Goal: Task Accomplishment & Management: Manage account settings

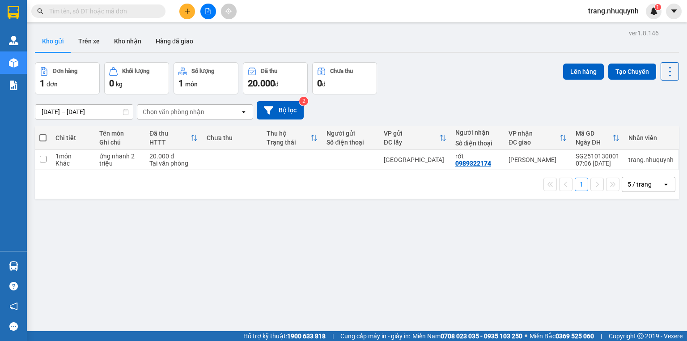
drag, startPoint x: 196, startPoint y: 271, endPoint x: 196, endPoint y: 263, distance: 8.1
click at [196, 271] on div "ver 1.8.146 Kho gửi Trên xe Kho nhận Hàng đã giao Đơn hàng 1 đơn Khối lượng 0 k…" at bounding box center [356, 197] width 651 height 341
click at [469, 90] on div "Đơn hàng 1 đơn Khối lượng 0 kg Số lượng 1 món Đã thu 20.000 đ Chưa thu 0 đ Lên …" at bounding box center [357, 78] width 644 height 32
click at [666, 76] on icon at bounding box center [670, 71] width 13 height 13
click at [662, 130] on span "Làm mới" at bounding box center [652, 127] width 25 height 9
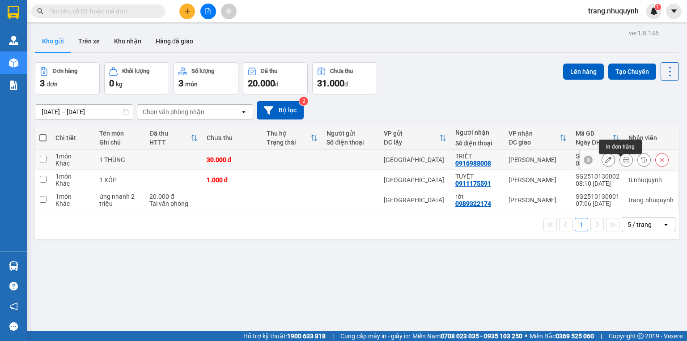
click at [625, 160] on button at bounding box center [626, 160] width 13 height 16
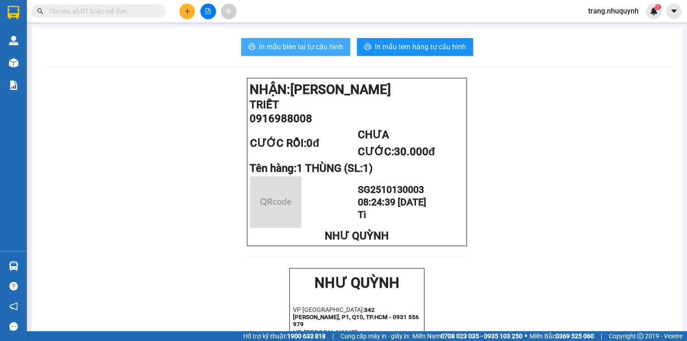
click at [301, 49] on span "In mẫu biên lai tự cấu hình" at bounding box center [301, 46] width 84 height 11
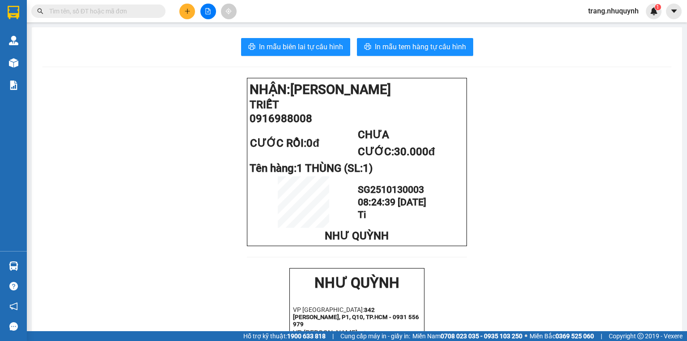
click at [90, 14] on input "text" at bounding box center [102, 11] width 106 height 10
type input "ty"
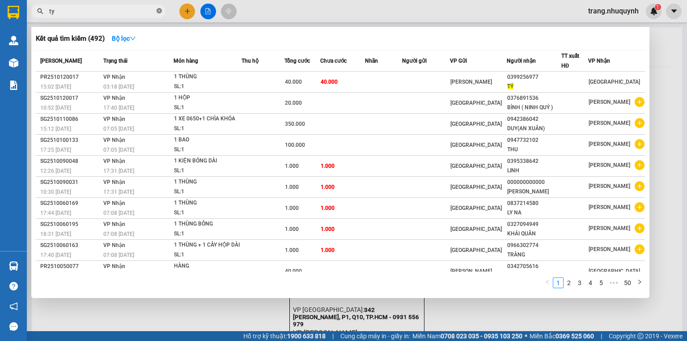
click at [158, 10] on icon "close-circle" at bounding box center [159, 10] width 5 height 5
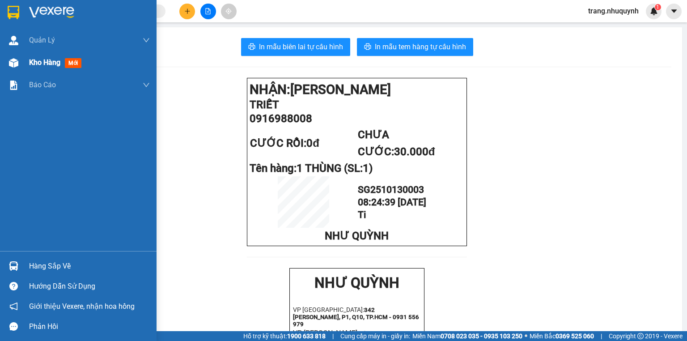
click at [39, 62] on span "Kho hàng" at bounding box center [44, 62] width 31 height 8
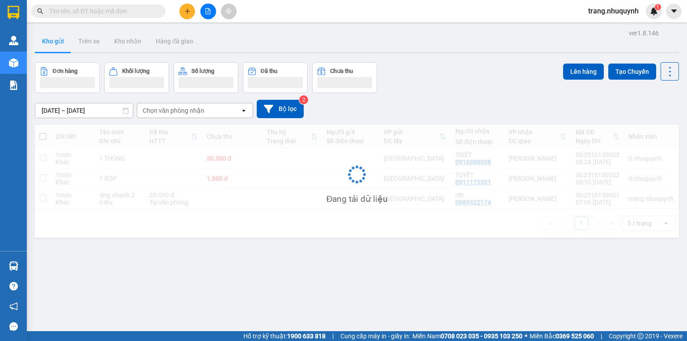
click at [444, 74] on div "Đơn hàng Khối lượng Số lượng Đã thu Chưa thu Lên hàng Tạo Chuyến" at bounding box center [357, 77] width 644 height 31
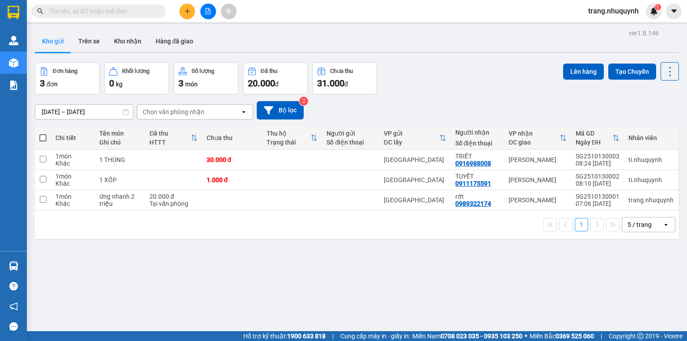
click at [441, 73] on div "Đơn hàng 3 đơn Khối lượng 0 kg Số lượng 3 món Đã thu 20.000 đ Chưa thu 31.000 đ…" at bounding box center [357, 78] width 644 height 32
click at [116, 10] on input "text" at bounding box center [102, 11] width 106 height 10
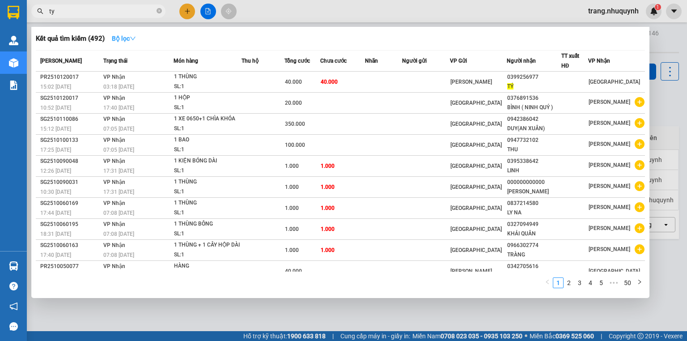
type input "ty"
click at [131, 33] on button "Bộ lọc" at bounding box center [124, 38] width 38 height 14
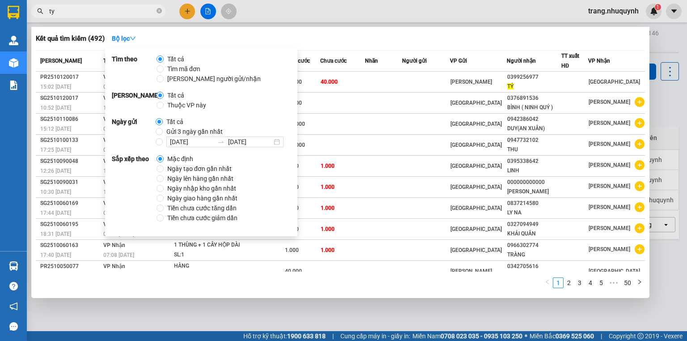
click at [173, 75] on span "[PERSON_NAME] người gửi/nhận" at bounding box center [214, 79] width 101 height 10
click at [164, 75] on input "[PERSON_NAME] người gửi/nhận" at bounding box center [160, 78] width 7 height 7
radio input "true"
radio input "false"
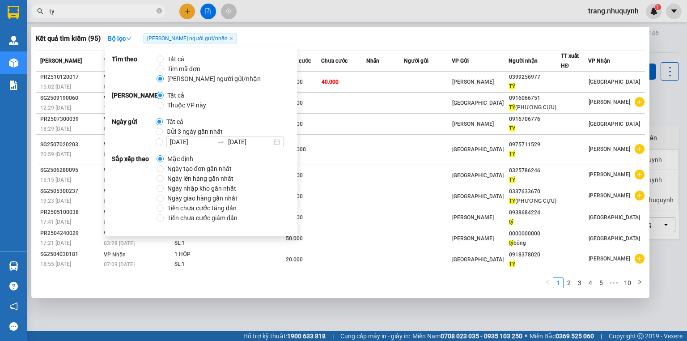
click at [203, 169] on span "Ngày tạo đơn gần nhất" at bounding box center [200, 169] width 72 height 10
click at [164, 169] on input "Ngày tạo đơn gần nhất" at bounding box center [160, 168] width 7 height 7
radio input "true"
radio input "false"
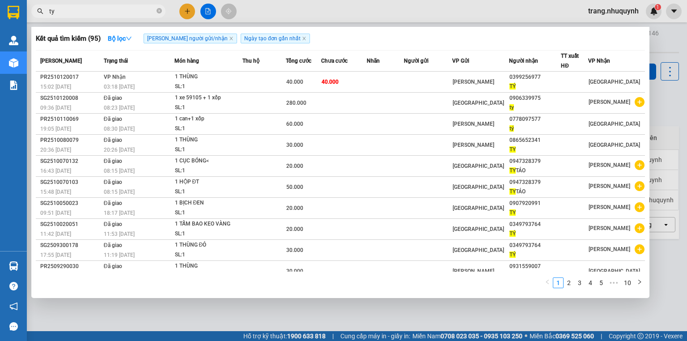
click at [337, 39] on div "Kết quả tìm kiếm ( 95 ) Bộ lọc Tìm người gửi/nhận Ngày tạo đơn gần nhất" at bounding box center [340, 38] width 609 height 14
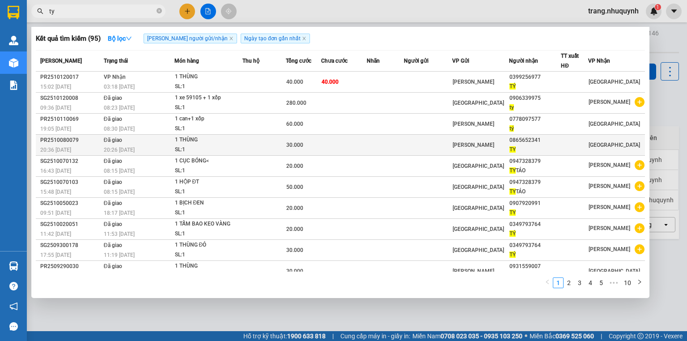
scroll to position [7, 0]
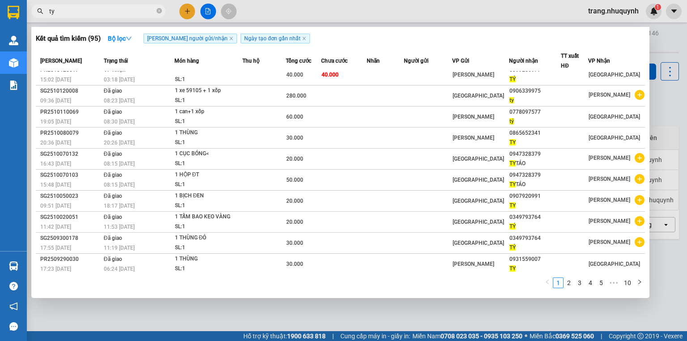
click at [279, 302] on div at bounding box center [343, 170] width 687 height 341
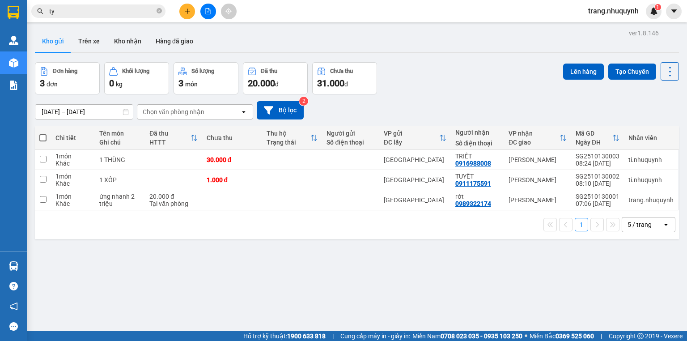
click at [206, 11] on icon "file-add" at bounding box center [208, 11] width 5 height 6
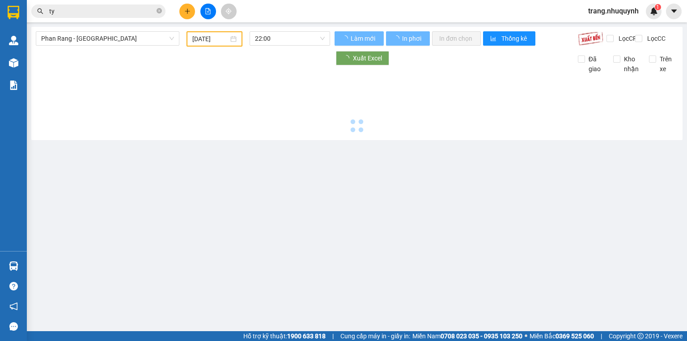
click at [221, 41] on input "13/10/2025" at bounding box center [210, 39] width 36 height 10
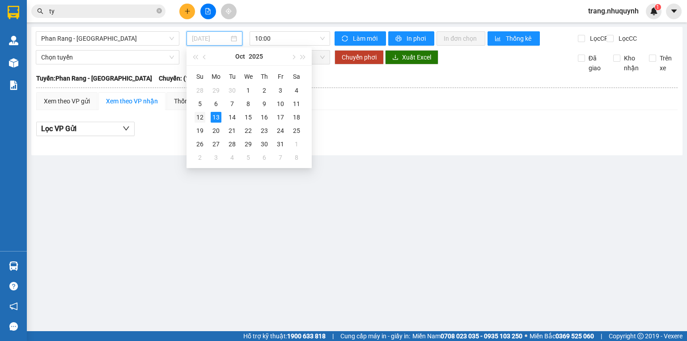
click at [204, 118] on div "12" at bounding box center [200, 117] width 11 height 11
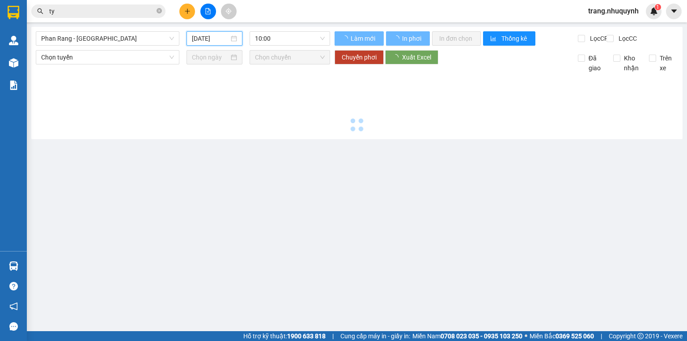
type input "12/10/2025"
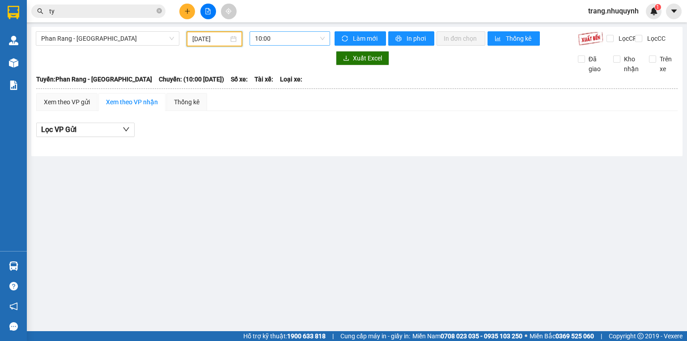
click at [277, 37] on span "10:00" at bounding box center [290, 38] width 70 height 13
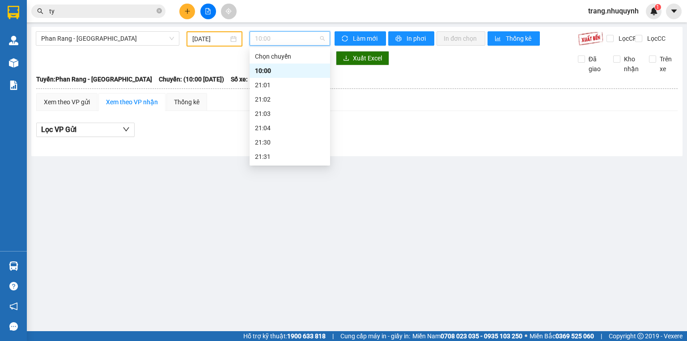
click at [211, 42] on input "12/10/2025" at bounding box center [210, 39] width 36 height 10
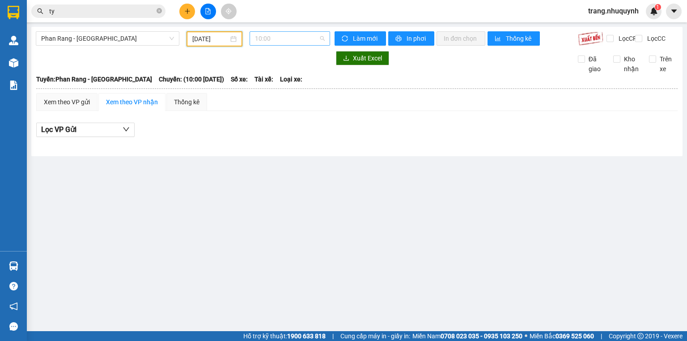
click at [288, 38] on span "10:00" at bounding box center [290, 38] width 70 height 13
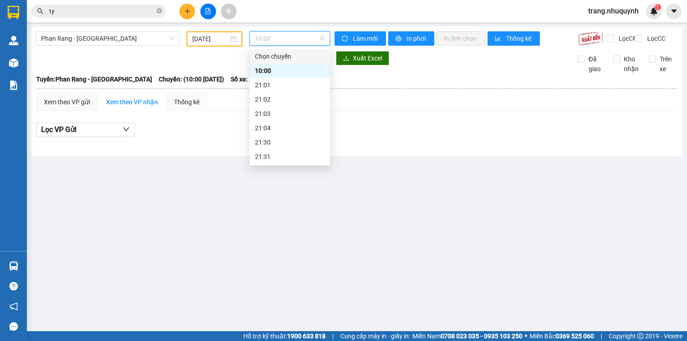
scroll to position [43, 0]
click at [274, 139] on div "22:01" at bounding box center [290, 142] width 70 height 10
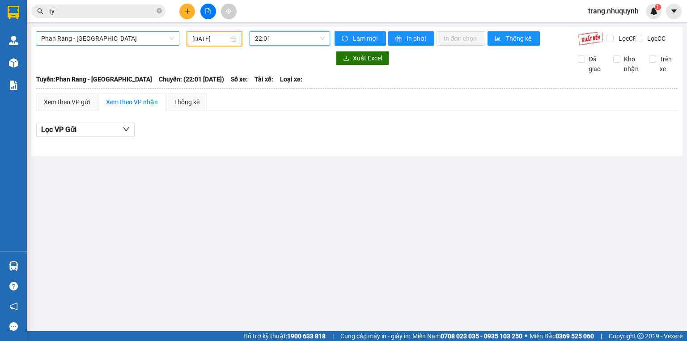
click at [127, 36] on span "Phan Rang - Sài Gòn" at bounding box center [107, 38] width 133 height 13
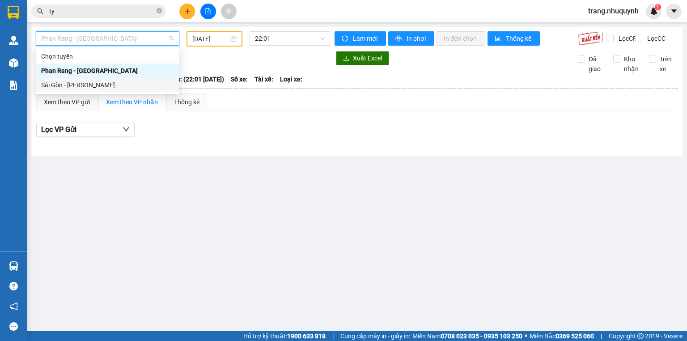
click at [70, 85] on div "Sài Gòn - Phan Rang" at bounding box center [107, 85] width 133 height 10
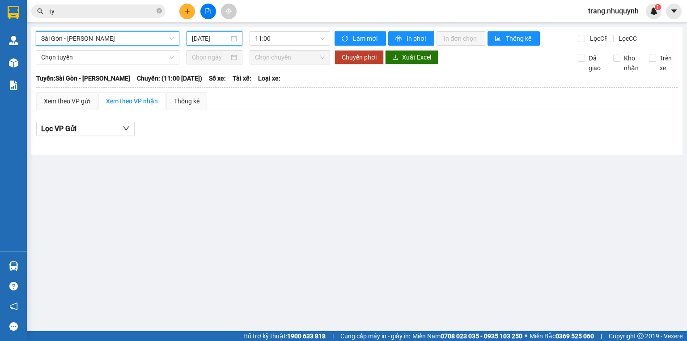
click at [210, 41] on input "13/10/2025" at bounding box center [210, 39] width 37 height 10
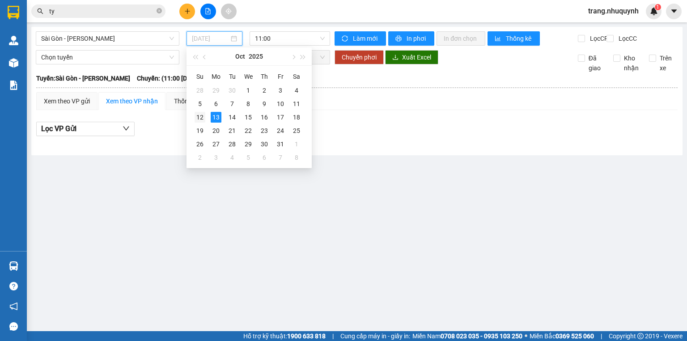
click at [203, 120] on div "12" at bounding box center [200, 117] width 11 height 11
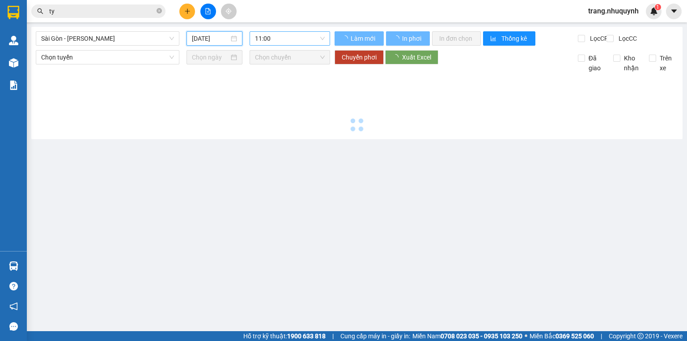
type input "12/10/2025"
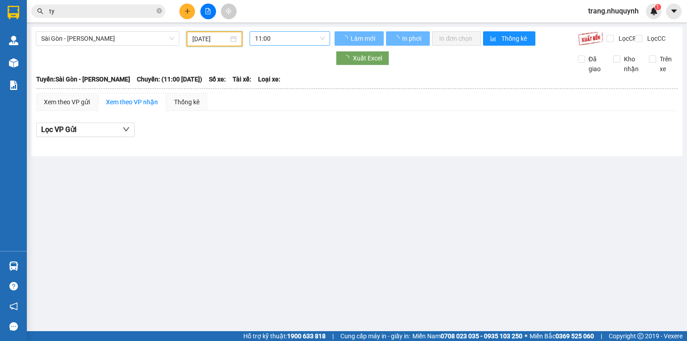
click at [283, 36] on span "11:00" at bounding box center [290, 38] width 70 height 13
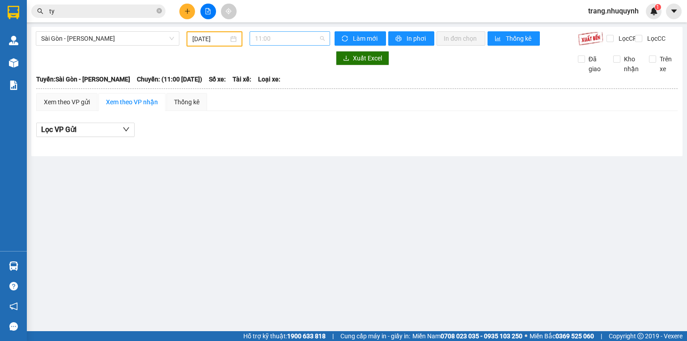
scroll to position [14, 0]
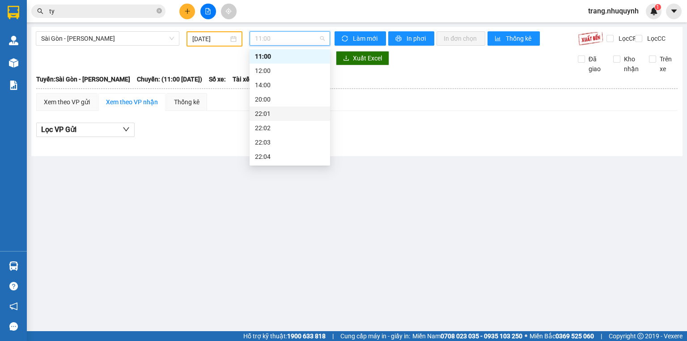
click at [270, 114] on div "22:01" at bounding box center [290, 114] width 70 height 10
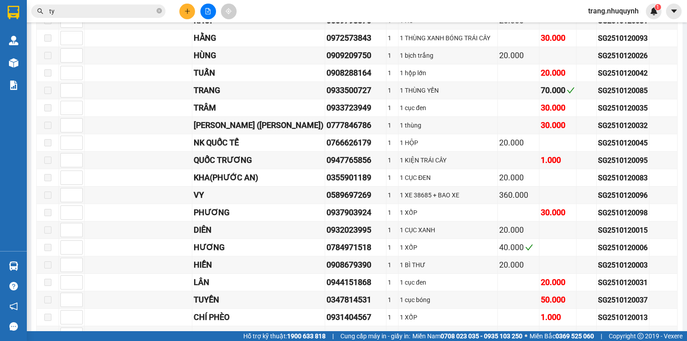
scroll to position [1431, 0]
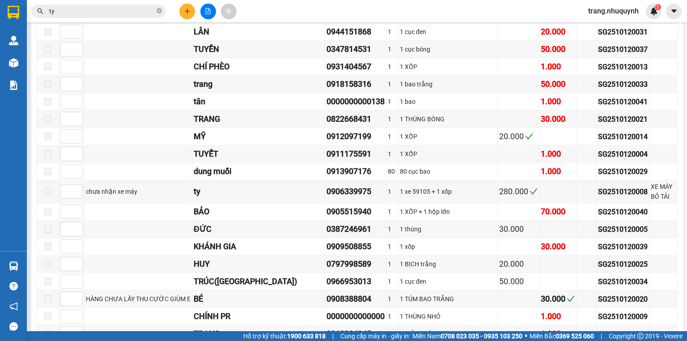
click at [71, 7] on input "ty" at bounding box center [102, 11] width 106 height 10
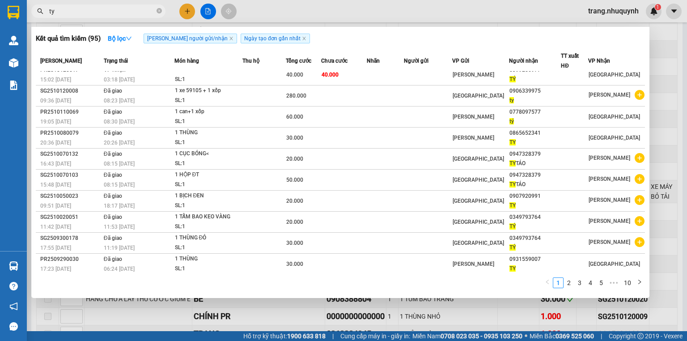
click at [71, 7] on input "ty" at bounding box center [102, 11] width 106 height 10
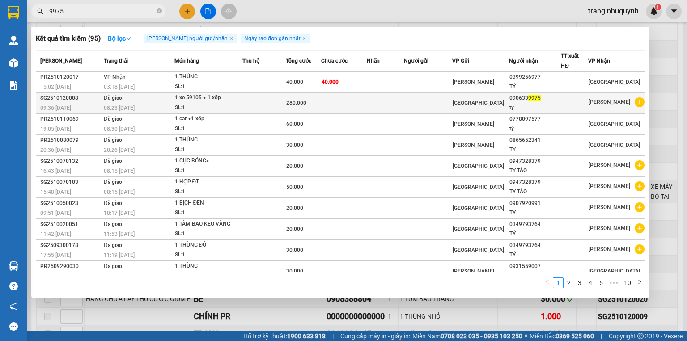
type input "9975"
click at [258, 97] on td at bounding box center [263, 103] width 43 height 21
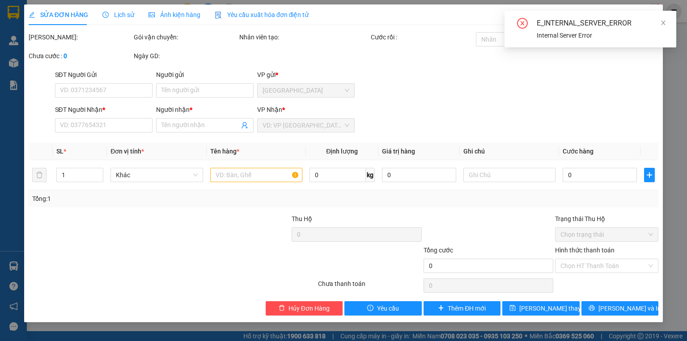
click at [515, 81] on div "SĐT Người Gửi VD: 0371234567 Người gửi Tên người gửi VP gửi * Sài Gòn" at bounding box center [356, 85] width 607 height 31
click at [607, 71] on div "SĐT Người Gửi VD: 0371234567 Người gửi Tên người gửi VP gửi * Sài Gòn" at bounding box center [356, 85] width 607 height 31
click at [668, 22] on div "E_INTERNAL_SERVER_ERROR Internal Server Error" at bounding box center [591, 29] width 172 height 37
drag, startPoint x: 657, startPoint y: 22, endPoint x: 662, endPoint y: 23, distance: 5.4
click at [658, 22] on div "E_INTERNAL_SERVER_ERROR" at bounding box center [601, 23] width 129 height 11
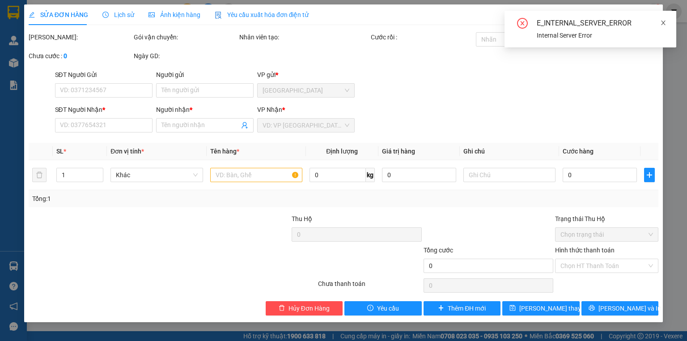
click at [663, 23] on icon "close" at bounding box center [663, 23] width 4 height 4
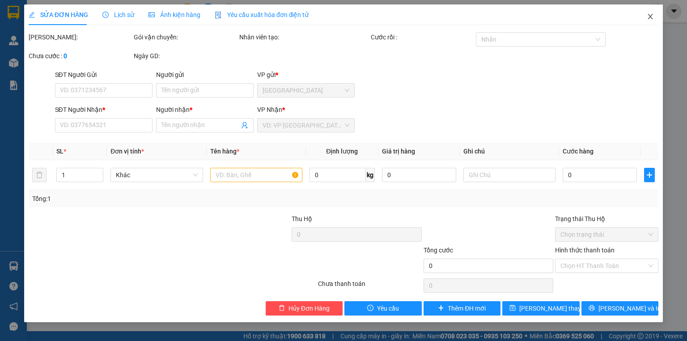
click at [648, 14] on icon "close" at bounding box center [650, 16] width 7 height 7
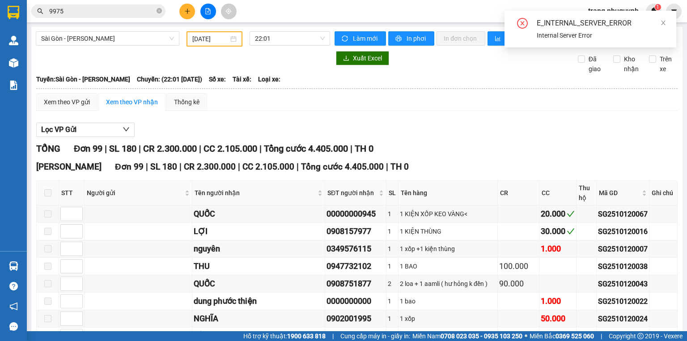
click at [666, 20] on div "E_INTERNAL_SERVER_ERROR Internal Server Error" at bounding box center [591, 29] width 172 height 37
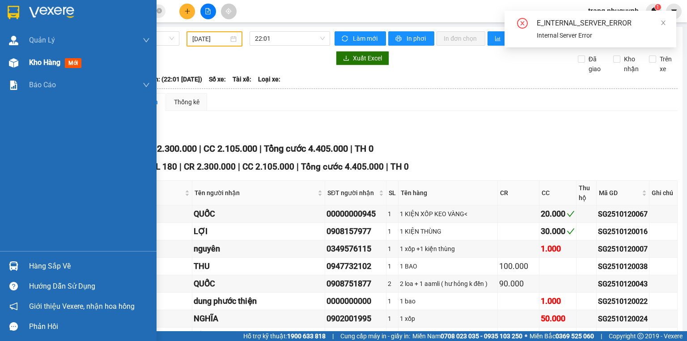
click at [34, 65] on span "Kho hàng" at bounding box center [44, 62] width 31 height 8
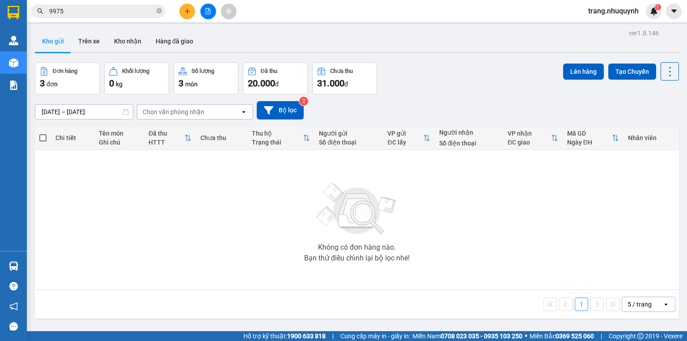
click at [680, 70] on main "ver 1.8.146 Kho gửi Trên xe Kho nhận Hàng đã giao Đơn hàng 3 đơn Khối lượng 0 k…" at bounding box center [343, 165] width 687 height 331
click at [663, 79] on button at bounding box center [670, 71] width 18 height 18
click at [651, 129] on span "Làm mới" at bounding box center [652, 127] width 25 height 9
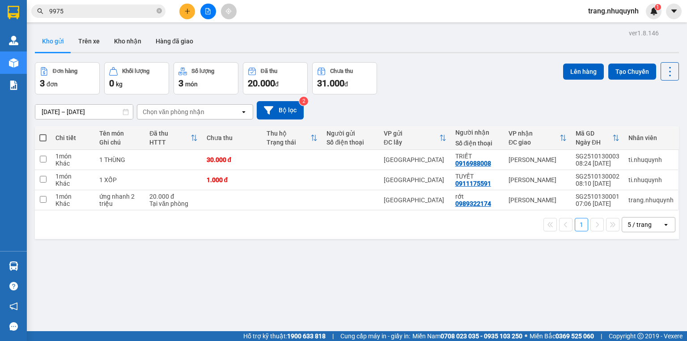
click at [215, 299] on div "ver 1.8.146 Kho gửi Trên xe Kho nhận Hàng đã giao Đơn hàng 3 đơn Khối lượng 0 k…" at bounding box center [356, 197] width 651 height 341
click at [485, 99] on div "13/10/2025 – 13/10/2025 Press the down arrow key to interact with the calendar …" at bounding box center [357, 110] width 644 height 32
click at [454, 32] on div "Kho gửi Trên xe Kho nhận Hàng đã giao" at bounding box center [357, 42] width 644 height 24
click at [497, 48] on div "Kho gửi Trên xe Kho nhận Hàng đã giao" at bounding box center [357, 42] width 644 height 24
click at [80, 39] on button "Trên xe" at bounding box center [89, 40] width 36 height 21
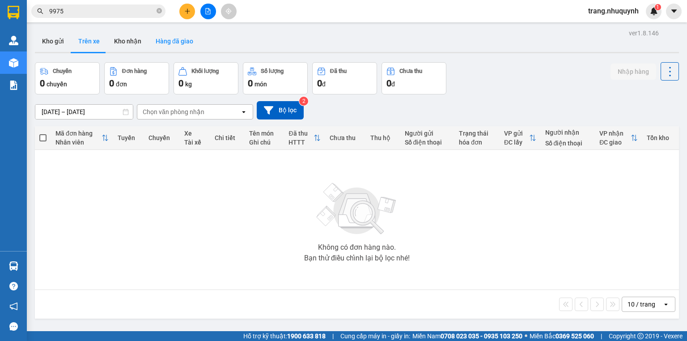
click at [170, 38] on button "Hàng đã giao" at bounding box center [175, 40] width 52 height 21
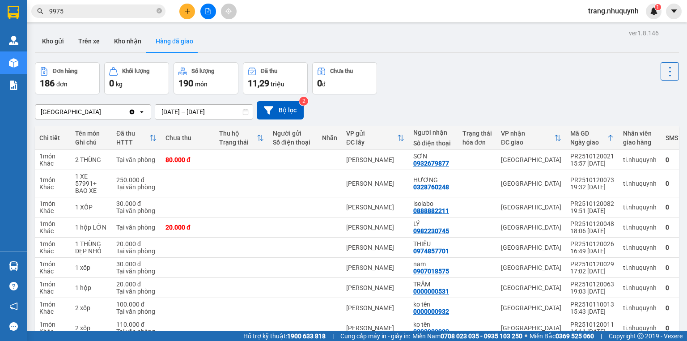
click at [168, 115] on input "11/10/2025 – 13/10/2025" at bounding box center [204, 112] width 98 height 14
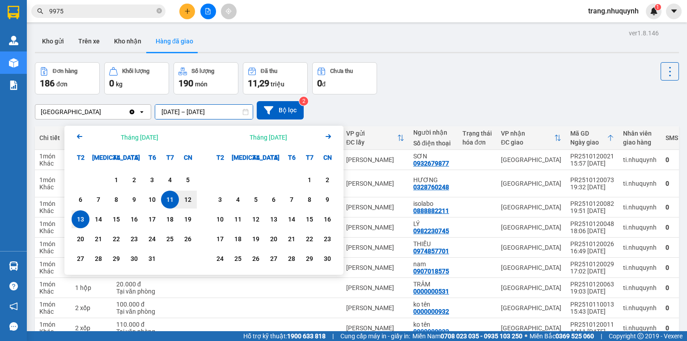
click at [84, 223] on div "13" at bounding box center [80, 219] width 13 height 11
type input "13/10/2025 – 13/10/2025"
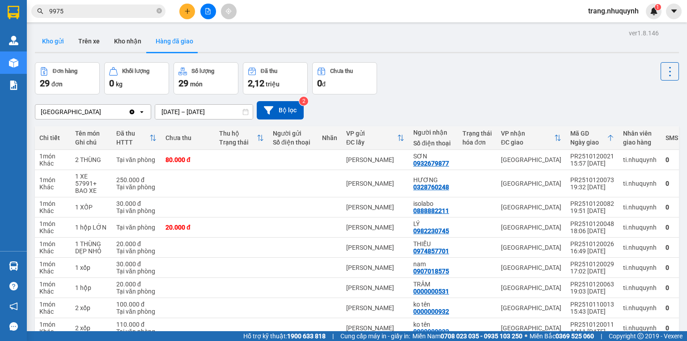
click at [61, 36] on button "Kho gửi" at bounding box center [53, 40] width 36 height 21
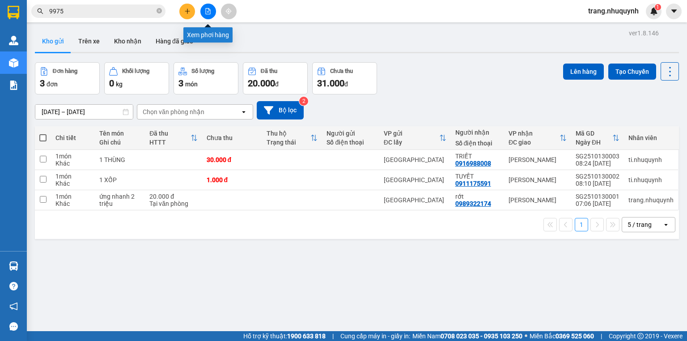
click at [209, 18] on button at bounding box center [208, 12] width 16 height 16
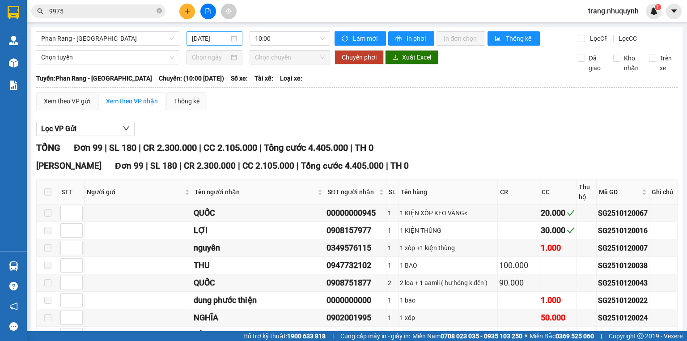
click at [200, 42] on input "13/10/2025" at bounding box center [210, 39] width 37 height 10
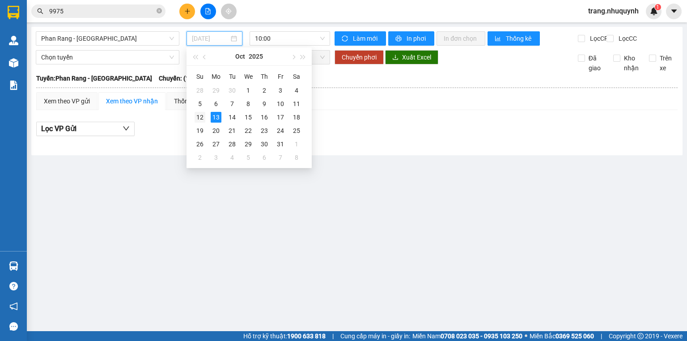
click at [200, 123] on td "12" at bounding box center [200, 116] width 16 height 13
type input "12/10/2025"
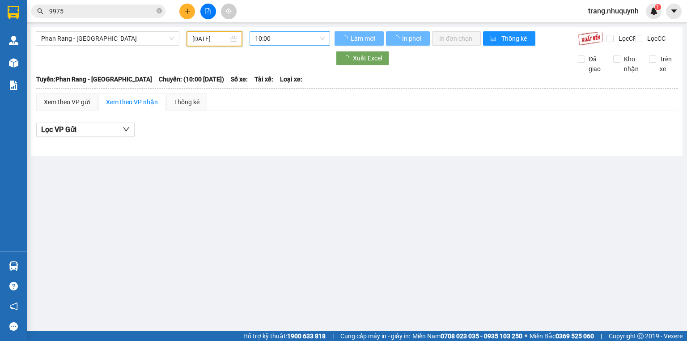
click at [279, 39] on span "10:00" at bounding box center [290, 38] width 70 height 13
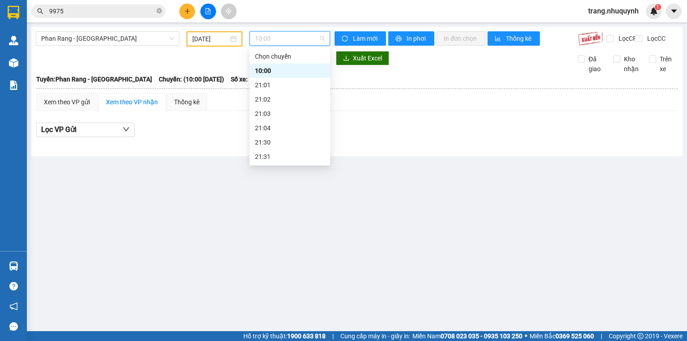
scroll to position [43, 0]
click at [272, 123] on div "22:00" at bounding box center [290, 128] width 70 height 10
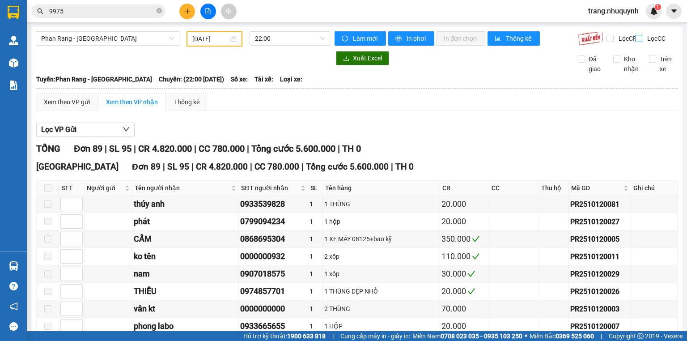
click at [635, 38] on input "Lọc CC" at bounding box center [639, 38] width 8 height 7
checkbox input "true"
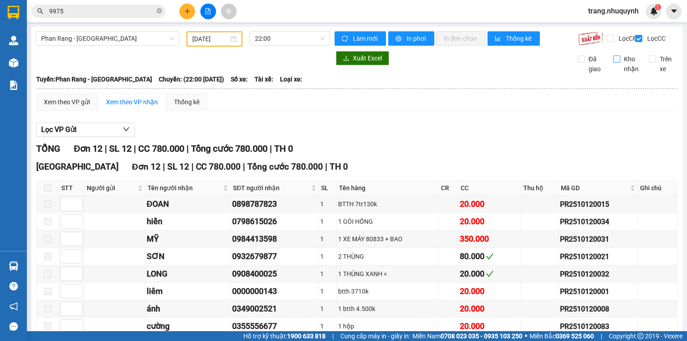
click at [615, 69] on label "Kho nhận" at bounding box center [627, 64] width 29 height 20
click at [613, 63] on input "Kho nhận" at bounding box center [616, 58] width 7 height 7
checkbox input "true"
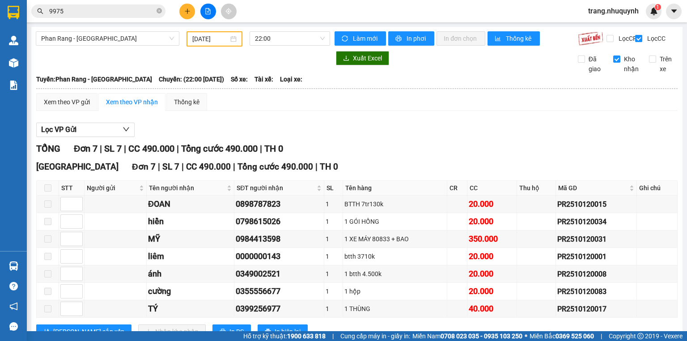
scroll to position [37, 0]
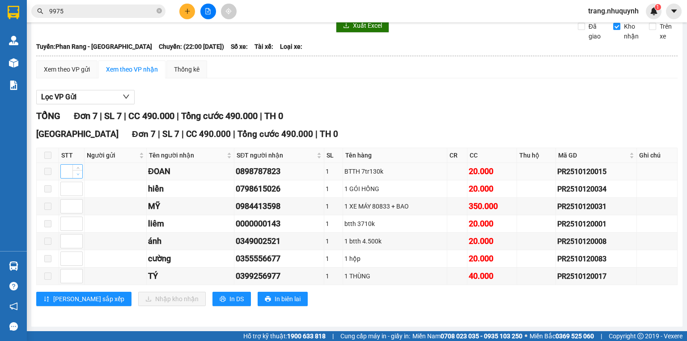
type input "1"
click at [77, 176] on icon "down" at bounding box center [77, 174] width 3 height 3
type input "1"
click at [79, 228] on icon "down" at bounding box center [77, 226] width 3 height 3
type input "1"
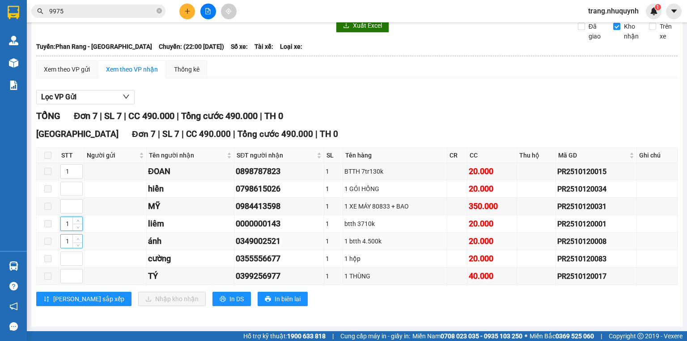
click at [76, 242] on span "up" at bounding box center [77, 238] width 5 height 5
click at [439, 115] on div "TỔNG Đơn 7 | SL 7 | CC 490.000 | Tổng cước 490.000 | TH 0" at bounding box center [356, 116] width 641 height 14
type input "1"
click at [77, 193] on icon "down" at bounding box center [77, 192] width 3 height 2
click at [443, 122] on div "TỔNG Đơn 7 | SL 7 | CC 490.000 | Tổng cước 490.000 | TH 0" at bounding box center [356, 116] width 641 height 14
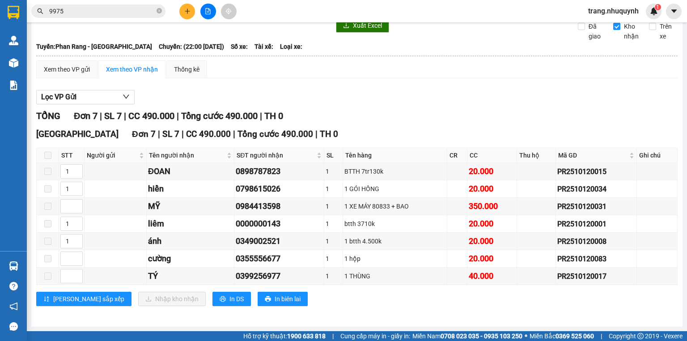
click at [433, 304] on div "Lưu sắp xếp Nhập kho nhận In DS In biên lai" at bounding box center [356, 299] width 641 height 14
click at [112, 15] on input "9975" at bounding box center [102, 11] width 106 height 10
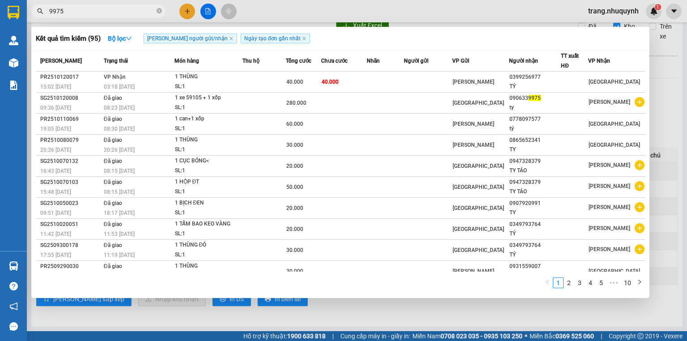
click at [112, 15] on input "9975" at bounding box center [102, 11] width 106 height 10
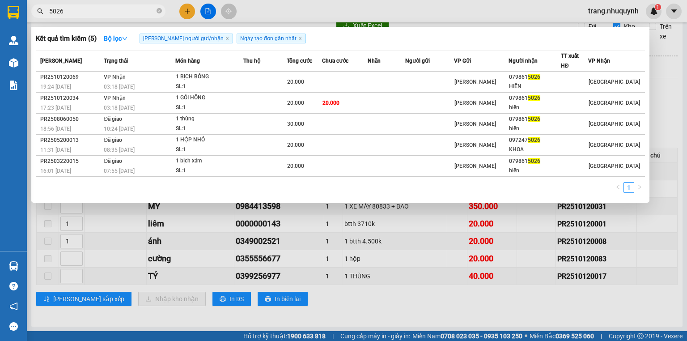
type input "5026"
click at [420, 318] on div at bounding box center [343, 170] width 687 height 341
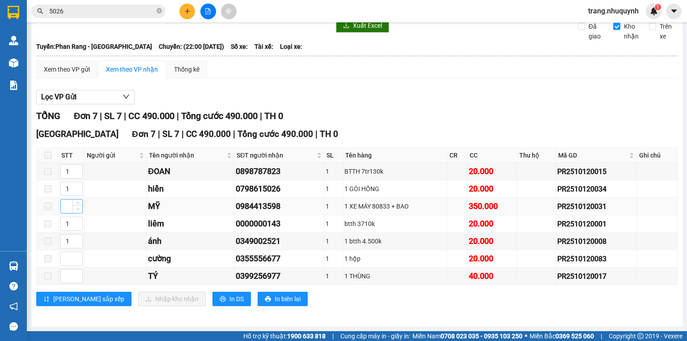
type input "1"
click at [77, 212] on span "down" at bounding box center [77, 209] width 5 height 5
click at [390, 301] on div "Lưu sắp xếp Nhập kho nhận In DS In biên lai" at bounding box center [356, 299] width 641 height 14
type input "1"
click at [80, 263] on span "down" at bounding box center [77, 261] width 5 height 5
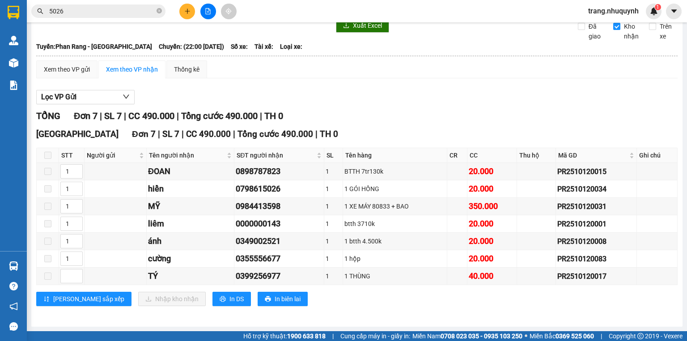
click at [363, 300] on div "Lưu sắp xếp Nhập kho nhận In DS In biên lai" at bounding box center [356, 299] width 641 height 14
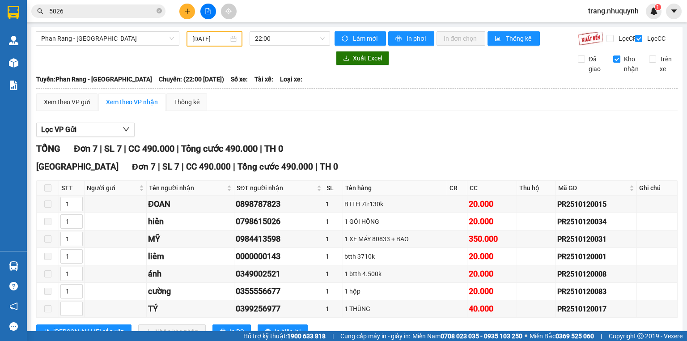
click at [613, 70] on label "Kho nhận" at bounding box center [627, 64] width 29 height 20
click at [613, 63] on input "Kho nhận" at bounding box center [616, 58] width 7 height 7
checkbox input "false"
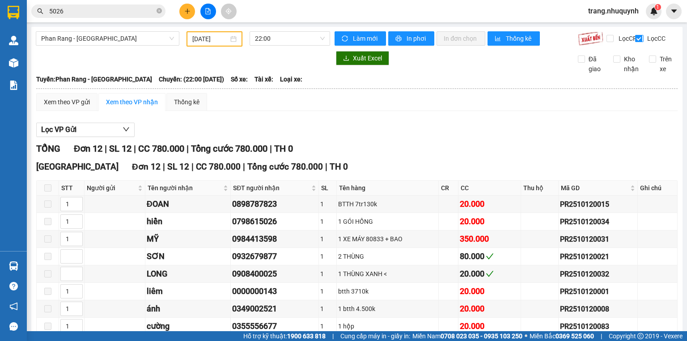
click at [635, 39] on input "Lọc CC" at bounding box center [639, 38] width 8 height 7
checkbox input "false"
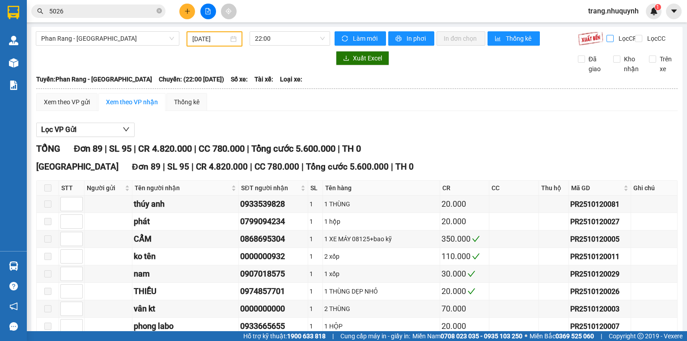
click at [607, 38] on input "Lọc CR" at bounding box center [611, 38] width 8 height 7
checkbox input "true"
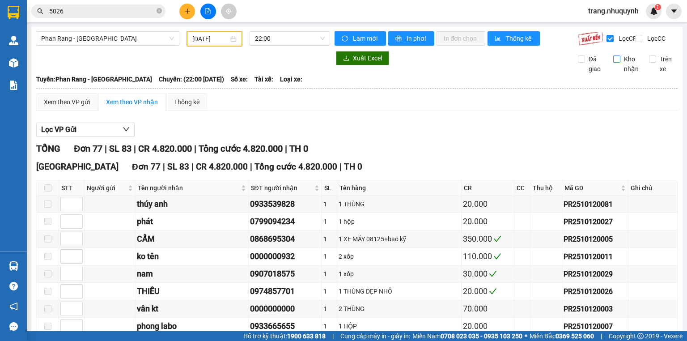
click at [613, 63] on input "Kho nhận" at bounding box center [616, 58] width 7 height 7
checkbox input "true"
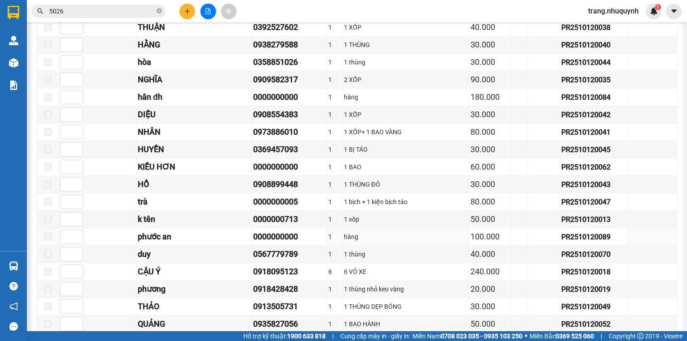
scroll to position [844, 0]
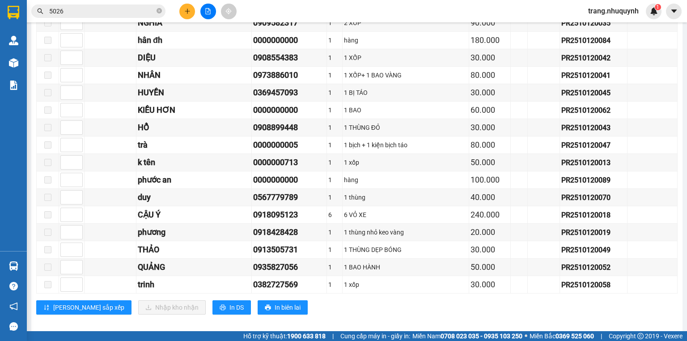
click at [381, 300] on div "Lưu sắp xếp Nhập kho nhận In DS In biên lai" at bounding box center [356, 307] width 641 height 14
click at [383, 300] on div "Lưu sắp xếp Nhập kho nhận In DS In biên lai" at bounding box center [356, 307] width 641 height 14
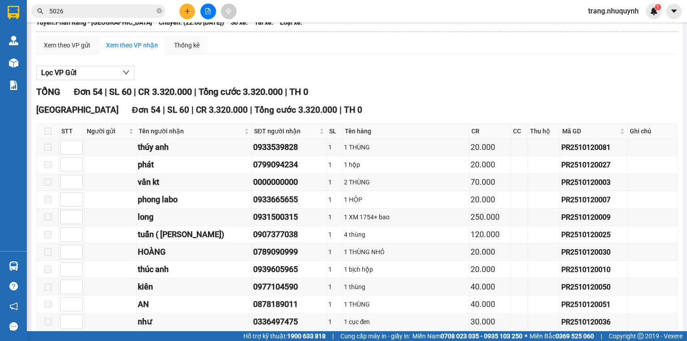
scroll to position [0, 0]
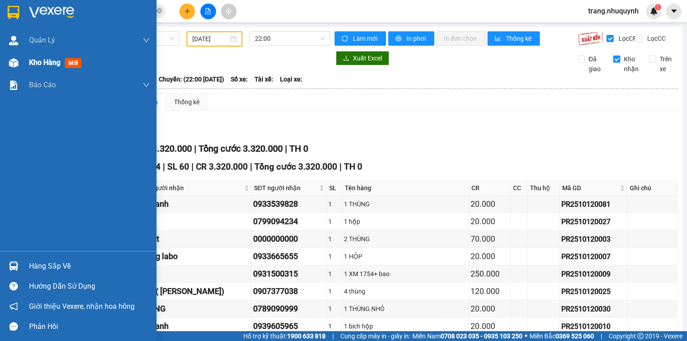
click at [37, 63] on span "Kho hàng" at bounding box center [44, 62] width 31 height 8
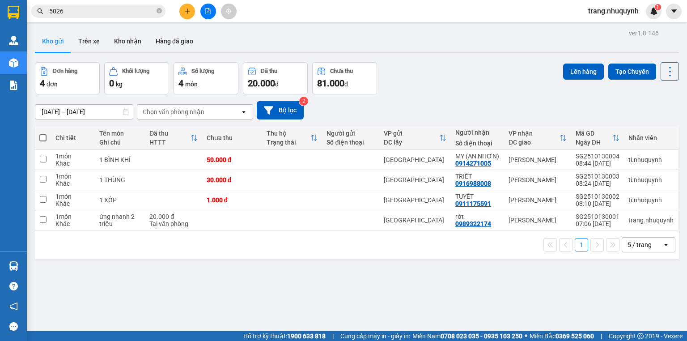
click at [416, 79] on div "Đơn hàng 4 đơn Khối lượng 0 kg Số lượng 4 món Đã thu 20.000 đ Chưa thu 81.000 đ…" at bounding box center [357, 78] width 644 height 32
click at [668, 69] on icon at bounding box center [670, 71] width 13 height 13
click at [661, 127] on span "Làm mới" at bounding box center [652, 127] width 25 height 9
click at [623, 163] on icon at bounding box center [626, 160] width 6 height 6
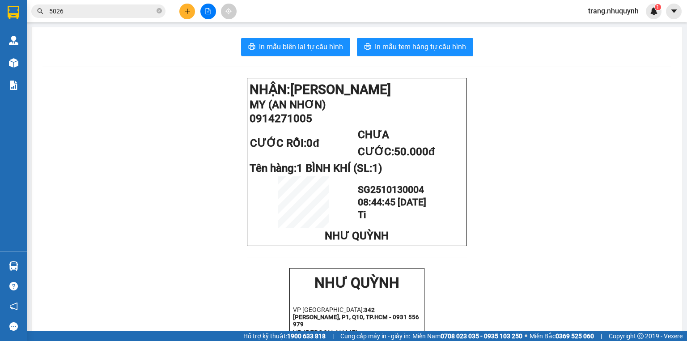
click at [301, 39] on button "In mẫu biên lai tự cấu hình" at bounding box center [295, 47] width 109 height 18
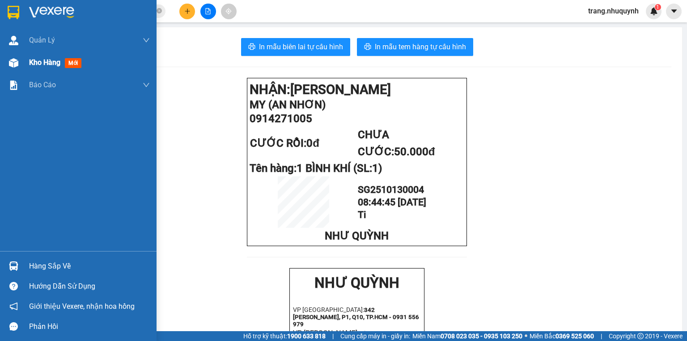
click at [42, 60] on span "Kho hàng" at bounding box center [44, 62] width 31 height 8
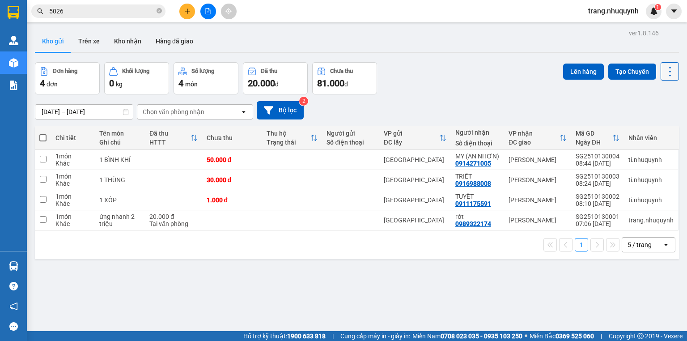
click at [671, 73] on button at bounding box center [670, 71] width 18 height 18
click at [658, 127] on span "Làm mới" at bounding box center [652, 127] width 25 height 9
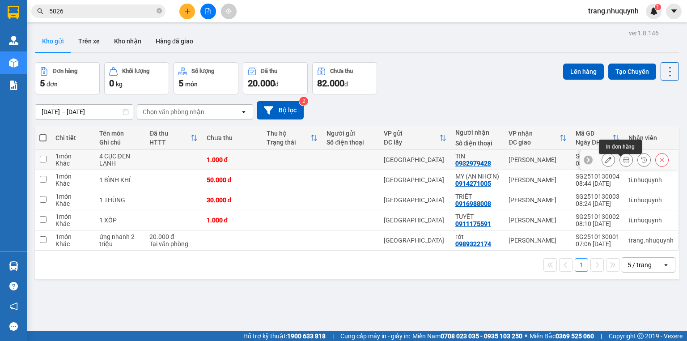
click at [620, 162] on button at bounding box center [626, 160] width 13 height 16
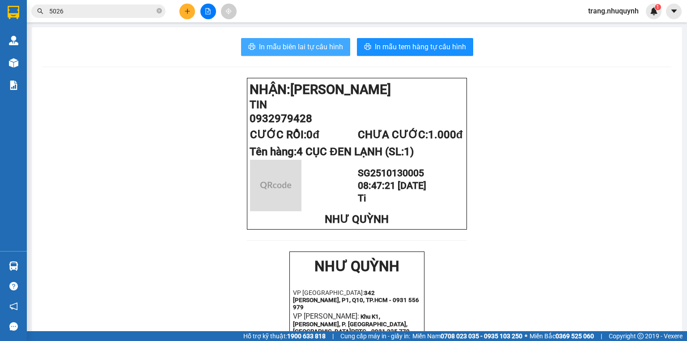
click at [292, 46] on span "In mẫu biên lai tự cấu hình" at bounding box center [301, 46] width 84 height 11
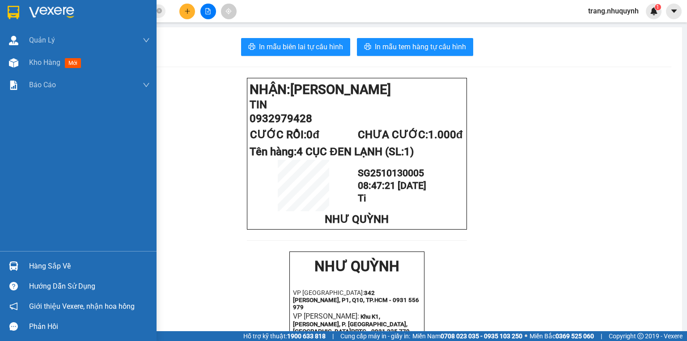
click at [55, 64] on span "Kho hàng" at bounding box center [44, 62] width 31 height 8
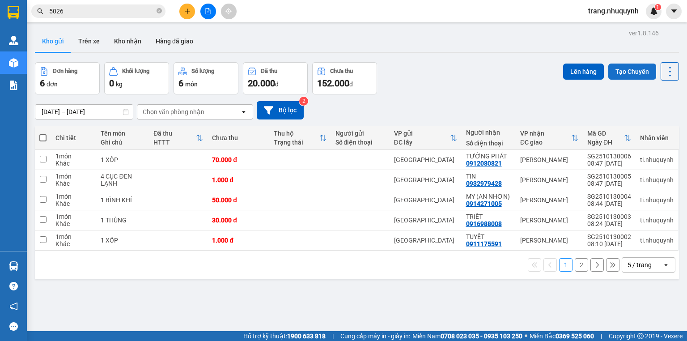
click at [641, 71] on button "Tạo Chuyến" at bounding box center [632, 72] width 48 height 16
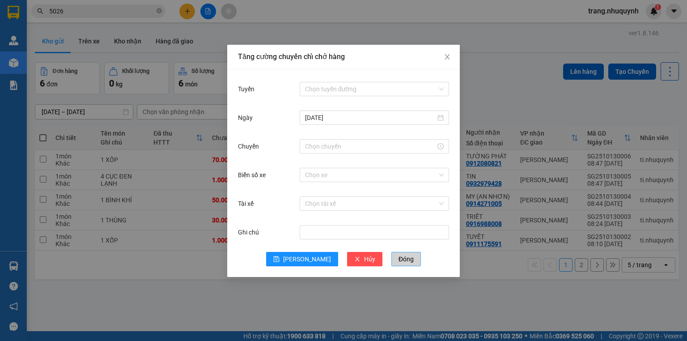
click at [399, 258] on span "Đóng" at bounding box center [406, 259] width 15 height 10
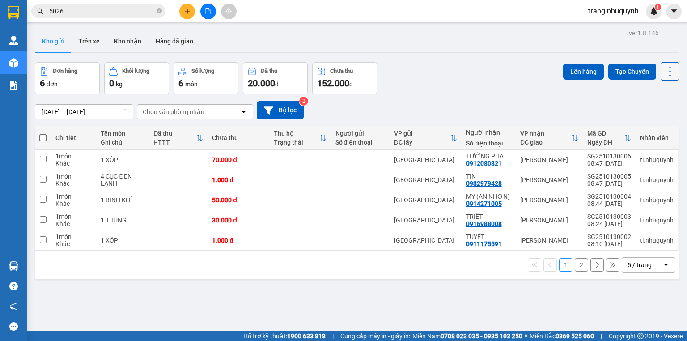
click at [666, 67] on icon at bounding box center [670, 71] width 13 height 13
click at [660, 132] on span "Làm mới" at bounding box center [652, 127] width 25 height 9
click at [623, 163] on icon at bounding box center [626, 160] width 6 height 6
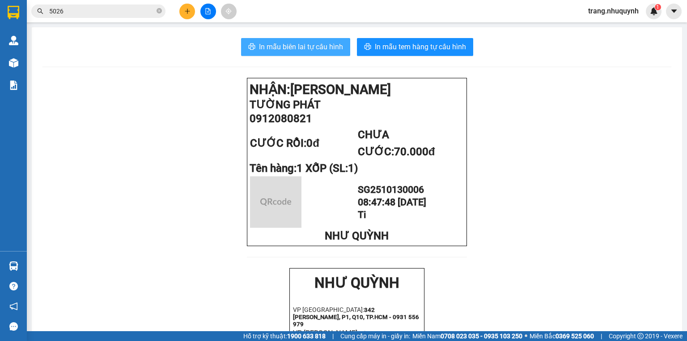
click at [272, 43] on span "In mẫu biên lai tự cấu hình" at bounding box center [301, 46] width 84 height 11
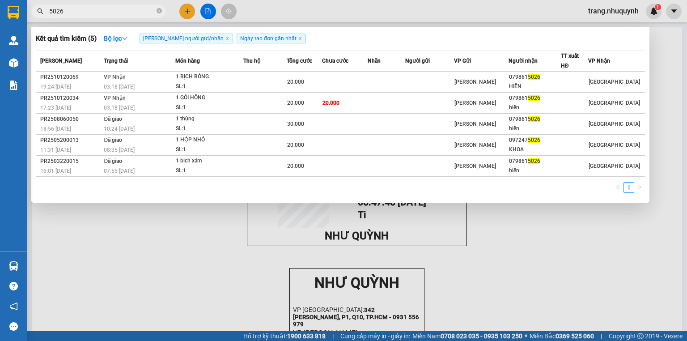
click at [88, 13] on input "5026" at bounding box center [102, 11] width 106 height 10
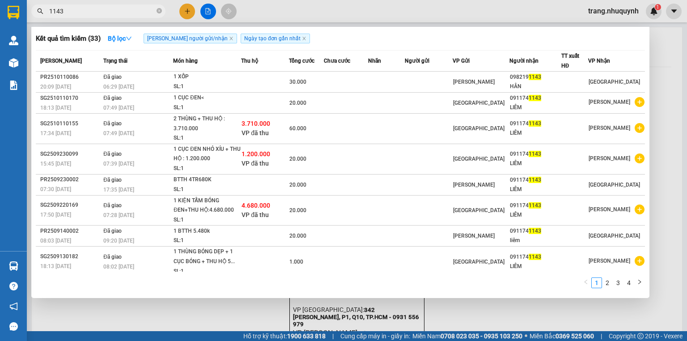
click at [93, 13] on input "1143" at bounding box center [102, 11] width 106 height 10
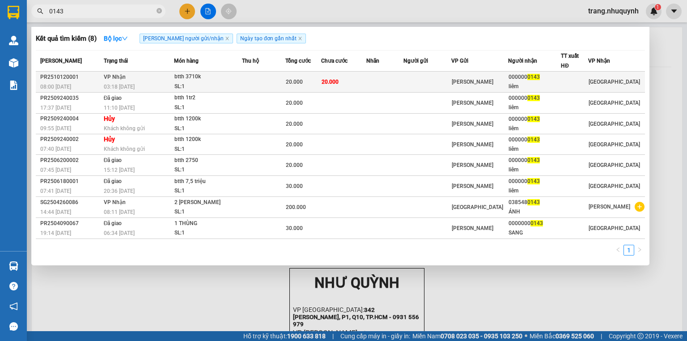
type input "0143"
click at [104, 76] on span "VP Nhận" at bounding box center [115, 77] width 22 height 6
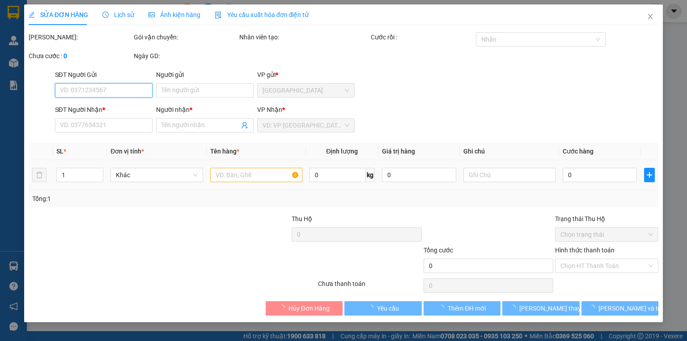
type input "0000000143"
type input "liêm"
type input "20.000"
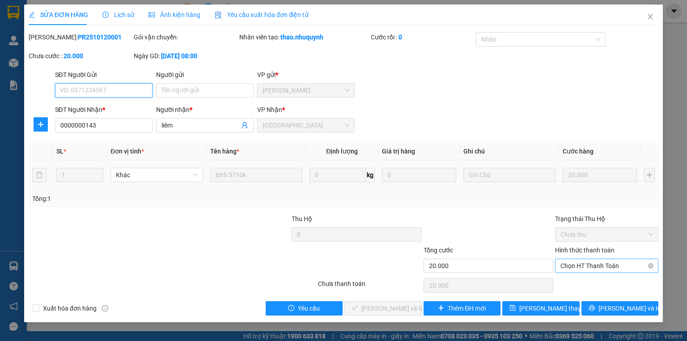
click at [599, 267] on span "Chọn HT Thanh Toán" at bounding box center [606, 265] width 93 height 13
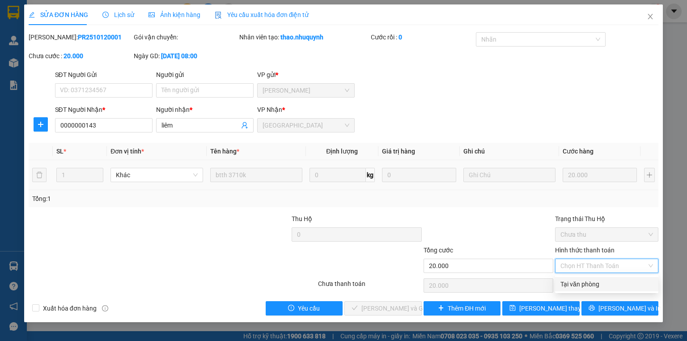
click at [589, 281] on div "Tại văn phòng" at bounding box center [606, 284] width 93 height 10
type input "0"
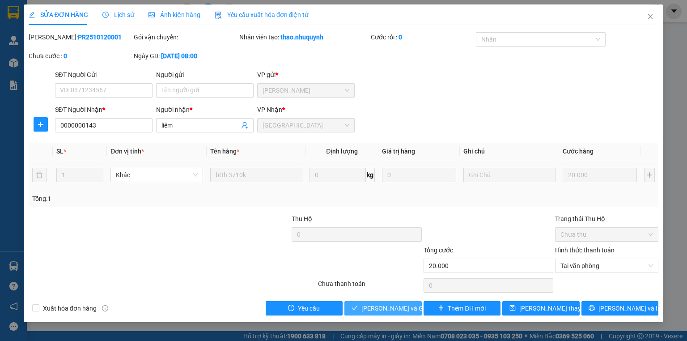
click at [375, 306] on span "Lưu và Giao hàng" at bounding box center [404, 308] width 86 height 10
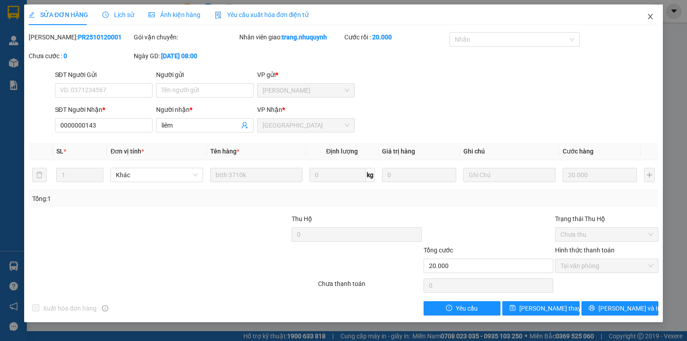
click at [653, 11] on span "Close" at bounding box center [650, 16] width 25 height 25
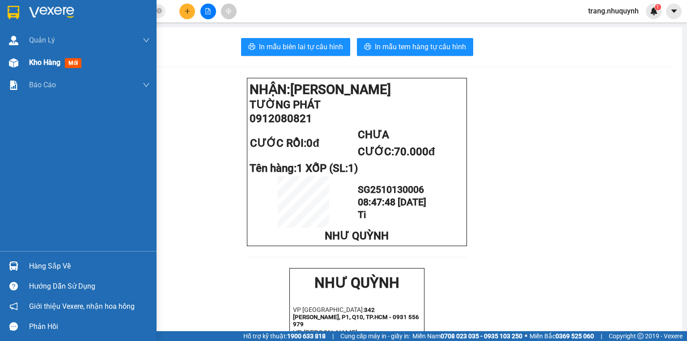
click at [38, 66] on span "Kho hàng" at bounding box center [44, 62] width 31 height 8
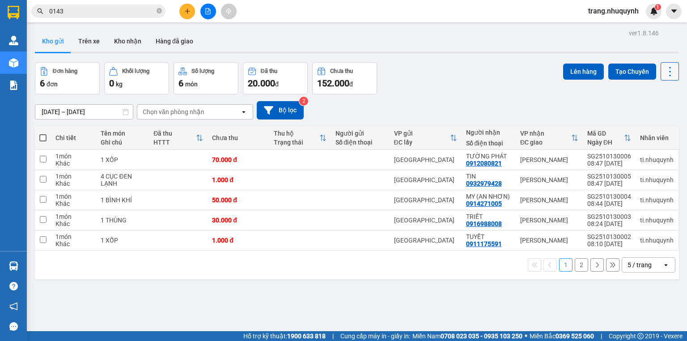
click at [664, 72] on icon at bounding box center [670, 71] width 13 height 13
click at [654, 128] on span "Làm mới" at bounding box center [652, 127] width 25 height 9
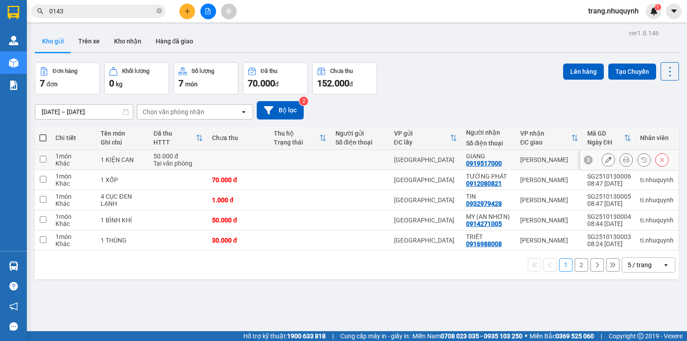
click at [623, 162] on icon at bounding box center [626, 160] width 6 height 6
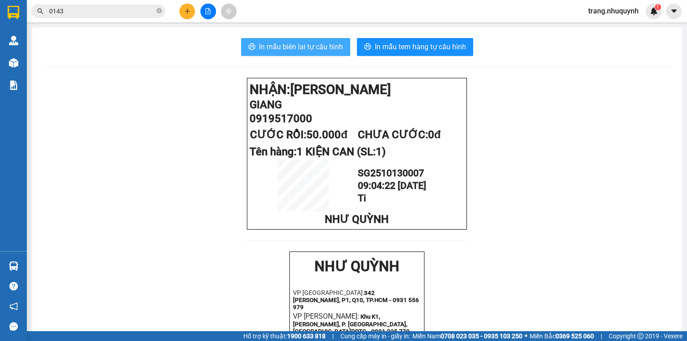
click at [268, 52] on button "In mẫu biên lai tự cấu hình" at bounding box center [295, 47] width 109 height 18
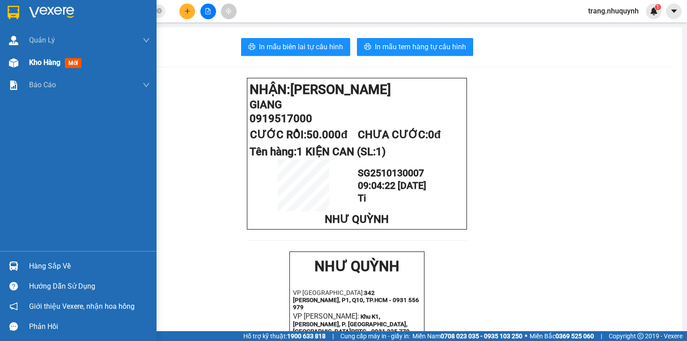
click at [43, 66] on span "Kho hàng" at bounding box center [44, 62] width 31 height 8
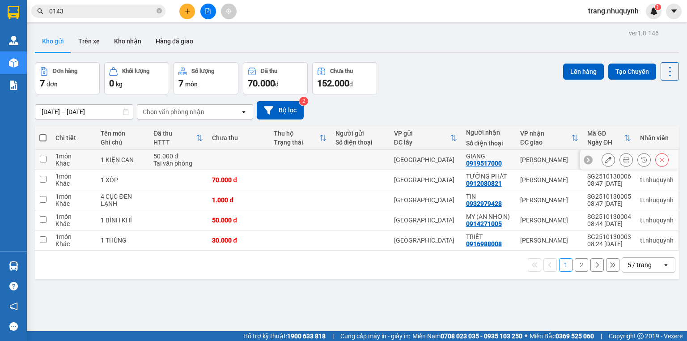
click at [623, 163] on icon at bounding box center [626, 160] width 6 height 6
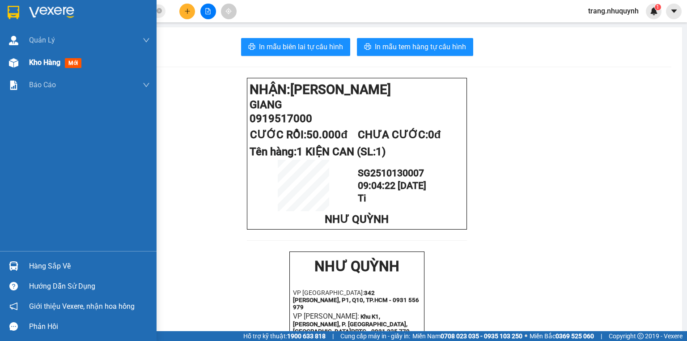
click at [18, 63] on div at bounding box center [14, 63] width 16 height 16
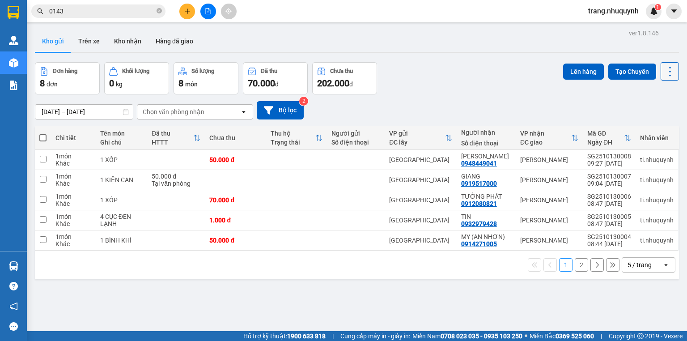
click at [665, 73] on icon at bounding box center [670, 71] width 13 height 13
click at [650, 125] on span "Làm mới" at bounding box center [652, 127] width 25 height 9
click at [620, 163] on button at bounding box center [626, 160] width 13 height 16
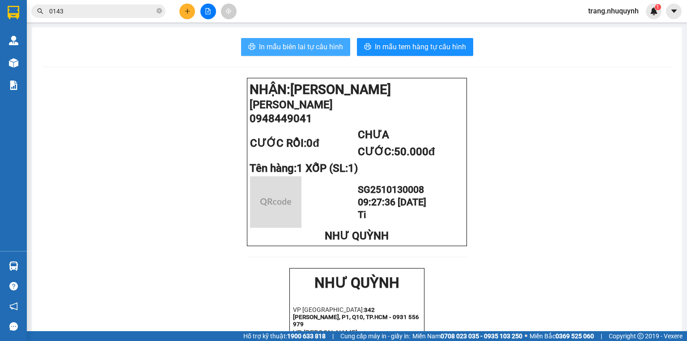
click at [288, 48] on span "In mẫu biên lai tự cấu hình" at bounding box center [301, 46] width 84 height 11
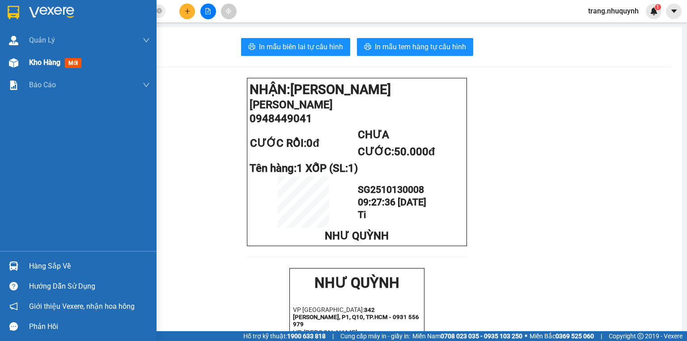
click at [31, 58] on span "Kho hàng" at bounding box center [44, 62] width 31 height 8
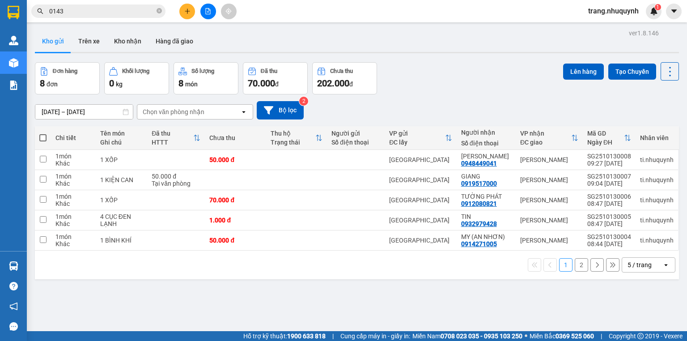
click at [513, 84] on div "Đơn hàng 8 đơn Khối lượng 0 kg Số lượng 8 món Đã thu 70.000 đ Chưa thu 202.000 …" at bounding box center [357, 78] width 644 height 32
click at [664, 73] on icon at bounding box center [670, 71] width 13 height 13
click at [650, 127] on span "Làm mới" at bounding box center [652, 127] width 25 height 9
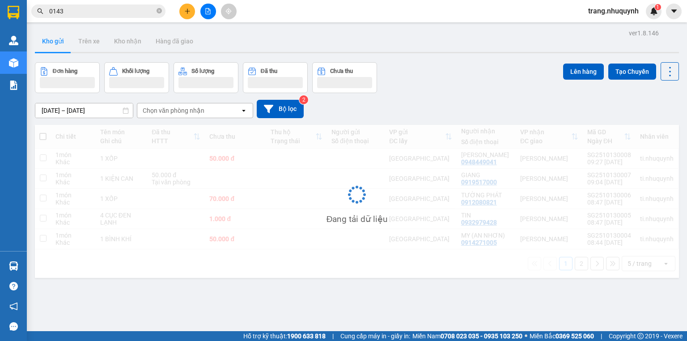
click at [487, 77] on div "Đơn hàng Khối lượng Số lượng Đã thu Chưa thu Lên hàng Tạo Chuyến" at bounding box center [357, 77] width 644 height 31
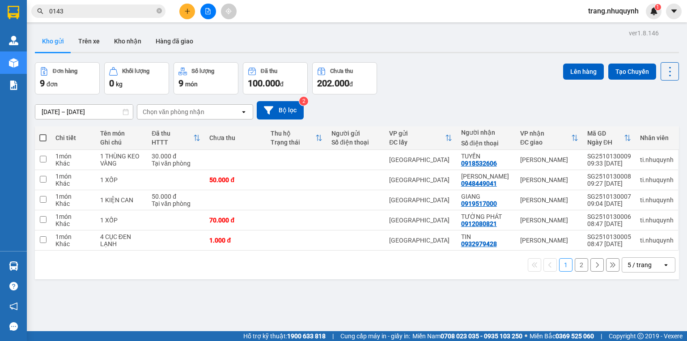
drag, startPoint x: 183, startPoint y: 303, endPoint x: 234, endPoint y: 220, distance: 98.2
click at [183, 303] on div "ver 1.8.146 Kho gửi Trên xe Kho nhận Hàng đã giao Đơn hàng 9 đơn Khối lượng 0 k…" at bounding box center [356, 197] width 651 height 341
click at [436, 104] on div "13/10/2025 – 13/10/2025 Press the down arrow key to interact with the calendar …" at bounding box center [357, 110] width 644 height 18
click at [669, 72] on icon at bounding box center [670, 71] width 13 height 13
click at [646, 126] on span "Làm mới" at bounding box center [652, 127] width 25 height 9
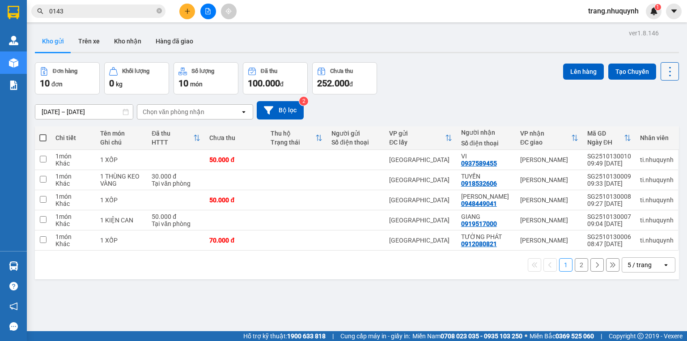
click at [667, 64] on button at bounding box center [670, 71] width 18 height 18
click at [655, 127] on span "Làm mới" at bounding box center [652, 127] width 25 height 9
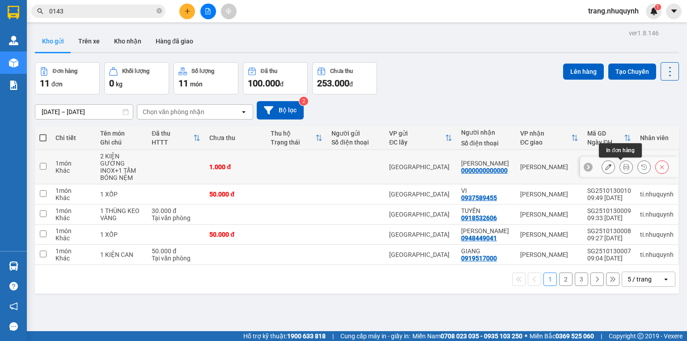
click at [623, 166] on icon at bounding box center [626, 167] width 6 height 6
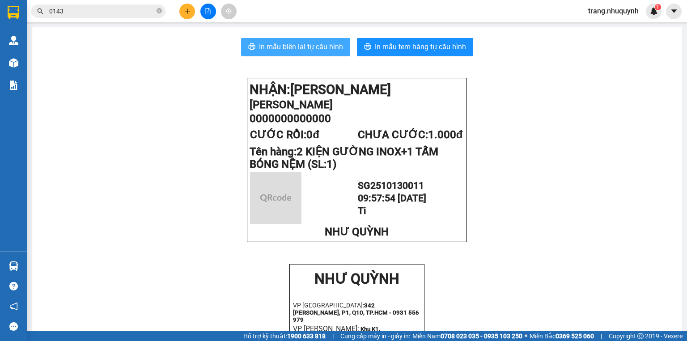
click at [318, 46] on span "In mẫu biên lai tự cấu hình" at bounding box center [301, 46] width 84 height 11
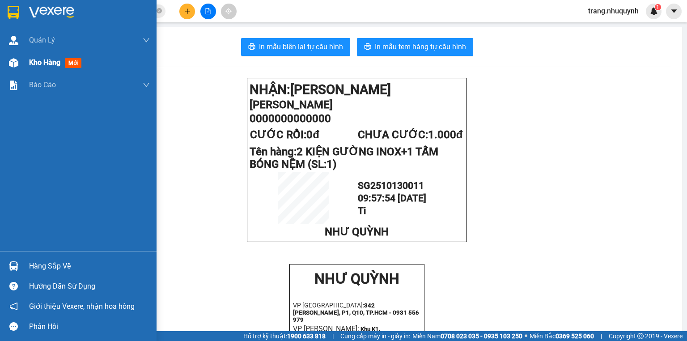
click at [63, 64] on div "Kho hàng mới" at bounding box center [57, 62] width 56 height 11
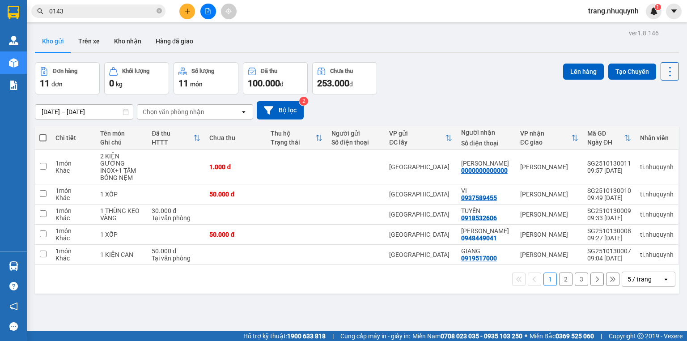
click at [664, 68] on icon at bounding box center [670, 71] width 13 height 13
click at [649, 129] on span "Làm mới" at bounding box center [652, 127] width 25 height 9
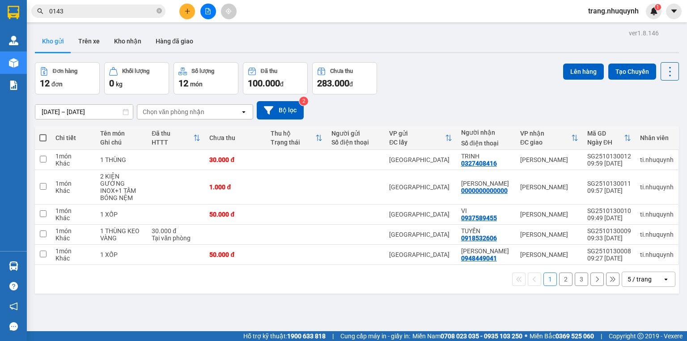
click at [270, 289] on div "ver 1.8.146 Kho gửi Trên xe Kho nhận Hàng đã giao Đơn hàng 12 đơn Khối lượng 0 …" at bounding box center [356, 197] width 651 height 341
click at [458, 94] on div "Đơn hàng 12 đơn Khối lượng 0 kg Số lượng 12 món Đã thu 100.000 đ Chưa thu 283.0…" at bounding box center [357, 78] width 644 height 32
click at [661, 73] on button at bounding box center [670, 71] width 18 height 18
click at [651, 124] on span "Làm mới" at bounding box center [652, 127] width 25 height 9
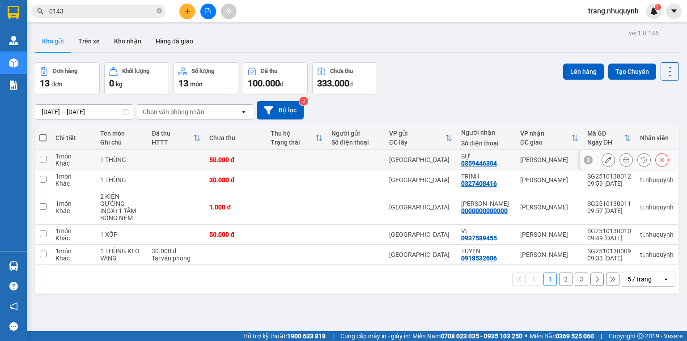
click at [623, 163] on icon at bounding box center [626, 160] width 6 height 6
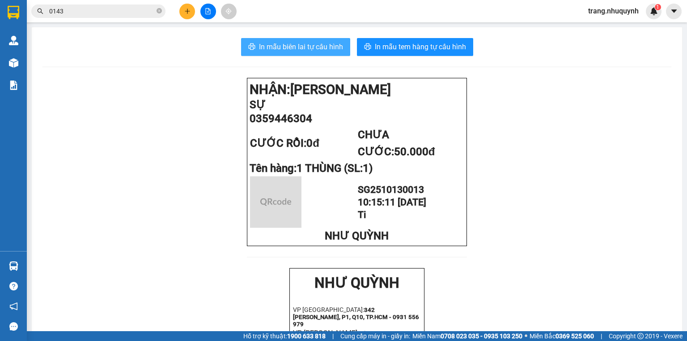
click at [271, 47] on span "In mẫu biên lai tự cấu hình" at bounding box center [301, 46] width 84 height 11
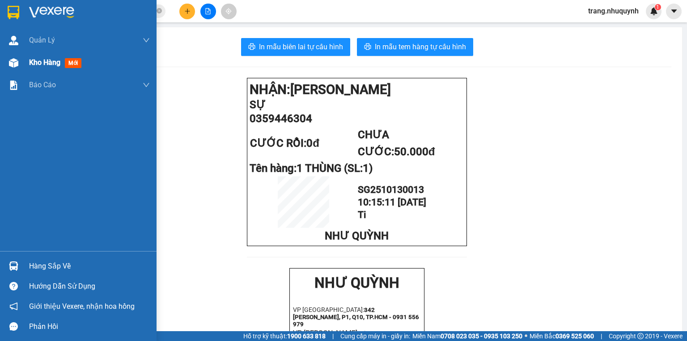
click at [11, 63] on img at bounding box center [13, 62] width 9 height 9
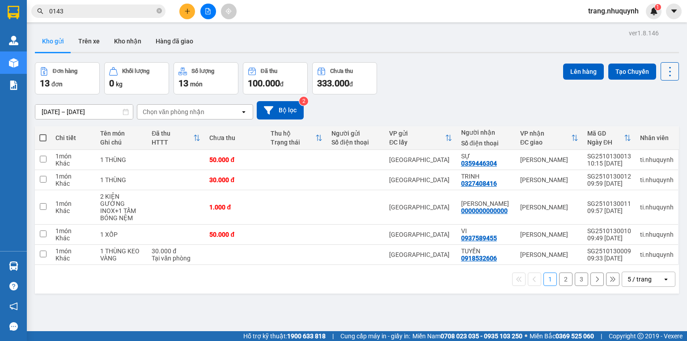
click at [666, 72] on icon at bounding box center [670, 71] width 13 height 13
click at [649, 125] on span "Làm mới" at bounding box center [652, 127] width 25 height 9
click at [675, 72] on div "ver 1.8.146 Kho gửi Trên xe Kho nhận Hàng đã giao Đơn hàng 13 đơn Khối lượng 0 …" at bounding box center [356, 197] width 651 height 341
click at [664, 72] on icon at bounding box center [670, 71] width 13 height 13
click at [646, 126] on span "Làm mới" at bounding box center [652, 127] width 25 height 9
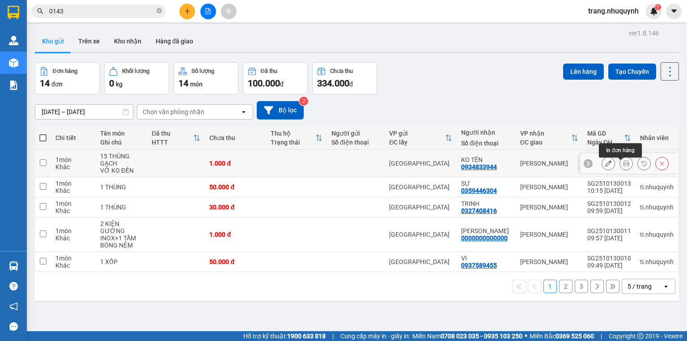
click at [623, 166] on icon at bounding box center [626, 163] width 6 height 6
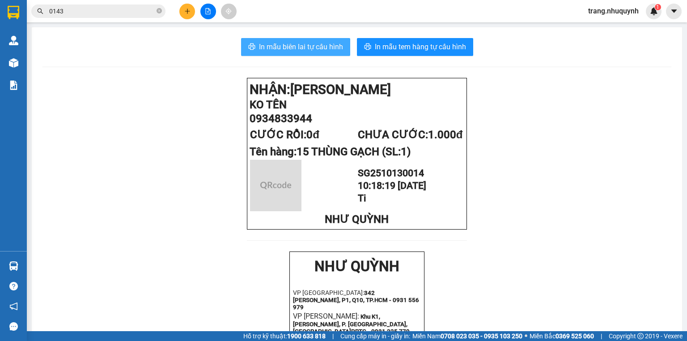
click at [327, 50] on span "In mẫu biên lai tự cấu hình" at bounding box center [301, 46] width 84 height 11
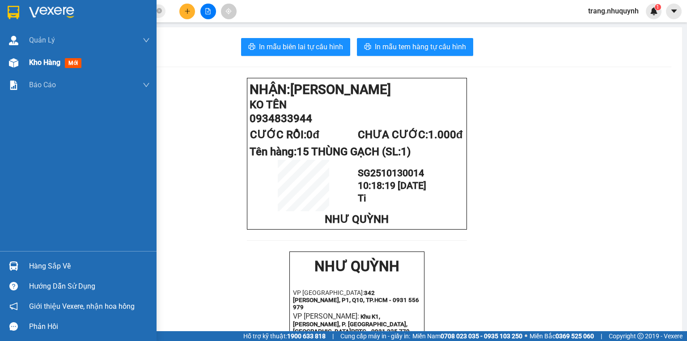
click at [11, 69] on div at bounding box center [14, 63] width 16 height 16
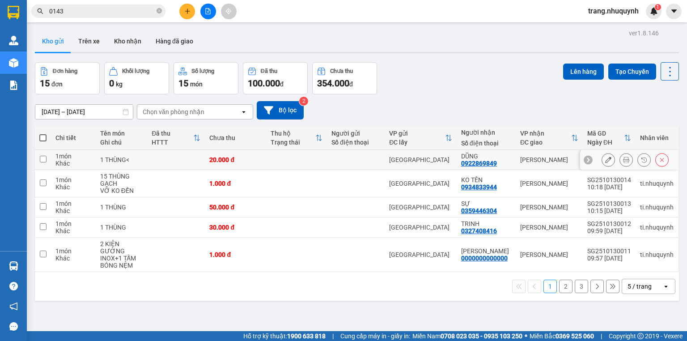
click at [623, 163] on icon at bounding box center [626, 160] width 6 height 6
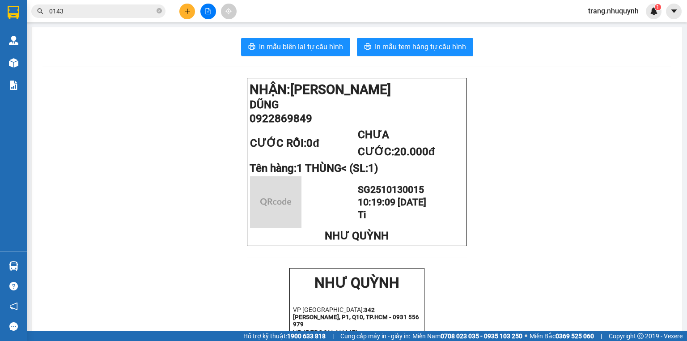
click at [270, 35] on div "In mẫu biên lai tự cấu hình In mẫu tem hàng tự cấu hình NHẬN: Phan Rang DŨNG 09…" at bounding box center [357, 346] width 650 height 639
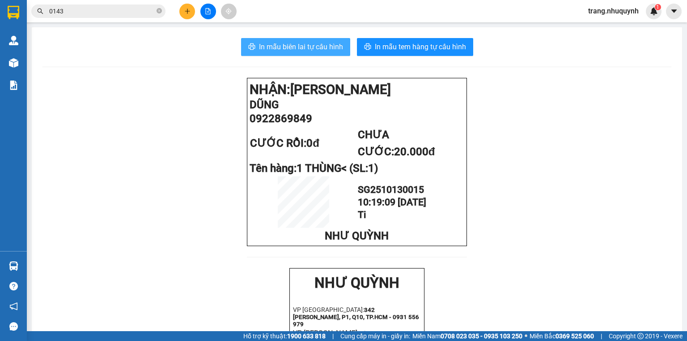
click at [272, 39] on button "In mẫu biên lai tự cấu hình" at bounding box center [295, 47] width 109 height 18
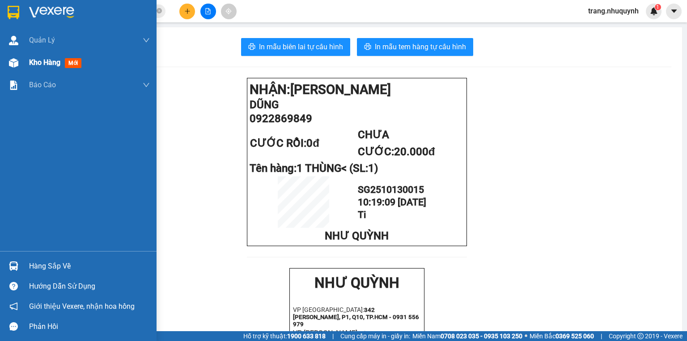
click at [29, 57] on div "Kho hàng mới" at bounding box center [78, 62] width 157 height 22
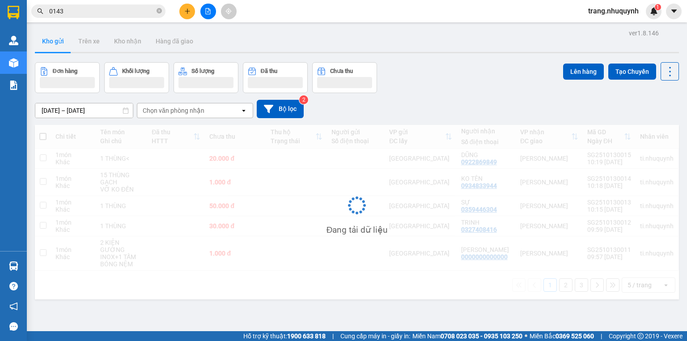
click at [448, 53] on div at bounding box center [357, 52] width 644 height 1
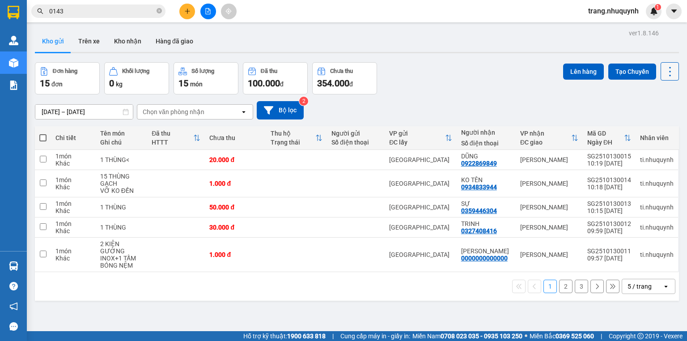
click at [669, 75] on icon at bounding box center [670, 71] width 2 height 9
click at [655, 125] on span "Làm mới" at bounding box center [652, 127] width 25 height 9
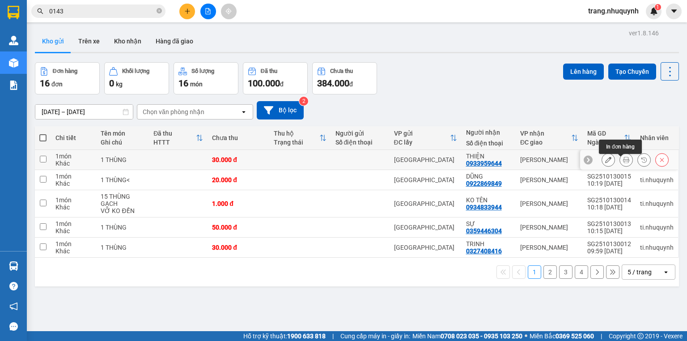
click at [624, 160] on button at bounding box center [626, 160] width 13 height 16
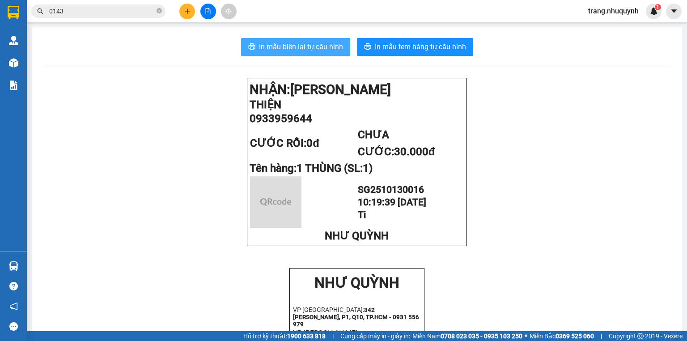
click at [301, 46] on span "In mẫu biên lai tự cấu hình" at bounding box center [301, 46] width 84 height 11
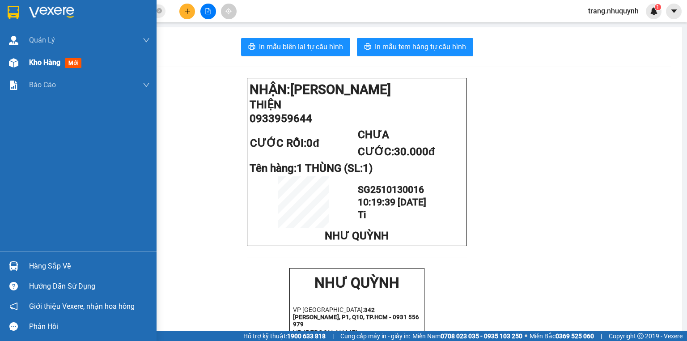
click at [25, 60] on div "Kho hàng mới" at bounding box center [78, 62] width 157 height 22
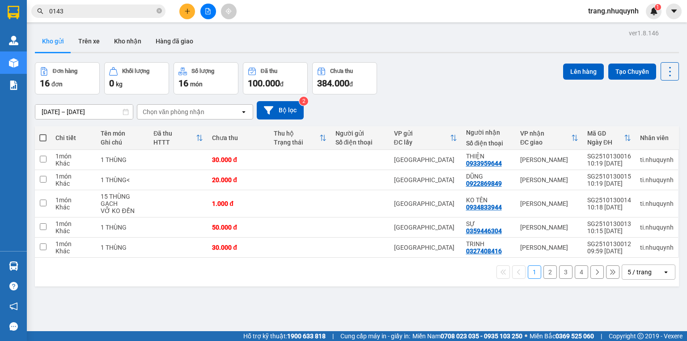
click at [233, 40] on div "Kho gửi Trên xe Kho nhận Hàng đã giao" at bounding box center [357, 42] width 644 height 24
click at [664, 70] on icon at bounding box center [670, 71] width 13 height 13
click at [668, 126] on div "Làm mới" at bounding box center [648, 127] width 53 height 9
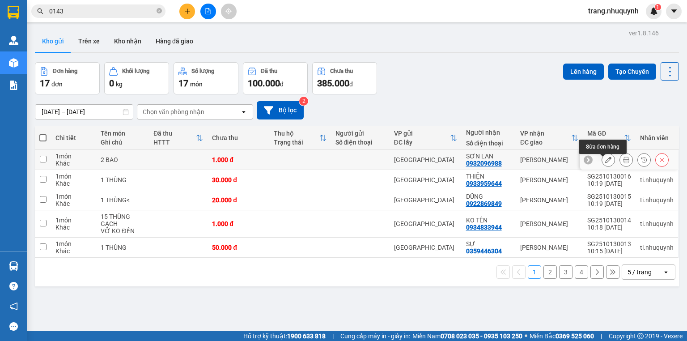
click at [623, 163] on icon at bounding box center [626, 160] width 6 height 6
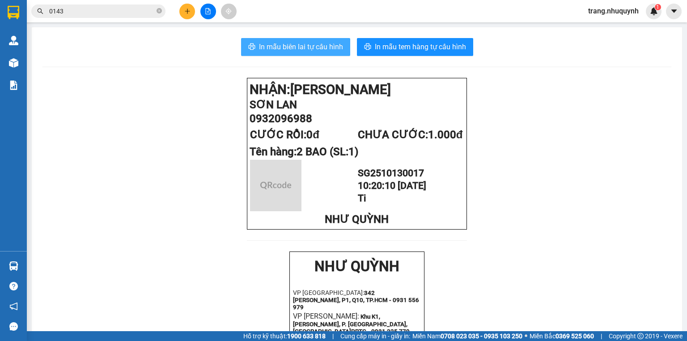
click at [324, 51] on span "In mẫu biên lai tự cấu hình" at bounding box center [301, 46] width 84 height 11
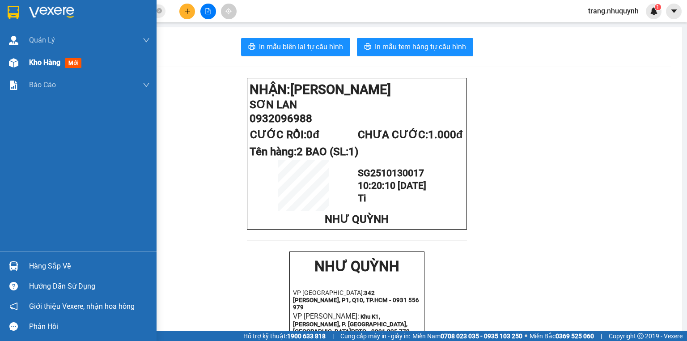
click at [56, 64] on span "Kho hàng" at bounding box center [44, 62] width 31 height 8
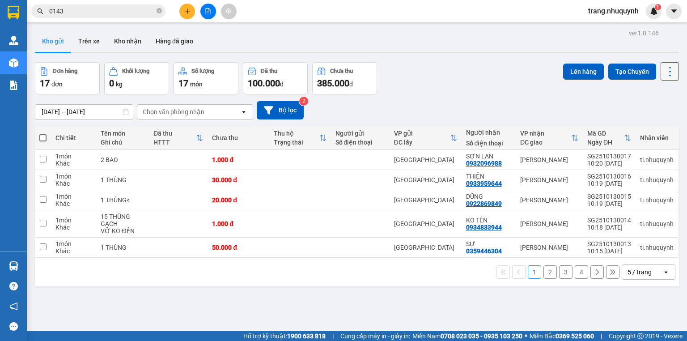
click at [664, 69] on icon at bounding box center [670, 71] width 13 height 13
click at [649, 129] on span "Làm mới" at bounding box center [652, 127] width 25 height 9
click at [620, 165] on button at bounding box center [626, 160] width 13 height 16
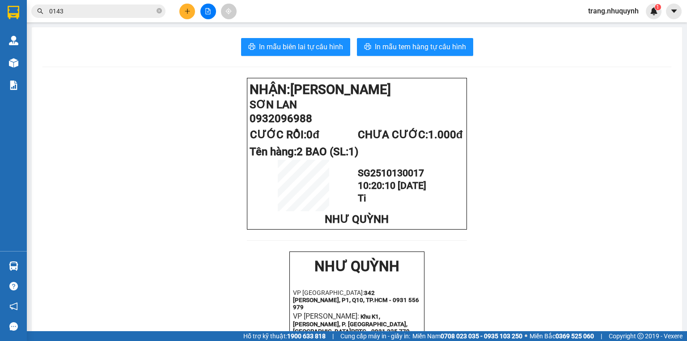
click at [325, 55] on div "In mẫu biên lai tự cấu hình In mẫu tem hàng tự cấu hình NHẬN: Phan Rang SƠN LAN…" at bounding box center [357, 338] width 650 height 622
click at [267, 43] on span "In mẫu biên lai tự cấu hình" at bounding box center [301, 46] width 84 height 11
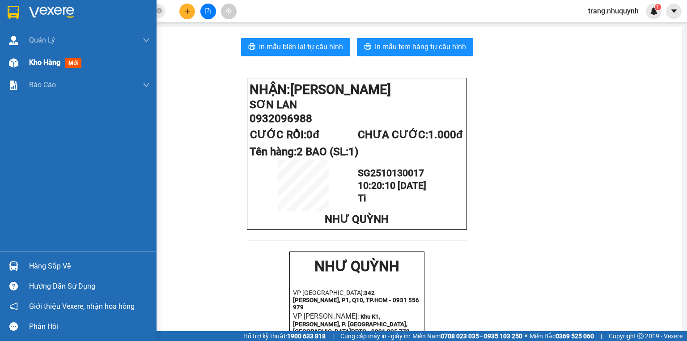
click at [37, 66] on span "Kho hàng" at bounding box center [44, 62] width 31 height 8
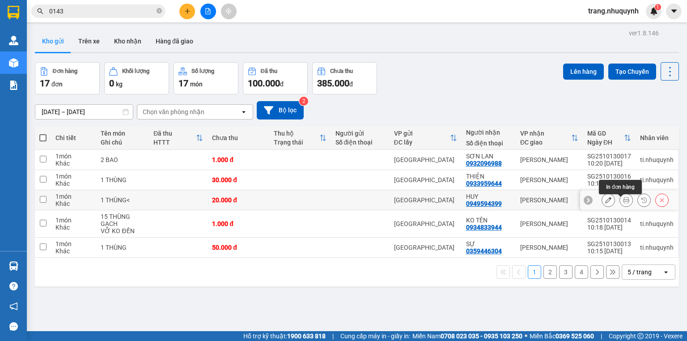
click at [623, 207] on button at bounding box center [626, 200] width 13 height 16
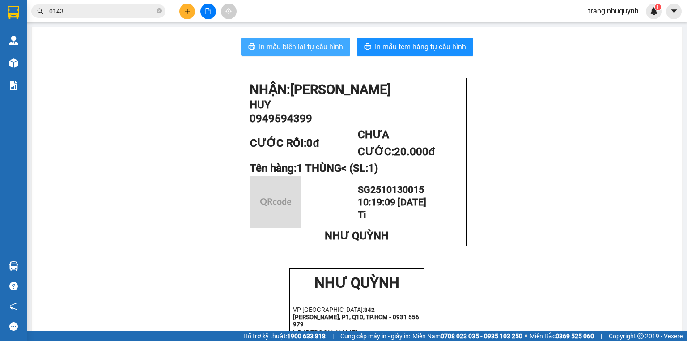
click at [301, 50] on span "In mẫu biên lai tự cấu hình" at bounding box center [301, 46] width 84 height 11
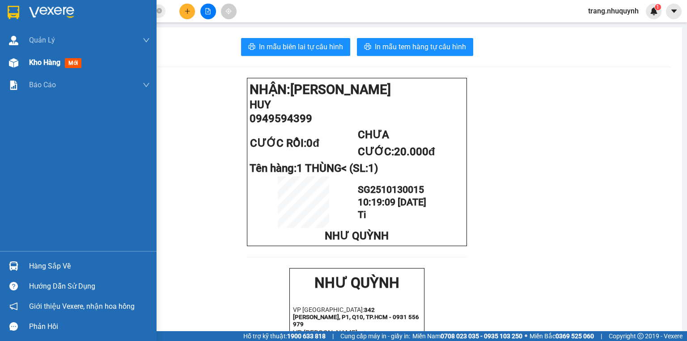
click at [50, 63] on span "Kho hàng" at bounding box center [44, 62] width 31 height 8
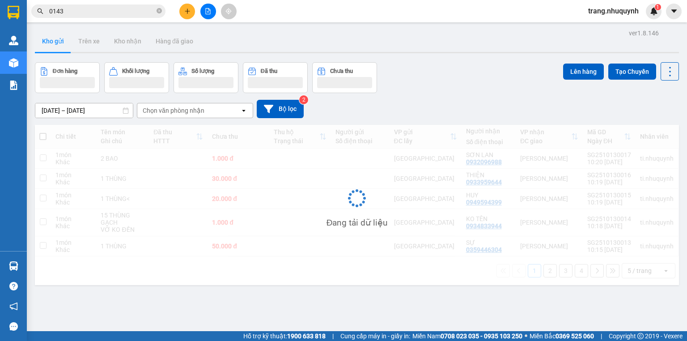
click at [453, 91] on div "Đơn hàng Khối lượng Số lượng Đã thu Chưa thu Lên hàng Tạo Chuyến" at bounding box center [357, 77] width 644 height 31
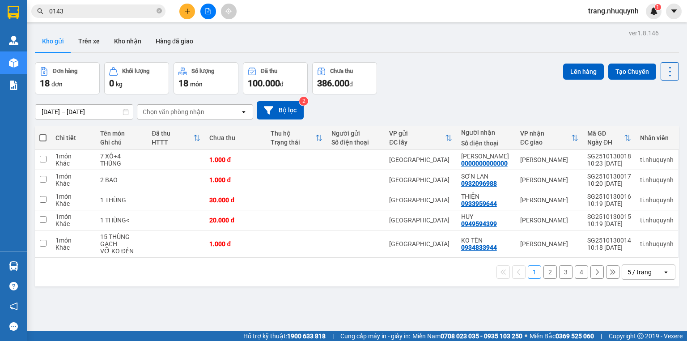
click at [231, 39] on div "Kho gửi Trên xe Kho nhận Hàng đã giao" at bounding box center [357, 42] width 644 height 24
click at [416, 52] on div at bounding box center [357, 52] width 644 height 1
click at [417, 67] on div "Đơn hàng 18 đơn Khối lượng 0 kg Số lượng 18 món Đã thu 100.000 đ Chưa thu 386.0…" at bounding box center [357, 78] width 644 height 32
click at [229, 47] on div "Kho gửi Trên xe Kho nhận Hàng đã giao" at bounding box center [357, 42] width 644 height 24
click at [465, 59] on div "ver 1.8.146 Kho gửi Trên xe Kho nhận Hàng đã giao Đơn hàng 18 đơn Khối lượng 0 …" at bounding box center [356, 197] width 651 height 341
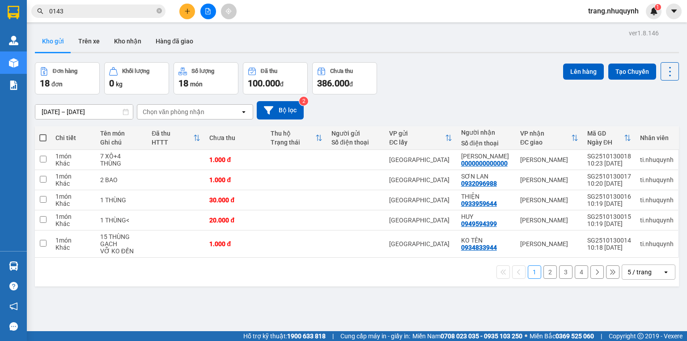
click at [243, 36] on div "Kho gửi Trên xe Kho nhận Hàng đã giao" at bounding box center [357, 42] width 644 height 24
click at [468, 65] on div "Đơn hàng 18 đơn Khối lượng 0 kg Số lượng 18 món Đã thu 100.000 đ Chưa thu 386.0…" at bounding box center [357, 78] width 644 height 32
click at [445, 55] on div "ver 1.8.146 Kho gửi Trên xe Kho nhận Hàng đã giao Đơn hàng 18 đơn Khối lượng 0 …" at bounding box center [356, 197] width 651 height 341
click at [671, 72] on button at bounding box center [670, 71] width 18 height 18
click at [660, 126] on span "Làm mới" at bounding box center [652, 127] width 25 height 9
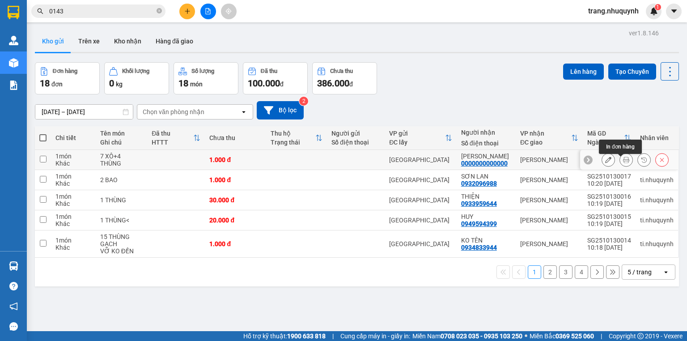
click at [623, 163] on icon at bounding box center [626, 160] width 6 height 6
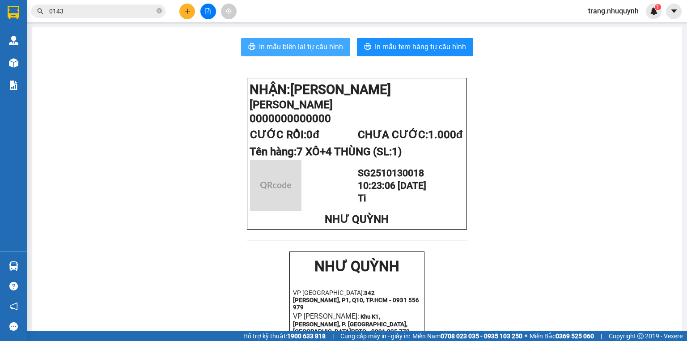
click at [310, 52] on span "In mẫu biên lai tự cấu hình" at bounding box center [301, 46] width 84 height 11
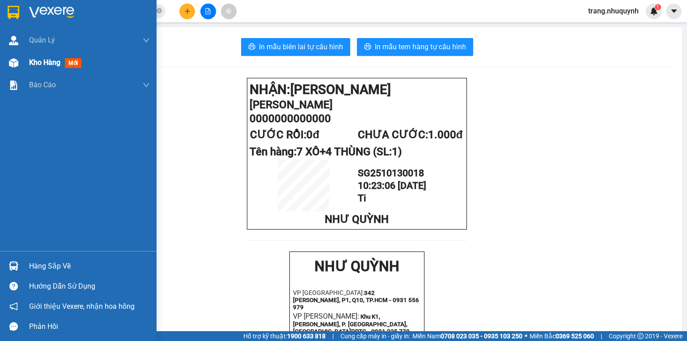
click at [23, 62] on div "Kho hàng mới" at bounding box center [78, 62] width 157 height 22
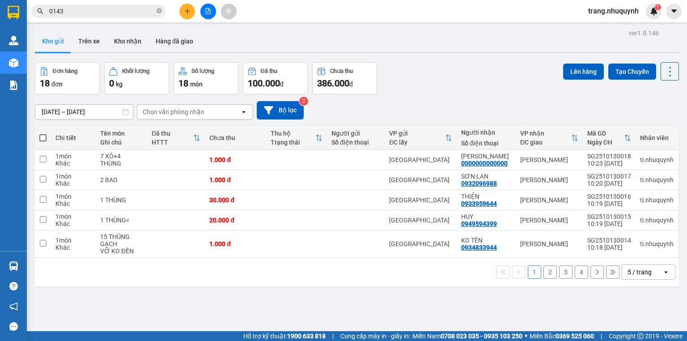
click at [475, 78] on div "Đơn hàng 18 đơn Khối lượng 0 kg Số lượng 18 món Đã thu 100.000 đ Chưa thu 386.0…" at bounding box center [357, 78] width 644 height 32
click at [447, 98] on div "13/10/2025 – 13/10/2025 Press the down arrow key to interact with the calendar …" at bounding box center [357, 110] width 644 height 32
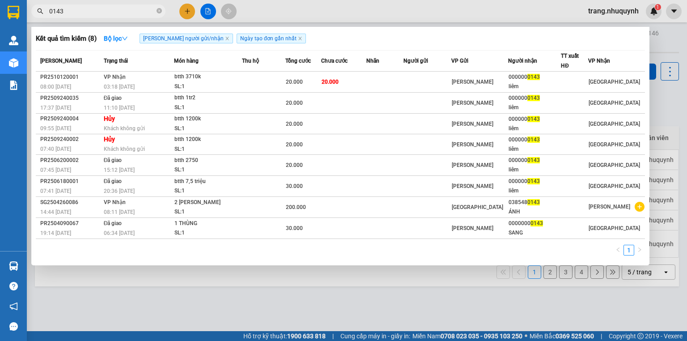
click at [90, 12] on input "0143" at bounding box center [102, 11] width 106 height 10
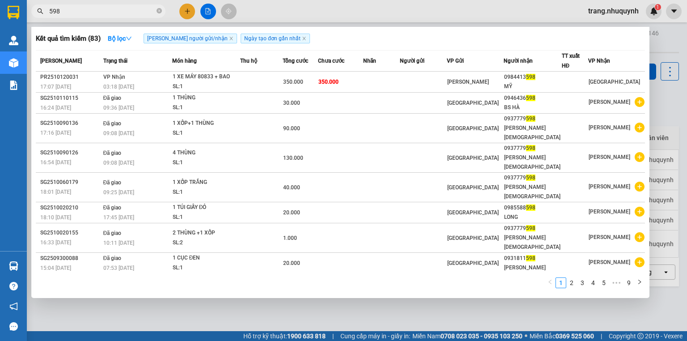
click at [236, 306] on div at bounding box center [343, 170] width 687 height 341
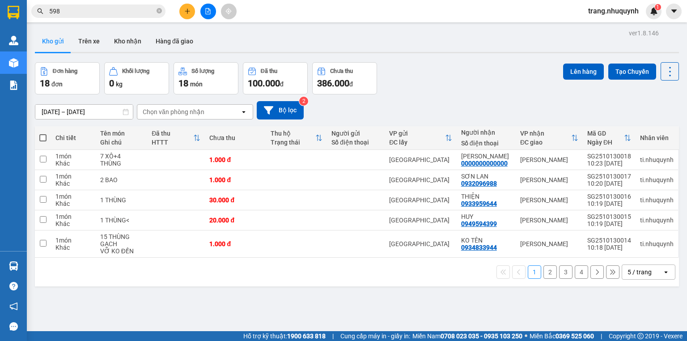
click at [86, 9] on input "598" at bounding box center [102, 11] width 106 height 10
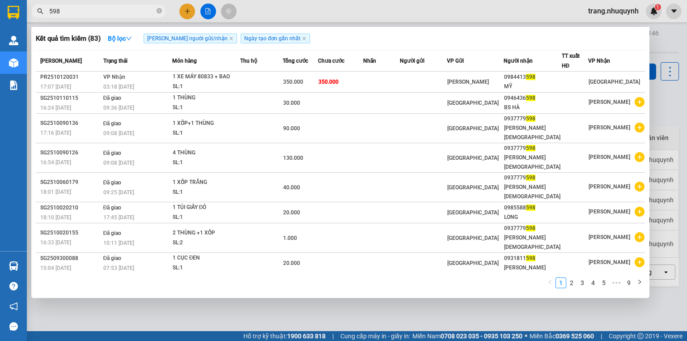
click at [86, 9] on input "598" at bounding box center [102, 11] width 106 height 10
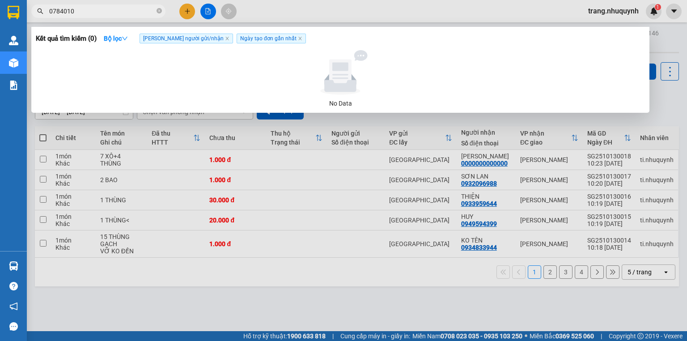
type input "0784010"
click at [242, 301] on div at bounding box center [343, 170] width 687 height 341
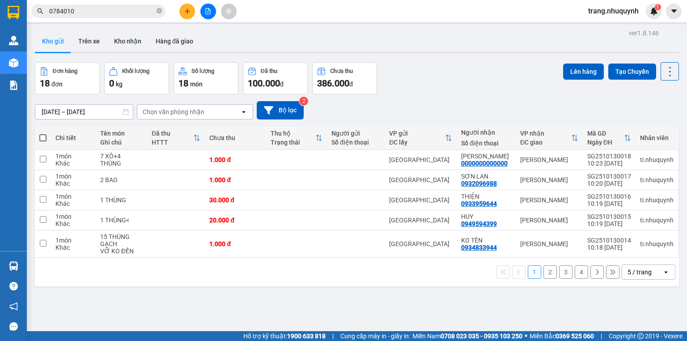
click at [433, 55] on div "ver 1.8.146 Kho gửi Trên xe Kho nhận Hàng đã giao Đơn hàng 18 đơn Khối lượng 0 …" at bounding box center [356, 197] width 651 height 341
click at [471, 72] on div "Đơn hàng 18 đơn Khối lượng 0 kg Số lượng 18 món Đã thu 100.000 đ Chưa thu 386.0…" at bounding box center [357, 78] width 644 height 32
click at [669, 70] on icon at bounding box center [670, 71] width 13 height 13
click at [655, 125] on span "Làm mới" at bounding box center [652, 127] width 25 height 9
click at [426, 81] on div "Đơn hàng 18 đơn Khối lượng 0 kg Số lượng 18 món Đã thu 100.000 đ Chưa thu 386.0…" at bounding box center [357, 78] width 644 height 32
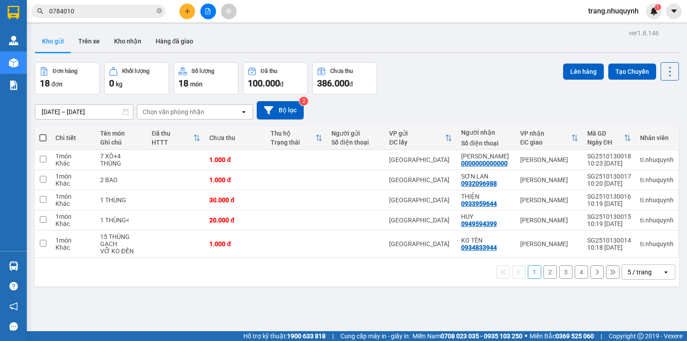
click at [431, 76] on div "Đơn hàng 18 đơn Khối lượng 0 kg Số lượng 18 món Đã thu 100.000 đ Chưa thu 386.0…" at bounding box center [357, 78] width 644 height 32
click at [669, 68] on icon at bounding box center [670, 71] width 2 height 9
click at [656, 125] on span "Làm mới" at bounding box center [652, 127] width 25 height 9
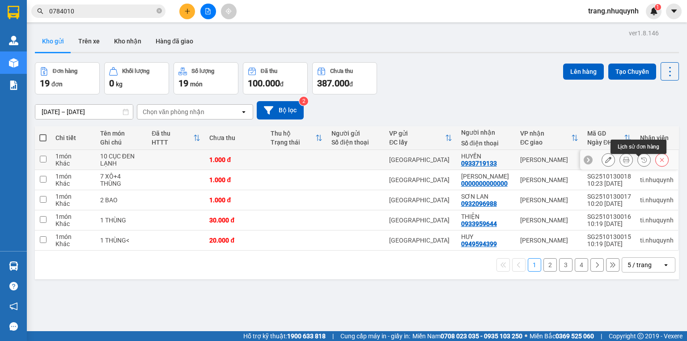
click at [622, 159] on button at bounding box center [626, 160] width 13 height 16
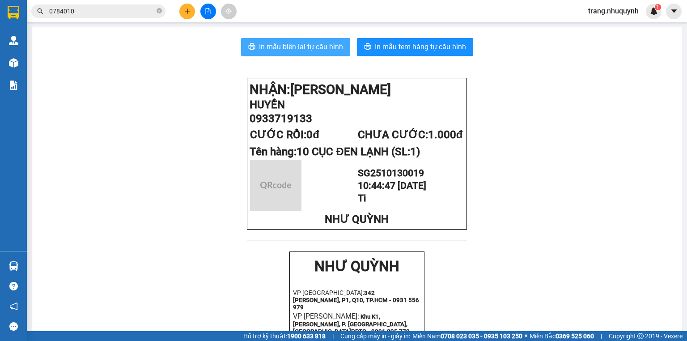
click at [317, 47] on span "In mẫu biên lai tự cấu hình" at bounding box center [301, 46] width 84 height 11
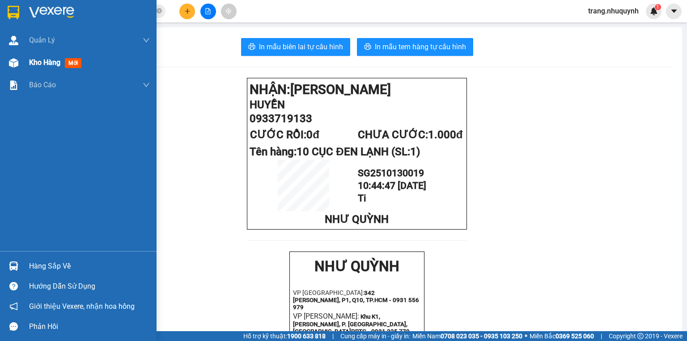
click at [17, 57] on div at bounding box center [14, 63] width 16 height 16
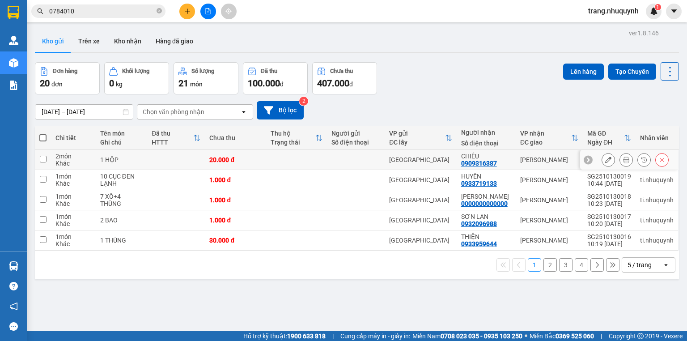
click at [623, 163] on icon at bounding box center [626, 160] width 6 height 6
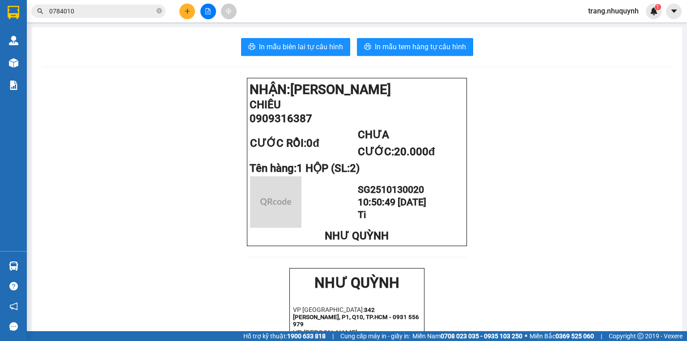
click at [349, 44] on div "In mẫu biên lai tự cấu hình In mẫu tem hàng tự cấu hình" at bounding box center [356, 47] width 629 height 18
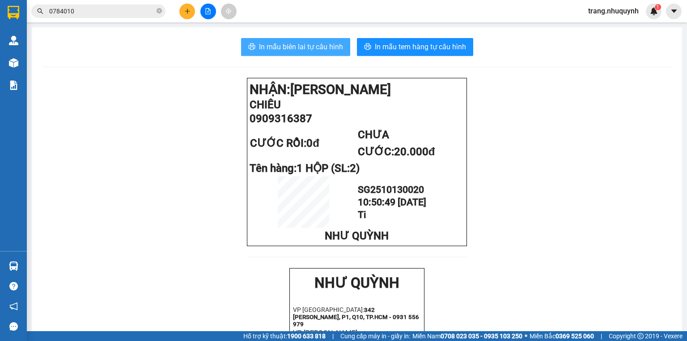
click at [339, 44] on span "In mẫu biên lai tự cấu hình" at bounding box center [301, 46] width 84 height 11
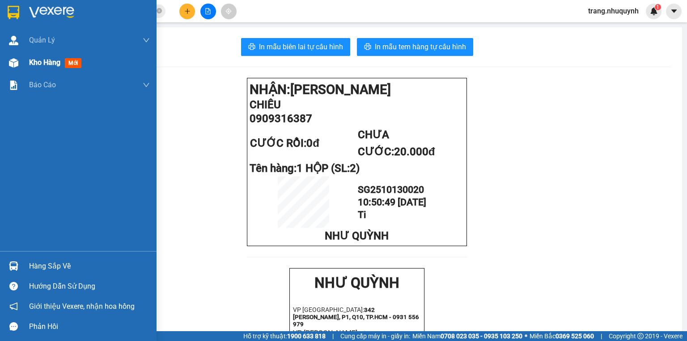
click at [38, 61] on span "Kho hàng" at bounding box center [44, 62] width 31 height 8
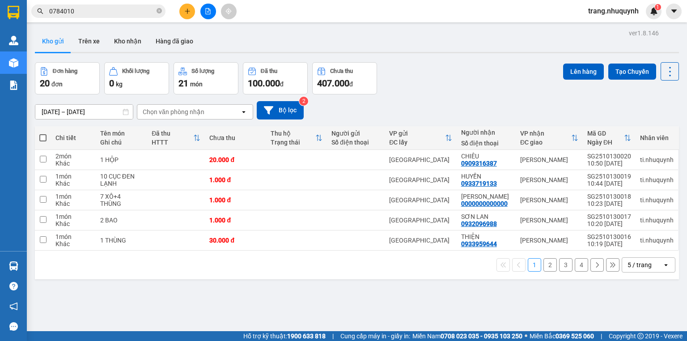
click at [453, 61] on div "ver 1.8.146 Kho gửi Trên xe Kho nhận Hàng đã giao Đơn hàng 20 đơn Khối lượng 0 …" at bounding box center [356, 197] width 651 height 341
click at [670, 70] on icon at bounding box center [670, 71] width 13 height 13
click at [646, 126] on span "Làm mới" at bounding box center [652, 127] width 25 height 9
click at [620, 163] on button at bounding box center [626, 160] width 13 height 16
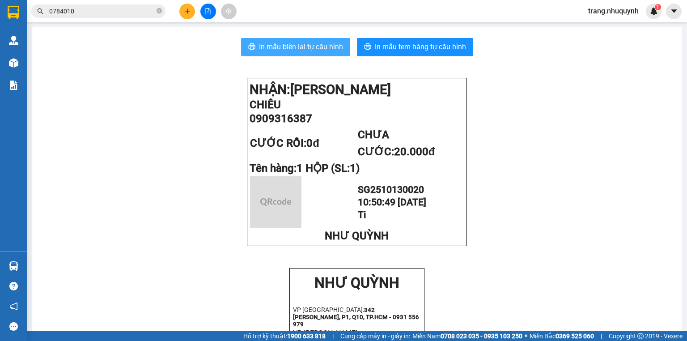
click at [282, 49] on span "In mẫu biên lai tự cấu hình" at bounding box center [301, 46] width 84 height 11
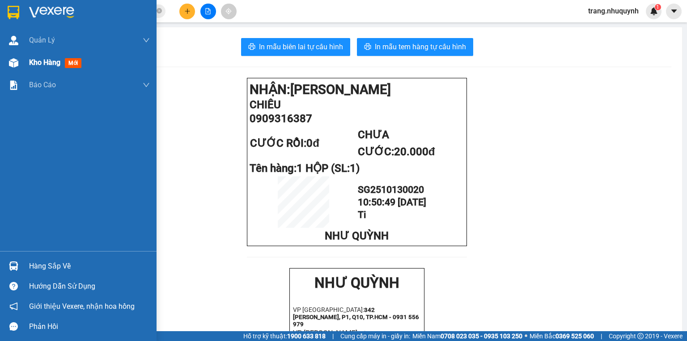
click at [20, 67] on div at bounding box center [14, 63] width 16 height 16
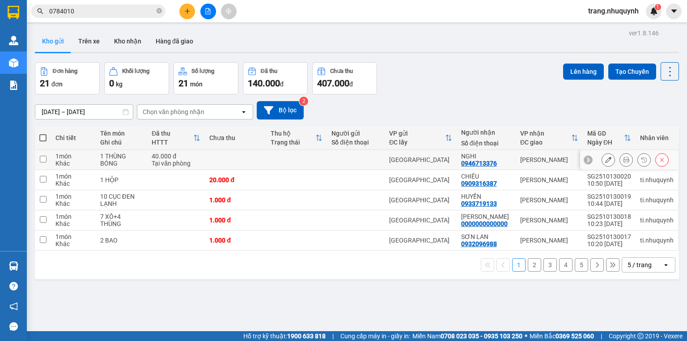
click at [623, 163] on icon at bounding box center [626, 160] width 6 height 6
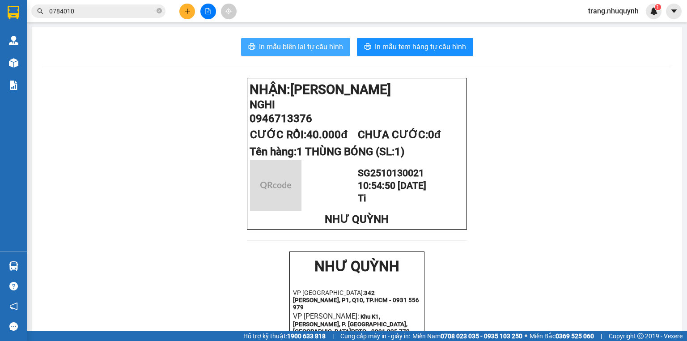
click at [307, 45] on span "In mẫu biên lai tự cấu hình" at bounding box center [301, 46] width 84 height 11
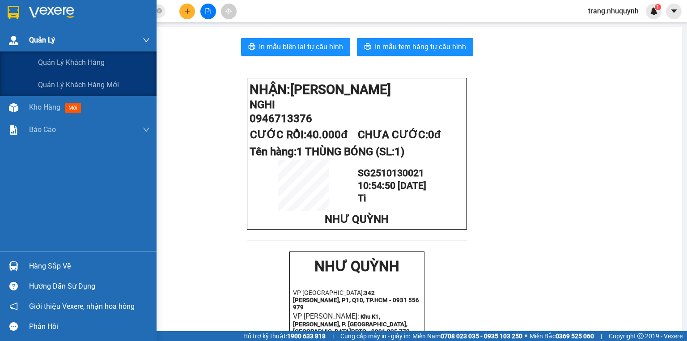
click at [34, 50] on div "Quản Lý" at bounding box center [89, 40] width 121 height 22
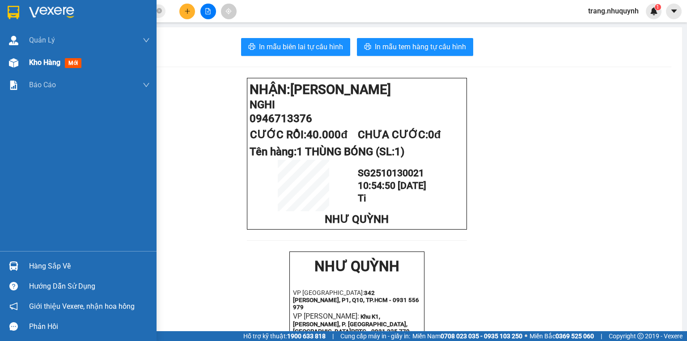
click at [28, 57] on div "Kho hàng mới" at bounding box center [78, 62] width 157 height 22
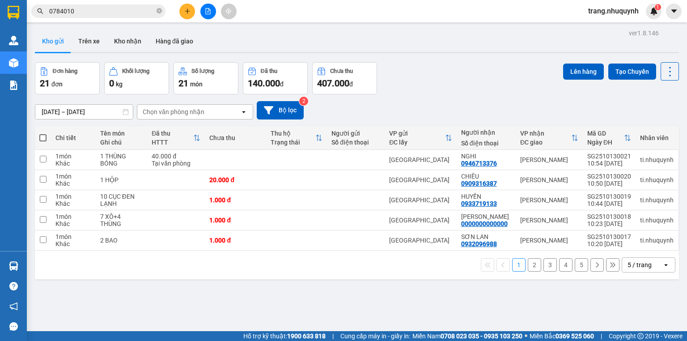
click at [463, 91] on div "Đơn hàng 21 đơn Khối lượng 0 kg Số lượng 21 món Đã thu 140.000 đ Chưa thu 407.0…" at bounding box center [357, 78] width 644 height 32
click at [664, 69] on icon at bounding box center [670, 71] width 13 height 13
click at [662, 124] on span "Làm mới" at bounding box center [652, 127] width 25 height 9
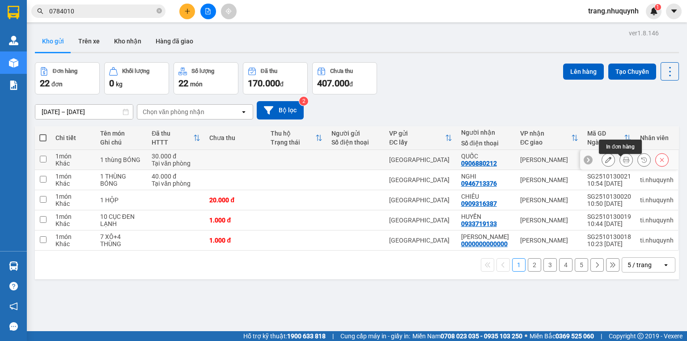
click at [623, 163] on icon at bounding box center [626, 160] width 6 height 6
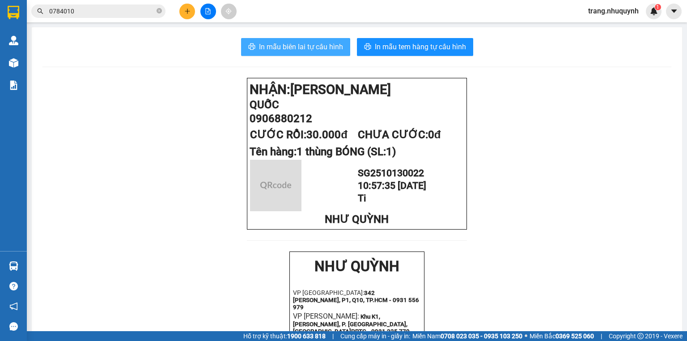
click at [320, 45] on span "In mẫu biên lai tự cấu hình" at bounding box center [301, 46] width 84 height 11
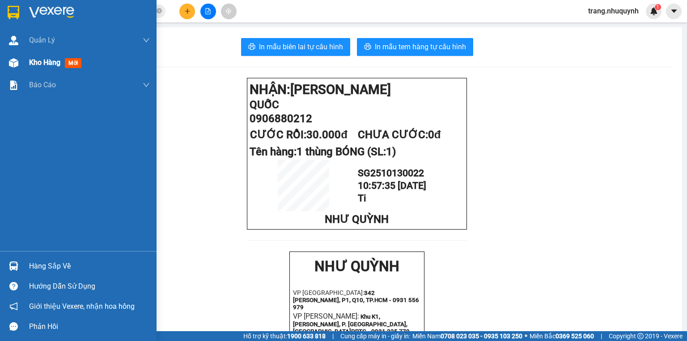
click at [24, 66] on div "Kho hàng mới" at bounding box center [78, 62] width 157 height 22
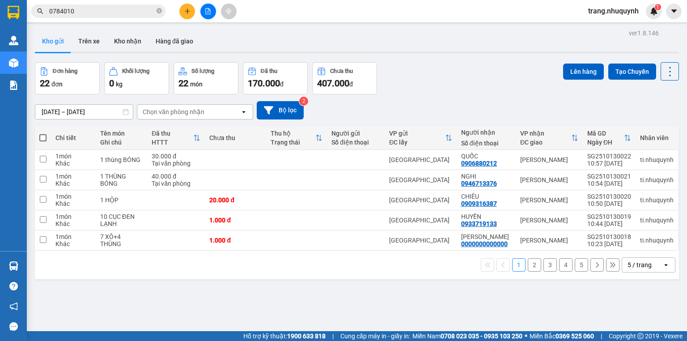
click at [434, 73] on div "Đơn hàng 22 đơn Khối lượng 0 kg Số lượng 22 món Đã thu 170.000 đ Chưa thu 407.0…" at bounding box center [357, 78] width 644 height 32
click at [664, 66] on icon at bounding box center [670, 71] width 13 height 13
click at [660, 123] on span "Làm mới" at bounding box center [652, 127] width 25 height 9
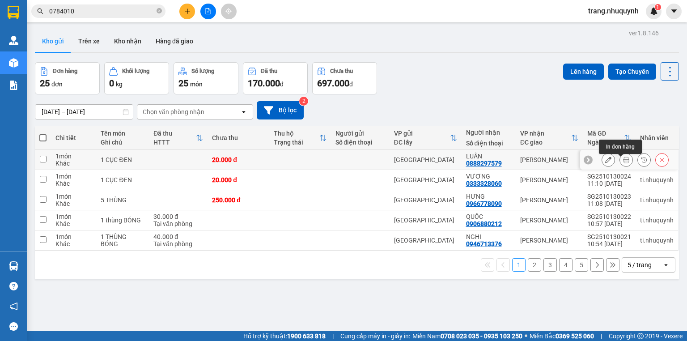
click at [620, 164] on button at bounding box center [626, 160] width 13 height 16
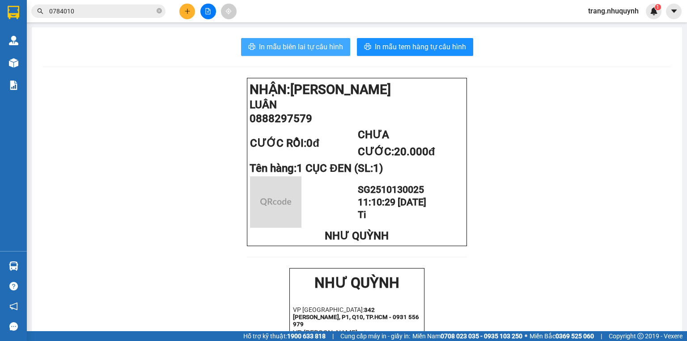
click at [304, 53] on button "In mẫu biên lai tự cấu hình" at bounding box center [295, 47] width 109 height 18
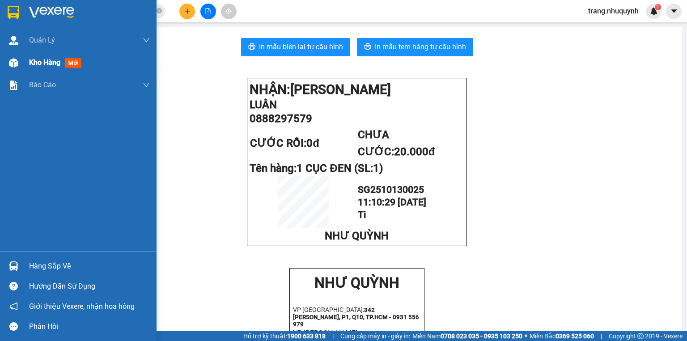
click at [46, 64] on span "Kho hàng" at bounding box center [44, 62] width 31 height 8
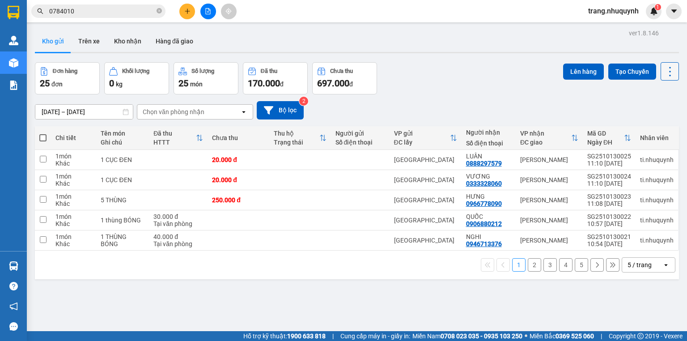
click at [667, 70] on icon at bounding box center [670, 71] width 13 height 13
click at [655, 127] on span "Làm mới" at bounding box center [652, 127] width 25 height 9
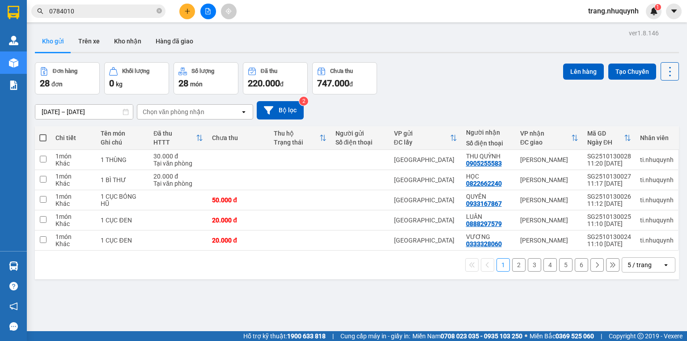
click at [664, 68] on icon at bounding box center [670, 71] width 13 height 13
click at [655, 124] on span "Làm mới" at bounding box center [652, 127] width 25 height 9
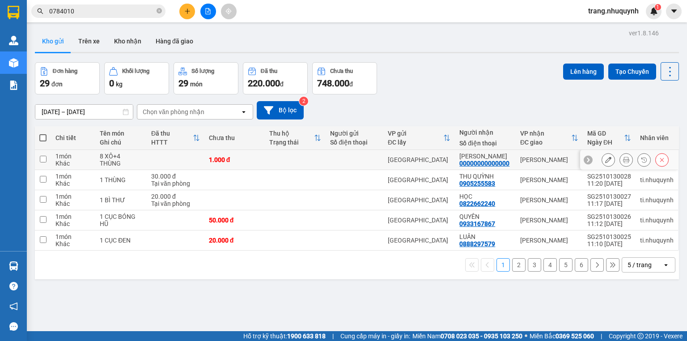
click at [623, 163] on icon at bounding box center [626, 160] width 6 height 6
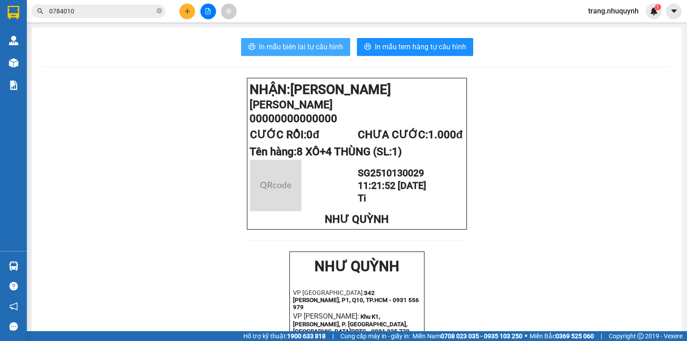
click at [271, 42] on span "In mẫu biên lai tự cấu hình" at bounding box center [301, 46] width 84 height 11
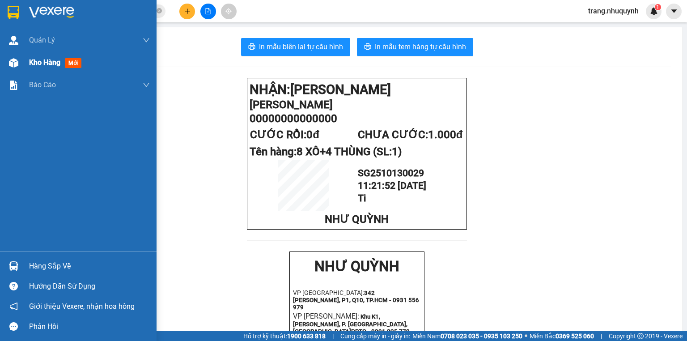
click at [26, 65] on div "Kho hàng mới" at bounding box center [78, 62] width 157 height 22
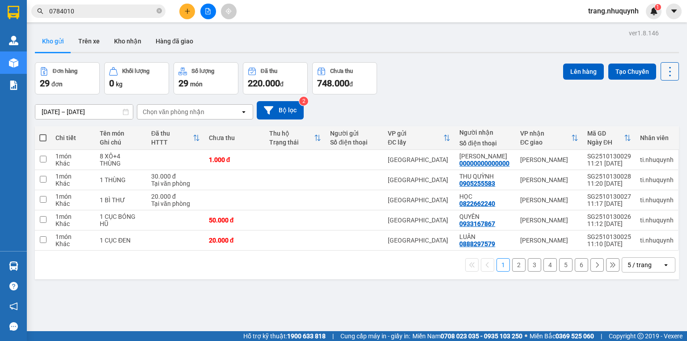
click at [664, 70] on icon at bounding box center [670, 71] width 13 height 13
click at [659, 124] on span "Làm mới" at bounding box center [652, 127] width 25 height 9
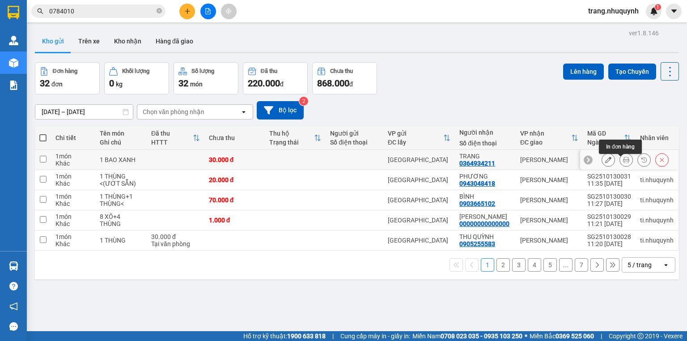
click at [623, 163] on icon at bounding box center [626, 160] width 6 height 6
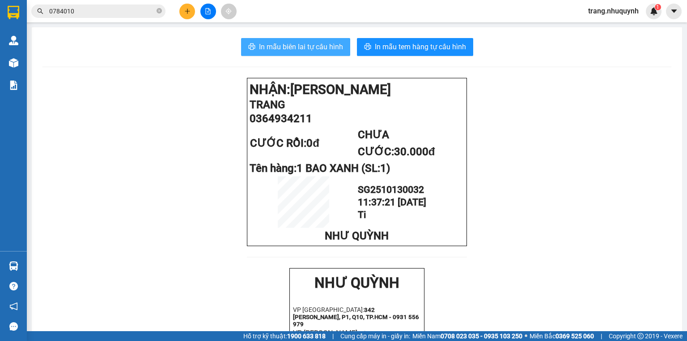
click at [301, 39] on button "In mẫu biên lai tự cấu hình" at bounding box center [295, 47] width 109 height 18
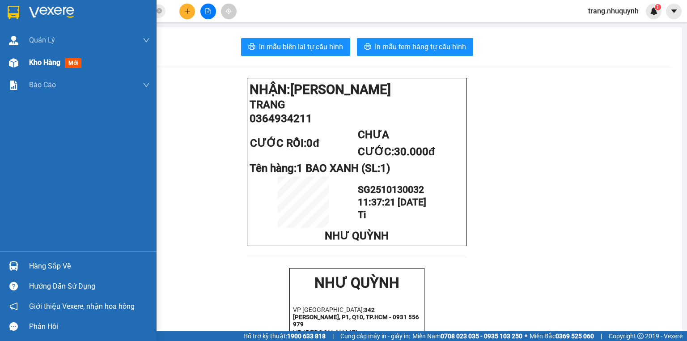
click at [13, 67] on img at bounding box center [13, 62] width 9 height 9
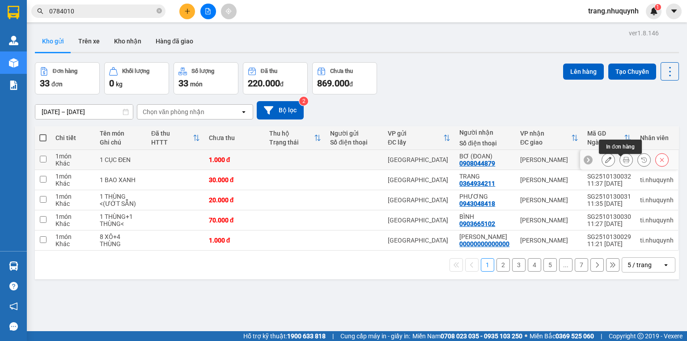
click at [623, 162] on icon at bounding box center [626, 160] width 6 height 6
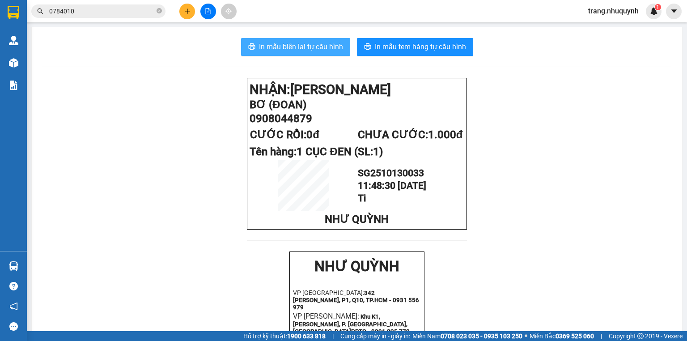
click at [313, 43] on span "In mẫu biên lai tự cấu hình" at bounding box center [301, 46] width 84 height 11
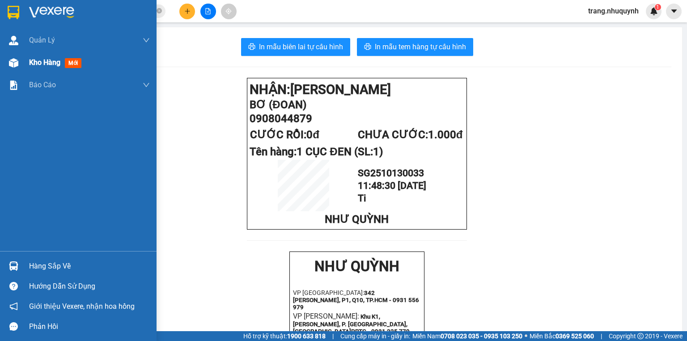
click at [17, 63] on img at bounding box center [13, 62] width 9 height 9
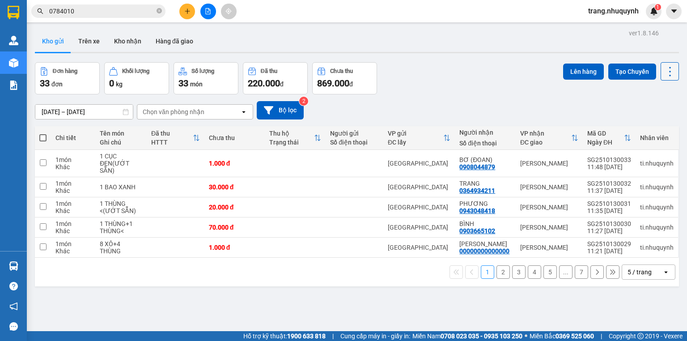
click at [666, 68] on icon at bounding box center [670, 71] width 13 height 13
click at [651, 127] on span "Làm mới" at bounding box center [652, 127] width 25 height 9
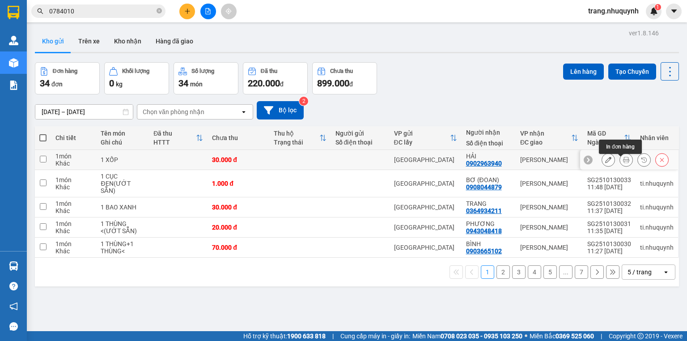
click at [623, 162] on icon at bounding box center [626, 160] width 6 height 6
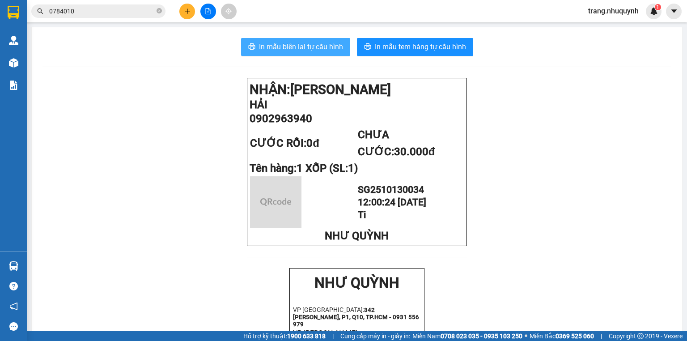
click at [288, 48] on span "In mẫu biên lai tự cấu hình" at bounding box center [301, 46] width 84 height 11
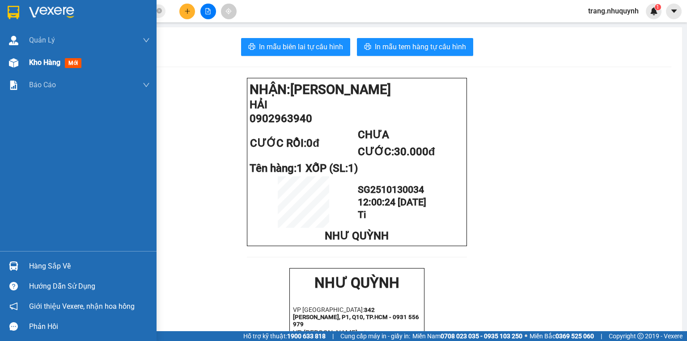
click at [46, 69] on div "Kho hàng mới" at bounding box center [89, 62] width 121 height 22
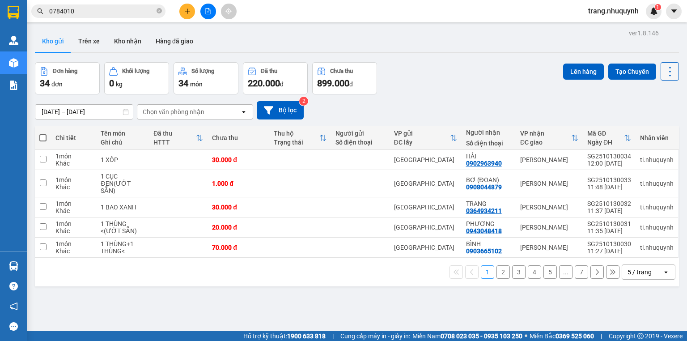
click at [661, 67] on button at bounding box center [670, 71] width 18 height 18
click at [637, 126] on div "Làm mới" at bounding box center [648, 127] width 53 height 9
click at [665, 69] on icon at bounding box center [670, 71] width 13 height 13
click at [655, 127] on span "Làm mới" at bounding box center [652, 127] width 25 height 9
click at [197, 293] on div "ver 1.8.146 Kho gửi Trên xe Kho nhận Hàng đã giao Đơn hàng 34 đơn Khối lượng 0 …" at bounding box center [356, 197] width 651 height 341
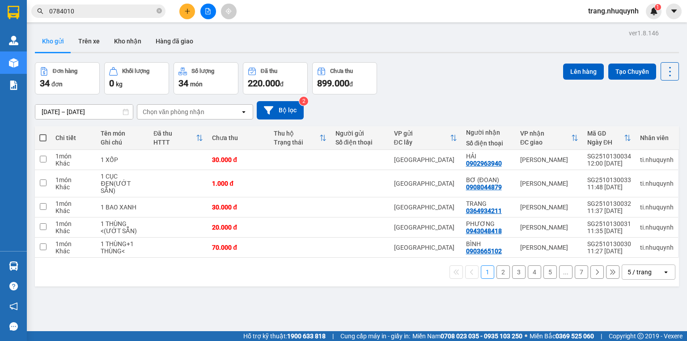
click at [432, 108] on div "13/10/2025 – 13/10/2025 Press the down arrow key to interact with the calendar …" at bounding box center [357, 110] width 644 height 18
click at [231, 32] on div "Kho gửi Trên xe Kho nhận Hàng đã giao" at bounding box center [357, 42] width 644 height 24
click at [423, 30] on div "Kho gửi Trên xe Kho nhận Hàng đã giao" at bounding box center [357, 42] width 644 height 24
click at [664, 60] on div "ver 1.8.146 Kho gửi Trên xe Kho nhận Hàng đã giao Đơn hàng 34 đơn Khối lượng 0 …" at bounding box center [356, 197] width 651 height 341
click at [671, 72] on button at bounding box center [670, 71] width 18 height 18
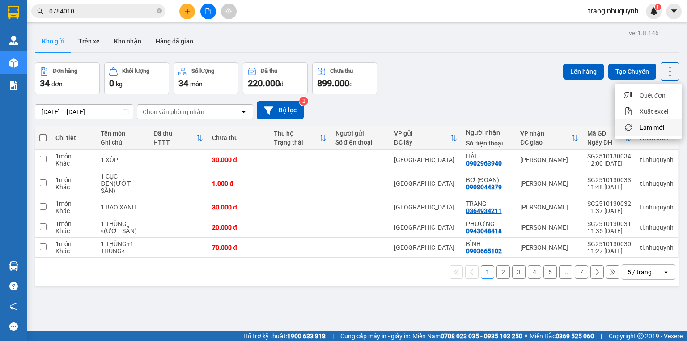
click at [662, 126] on span "Làm mới" at bounding box center [652, 127] width 25 height 9
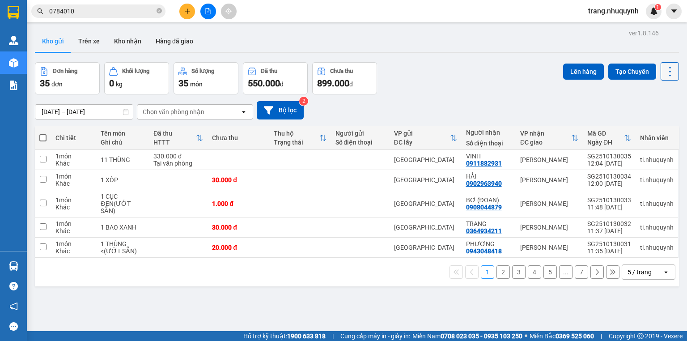
click at [670, 65] on icon at bounding box center [670, 71] width 13 height 13
click at [650, 128] on span "Làm mới" at bounding box center [652, 127] width 25 height 9
click at [620, 161] on button at bounding box center [626, 160] width 13 height 16
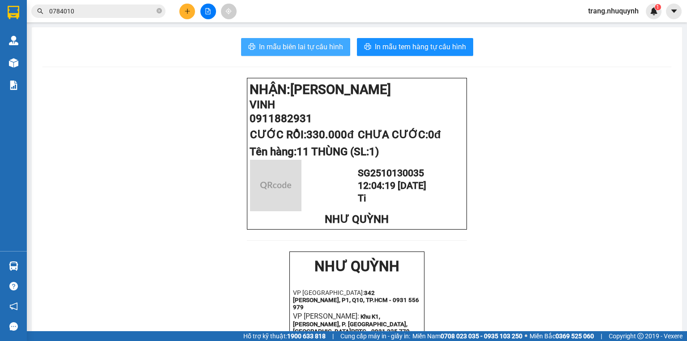
click at [318, 50] on span "In mẫu biên lai tự cấu hình" at bounding box center [301, 46] width 84 height 11
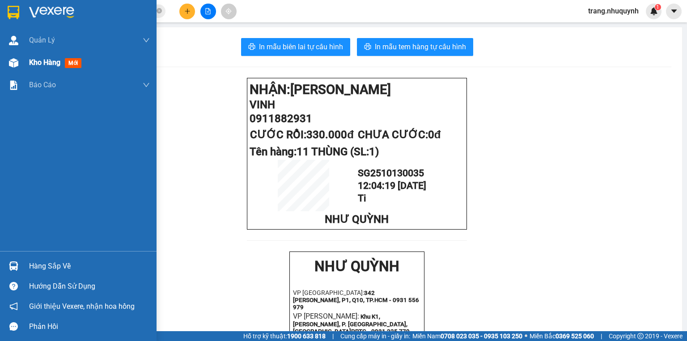
click at [39, 55] on div "Kho hàng mới" at bounding box center [89, 62] width 121 height 22
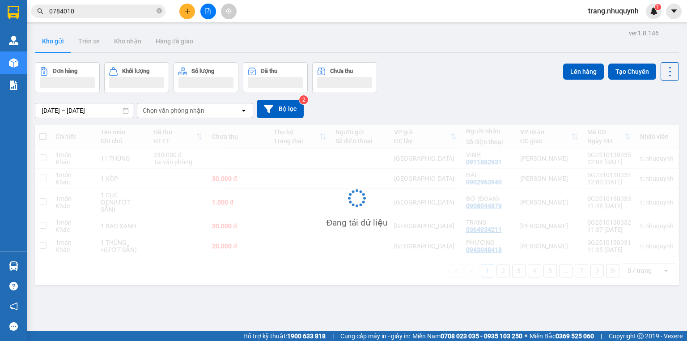
click at [497, 52] on div at bounding box center [357, 52] width 644 height 1
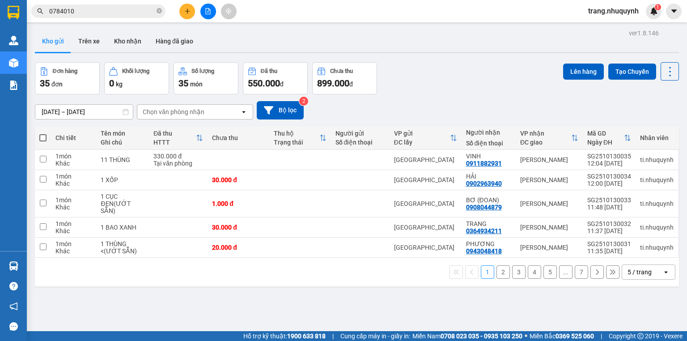
click at [238, 37] on div "Kho gửi Trên xe Kho nhận Hàng đã giao" at bounding box center [357, 42] width 644 height 24
click at [454, 68] on div "Đơn hàng 35 đơn Khối lượng 0 kg Số lượng 35 món Đã thu 550.000 đ Chưa thu 899.0…" at bounding box center [357, 78] width 644 height 32
click at [186, 11] on icon "plus" at bounding box center [187, 11] width 5 height 0
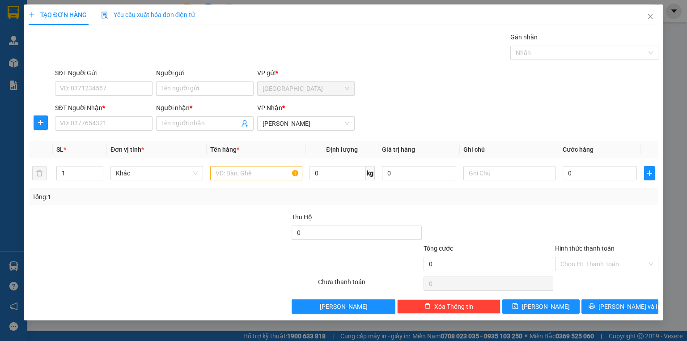
click at [89, 115] on div "SĐT Người Nhận *" at bounding box center [104, 109] width 98 height 13
click at [89, 120] on input "SĐT Người Nhận *" at bounding box center [104, 123] width 98 height 14
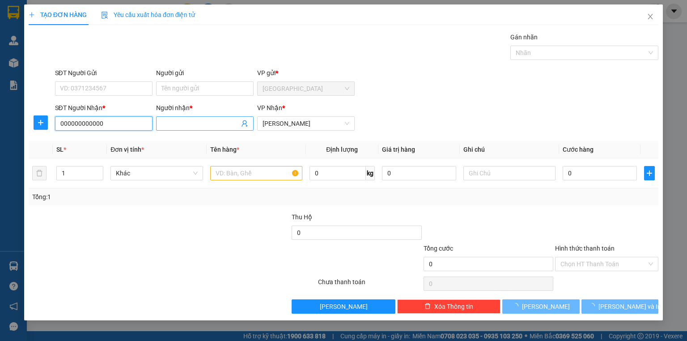
type input "000000000000"
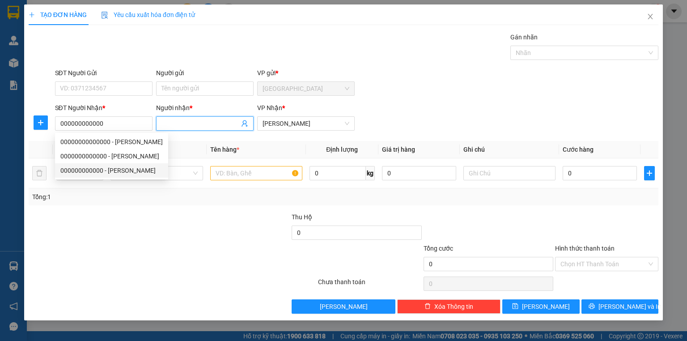
click at [165, 128] on input "Người nhận *" at bounding box center [200, 124] width 78 height 10
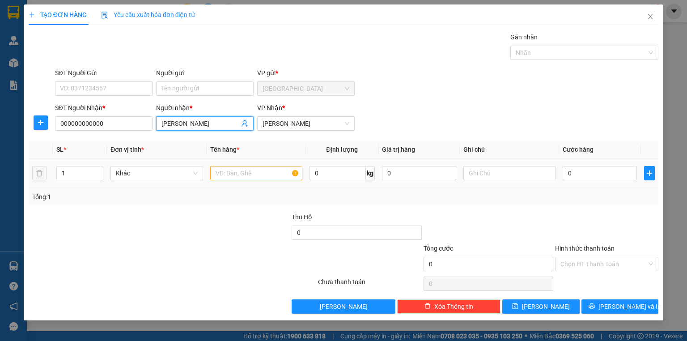
type input "cao võ"
click at [144, 215] on div at bounding box center [94, 227] width 132 height 31
click at [255, 181] on div at bounding box center [256, 173] width 92 height 18
click at [257, 171] on input "text" at bounding box center [256, 173] width 92 height 14
type input "1 thùng +"
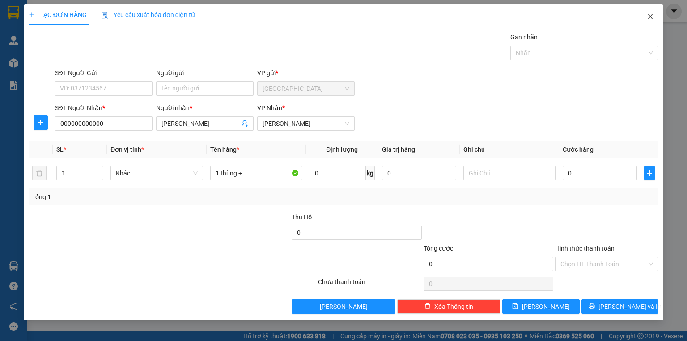
click at [650, 14] on icon "close" at bounding box center [650, 16] width 7 height 7
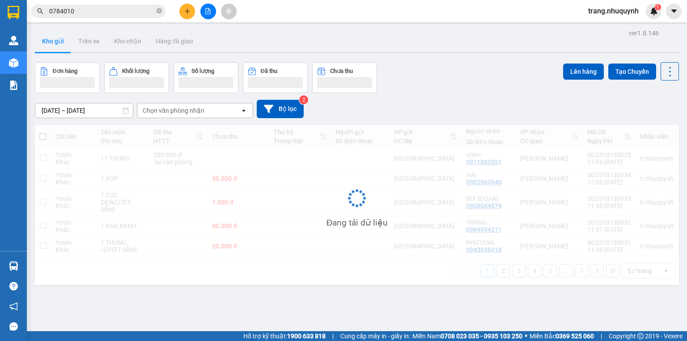
click at [452, 91] on div "Đơn hàng Khối lượng Số lượng Đã thu Chưa thu Lên hàng Tạo Chuyến" at bounding box center [357, 77] width 644 height 31
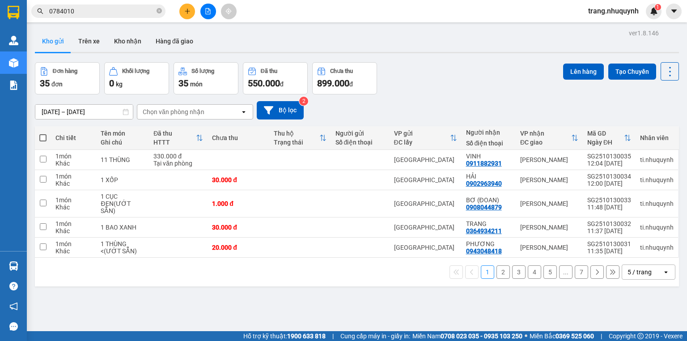
drag, startPoint x: 250, startPoint y: 35, endPoint x: 256, endPoint y: 35, distance: 5.8
click at [250, 35] on div "Kho gửi Trên xe Kho nhận Hàng đã giao" at bounding box center [357, 42] width 644 height 24
click at [487, 62] on div "Đơn hàng 35 đơn Khối lượng 0 kg Số lượng 35 món Đã thu 550.000 đ Chưa thu 899.0…" at bounding box center [357, 78] width 644 height 32
click at [93, 8] on input "0784010" at bounding box center [102, 11] width 106 height 10
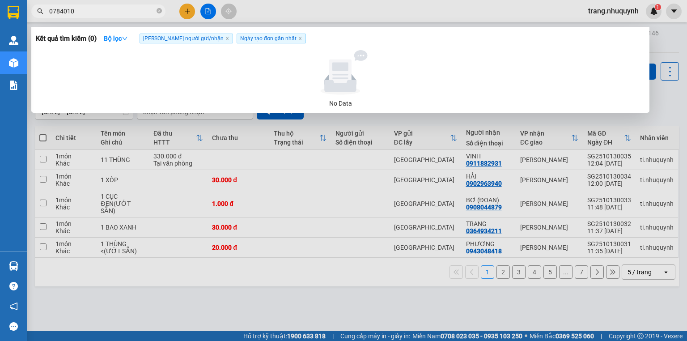
click at [93, 8] on input "0784010" at bounding box center [102, 11] width 106 height 10
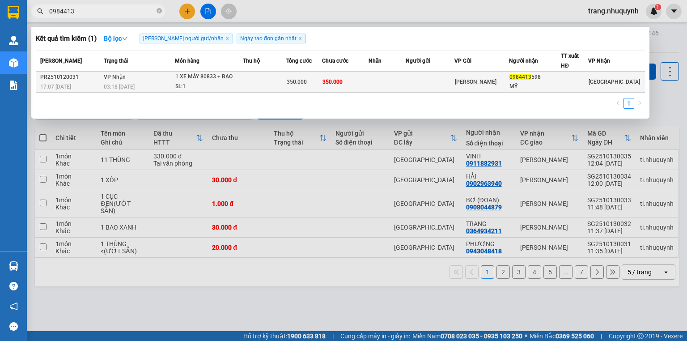
type input "0984413"
click at [362, 77] on td "350.000" at bounding box center [345, 82] width 46 height 21
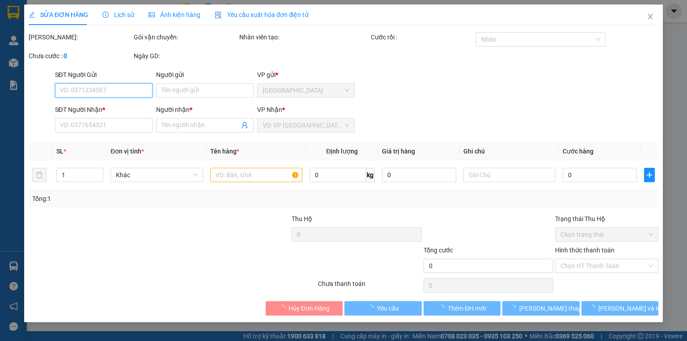
type input "0984413598"
type input "MỸ"
type input "350.000"
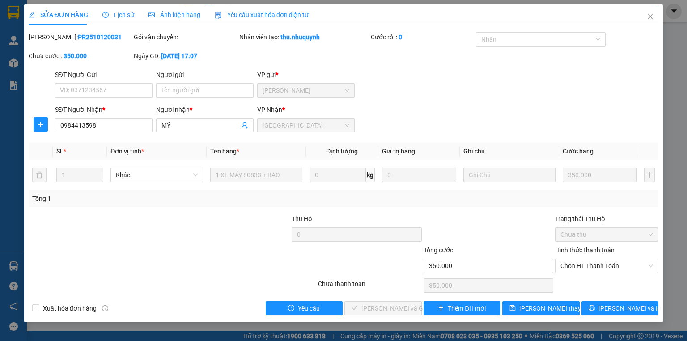
click at [611, 273] on div "Hình thức thanh toán Chọn HT Thanh Toán" at bounding box center [606, 260] width 103 height 31
click at [610, 267] on span "Chọn HT Thanh Toán" at bounding box center [606, 265] width 93 height 13
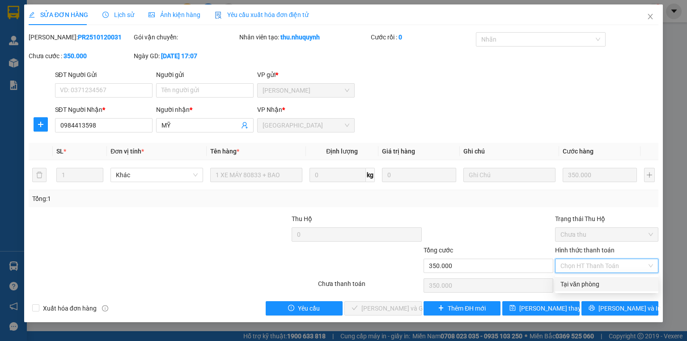
click at [599, 286] on div "Tại văn phòng" at bounding box center [606, 284] width 93 height 10
type input "0"
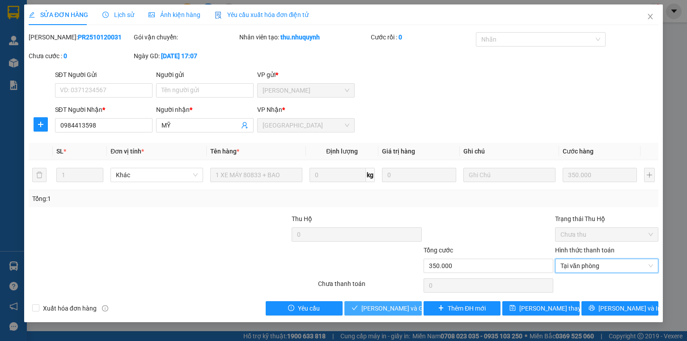
click at [374, 308] on span "Lưu và Giao hàng" at bounding box center [404, 308] width 86 height 10
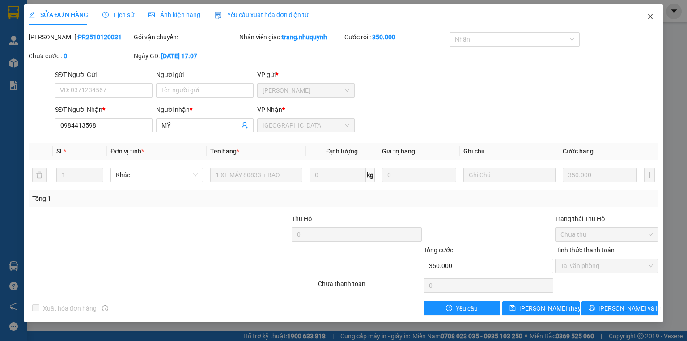
click at [651, 14] on icon "close" at bounding box center [650, 16] width 7 height 7
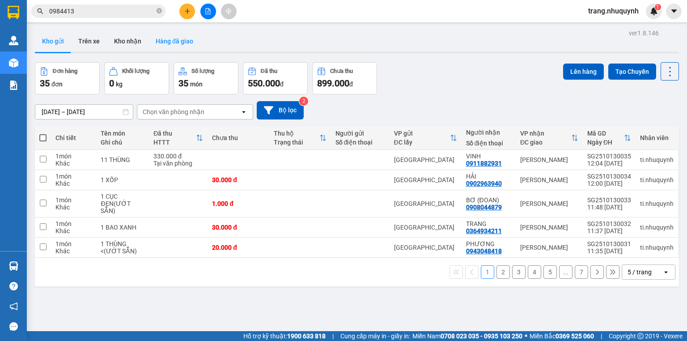
click at [157, 39] on button "Hàng đã giao" at bounding box center [175, 40] width 52 height 21
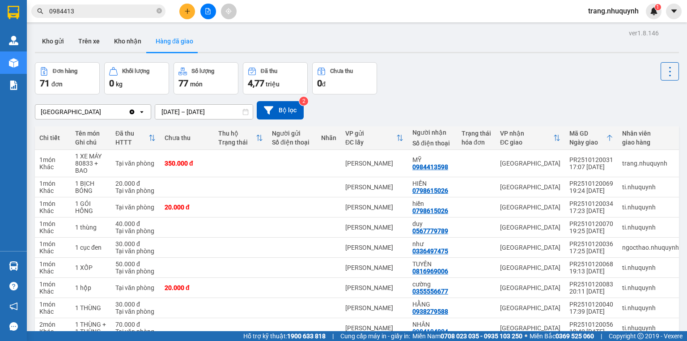
click at [101, 13] on input "0984413" at bounding box center [102, 11] width 106 height 10
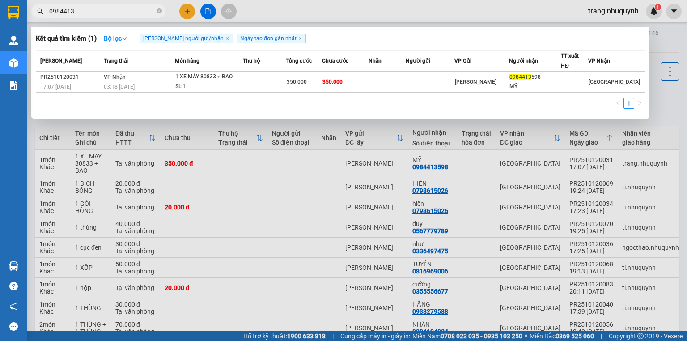
click at [678, 97] on div at bounding box center [343, 170] width 687 height 341
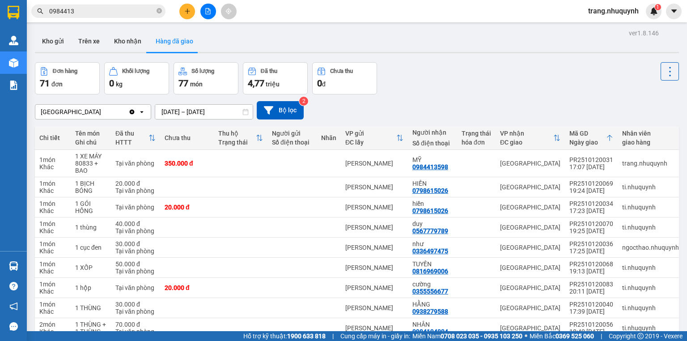
click at [274, 40] on div "Kho gửi Trên xe Kho nhận Hàng đã giao" at bounding box center [357, 42] width 644 height 24
click at [460, 60] on div "ver 1.8.146 Kho gửi Trên xe Kho nhận Hàng đã giao Đơn hàng 71 đơn Khối lượng 0 …" at bounding box center [356, 209] width 651 height 364
click at [46, 38] on button "Kho gửi" at bounding box center [53, 40] width 36 height 21
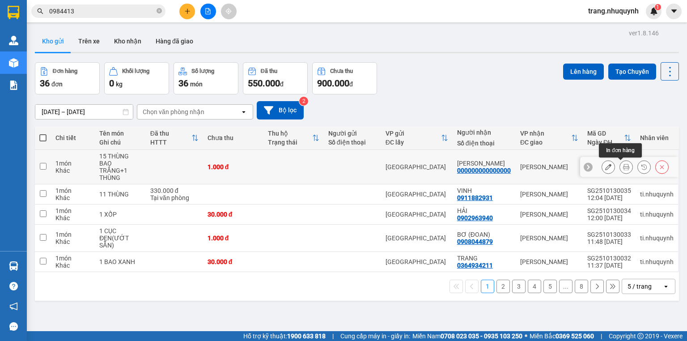
click at [624, 163] on button at bounding box center [626, 167] width 13 height 16
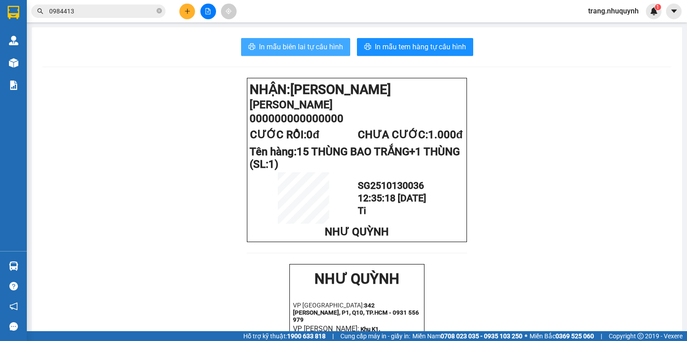
click at [282, 46] on span "In mẫu biên lai tự cấu hình" at bounding box center [301, 46] width 84 height 11
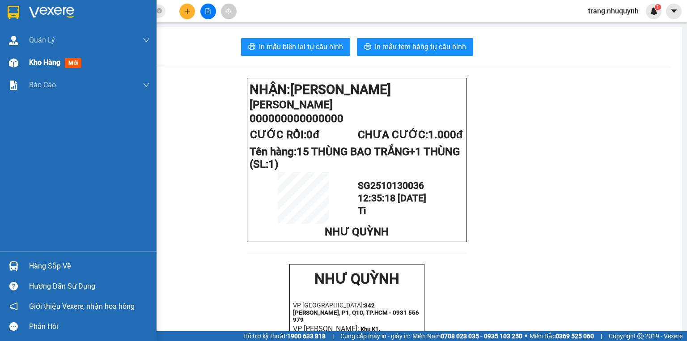
click at [39, 64] on span "Kho hàng" at bounding box center [44, 62] width 31 height 8
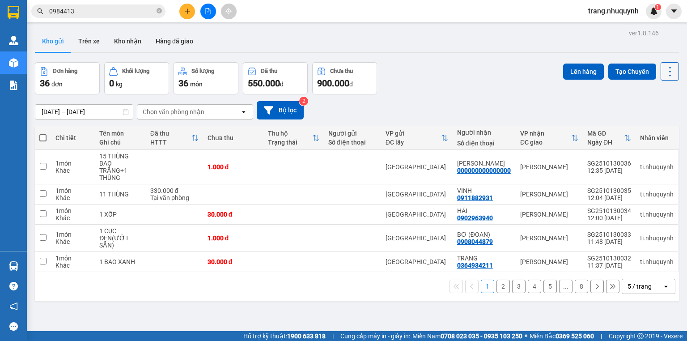
click at [664, 72] on icon at bounding box center [670, 71] width 13 height 13
click at [655, 123] on span "Làm mới" at bounding box center [652, 127] width 25 height 9
click at [670, 63] on button at bounding box center [670, 71] width 18 height 18
click at [664, 126] on span "Làm mới" at bounding box center [652, 127] width 25 height 9
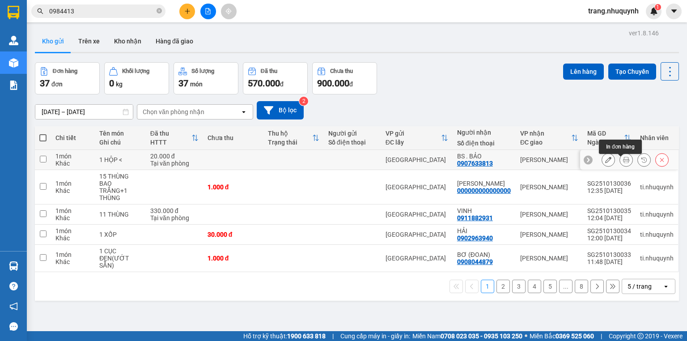
click at [623, 163] on icon at bounding box center [626, 160] width 6 height 6
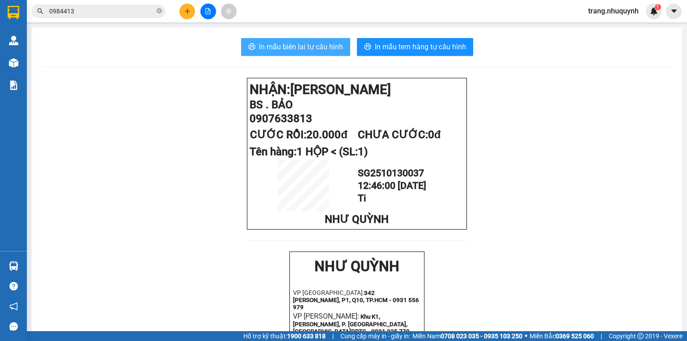
click at [335, 44] on span "In mẫu biên lai tự cấu hình" at bounding box center [301, 46] width 84 height 11
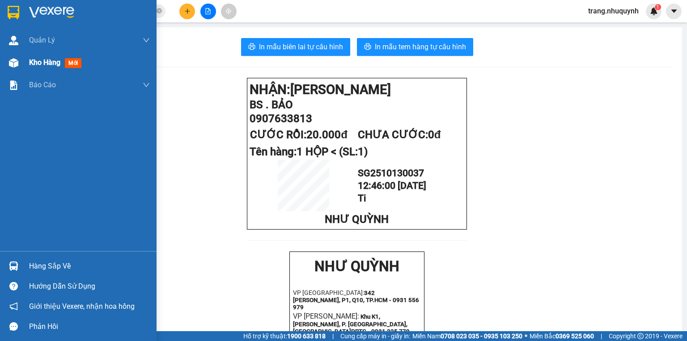
click at [41, 61] on span "Kho hàng" at bounding box center [44, 62] width 31 height 8
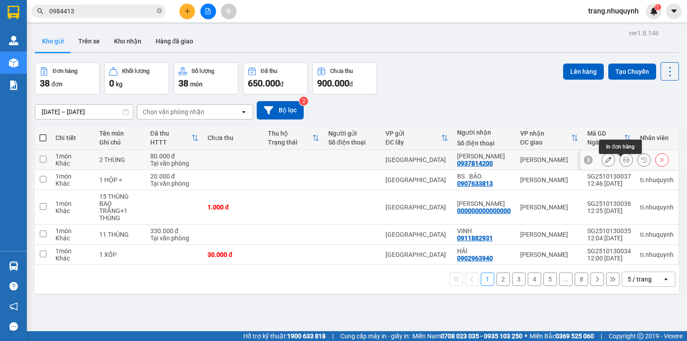
click at [623, 161] on icon at bounding box center [626, 160] width 6 height 6
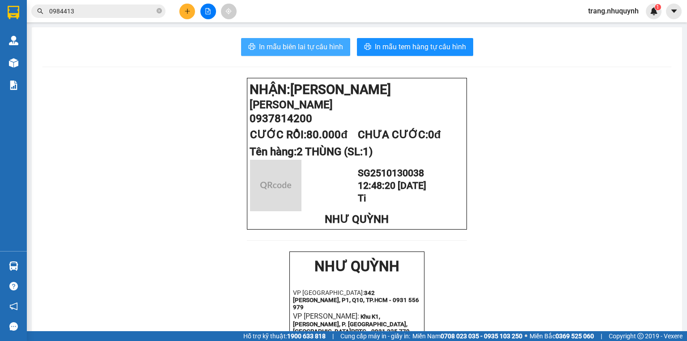
click at [335, 55] on button "In mẫu biên lai tự cấu hình" at bounding box center [295, 47] width 109 height 18
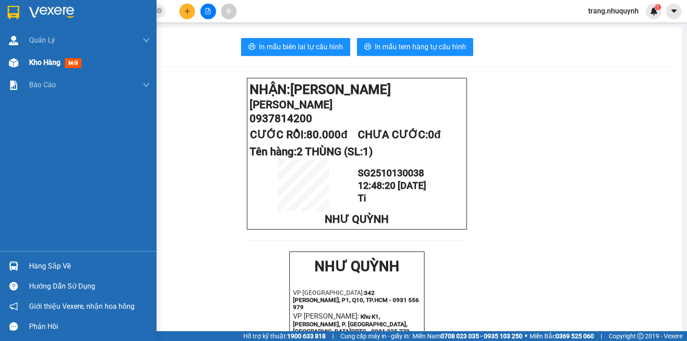
click at [48, 69] on div "Kho hàng mới" at bounding box center [89, 62] width 121 height 22
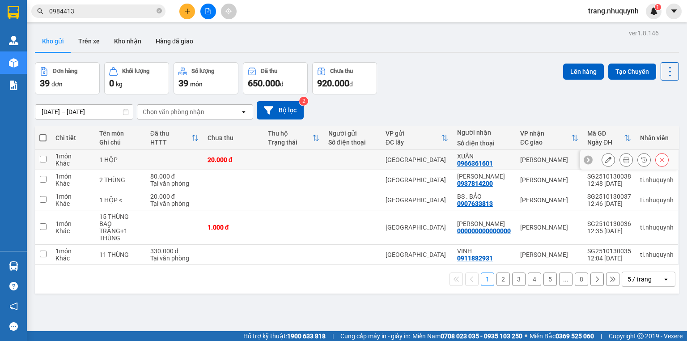
click at [623, 162] on icon at bounding box center [626, 160] width 6 height 6
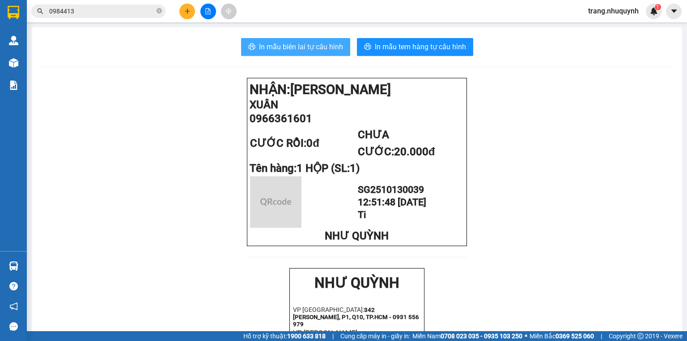
click at [301, 50] on span "In mẫu biên lai tự cấu hình" at bounding box center [301, 46] width 84 height 11
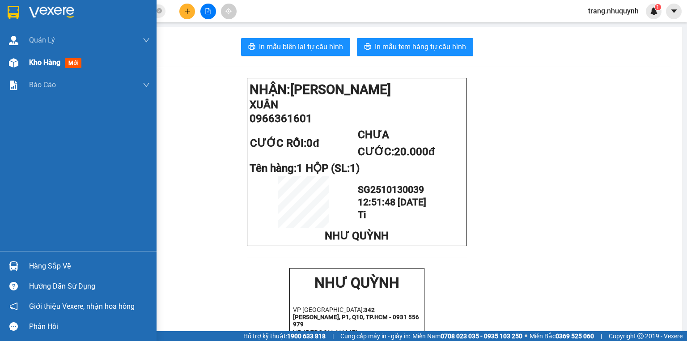
click at [17, 60] on img at bounding box center [13, 62] width 9 height 9
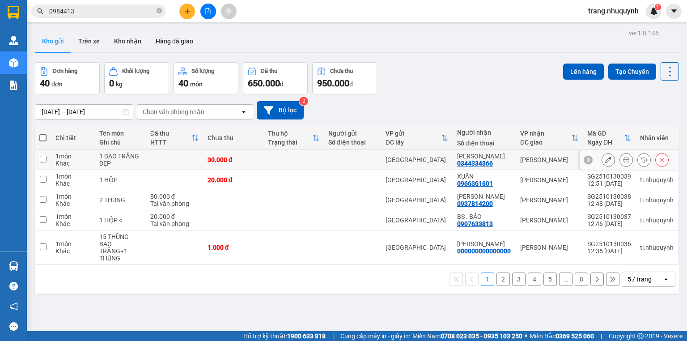
click at [605, 162] on icon at bounding box center [608, 160] width 6 height 6
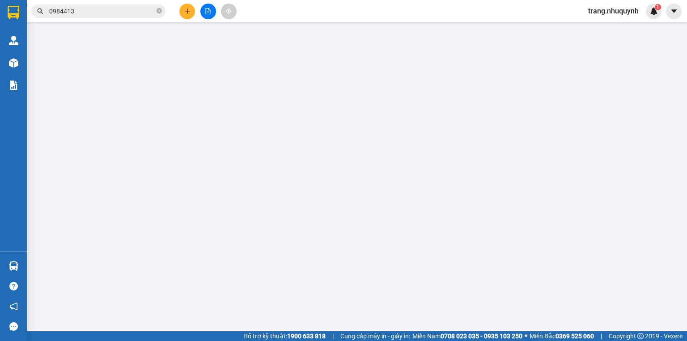
type input "0344334366"
type input "XUÂN BÁ"
type input "30.000"
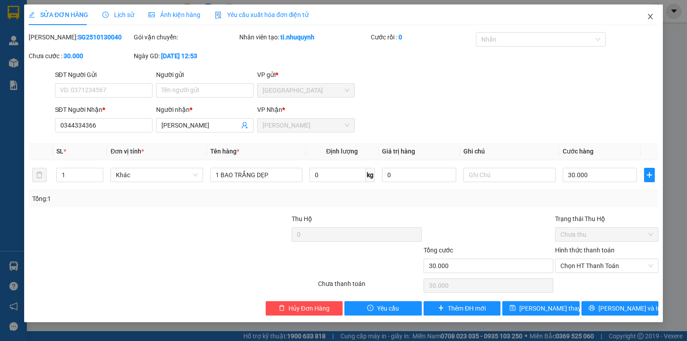
click at [651, 15] on icon "close" at bounding box center [650, 16] width 7 height 7
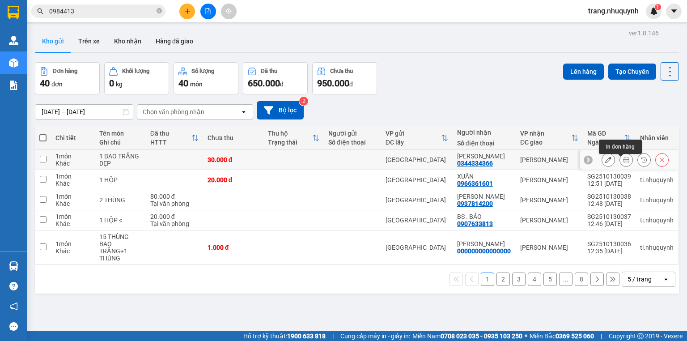
click at [623, 163] on icon at bounding box center [626, 160] width 6 height 6
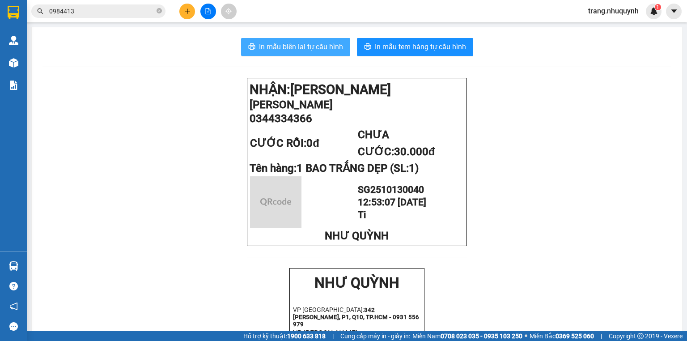
click at [310, 47] on span "In mẫu biên lai tự cấu hình" at bounding box center [301, 46] width 84 height 11
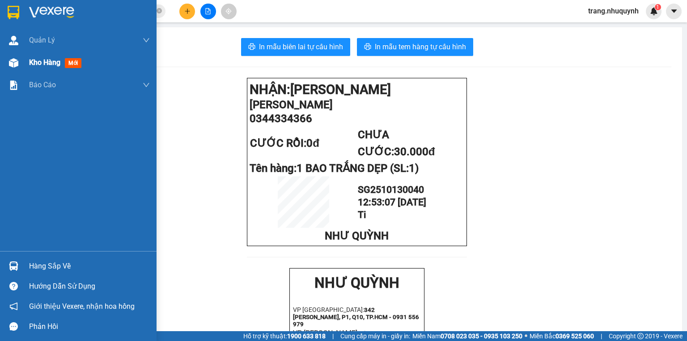
click at [26, 57] on div "Kho hàng mới" at bounding box center [78, 62] width 157 height 22
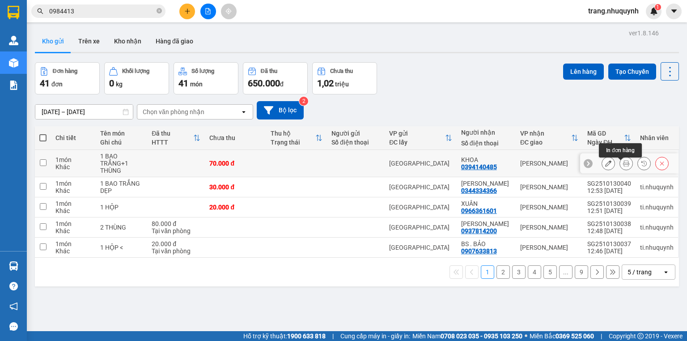
click at [623, 166] on icon at bounding box center [626, 163] width 6 height 6
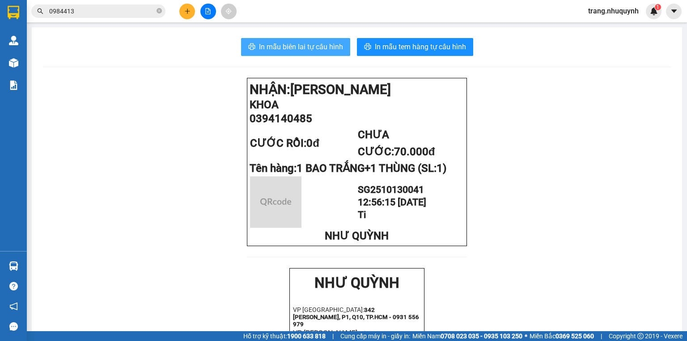
click at [322, 50] on span "In mẫu biên lai tự cấu hình" at bounding box center [301, 46] width 84 height 11
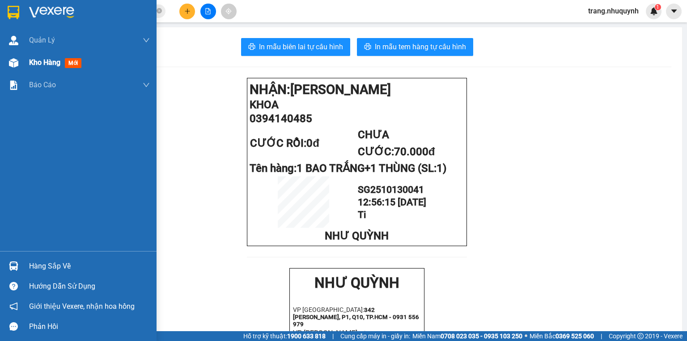
click at [30, 61] on span "Kho hàng" at bounding box center [44, 62] width 31 height 8
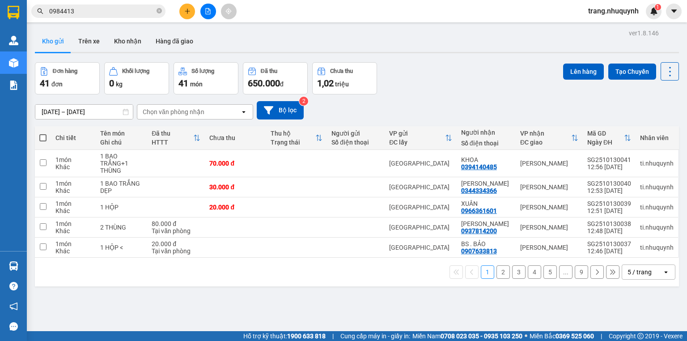
click at [446, 102] on div "13/10/2025 – 13/10/2025 Press the down arrow key to interact with the calendar …" at bounding box center [357, 110] width 644 height 32
click at [664, 73] on icon at bounding box center [670, 71] width 13 height 13
click at [653, 125] on span "Làm mới" at bounding box center [652, 127] width 25 height 9
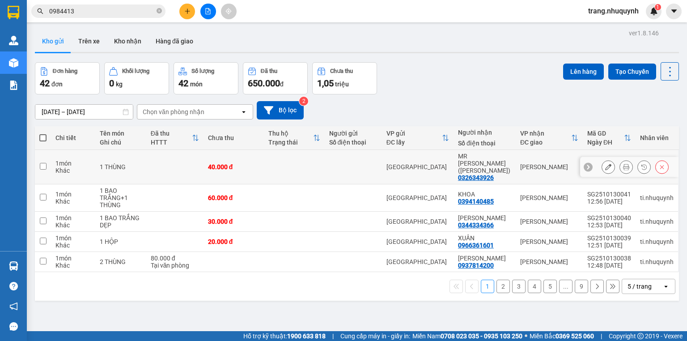
click at [620, 163] on button at bounding box center [626, 167] width 13 height 16
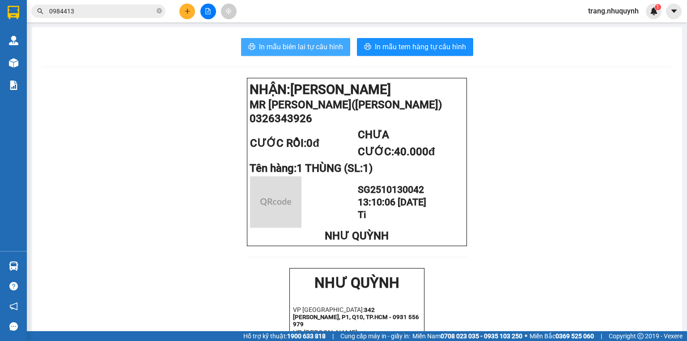
click at [301, 48] on span "In mẫu biên lai tự cấu hình" at bounding box center [301, 46] width 84 height 11
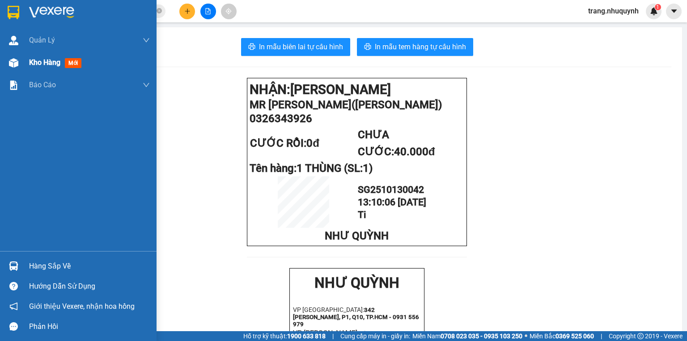
click at [45, 67] on div "Kho hàng mới" at bounding box center [57, 62] width 56 height 11
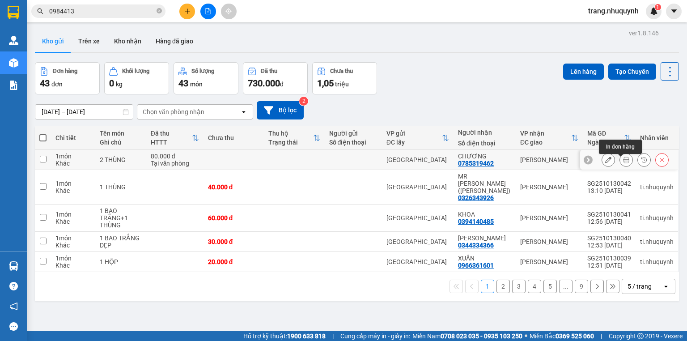
click at [623, 160] on icon at bounding box center [626, 160] width 6 height 6
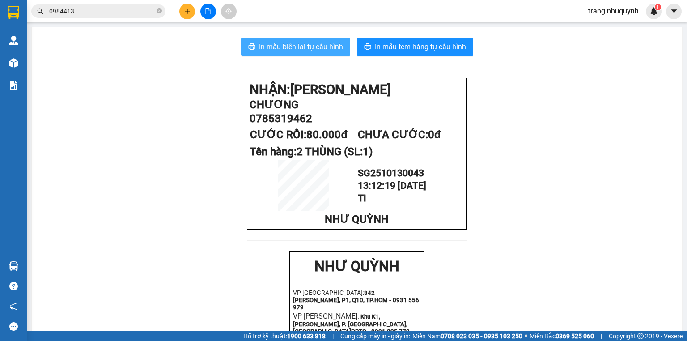
click at [308, 45] on span "In mẫu biên lai tự cấu hình" at bounding box center [301, 46] width 84 height 11
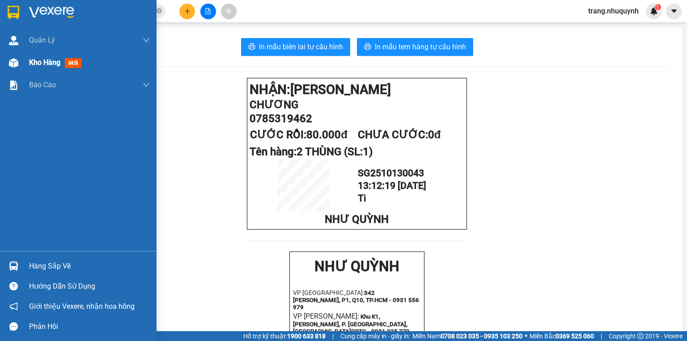
click at [44, 58] on span "Kho hàng" at bounding box center [44, 62] width 31 height 8
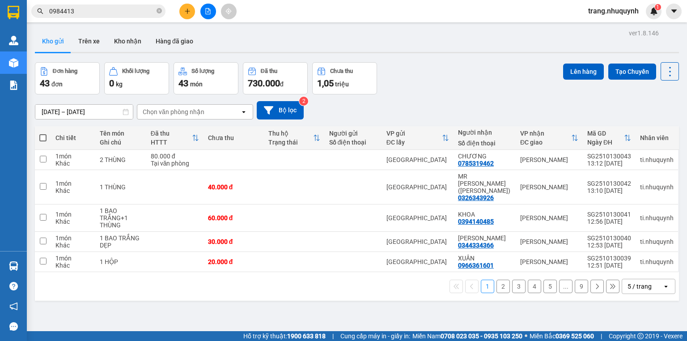
click at [431, 69] on div "Đơn hàng 43 đơn Khối lượng 0 kg Số lượng 43 món Đã thu 730.000 đ Chưa thu 1,05 …" at bounding box center [357, 78] width 644 height 32
click at [666, 69] on icon at bounding box center [670, 71] width 13 height 13
click at [658, 127] on span "Làm mới" at bounding box center [652, 127] width 25 height 9
click at [258, 42] on div "Kho gửi Trên xe Kho nhận Hàng đã giao" at bounding box center [357, 42] width 644 height 24
click at [461, 67] on div "Đơn hàng 43 đơn Khối lượng 0 kg Số lượng 43 món Đã thu 730.000 đ Chưa thu 1,05 …" at bounding box center [357, 78] width 644 height 32
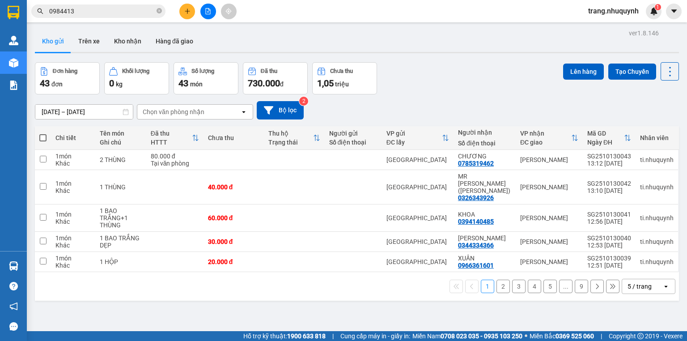
click at [270, 302] on div "ver 1.8.146 Kho gửi Trên xe Kho nhận Hàng đã giao Đơn hàng 43 đơn Khối lượng 0 …" at bounding box center [356, 197] width 651 height 341
click at [407, 94] on div "Đơn hàng 43 đơn Khối lượng 0 kg Số lượng 43 món Đã thu 730.000 đ Chưa thu 1,05 …" at bounding box center [357, 78] width 644 height 32
click at [670, 73] on icon at bounding box center [670, 71] width 13 height 13
click at [662, 127] on span "Làm mới" at bounding box center [652, 127] width 25 height 9
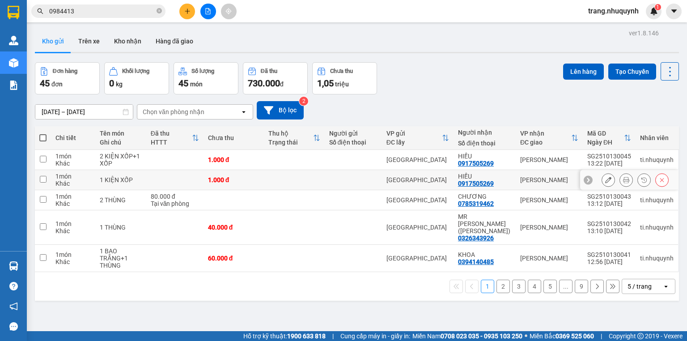
click at [620, 187] on button at bounding box center [626, 180] width 13 height 16
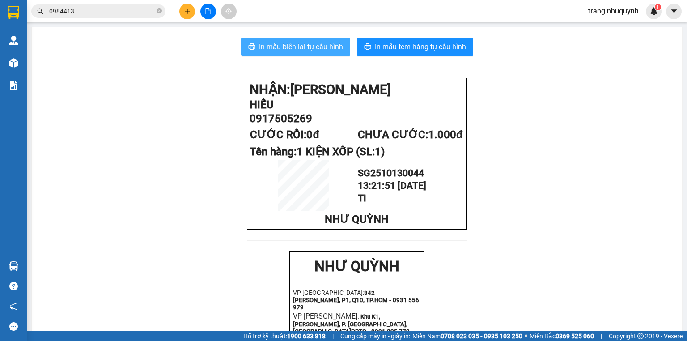
click at [340, 51] on span "In mẫu biên lai tự cấu hình" at bounding box center [301, 46] width 84 height 11
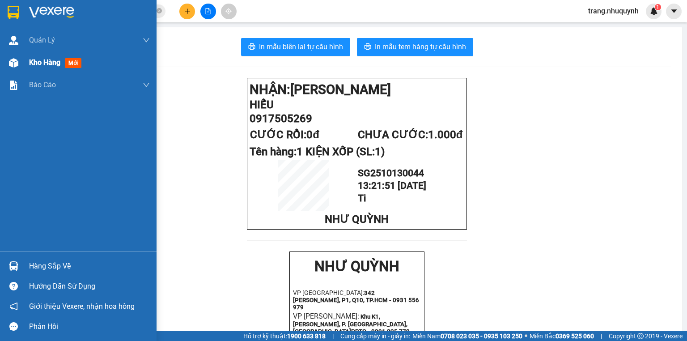
click at [46, 66] on span "Kho hàng" at bounding box center [44, 62] width 31 height 8
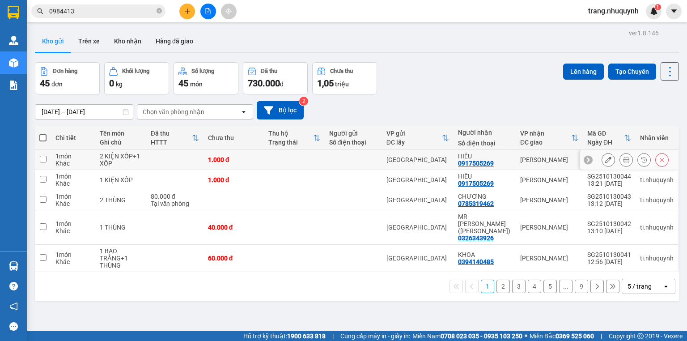
click at [623, 161] on icon at bounding box center [626, 160] width 6 height 6
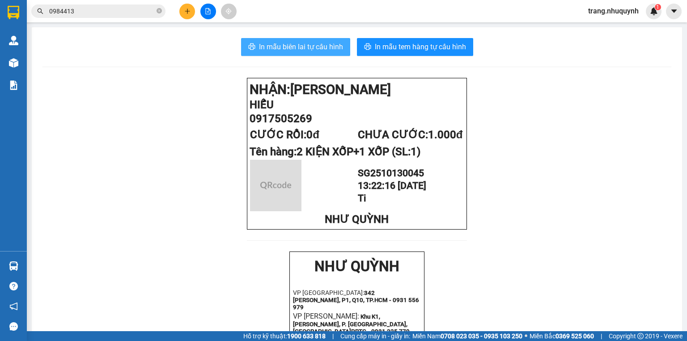
click at [310, 42] on span "In mẫu biên lai tự cấu hình" at bounding box center [301, 46] width 84 height 11
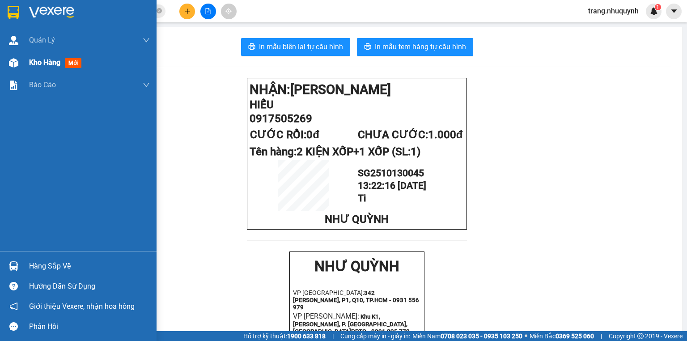
click at [16, 64] on img at bounding box center [13, 62] width 9 height 9
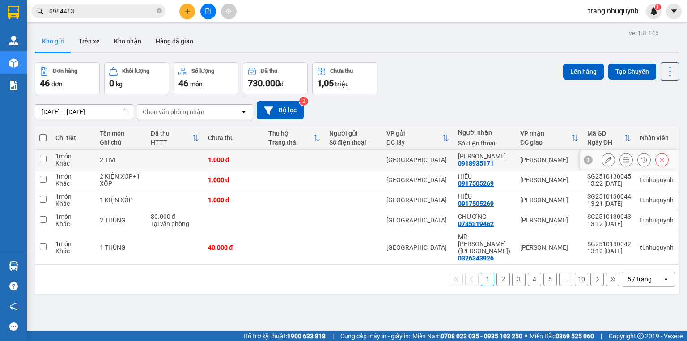
click at [620, 160] on button at bounding box center [626, 160] width 13 height 16
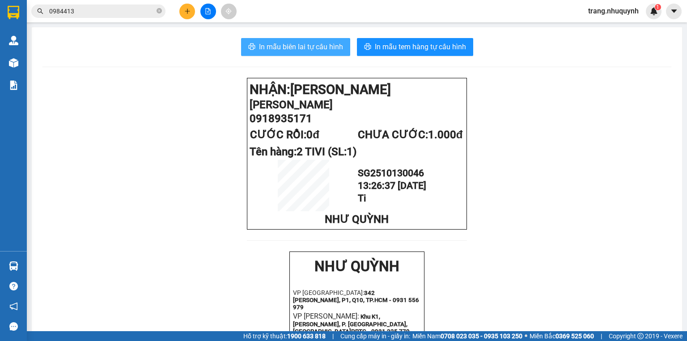
click at [327, 51] on span "In mẫu biên lai tự cấu hình" at bounding box center [301, 46] width 84 height 11
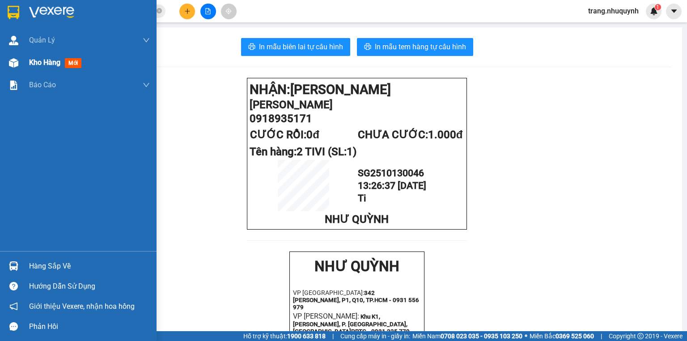
click at [32, 65] on span "Kho hàng" at bounding box center [44, 62] width 31 height 8
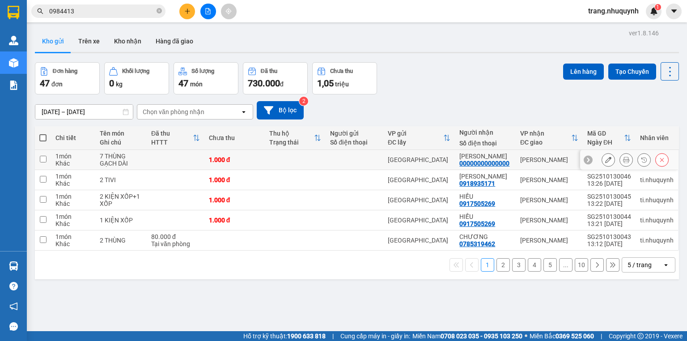
click at [623, 161] on icon at bounding box center [626, 160] width 6 height 6
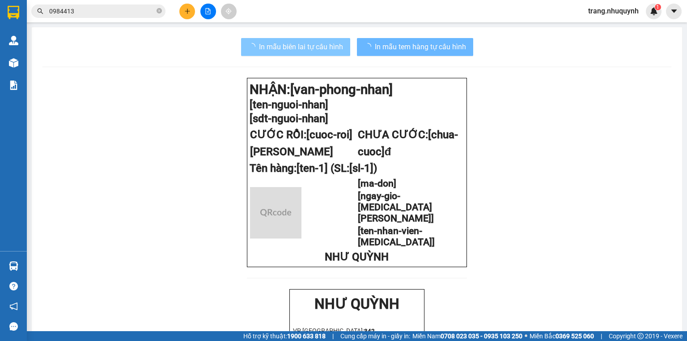
click at [333, 48] on span "In mẫu biên lai tự cấu hình" at bounding box center [301, 46] width 84 height 11
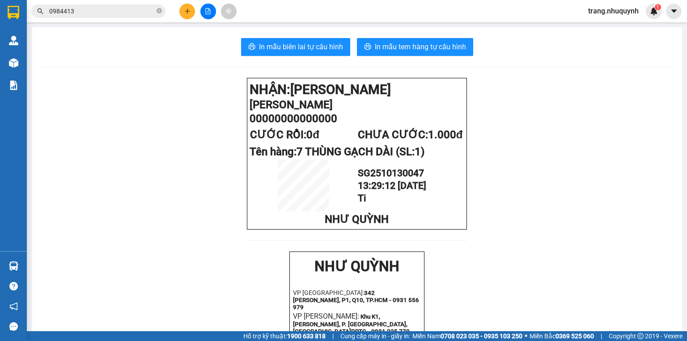
click at [73, 11] on input "0984413" at bounding box center [102, 11] width 106 height 10
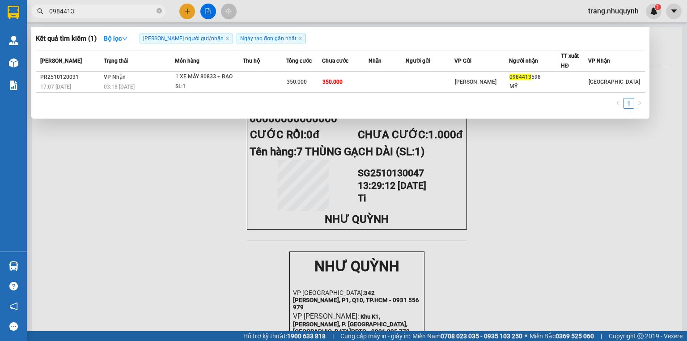
click at [73, 11] on input "0984413" at bounding box center [102, 11] width 106 height 10
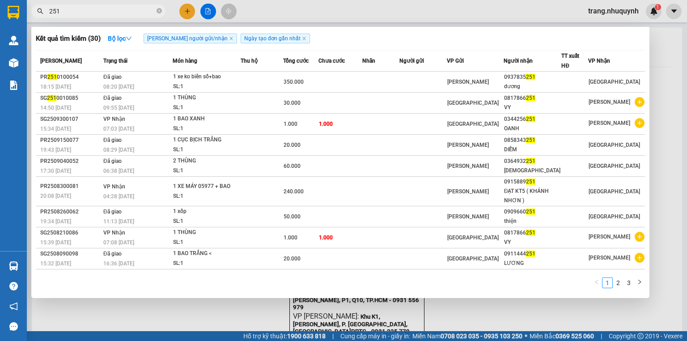
click at [75, 8] on input "251" at bounding box center [102, 11] width 106 height 10
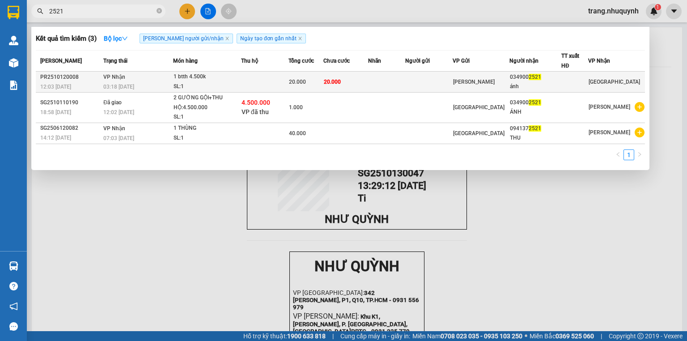
type input "2521"
click at [305, 75] on td "20.000" at bounding box center [306, 82] width 35 height 21
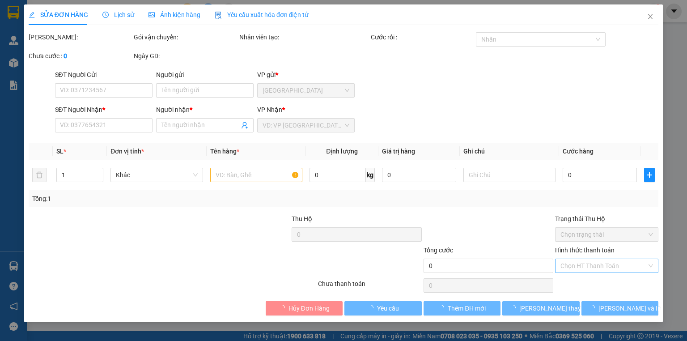
click at [564, 264] on input "Hình thức thanh toán" at bounding box center [603, 265] width 86 height 13
type input "0349002521"
type input "ánh"
type input "20.000"
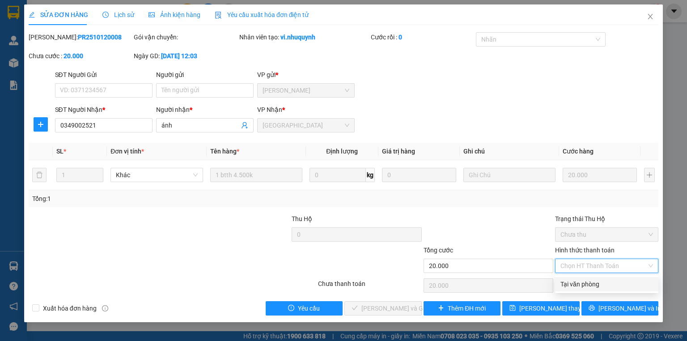
click at [587, 283] on div "Tại văn phòng" at bounding box center [606, 284] width 93 height 10
type input "0"
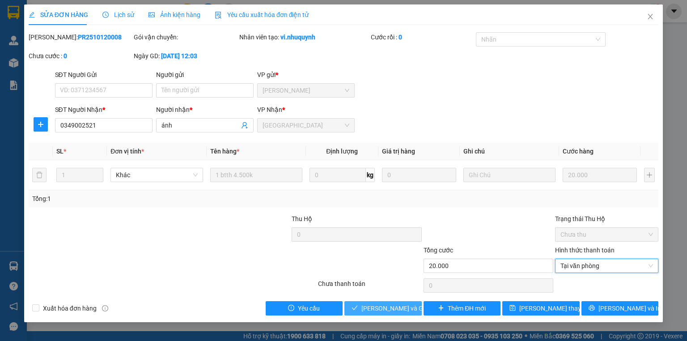
click at [386, 308] on span "Lưu và Giao hàng" at bounding box center [404, 308] width 86 height 10
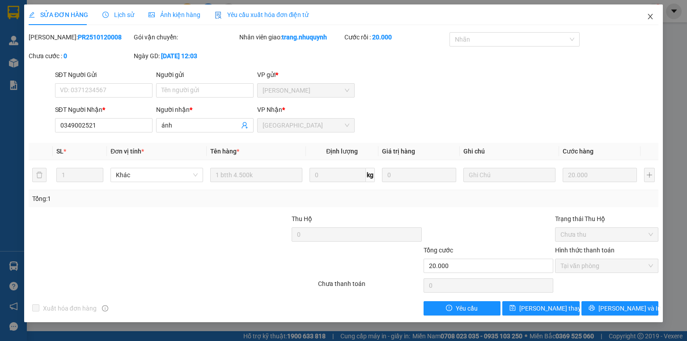
click at [655, 16] on span "Close" at bounding box center [650, 16] width 25 height 25
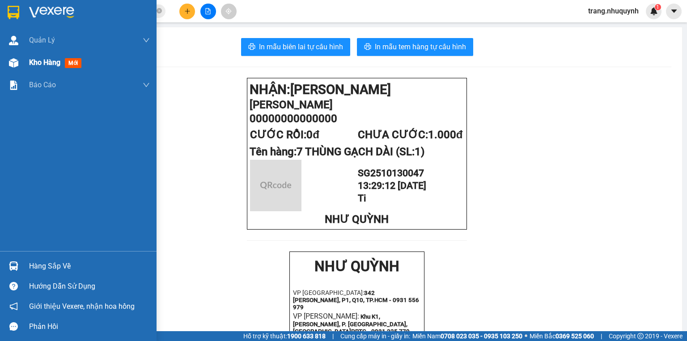
click at [30, 59] on span "Kho hàng" at bounding box center [44, 62] width 31 height 8
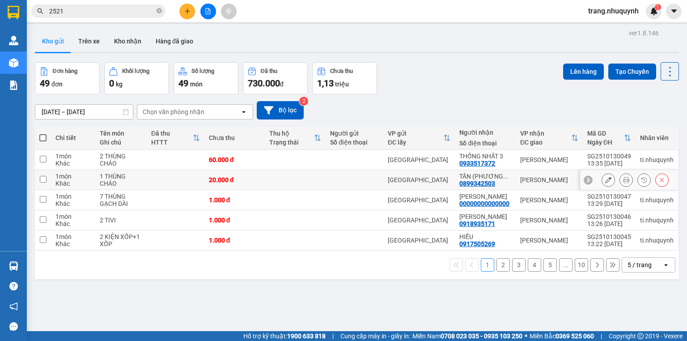
click at [623, 182] on icon at bounding box center [626, 180] width 6 height 6
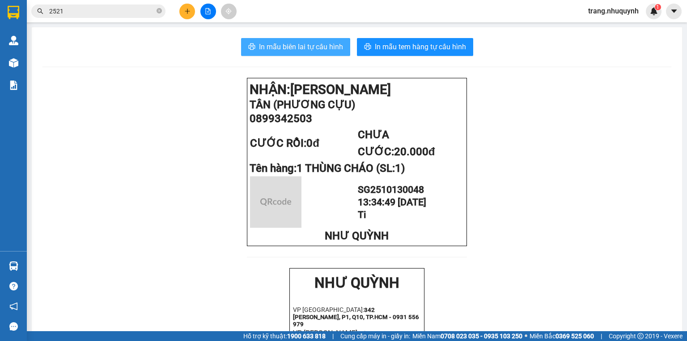
click at [319, 45] on span "In mẫu biên lai tự cấu hình" at bounding box center [301, 46] width 84 height 11
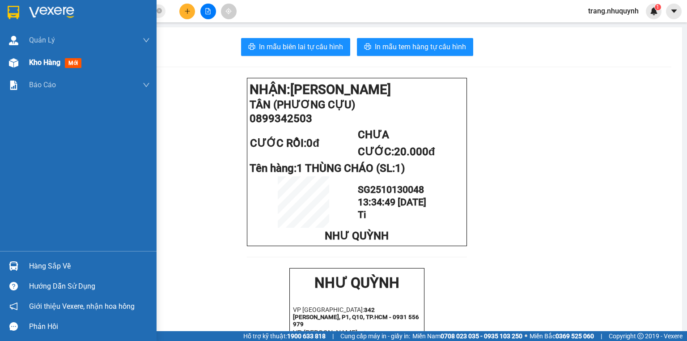
click at [34, 60] on span "Kho hàng" at bounding box center [44, 62] width 31 height 8
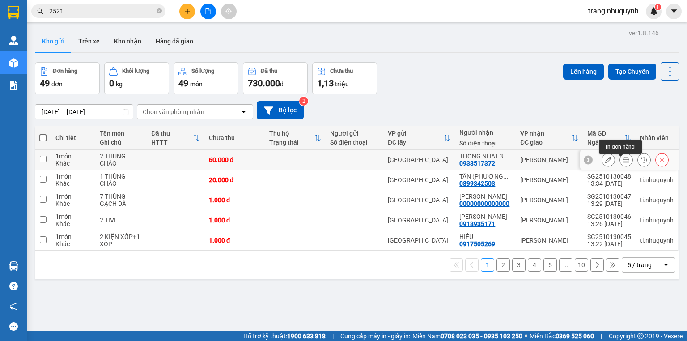
click at [623, 161] on icon at bounding box center [626, 160] width 6 height 6
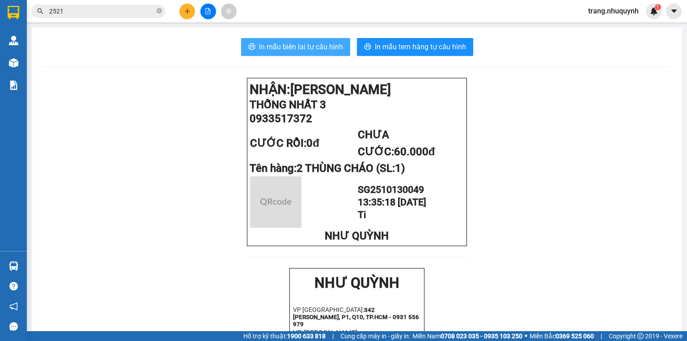
click at [276, 41] on span "In mẫu biên lai tự cấu hình" at bounding box center [301, 46] width 84 height 11
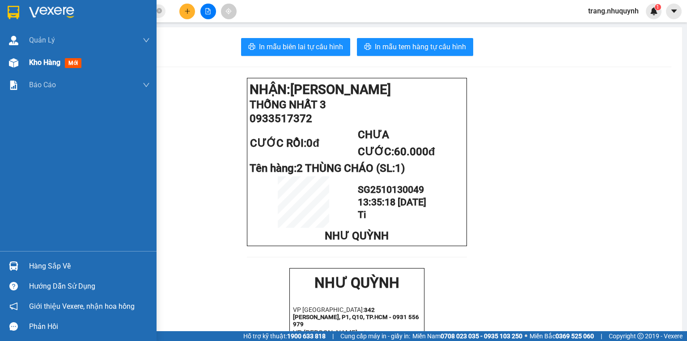
click at [36, 61] on span "Kho hàng" at bounding box center [44, 62] width 31 height 8
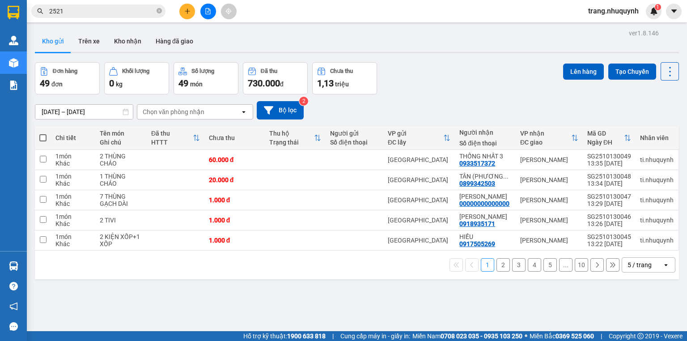
drag, startPoint x: 433, startPoint y: 48, endPoint x: 629, endPoint y: 61, distance: 196.8
click at [437, 48] on div "Kho gửi Trên xe Kho nhận Hàng đã giao" at bounding box center [357, 42] width 644 height 24
click at [664, 73] on icon at bounding box center [670, 71] width 13 height 13
click at [652, 129] on span "Làm mới" at bounding box center [652, 127] width 25 height 9
click at [672, 66] on button at bounding box center [670, 71] width 18 height 18
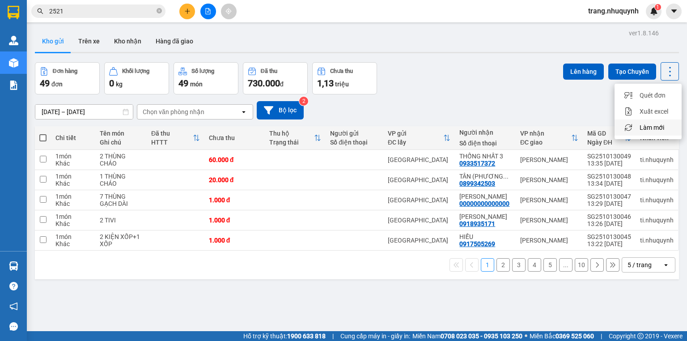
click at [646, 131] on span "Làm mới" at bounding box center [652, 127] width 25 height 9
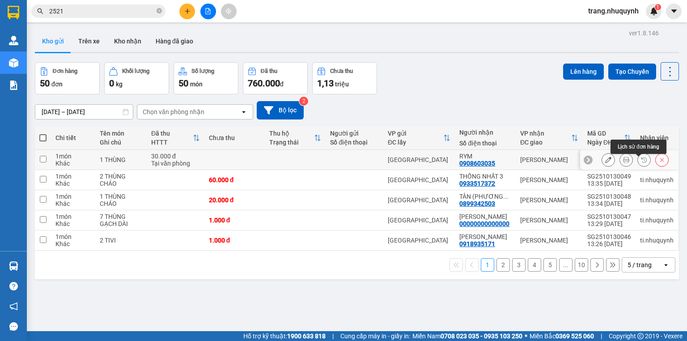
click at [623, 162] on icon at bounding box center [626, 160] width 6 height 6
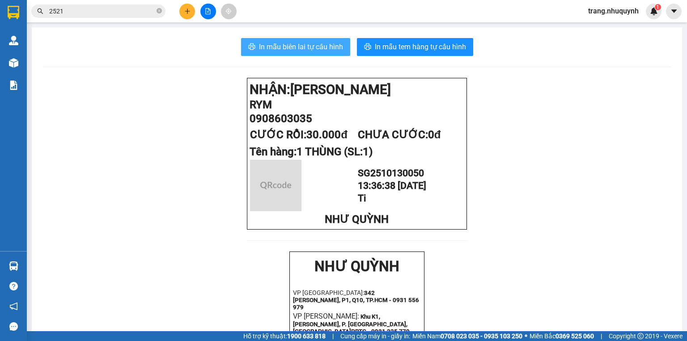
click at [320, 43] on span "In mẫu biên lai tự cấu hình" at bounding box center [301, 46] width 84 height 11
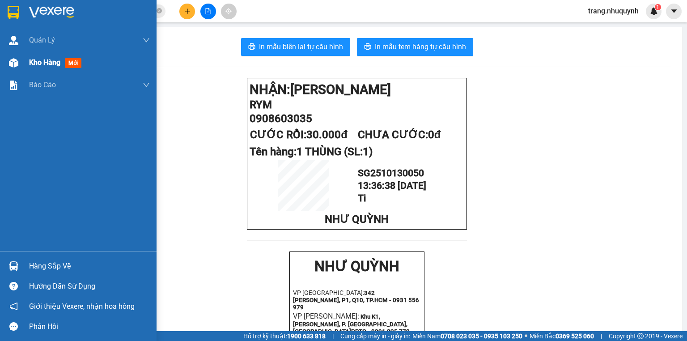
click at [30, 62] on span "Kho hàng" at bounding box center [44, 62] width 31 height 8
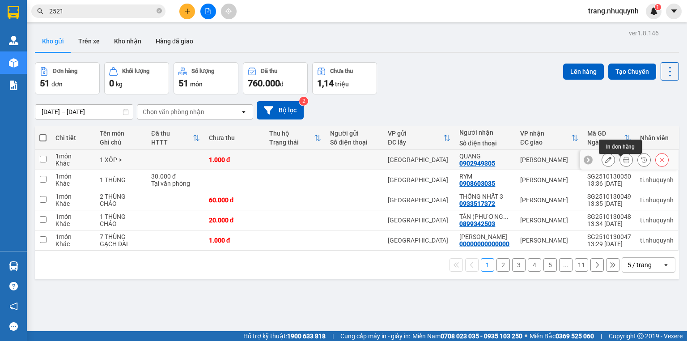
click at [620, 158] on button at bounding box center [626, 160] width 13 height 16
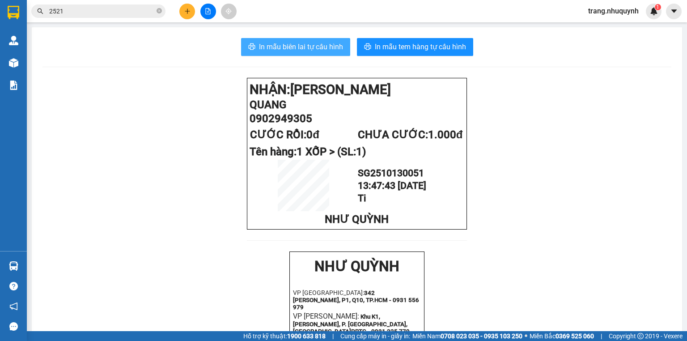
click at [328, 51] on span "In mẫu biên lai tự cấu hình" at bounding box center [301, 46] width 84 height 11
click at [286, 53] on button "In mẫu biên lai tự cấu hình" at bounding box center [295, 47] width 109 height 18
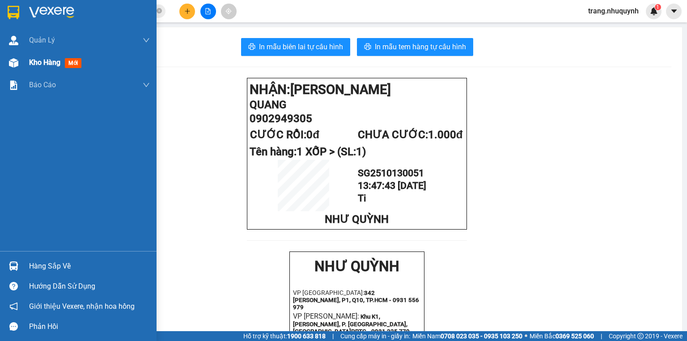
click at [44, 64] on span "Kho hàng" at bounding box center [44, 62] width 31 height 8
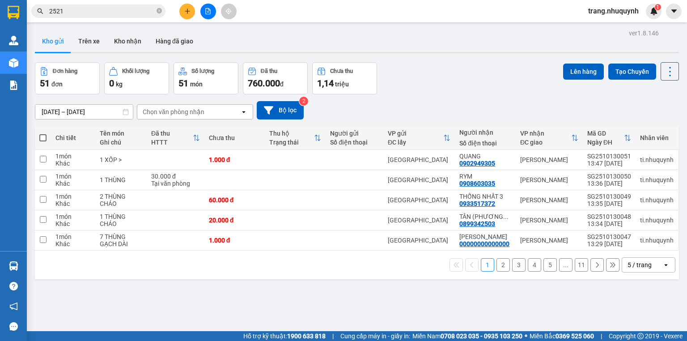
click at [671, 60] on div "ver 1.8.146 Kho gửi Trên xe Kho nhận Hàng đã giao Đơn hàng 51 đơn Khối lượng 0 …" at bounding box center [356, 197] width 651 height 341
drag, startPoint x: 670, startPoint y: 65, endPoint x: 666, endPoint y: 68, distance: 5.2
click at [670, 65] on icon at bounding box center [670, 71] width 13 height 13
click at [666, 129] on div "Làm mới" at bounding box center [648, 127] width 53 height 9
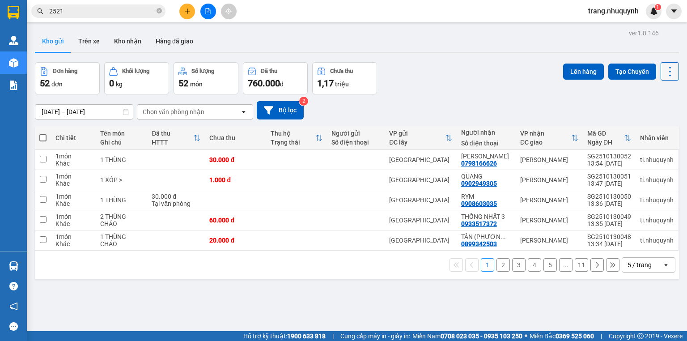
click at [666, 77] on icon at bounding box center [670, 71] width 13 height 13
click at [650, 127] on span "Làm mới" at bounding box center [652, 127] width 25 height 9
click at [623, 163] on icon at bounding box center [626, 160] width 6 height 6
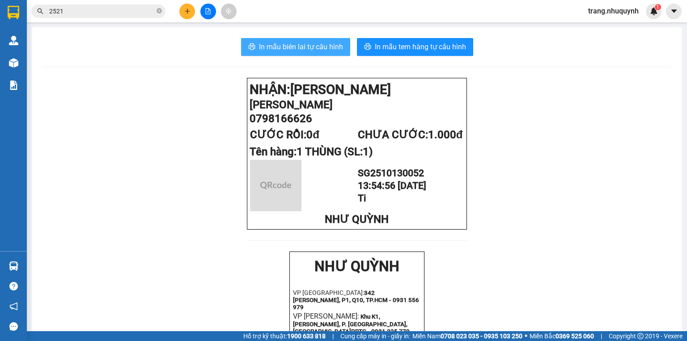
click at [331, 47] on span "In mẫu biên lai tự cấu hình" at bounding box center [301, 46] width 84 height 11
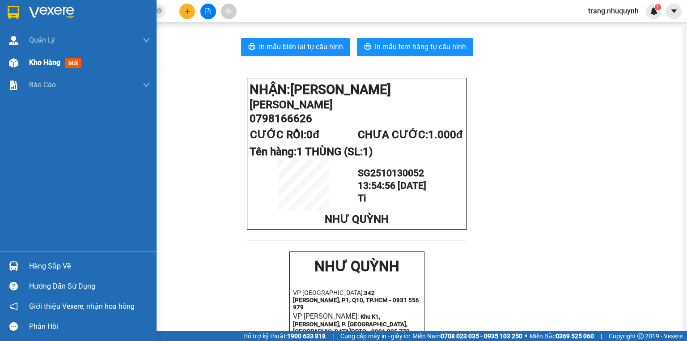
click at [51, 66] on span "Kho hàng" at bounding box center [44, 62] width 31 height 8
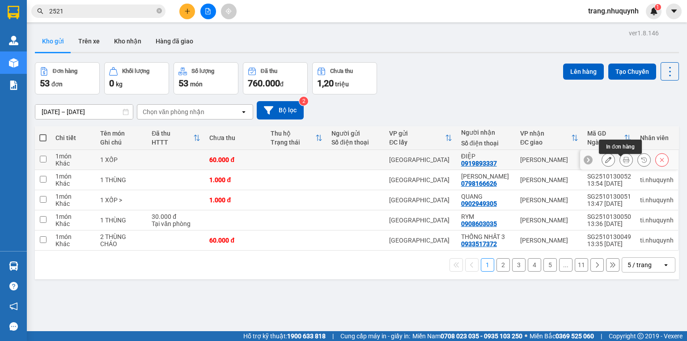
click at [620, 163] on button at bounding box center [626, 160] width 13 height 16
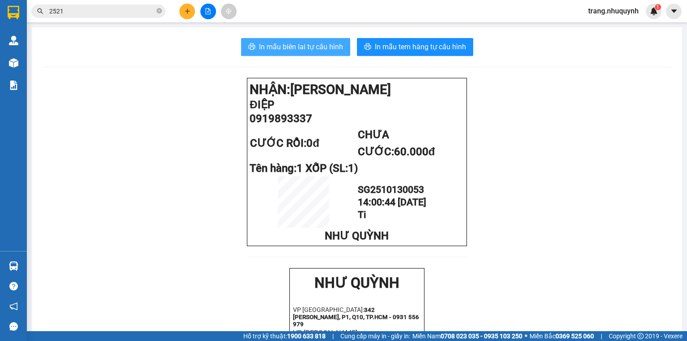
click at [290, 49] on span "In mẫu biên lai tự cấu hình" at bounding box center [301, 46] width 84 height 11
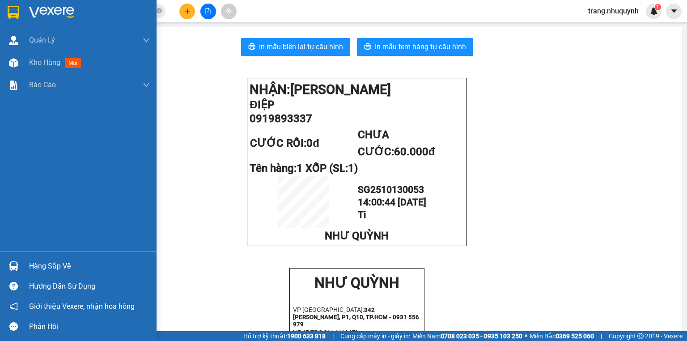
click at [26, 68] on div "Kho hàng mới" at bounding box center [78, 62] width 157 height 22
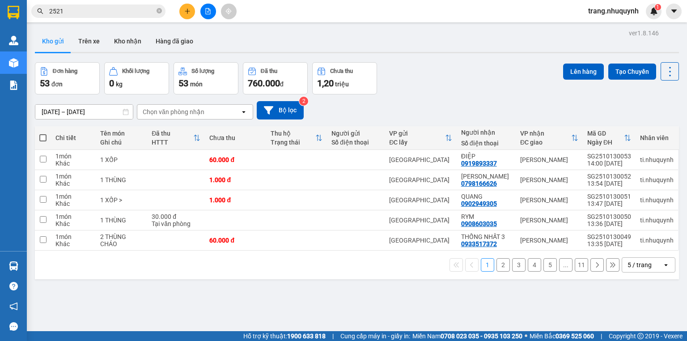
click at [665, 59] on div "ver 1.8.146 Kho gửi Trên xe Kho nhận Hàng đã giao Đơn hàng 53 đơn Khối lượng 0 …" at bounding box center [356, 197] width 651 height 341
click at [664, 74] on icon at bounding box center [670, 71] width 13 height 13
click at [664, 125] on div "Làm mới" at bounding box center [648, 127] width 53 height 9
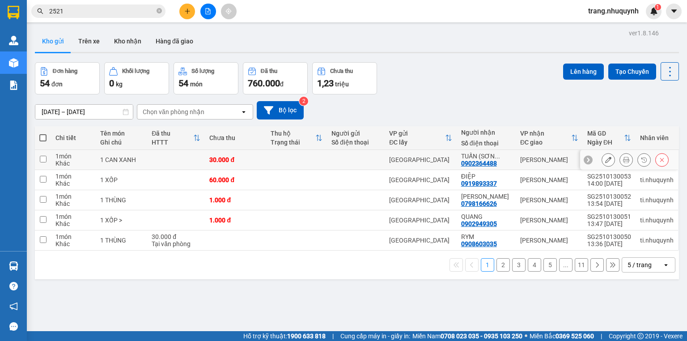
click at [623, 163] on icon at bounding box center [626, 160] width 6 height 6
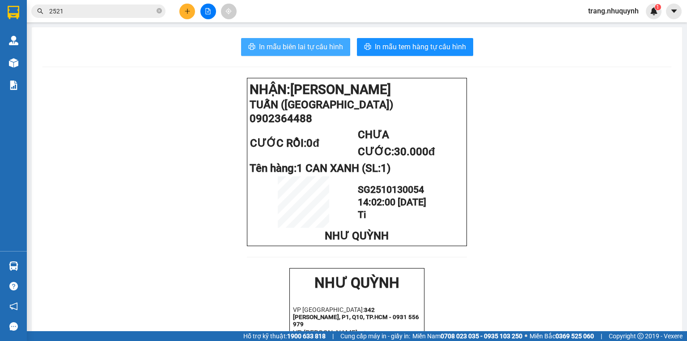
click at [327, 40] on button "In mẫu biên lai tự cấu hình" at bounding box center [295, 47] width 109 height 18
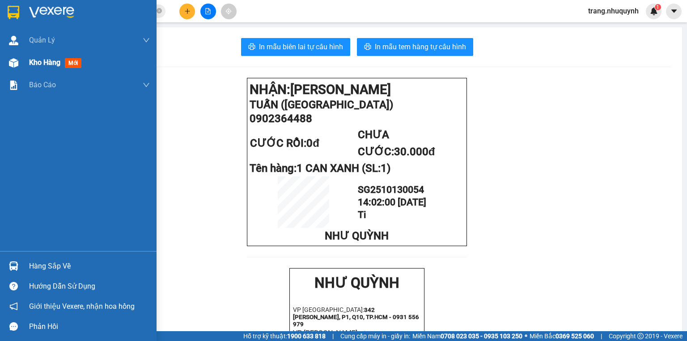
click at [28, 67] on div "Kho hàng mới" at bounding box center [78, 62] width 157 height 22
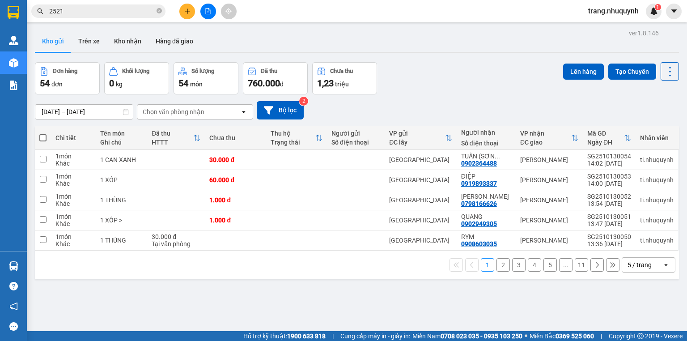
scroll to position [41, 0]
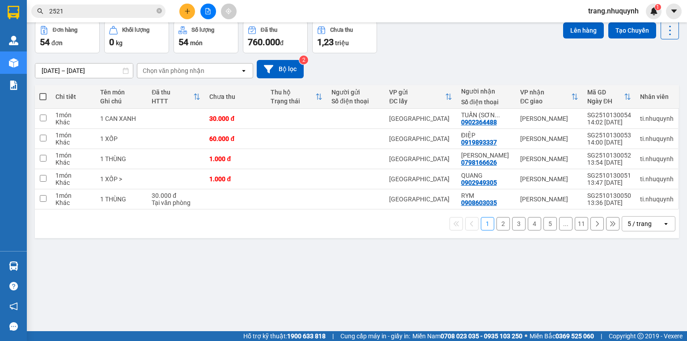
click at [492, 53] on div "Đơn hàng 54 đơn Khối lượng 0 kg Số lượng 54 món Đã thu 760.000 đ Chưa thu 1,23 …" at bounding box center [357, 37] width 644 height 32
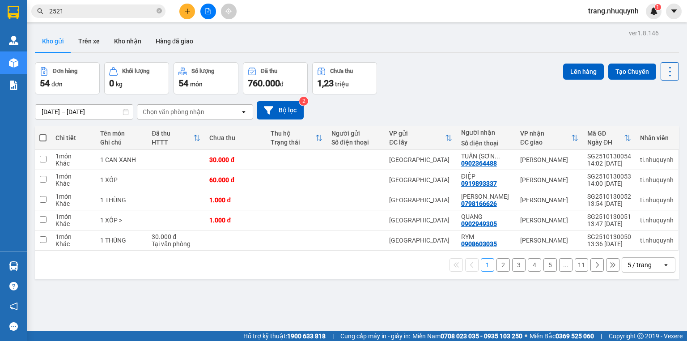
click at [664, 76] on icon at bounding box center [670, 71] width 13 height 13
click at [656, 131] on span "Làm mới" at bounding box center [652, 127] width 25 height 9
click at [487, 115] on div "[DATE] – [DATE] Press the down arrow key to interact with the calendar and sele…" at bounding box center [357, 110] width 644 height 18
click at [194, 292] on div "ver 1.8.146 Kho gửi Trên xe Kho nhận Hàng đã giao Đơn hàng 54 đơn Khối lượng 0 …" at bounding box center [356, 197] width 651 height 341
click at [664, 73] on icon at bounding box center [670, 71] width 13 height 13
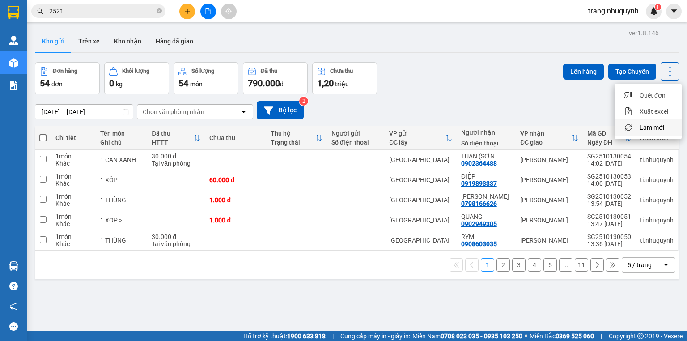
click at [644, 125] on span "Làm mới" at bounding box center [652, 127] width 25 height 9
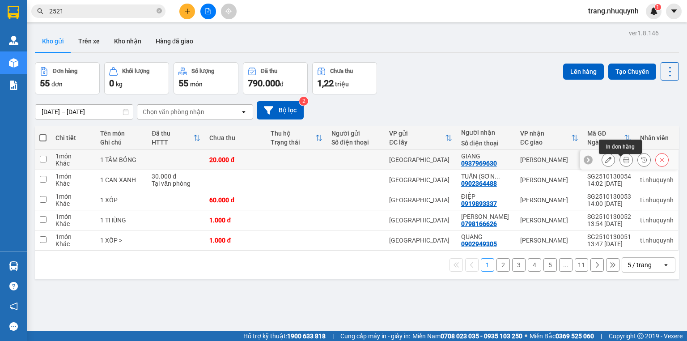
click at [620, 162] on button at bounding box center [626, 160] width 13 height 16
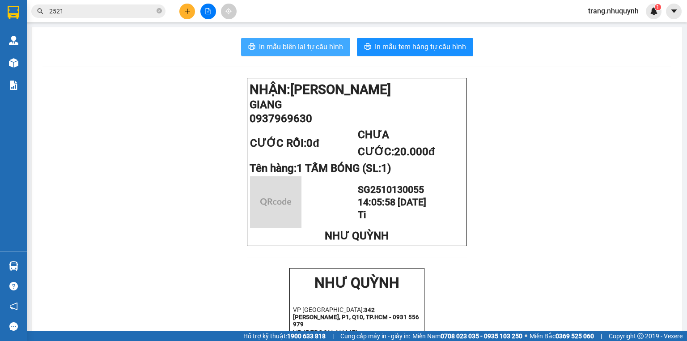
click at [302, 44] on span "In mẫu biên lai tự cấu hình" at bounding box center [301, 46] width 84 height 11
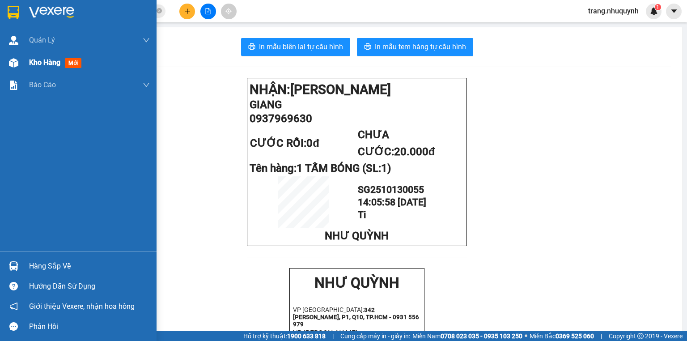
click at [47, 54] on div "Kho hàng mới" at bounding box center [89, 62] width 121 height 22
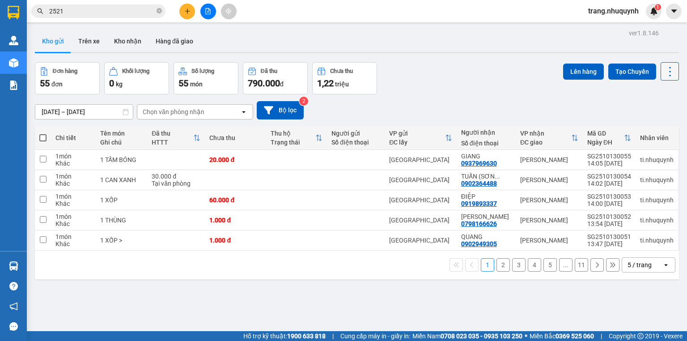
click at [664, 69] on icon at bounding box center [670, 71] width 13 height 13
click at [655, 125] on span "Làm mới" at bounding box center [652, 127] width 25 height 9
click at [668, 67] on icon at bounding box center [670, 71] width 13 height 13
click at [649, 129] on span "Làm mới" at bounding box center [652, 127] width 25 height 9
click at [664, 72] on icon at bounding box center [670, 71] width 13 height 13
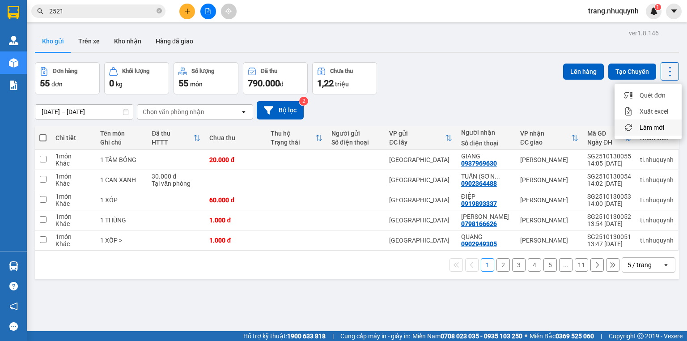
click at [646, 128] on span "Làm mới" at bounding box center [652, 127] width 25 height 9
click at [669, 73] on icon at bounding box center [670, 71] width 13 height 13
click at [657, 127] on span "Làm mới" at bounding box center [652, 127] width 25 height 9
click at [664, 68] on icon at bounding box center [670, 71] width 13 height 13
click at [656, 126] on span "Làm mới" at bounding box center [652, 127] width 25 height 9
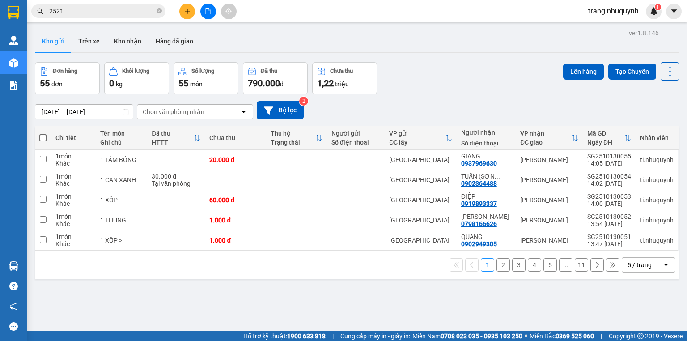
click at [644, 267] on div "5 / trang" at bounding box center [640, 264] width 24 height 9
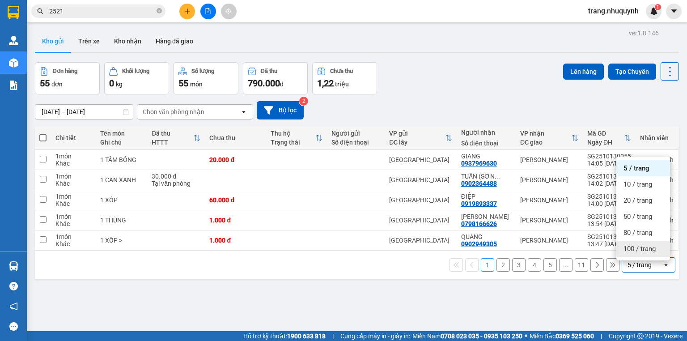
click at [645, 251] on span "100 / trang" at bounding box center [640, 248] width 32 height 9
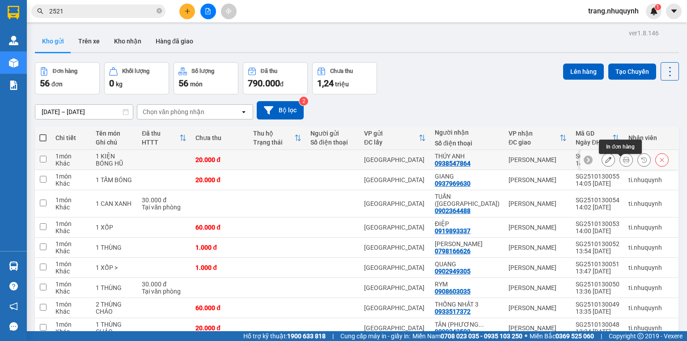
click at [623, 163] on icon at bounding box center [626, 160] width 6 height 6
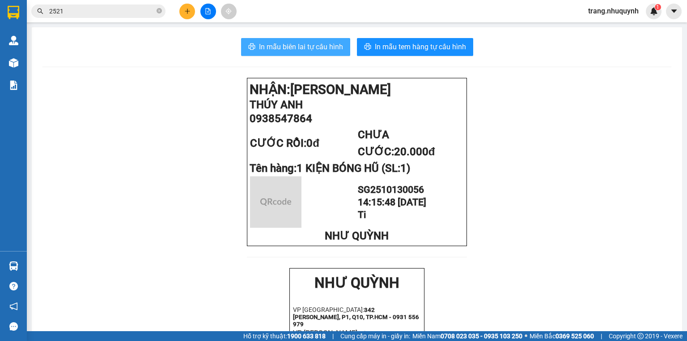
click at [326, 51] on span "In mẫu biên lai tự cấu hình" at bounding box center [301, 46] width 84 height 11
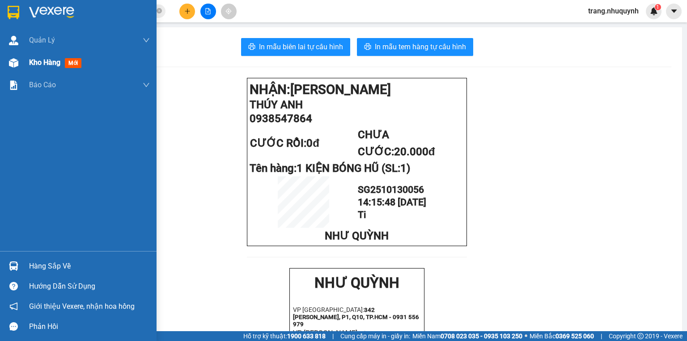
click at [29, 62] on span "Kho hàng" at bounding box center [44, 62] width 31 height 8
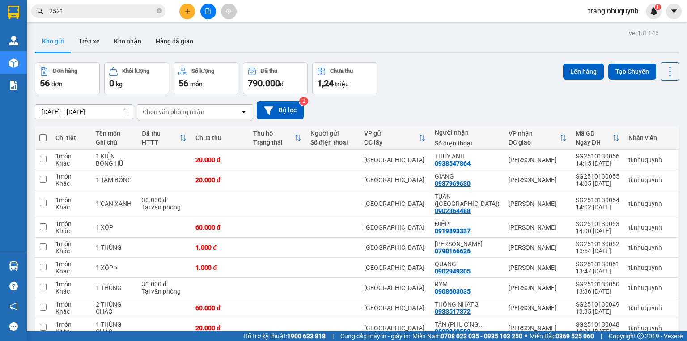
click at [497, 92] on div "Đơn hàng 56 đơn Khối lượng 0 kg Số lượng 56 món Đã thu 790.000 đ Chưa thu 1,24 …" at bounding box center [357, 78] width 644 height 32
click at [45, 141] on span at bounding box center [42, 137] width 7 height 7
click at [43, 133] on input "checkbox" at bounding box center [43, 133] width 0 height 0
checkbox input "true"
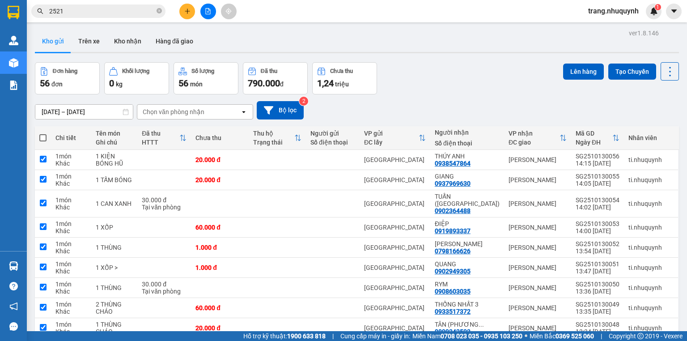
checkbox input "true"
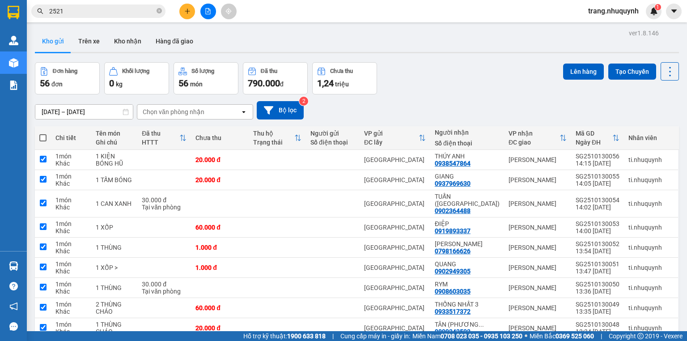
checkbox input "true"
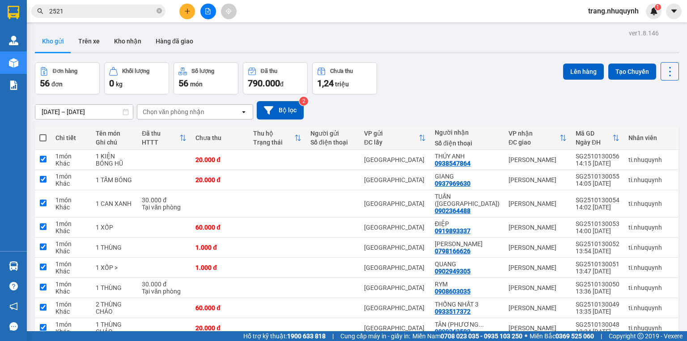
checkbox input "true"
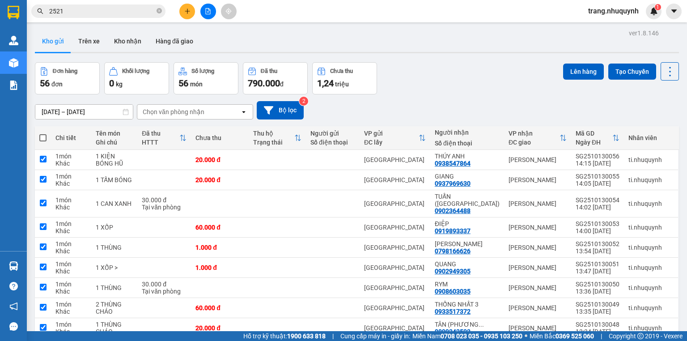
checkbox input "true"
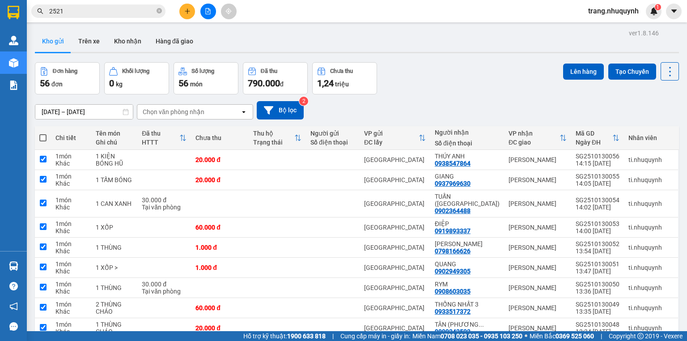
checkbox input "true"
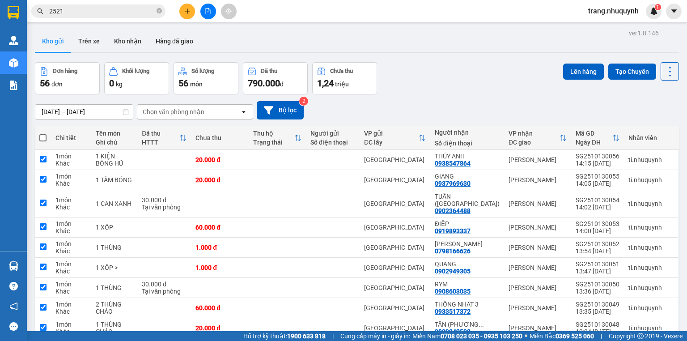
checkbox input "true"
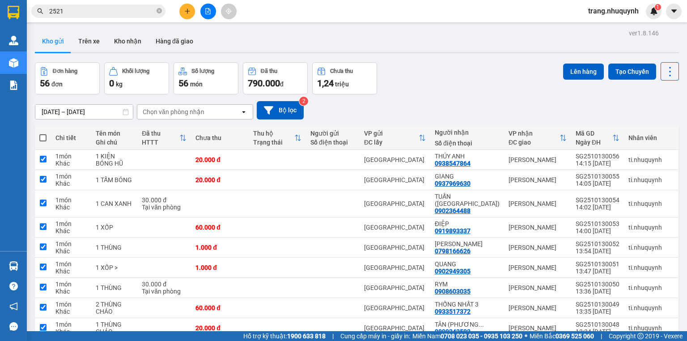
checkbox input "true"
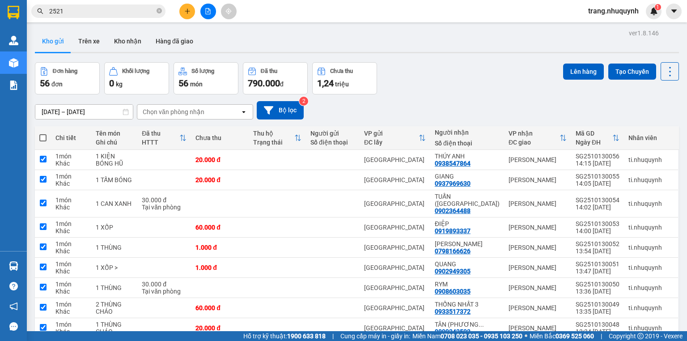
checkbox input "true"
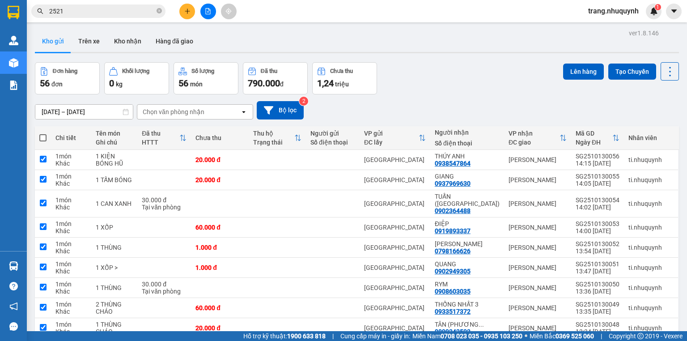
checkbox input "true"
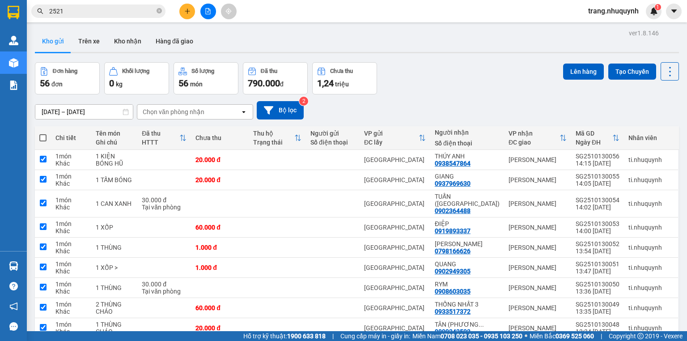
checkbox input "true"
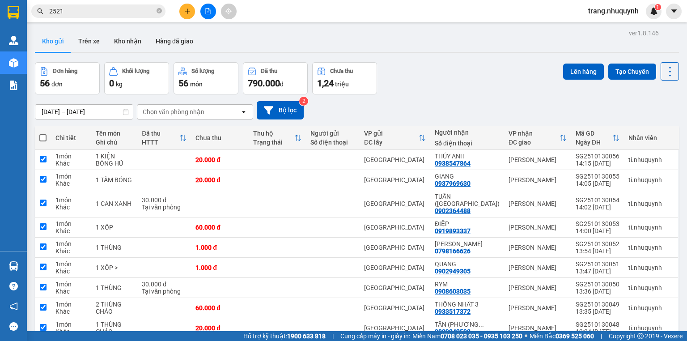
checkbox input "true"
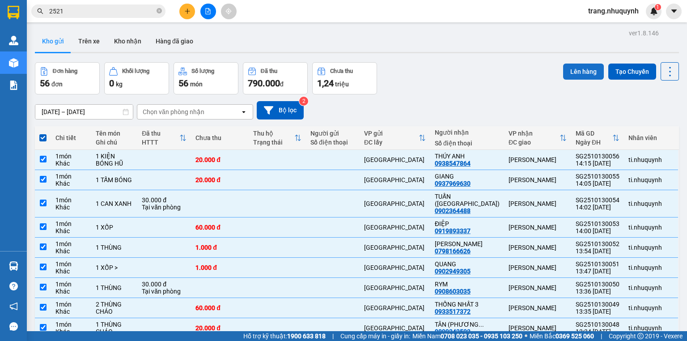
click at [569, 68] on button "Lên hàng" at bounding box center [583, 72] width 41 height 16
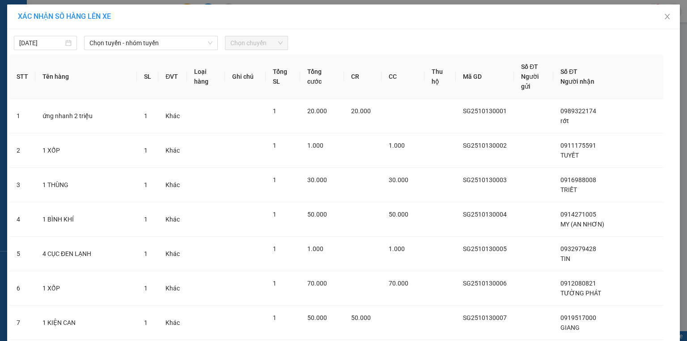
click at [130, 44] on span "Chọn tuyến - nhóm tuyến" at bounding box center [150, 42] width 123 height 13
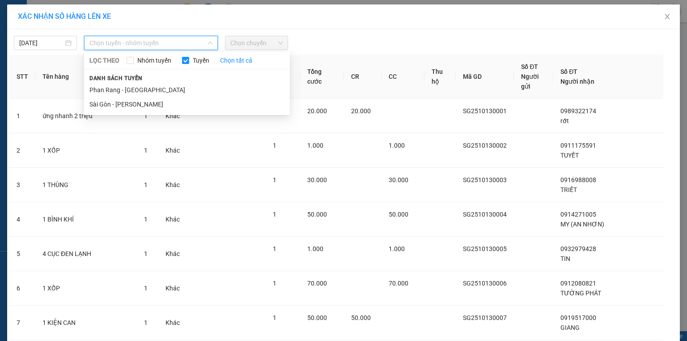
drag, startPoint x: 116, startPoint y: 106, endPoint x: 250, endPoint y: 52, distance: 145.1
click at [117, 104] on li "Sài Gòn - Phan Rang" at bounding box center [187, 104] width 206 height 14
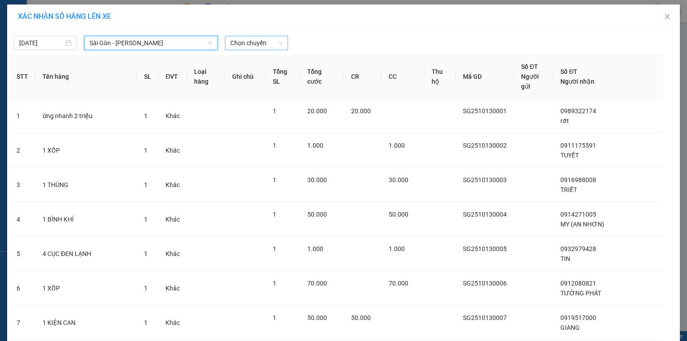
click at [267, 45] on span "Chọn chuyến" at bounding box center [256, 42] width 52 height 13
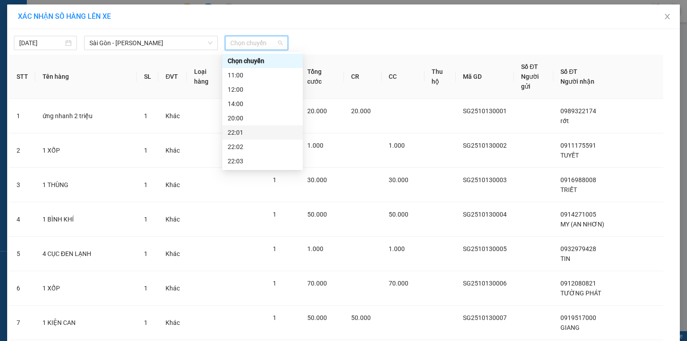
scroll to position [43, 0]
click at [247, 89] on div "22:01" at bounding box center [263, 90] width 70 height 10
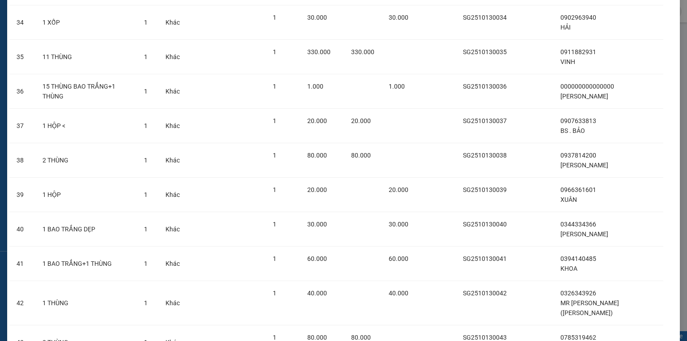
scroll to position [1762, 0]
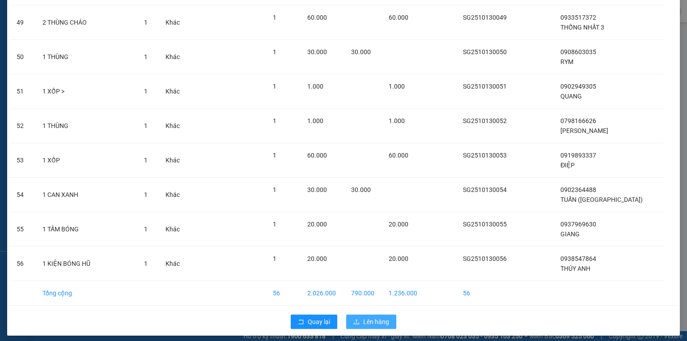
click at [361, 314] on button "Lên hàng" at bounding box center [371, 321] width 50 height 14
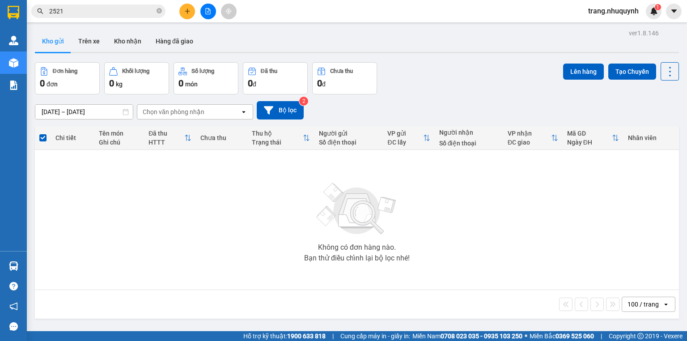
click at [630, 305] on div "100 / trang" at bounding box center [643, 304] width 31 height 9
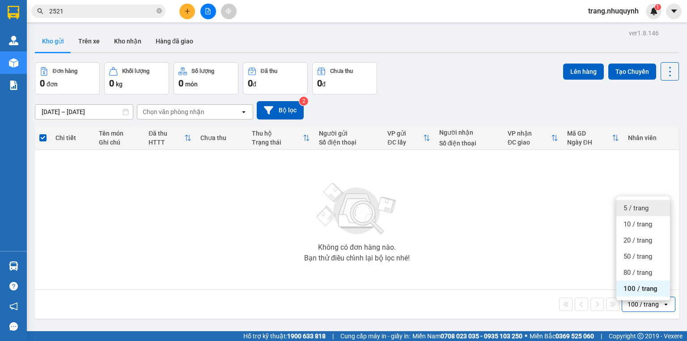
click at [641, 209] on span "5 / trang" at bounding box center [636, 208] width 25 height 9
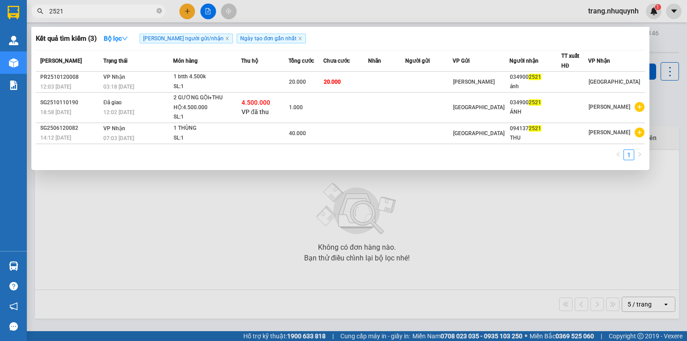
click at [98, 15] on input "2521" at bounding box center [102, 11] width 106 height 10
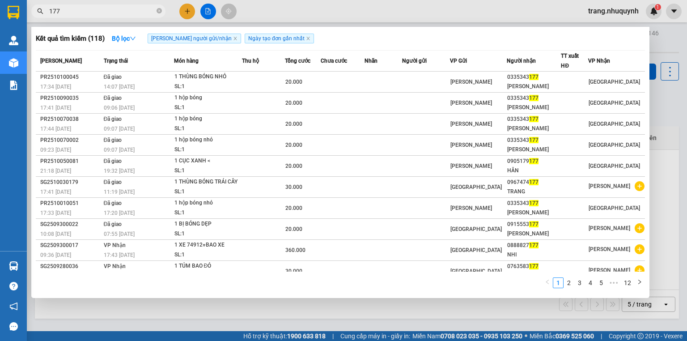
type input "177"
click at [351, 41] on div "Kết quả tìm kiếm ( 118 ) Bộ lọc Tìm người gửi/nhận Ngày tạo đơn gần nhất" at bounding box center [340, 38] width 609 height 14
click at [681, 121] on div at bounding box center [343, 170] width 687 height 341
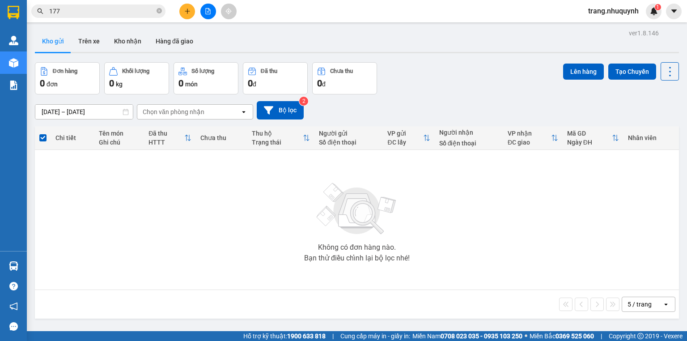
click at [460, 54] on div "Kho gửi Trên xe Kho nhận Hàng đã giao" at bounding box center [357, 42] width 644 height 24
click at [664, 71] on icon at bounding box center [670, 71] width 13 height 13
click at [658, 125] on span "Làm mới" at bounding box center [652, 127] width 25 height 9
click at [466, 87] on div "Đơn hàng 0 đơn Khối lượng 0 kg Số lượng 0 món Đã thu 0 đ Chưa thu 0 đ Lên hàng …" at bounding box center [357, 78] width 644 height 32
click at [667, 65] on icon at bounding box center [670, 71] width 13 height 13
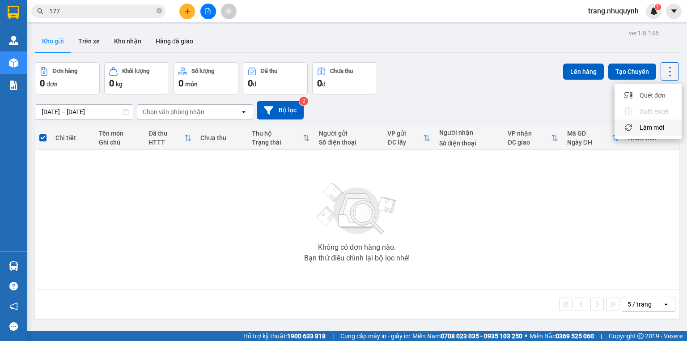
click at [665, 124] on div "Làm mới" at bounding box center [648, 127] width 53 height 9
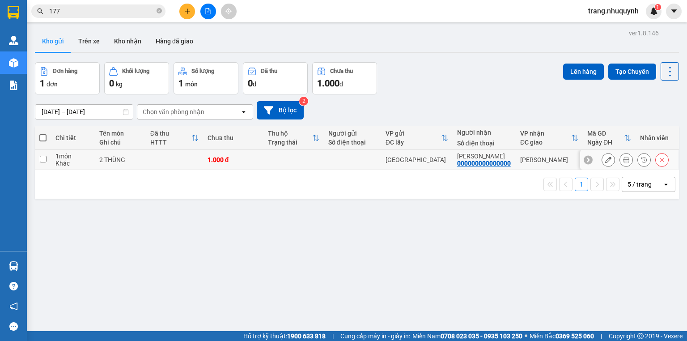
click at [623, 163] on icon at bounding box center [626, 160] width 6 height 6
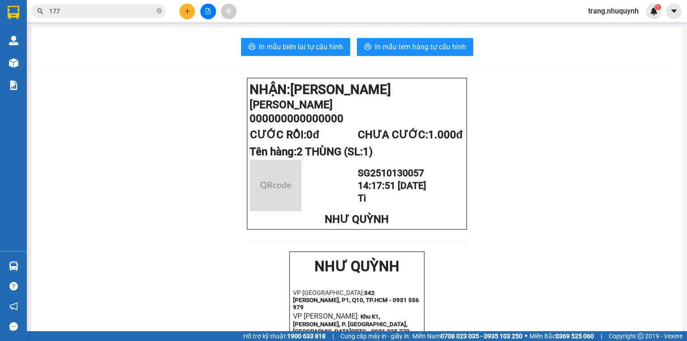
click at [322, 34] on div "In mẫu biên lai tự cấu hình In mẫu tem hàng tự cấu hình NHẬN: Phan Rang CAO MAI…" at bounding box center [357, 343] width 650 height 632
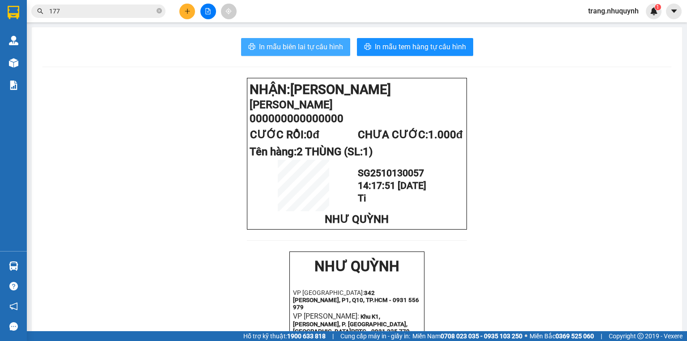
click at [322, 45] on span "In mẫu biên lai tự cấu hình" at bounding box center [301, 46] width 84 height 11
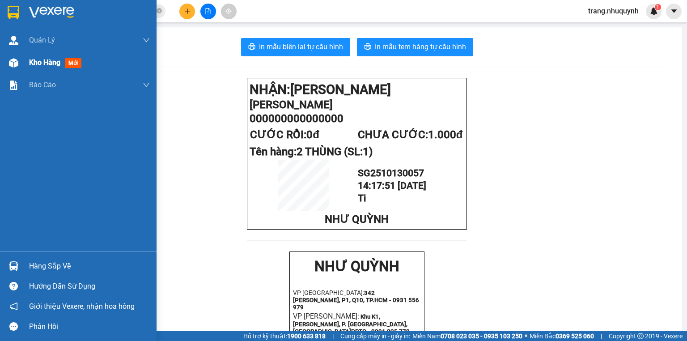
click at [47, 60] on span "Kho hàng" at bounding box center [44, 62] width 31 height 8
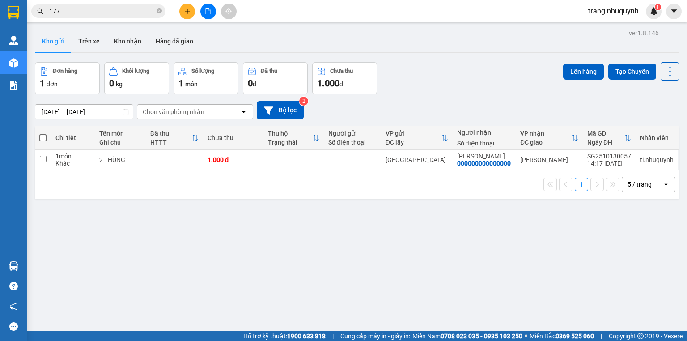
click at [446, 82] on div "Đơn hàng 1 đơn Khối lượng 0 kg Số lượng 1 món Đã thu 0 đ Chưa thu 1.000 đ Lên h…" at bounding box center [357, 78] width 644 height 32
click at [669, 72] on icon at bounding box center [670, 71] width 2 height 9
click at [649, 130] on span "Làm mới" at bounding box center [652, 127] width 25 height 9
click at [665, 69] on icon at bounding box center [670, 71] width 13 height 13
click at [662, 125] on span "Làm mới" at bounding box center [652, 127] width 25 height 9
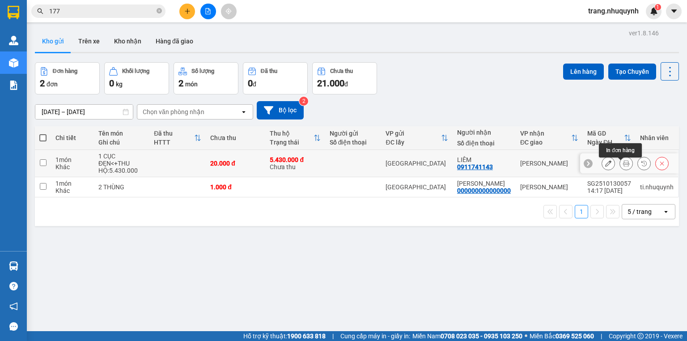
click at [620, 166] on button at bounding box center [626, 164] width 13 height 16
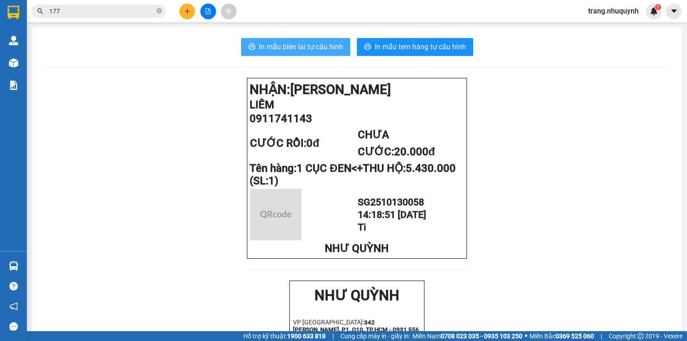
click at [313, 38] on button "In mẫu biên lai tự cấu hình" at bounding box center [295, 47] width 109 height 18
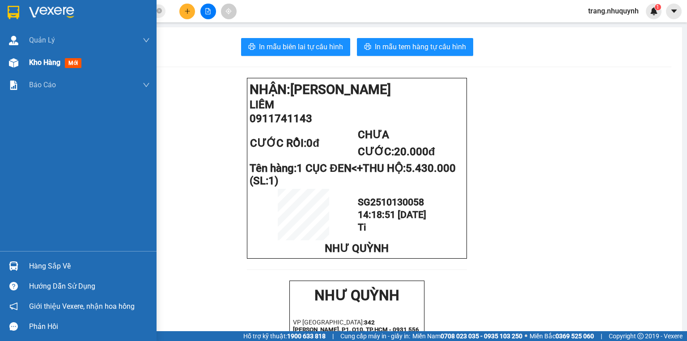
click at [45, 64] on span "Kho hàng" at bounding box center [44, 62] width 31 height 8
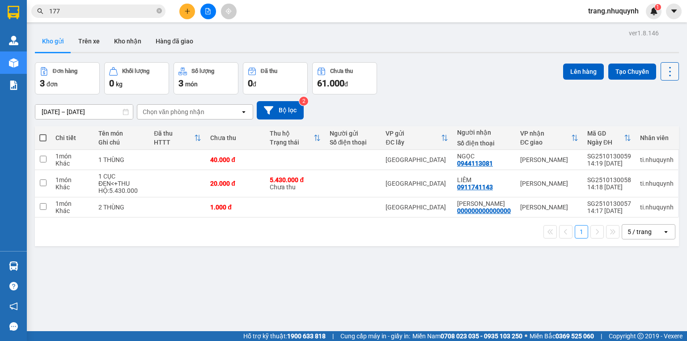
click at [661, 64] on button at bounding box center [670, 71] width 18 height 18
click at [644, 127] on span "Làm mới" at bounding box center [652, 127] width 25 height 9
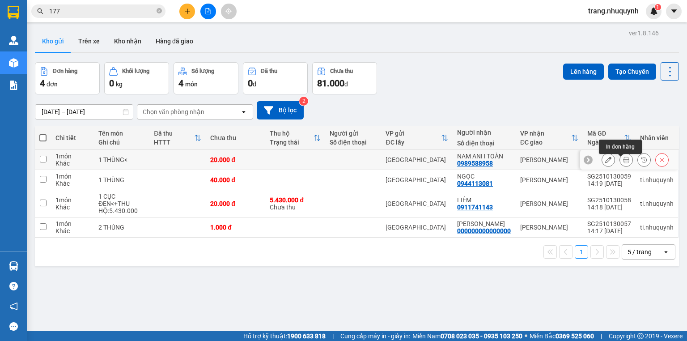
click at [623, 163] on icon at bounding box center [626, 160] width 6 height 6
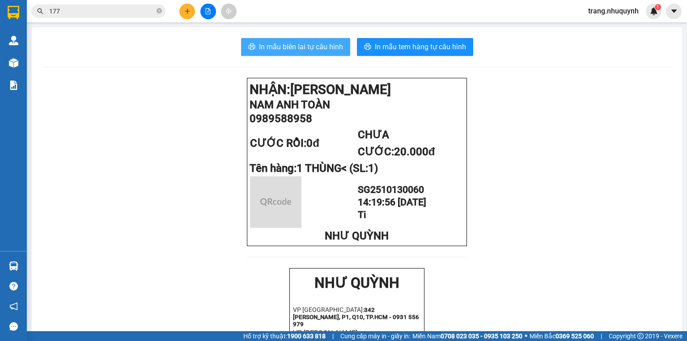
click at [309, 54] on button "In mẫu biên lai tự cấu hình" at bounding box center [295, 47] width 109 height 18
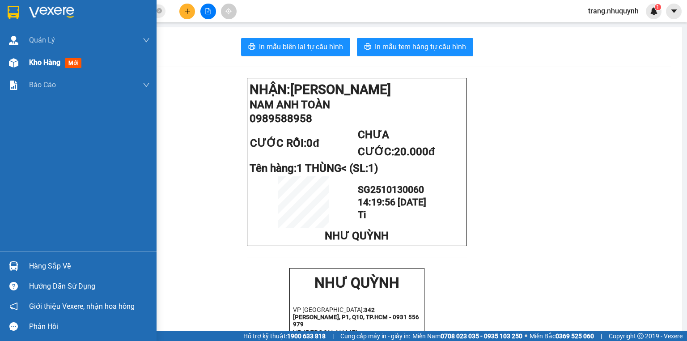
click at [28, 63] on div "Kho hàng mới" at bounding box center [78, 62] width 157 height 22
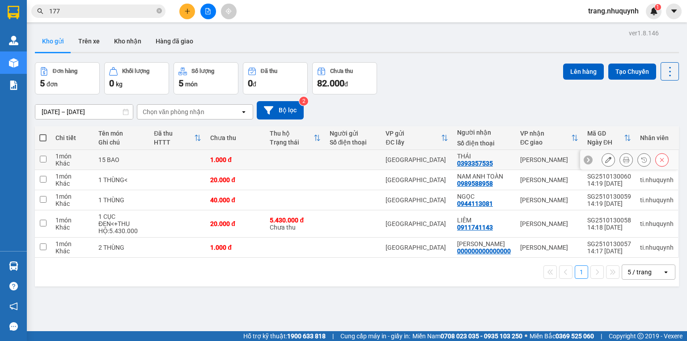
click at [623, 163] on icon at bounding box center [626, 160] width 6 height 6
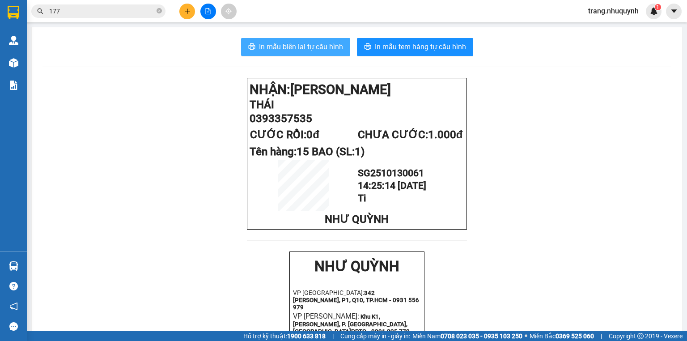
click at [299, 44] on span "In mẫu biên lai tự cấu hình" at bounding box center [301, 46] width 84 height 11
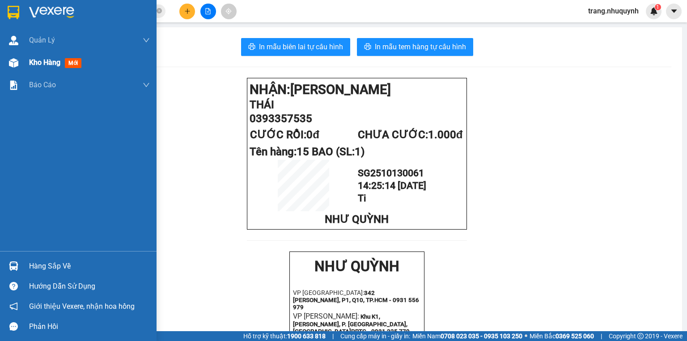
click at [20, 60] on div at bounding box center [14, 63] width 16 height 16
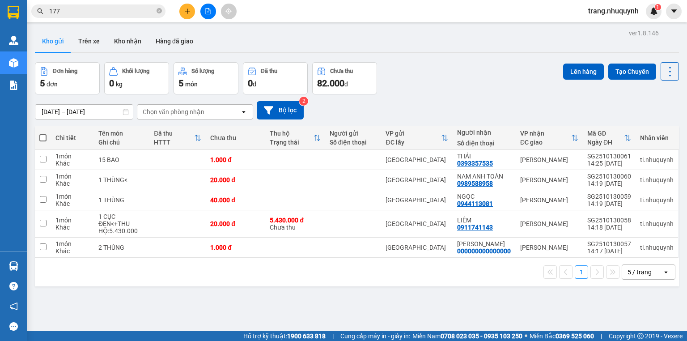
click at [206, 305] on div "ver 1.8.146 Kho gửi Trên xe Kho nhận Hàng đã giao Đơn hàng 5 đơn Khối lượng 0 k…" at bounding box center [356, 197] width 651 height 341
click at [419, 81] on div "Đơn hàng 5 đơn Khối lượng 0 kg Số lượng 5 món Đã thu 0 đ Chưa thu 82.000 đ Lên …" at bounding box center [357, 78] width 644 height 32
click at [264, 295] on div "ver 1.8.146 Kho gửi Trên xe Kho nhận Hàng đã giao Đơn hàng 5 đơn Khối lượng 0 k…" at bounding box center [356, 197] width 651 height 341
click at [442, 101] on div "13/10/2025 – 13/10/2025 Press the down arrow key to interact with the calendar …" at bounding box center [357, 110] width 644 height 32
click at [665, 72] on icon at bounding box center [670, 71] width 13 height 13
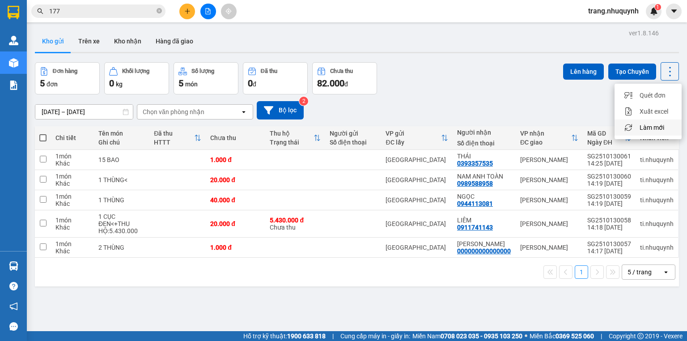
click at [649, 123] on span "Làm mới" at bounding box center [652, 127] width 25 height 9
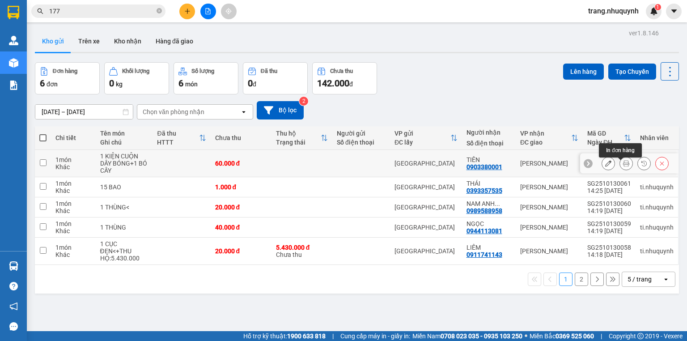
click at [623, 165] on icon at bounding box center [626, 163] width 6 height 6
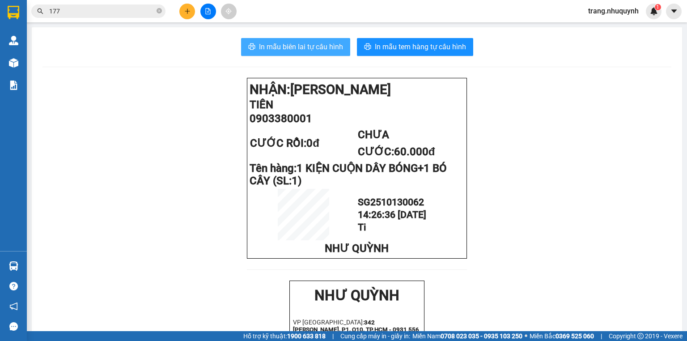
click at [261, 41] on span "In mẫu biên lai tự cấu hình" at bounding box center [301, 46] width 84 height 11
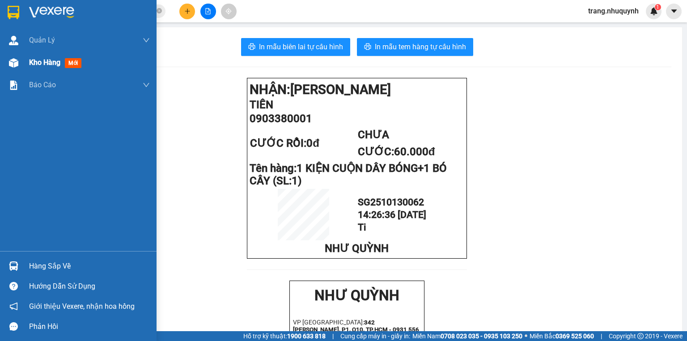
click at [39, 68] on div "Kho hàng mới" at bounding box center [89, 62] width 121 height 22
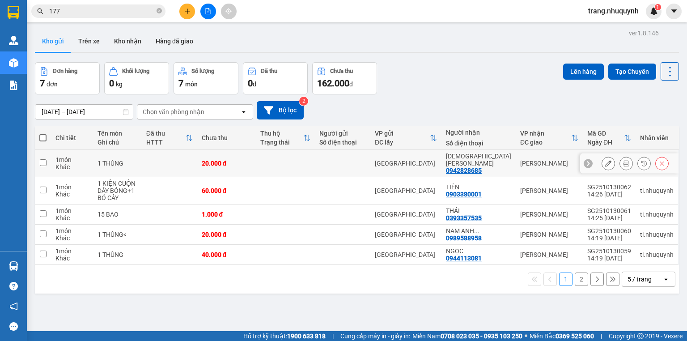
click at [623, 165] on icon at bounding box center [626, 163] width 6 height 6
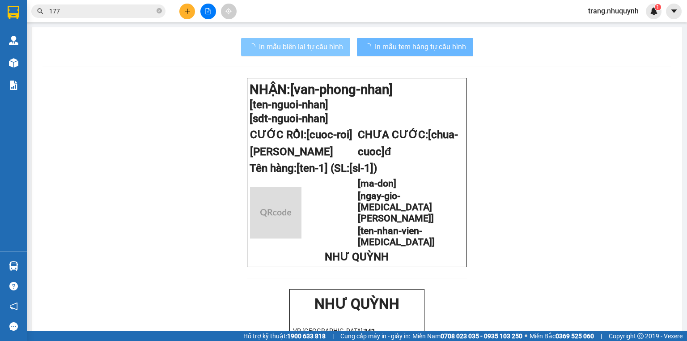
click at [327, 45] on span "In mẫu biên lai tự cấu hình" at bounding box center [301, 46] width 84 height 11
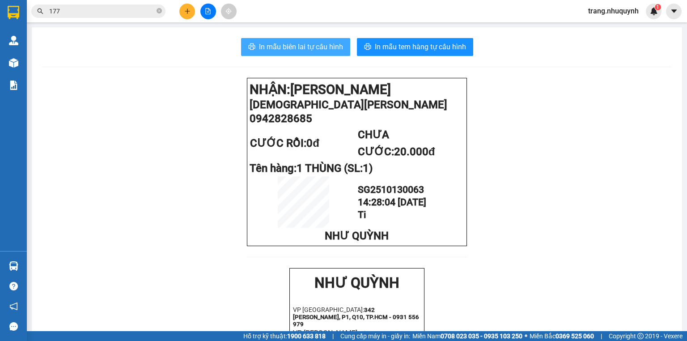
click at [326, 51] on span "In mẫu biên lai tự cấu hình" at bounding box center [301, 46] width 84 height 11
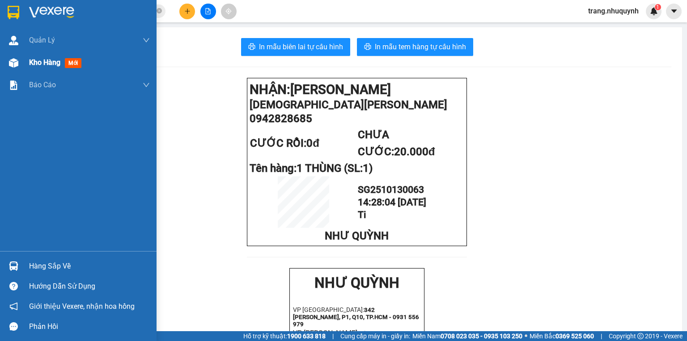
click at [44, 60] on span "Kho hàng" at bounding box center [44, 62] width 31 height 8
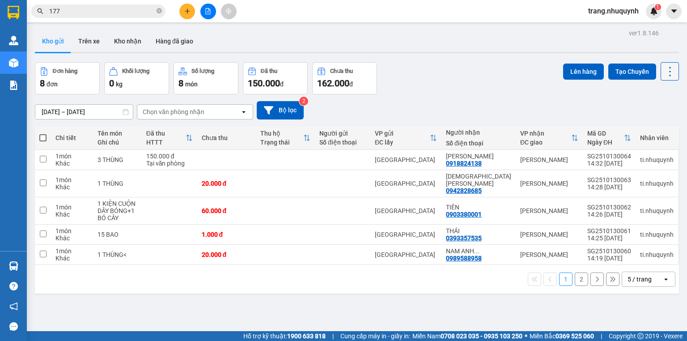
click at [668, 73] on icon at bounding box center [670, 71] width 13 height 13
click at [653, 122] on li "Làm mới" at bounding box center [648, 127] width 67 height 16
click at [664, 77] on icon at bounding box center [670, 71] width 13 height 13
click at [653, 127] on span "Làm mới" at bounding box center [652, 127] width 25 height 9
click at [664, 76] on icon at bounding box center [670, 71] width 13 height 13
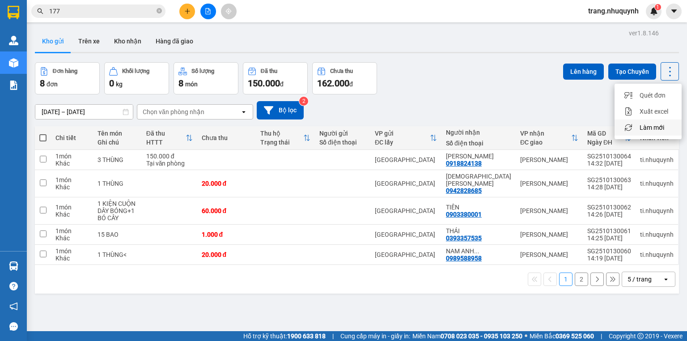
click at [658, 129] on span "Làm mới" at bounding box center [652, 127] width 25 height 9
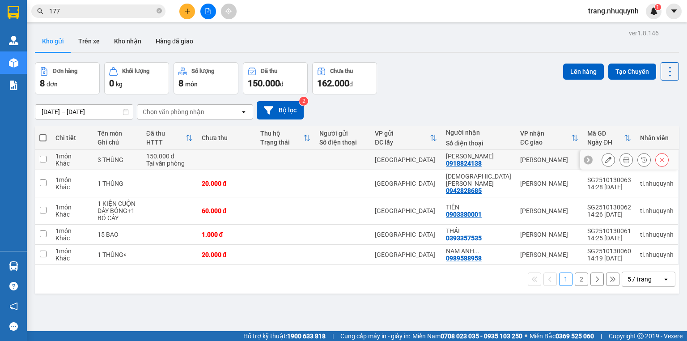
click at [623, 161] on icon at bounding box center [626, 160] width 6 height 6
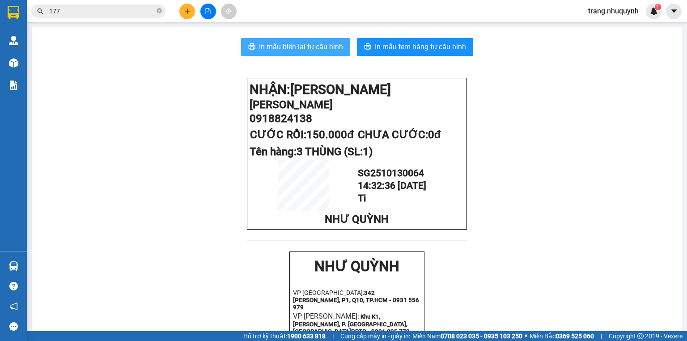
click at [323, 39] on button "In mẫu biên lai tự cấu hình" at bounding box center [295, 47] width 109 height 18
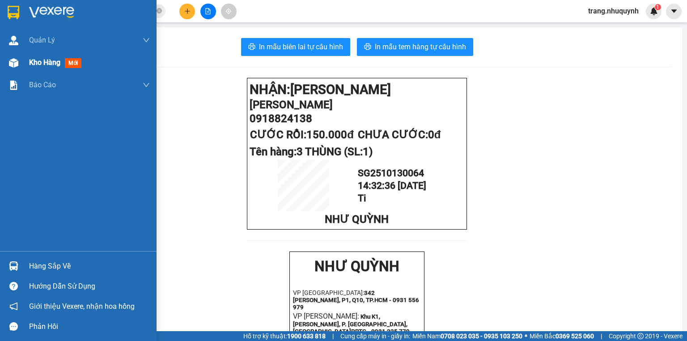
click at [43, 64] on span "Kho hàng" at bounding box center [44, 62] width 31 height 8
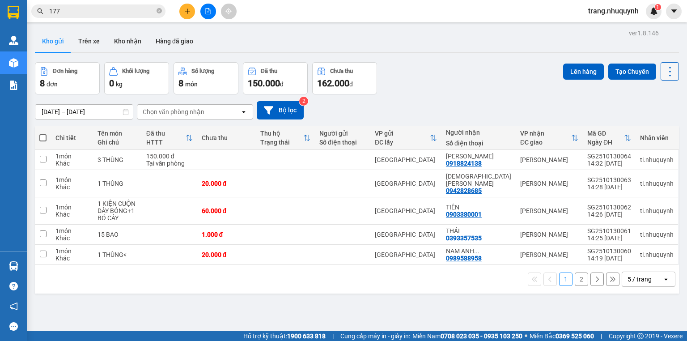
click at [666, 68] on icon at bounding box center [670, 71] width 13 height 13
click at [647, 130] on span "Làm mới" at bounding box center [652, 127] width 25 height 9
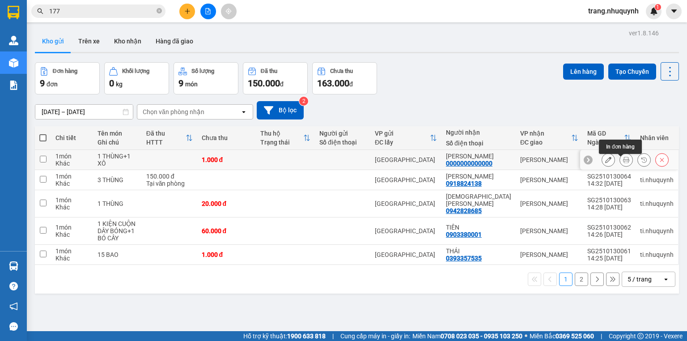
click at [623, 163] on icon at bounding box center [626, 160] width 6 height 6
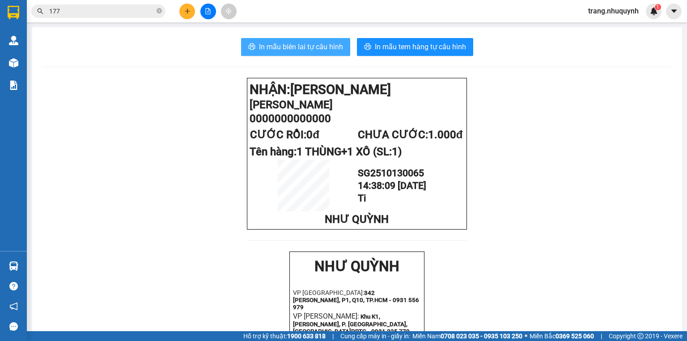
click at [276, 42] on span "In mẫu biên lai tự cấu hình" at bounding box center [301, 46] width 84 height 11
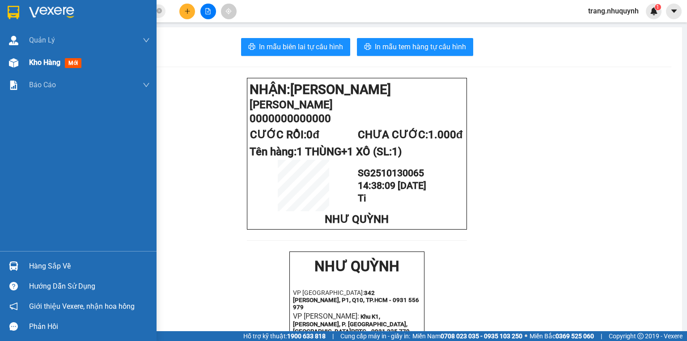
click at [42, 68] on div "Kho hàng mới" at bounding box center [89, 62] width 121 height 22
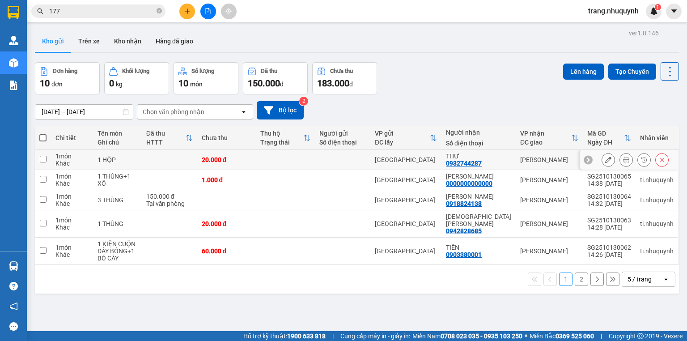
click at [624, 163] on icon at bounding box center [626, 160] width 6 height 6
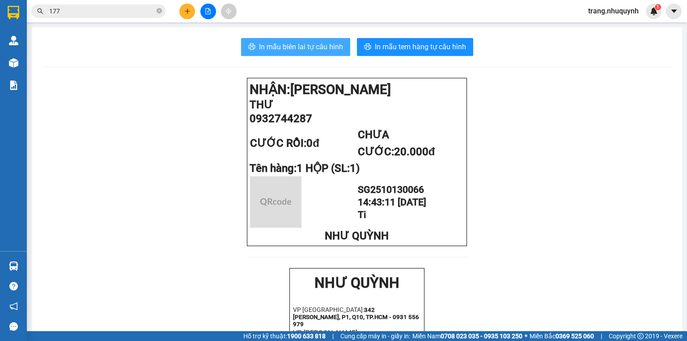
click at [301, 44] on span "In mẫu biên lai tự cấu hình" at bounding box center [301, 46] width 84 height 11
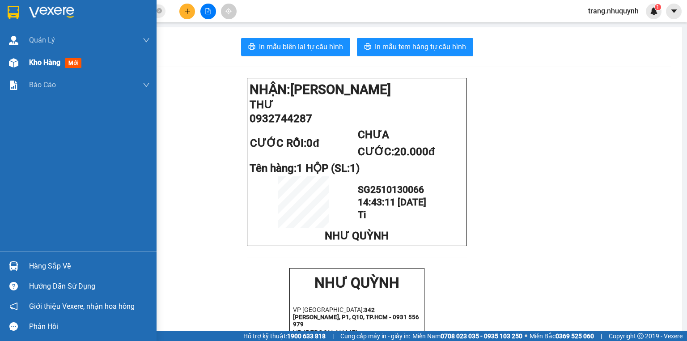
click at [53, 60] on span "Kho hàng" at bounding box center [44, 62] width 31 height 8
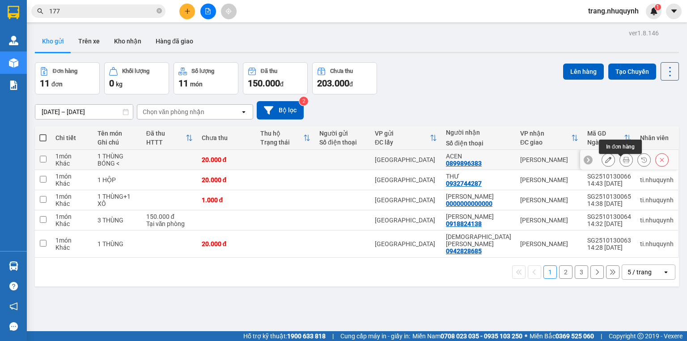
click at [624, 163] on icon at bounding box center [626, 160] width 6 height 6
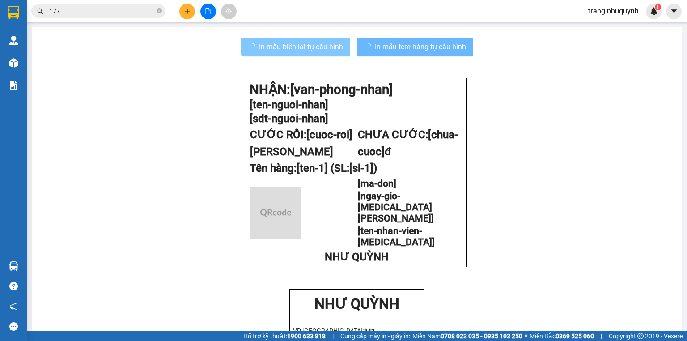
click at [292, 42] on span "In mẫu biên lai tự cấu hình" at bounding box center [301, 46] width 84 height 11
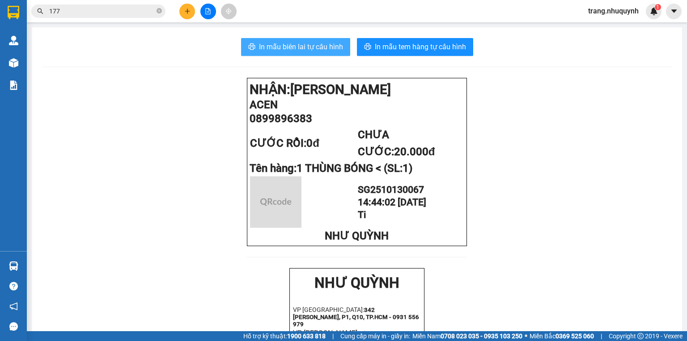
click at [292, 44] on span "In mẫu biên lai tự cấu hình" at bounding box center [301, 46] width 84 height 11
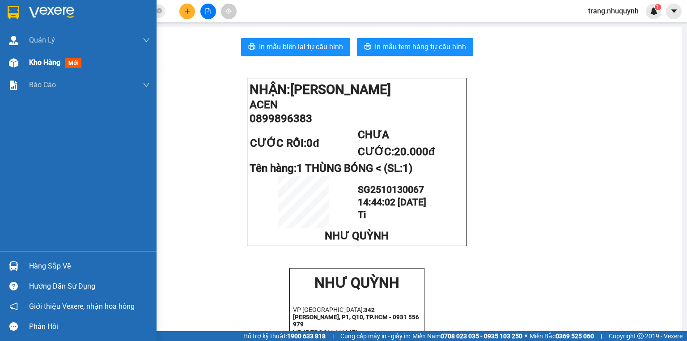
click at [20, 61] on div at bounding box center [14, 63] width 16 height 16
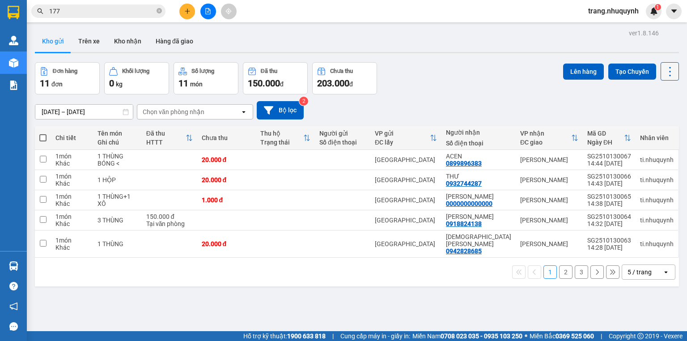
click at [663, 63] on button at bounding box center [670, 71] width 18 height 18
click at [662, 126] on span "Làm mới" at bounding box center [652, 127] width 25 height 9
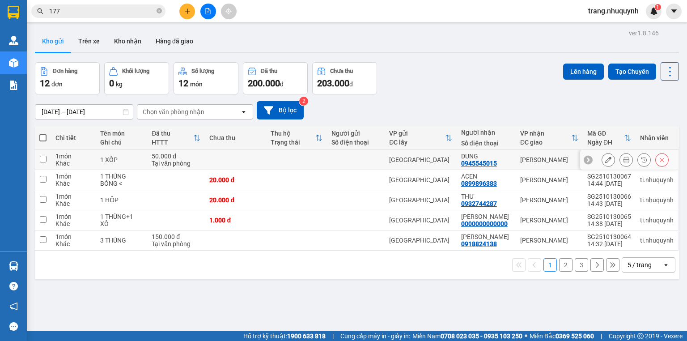
click at [623, 161] on icon at bounding box center [626, 160] width 6 height 6
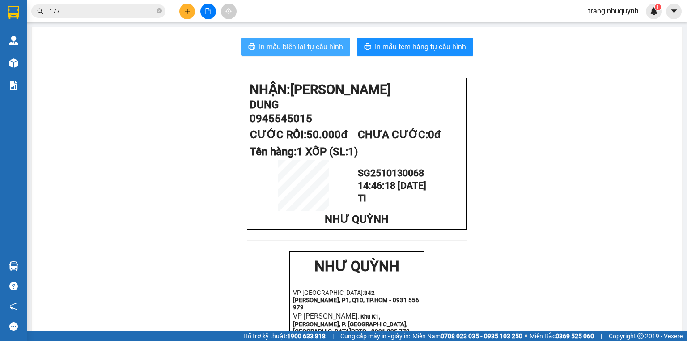
click at [297, 48] on span "In mẫu biên lai tự cấu hình" at bounding box center [301, 46] width 84 height 11
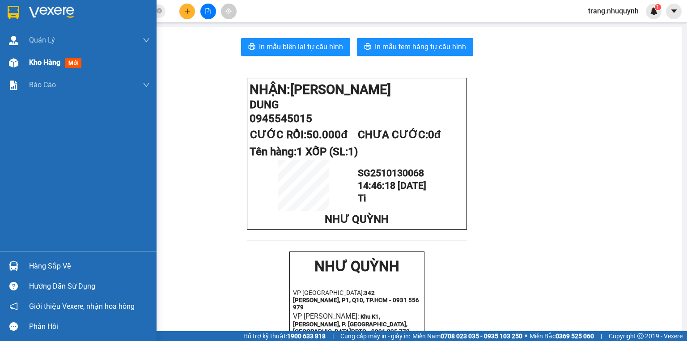
click at [16, 62] on img at bounding box center [13, 62] width 9 height 9
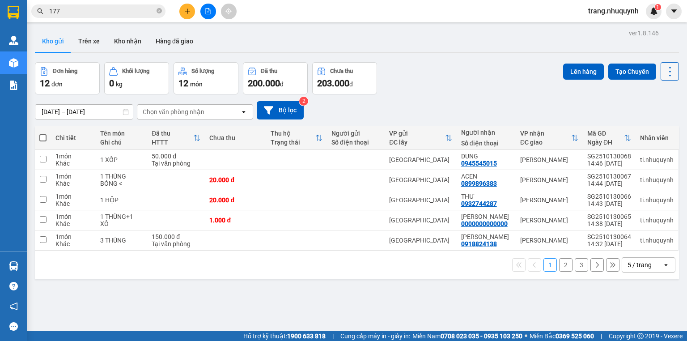
click at [664, 75] on icon at bounding box center [670, 71] width 13 height 13
click at [652, 127] on span "Làm mới" at bounding box center [652, 127] width 25 height 9
click at [664, 75] on icon at bounding box center [670, 71] width 13 height 13
click at [649, 128] on span "Làm mới" at bounding box center [652, 127] width 25 height 9
click at [664, 75] on icon at bounding box center [670, 71] width 13 height 13
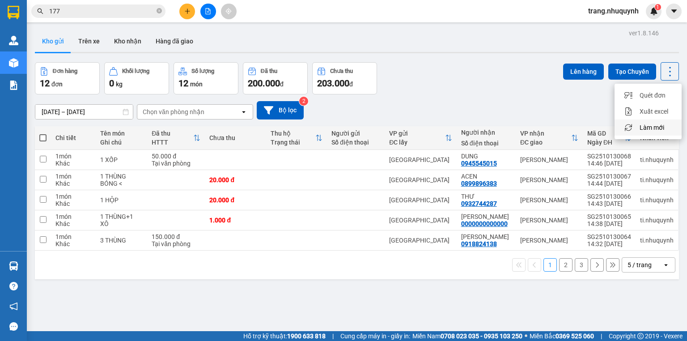
click at [654, 124] on span "Làm mới" at bounding box center [652, 127] width 25 height 9
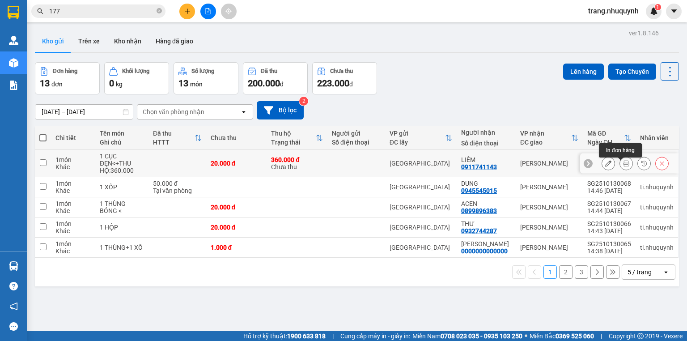
click at [623, 166] on icon at bounding box center [626, 163] width 6 height 6
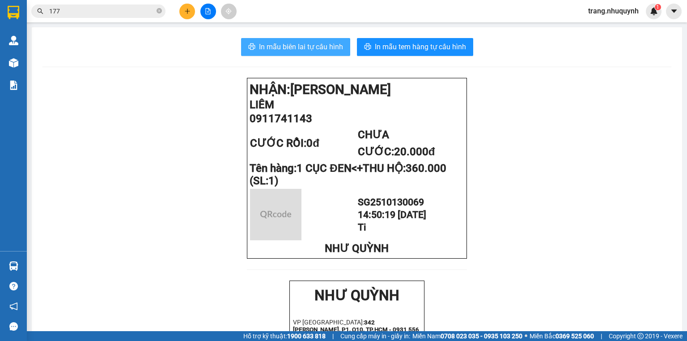
click at [313, 48] on span "In mẫu biên lai tự cấu hình" at bounding box center [301, 46] width 84 height 11
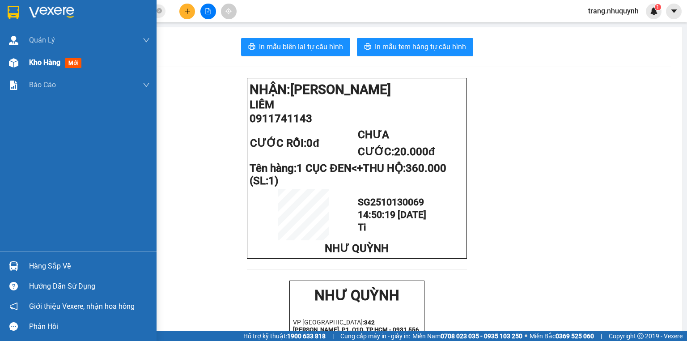
click at [34, 63] on span "Kho hàng" at bounding box center [44, 62] width 31 height 8
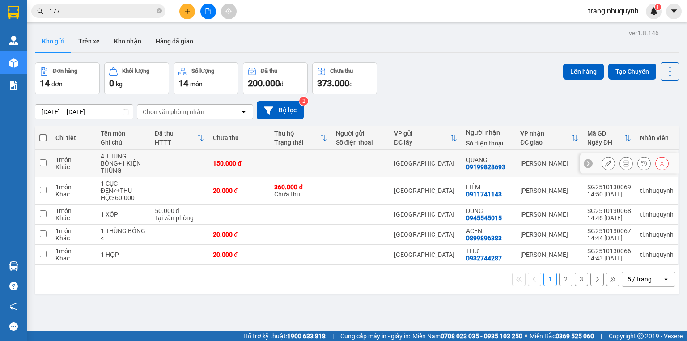
click at [623, 166] on icon at bounding box center [626, 163] width 6 height 6
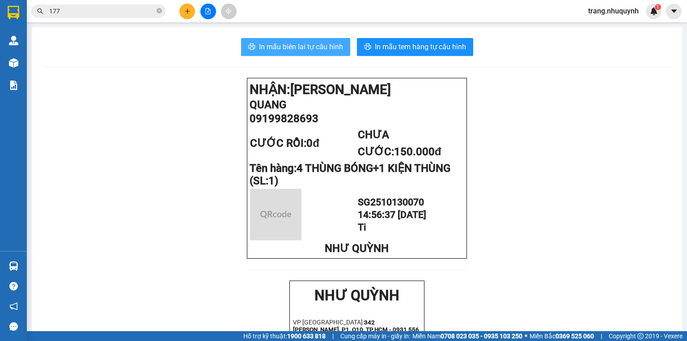
click at [332, 53] on button "In mẫu biên lai tự cấu hình" at bounding box center [295, 47] width 109 height 18
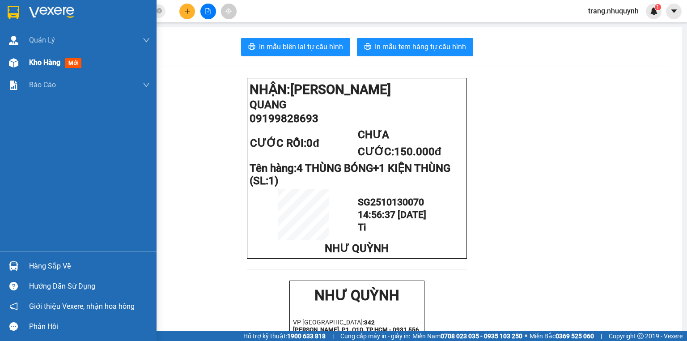
click at [33, 62] on span "Kho hàng" at bounding box center [44, 62] width 31 height 8
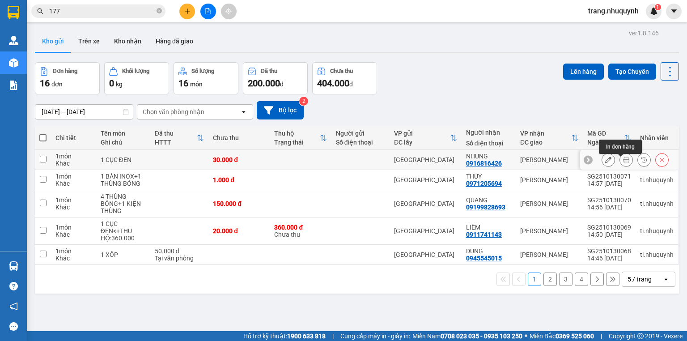
click at [620, 163] on button at bounding box center [626, 160] width 13 height 16
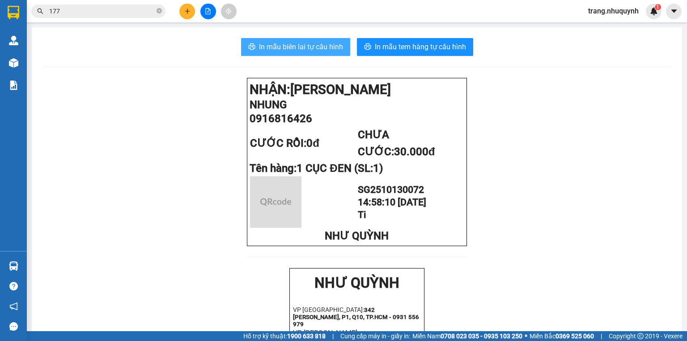
click at [267, 50] on span "In mẫu biên lai tự cấu hình" at bounding box center [301, 46] width 84 height 11
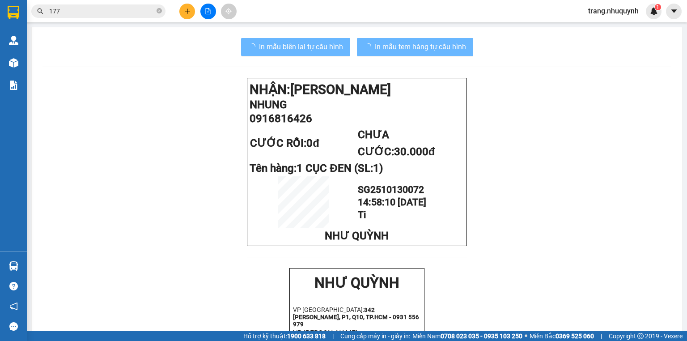
drag, startPoint x: 143, startPoint y: 204, endPoint x: 0, endPoint y: 83, distance: 187.9
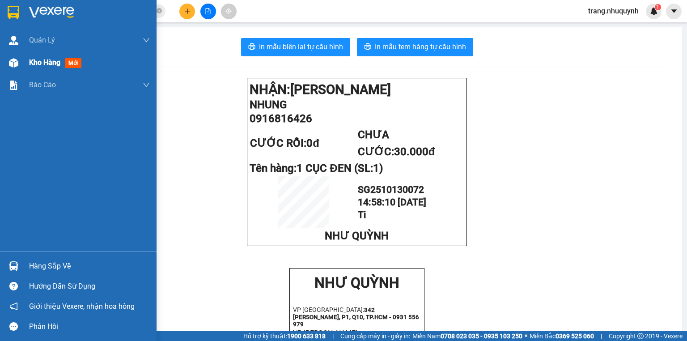
click at [35, 58] on span "Kho hàng" at bounding box center [44, 62] width 31 height 8
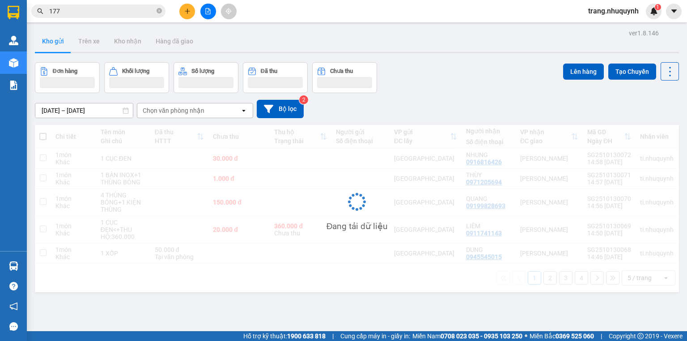
click at [513, 56] on div "ver 1.8.146 Kho gửi Trên xe Kho nhận Hàng đã giao Đơn hàng Khối lượng Số lượng …" at bounding box center [356, 197] width 651 height 341
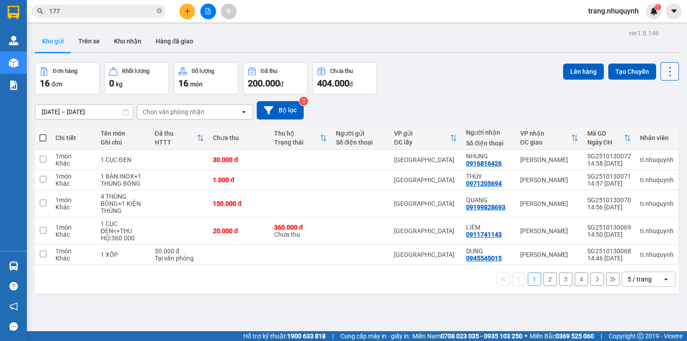
click at [665, 75] on icon at bounding box center [670, 71] width 13 height 13
click at [660, 127] on span "Làm mới" at bounding box center [652, 127] width 25 height 9
click at [664, 65] on icon at bounding box center [670, 71] width 13 height 13
click at [649, 125] on span "Làm mới" at bounding box center [652, 127] width 25 height 9
click at [624, 161] on icon at bounding box center [626, 160] width 6 height 6
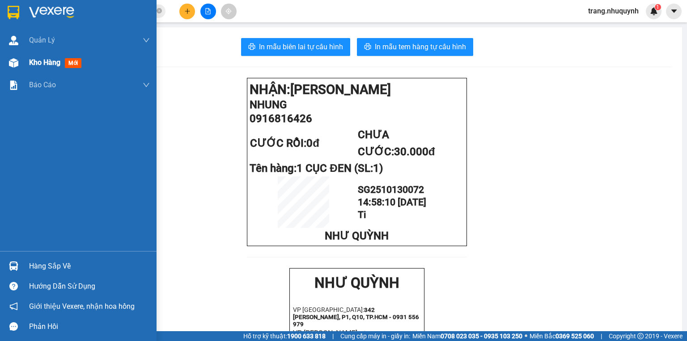
click at [12, 59] on img at bounding box center [13, 62] width 9 height 9
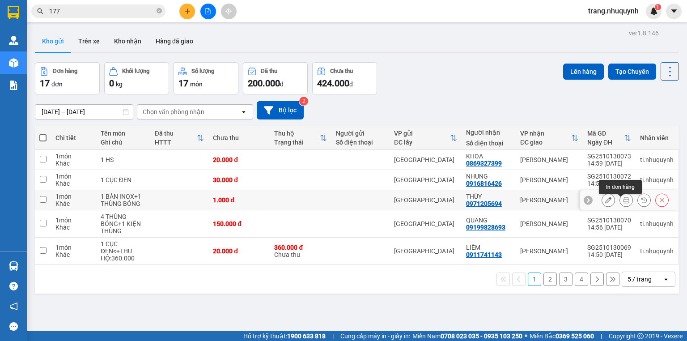
click at [623, 203] on icon at bounding box center [626, 200] width 6 height 6
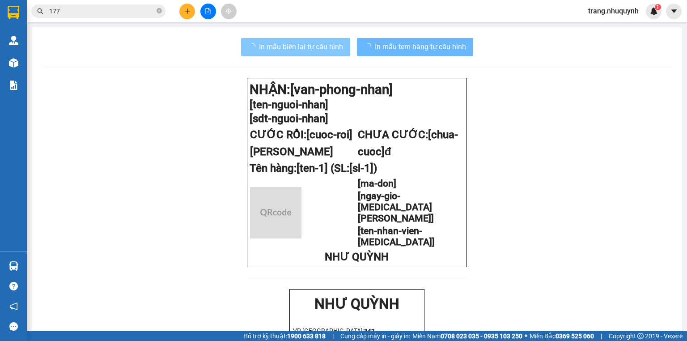
click at [272, 41] on span "In mẫu biên lai tự cấu hình" at bounding box center [301, 46] width 84 height 11
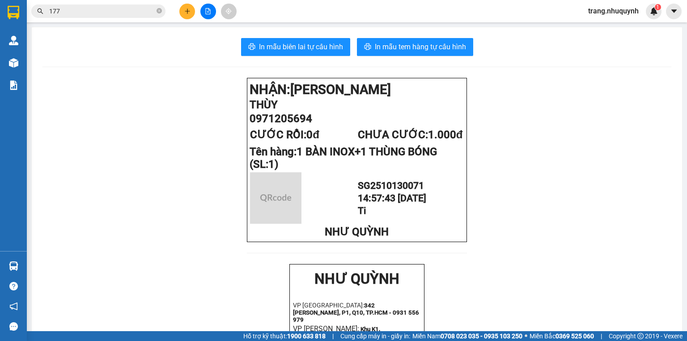
click at [282, 52] on button "In mẫu biên lai tự cấu hình" at bounding box center [295, 47] width 109 height 18
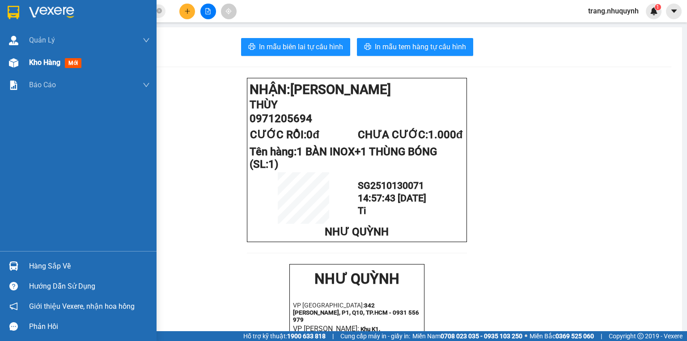
click at [45, 64] on span "Kho hàng" at bounding box center [44, 62] width 31 height 8
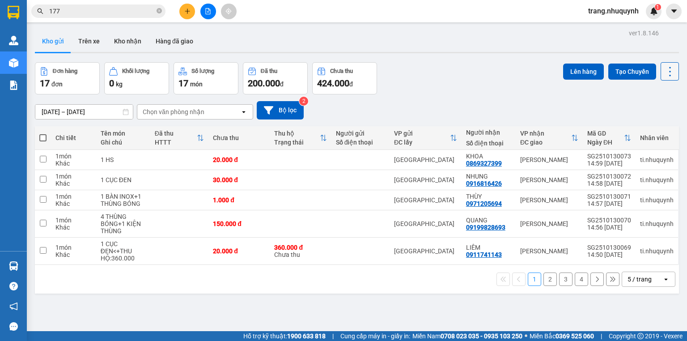
click at [666, 76] on icon at bounding box center [670, 71] width 13 height 13
click at [660, 127] on span "Làm mới" at bounding box center [652, 127] width 25 height 9
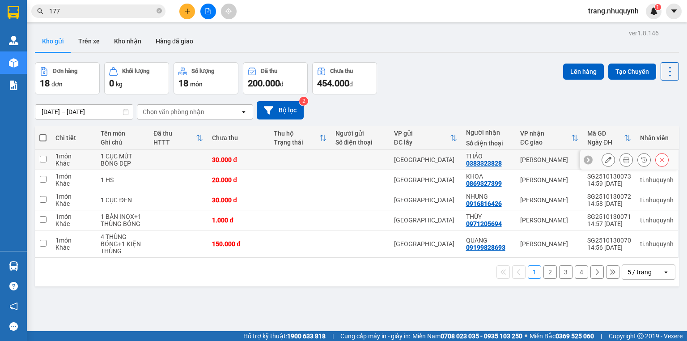
click at [623, 163] on icon at bounding box center [626, 160] width 6 height 6
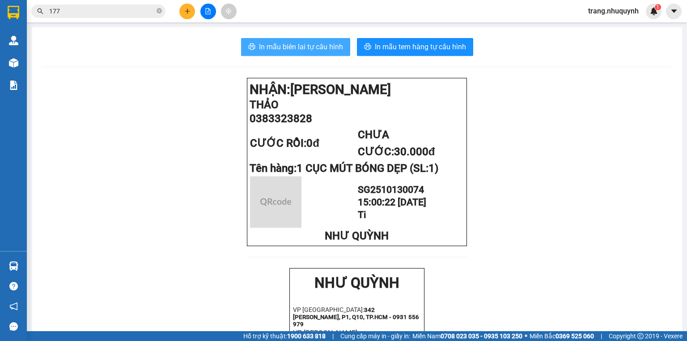
click at [263, 47] on span "In mẫu biên lai tự cấu hình" at bounding box center [301, 46] width 84 height 11
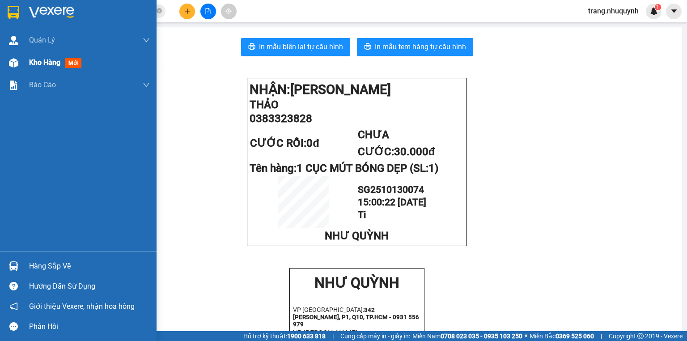
click at [43, 55] on div "Kho hàng mới" at bounding box center [89, 62] width 121 height 22
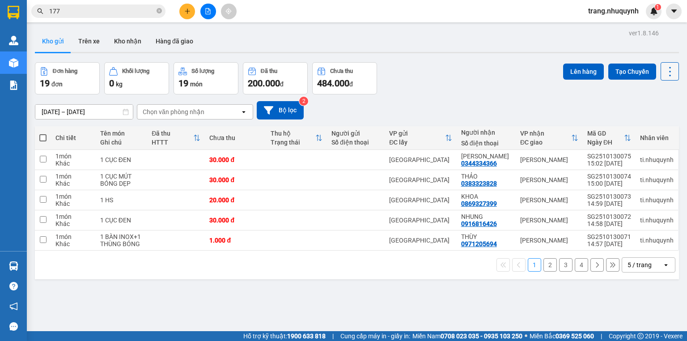
click at [664, 73] on icon at bounding box center [670, 71] width 13 height 13
click at [654, 123] on span "Làm mới" at bounding box center [652, 127] width 25 height 9
click at [623, 163] on icon at bounding box center [626, 160] width 6 height 6
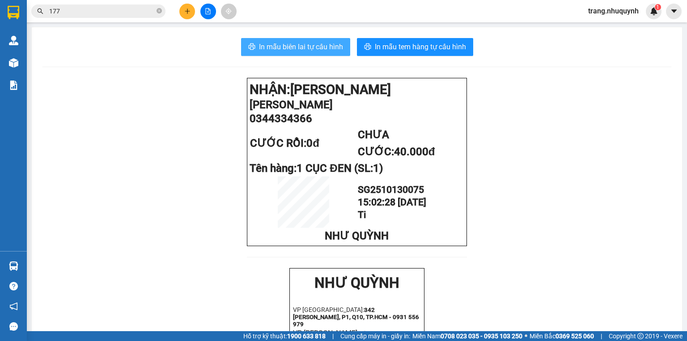
click at [335, 55] on button "In mẫu biên lai tự cấu hình" at bounding box center [295, 47] width 109 height 18
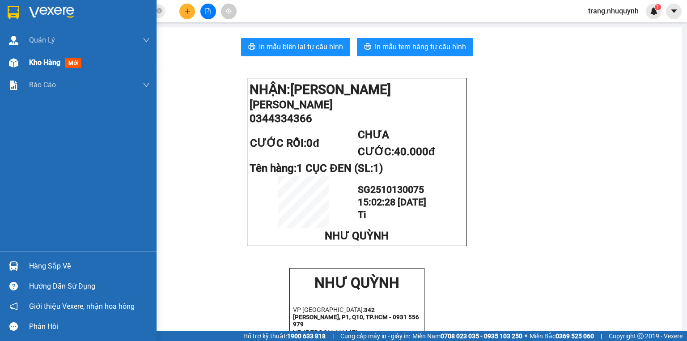
click at [41, 61] on span "Kho hàng" at bounding box center [44, 62] width 31 height 8
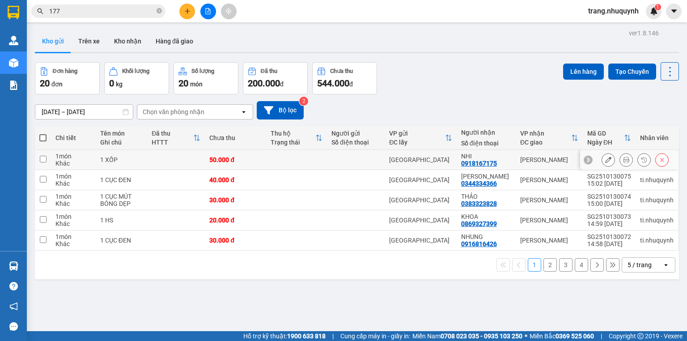
click at [623, 163] on icon at bounding box center [626, 160] width 6 height 6
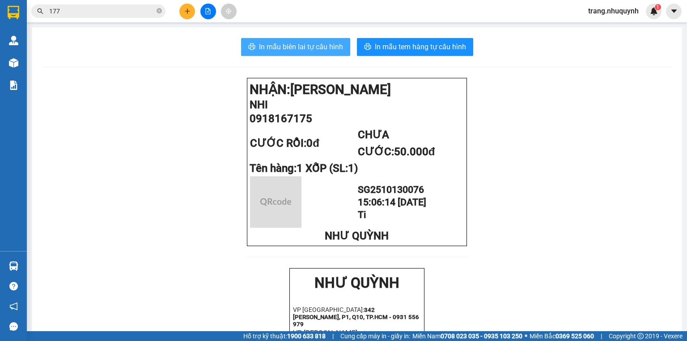
click at [305, 48] on span "In mẫu biên lai tự cấu hình" at bounding box center [301, 46] width 84 height 11
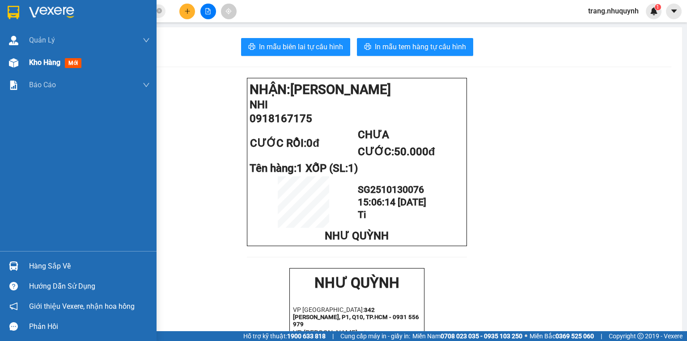
click at [40, 59] on span "Kho hàng" at bounding box center [44, 62] width 31 height 8
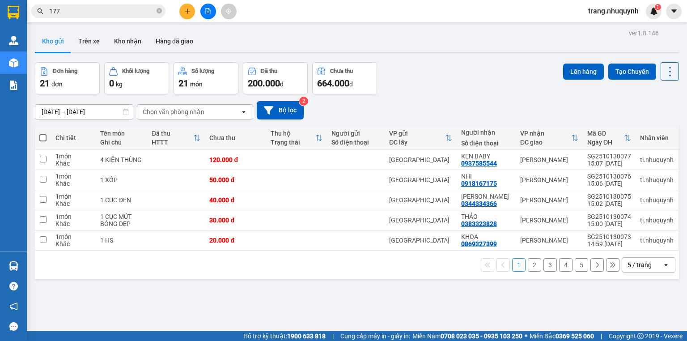
click at [473, 82] on div "Đơn hàng 21 đơn Khối lượng 0 kg Số lượng 21 món Đã thu 200.000 đ Chưa thu 664.0…" at bounding box center [357, 78] width 644 height 32
click at [664, 68] on icon at bounding box center [670, 71] width 13 height 13
click at [664, 130] on div "Làm mới" at bounding box center [648, 127] width 53 height 9
click at [425, 63] on div "Đơn hàng 21 đơn Khối lượng 0 kg Số lượng 21 món Đã thu 200.000 đ Chưa thu 664.0…" at bounding box center [357, 78] width 644 height 32
click at [664, 68] on icon at bounding box center [670, 71] width 13 height 13
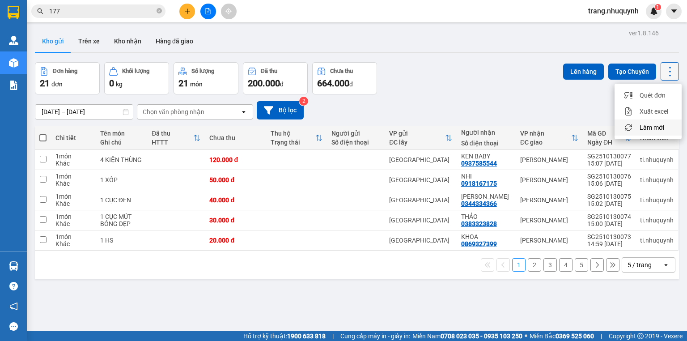
click at [666, 124] on div "Làm mới" at bounding box center [648, 127] width 53 height 9
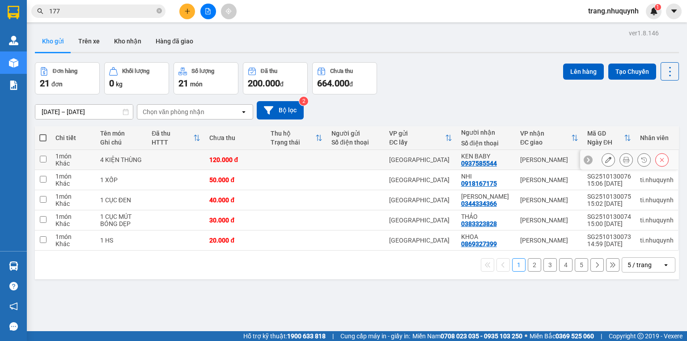
click at [623, 163] on icon at bounding box center [626, 160] width 6 height 6
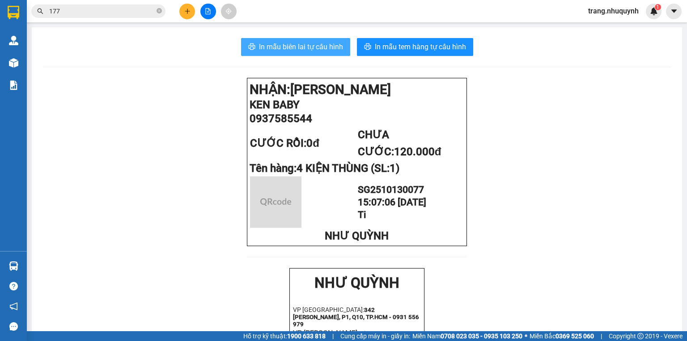
click at [298, 44] on span "In mẫu biên lai tự cấu hình" at bounding box center [301, 46] width 84 height 11
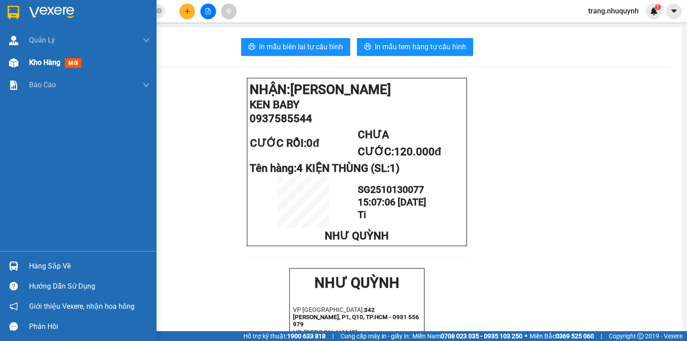
click at [21, 64] on div at bounding box center [14, 63] width 16 height 16
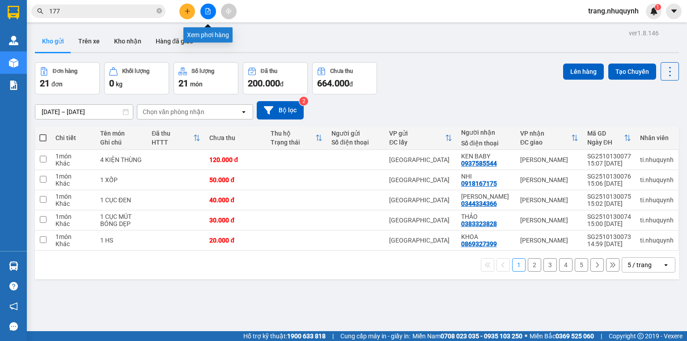
click at [204, 14] on button at bounding box center [208, 12] width 16 height 16
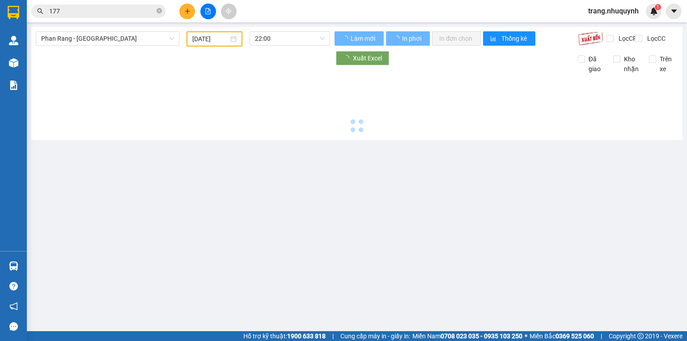
type input "13/10/2025"
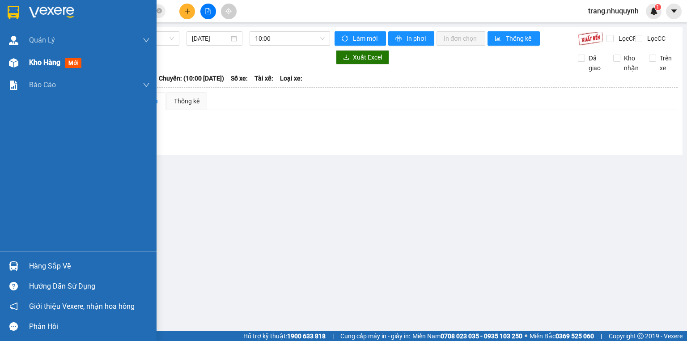
click at [45, 63] on span "Kho hàng" at bounding box center [44, 62] width 31 height 8
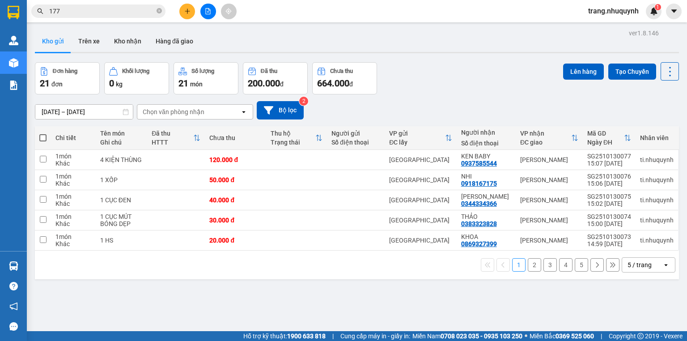
click at [513, 74] on div "Đơn hàng 21 đơn Khối lượng 0 kg Số lượng 21 món Đã thu 200.000 đ Chưa thu 664.0…" at bounding box center [357, 78] width 644 height 32
click at [211, 10] on button at bounding box center [208, 12] width 16 height 16
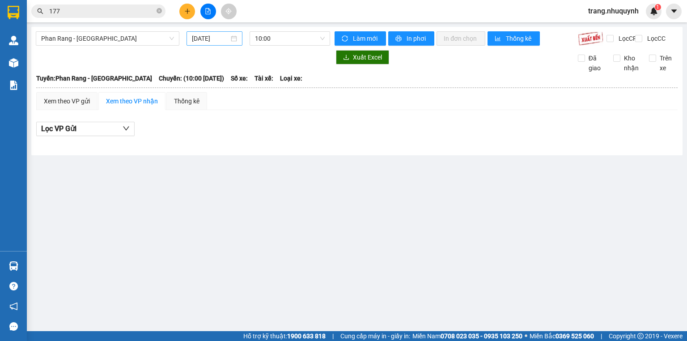
click at [219, 39] on input "13/10/2025" at bounding box center [210, 39] width 37 height 10
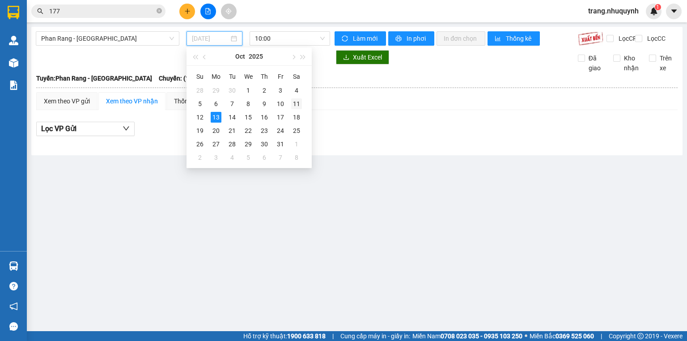
click at [300, 104] on div "11" at bounding box center [296, 103] width 11 height 11
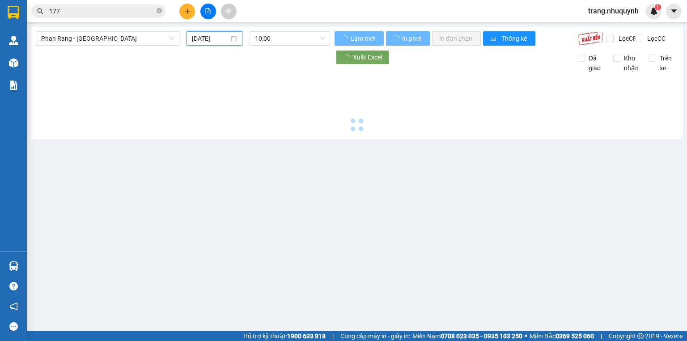
type input "11/10/2025"
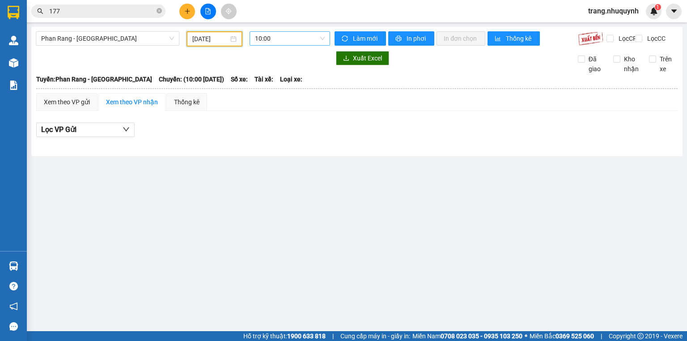
click at [258, 42] on span "10:00" at bounding box center [290, 38] width 70 height 13
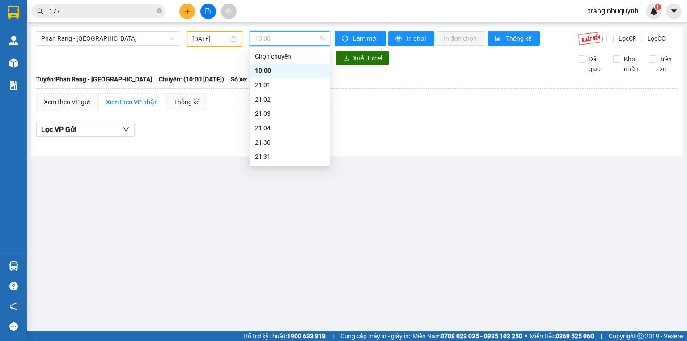
scroll to position [43, 0]
click at [272, 130] on div "22:00" at bounding box center [290, 128] width 70 height 10
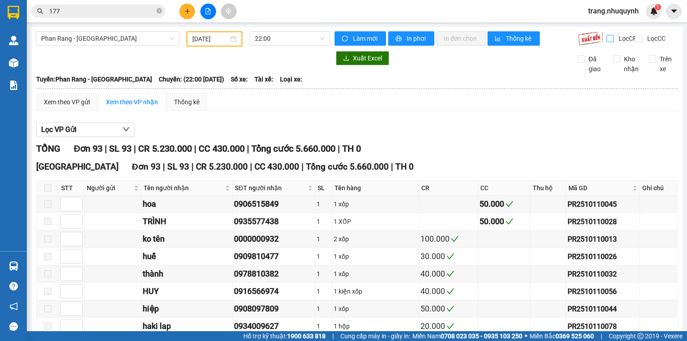
click at [607, 41] on input "Lọc CR" at bounding box center [611, 38] width 8 height 7
checkbox input "true"
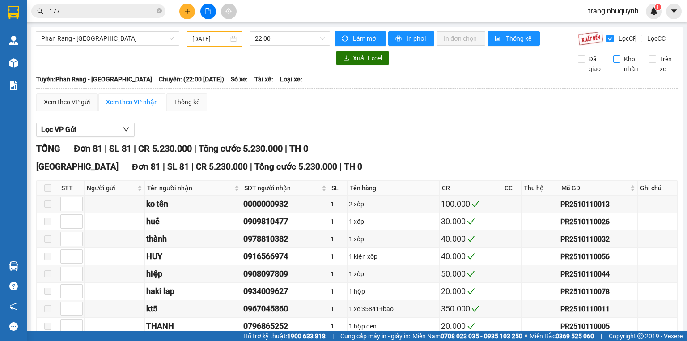
click at [613, 63] on input "Kho nhận" at bounding box center [616, 58] width 7 height 7
checkbox input "true"
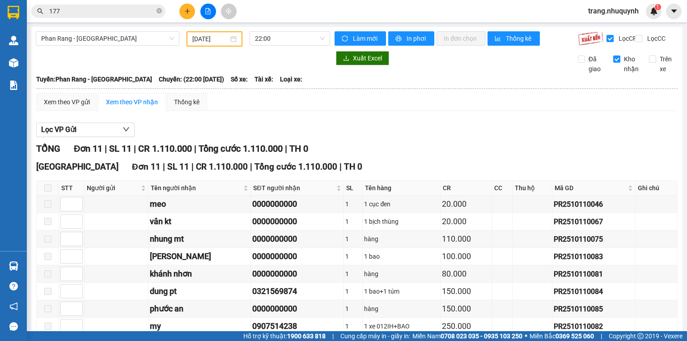
click at [486, 110] on div "Xem theo VP gửi Xem theo VP nhận Thống kê" at bounding box center [356, 102] width 641 height 18
click at [607, 37] on input "Lọc CR" at bounding box center [611, 38] width 8 height 7
checkbox input "false"
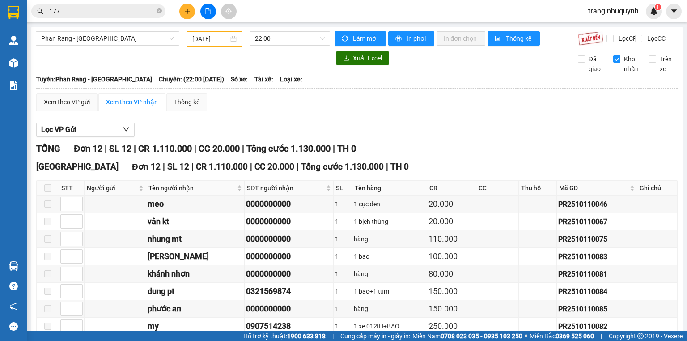
click at [613, 63] on input "Kho nhận" at bounding box center [616, 58] width 7 height 7
checkbox input "false"
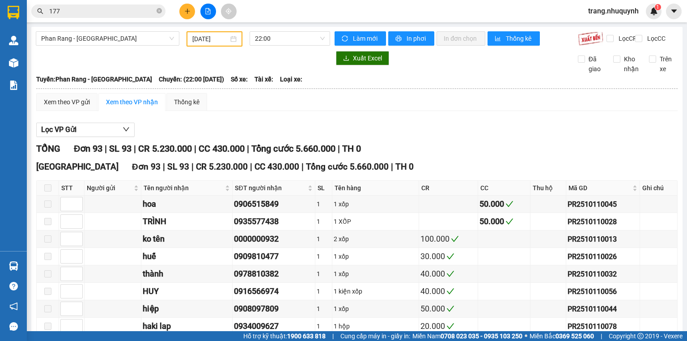
click at [222, 36] on input "11/10/2025" at bounding box center [210, 39] width 36 height 10
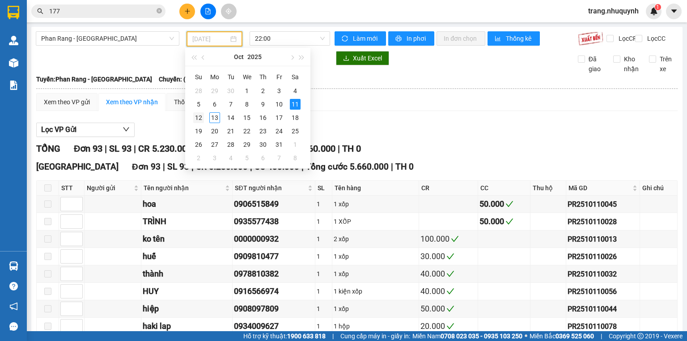
click at [203, 117] on div "12" at bounding box center [198, 117] width 11 height 11
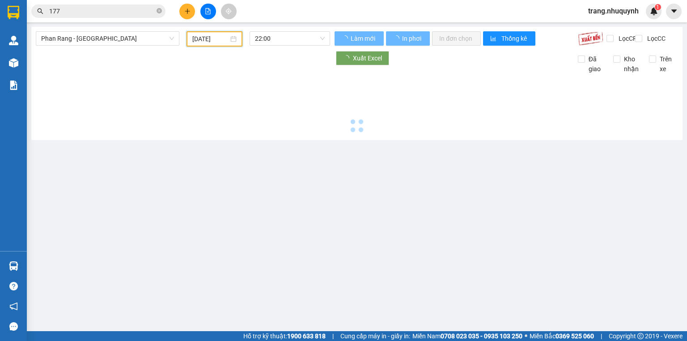
type input "12/10/2025"
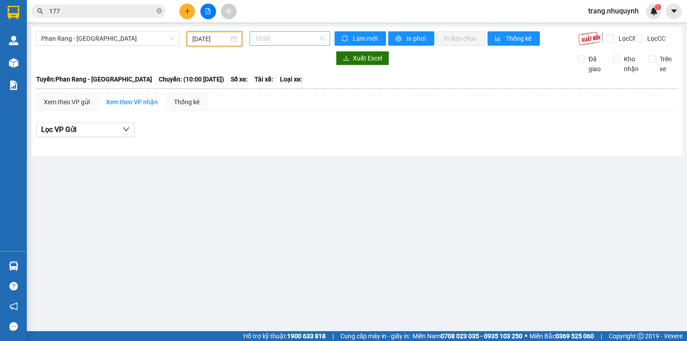
click at [266, 43] on span "10:00" at bounding box center [290, 38] width 70 height 13
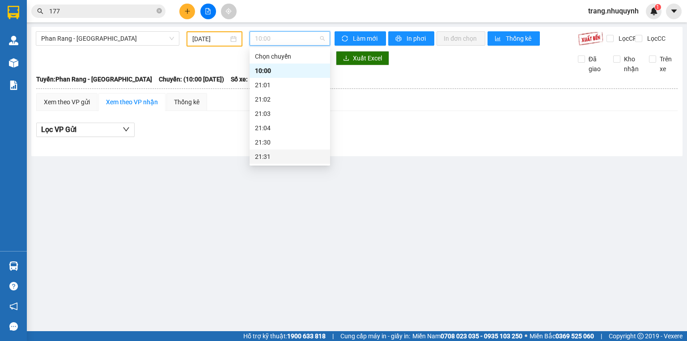
scroll to position [43, 0]
click at [282, 126] on div "22:00" at bounding box center [290, 128] width 70 height 10
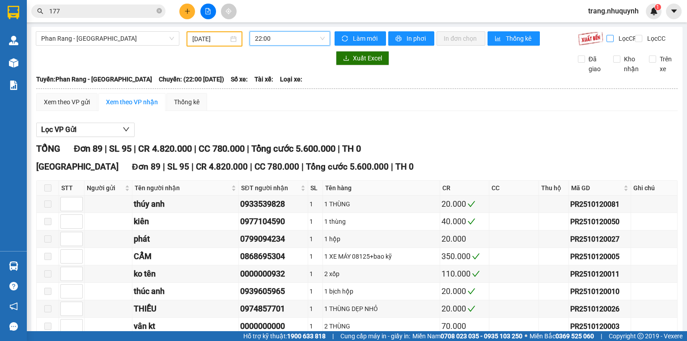
click at [607, 39] on input "Lọc CR" at bounding box center [611, 38] width 8 height 7
checkbox input "true"
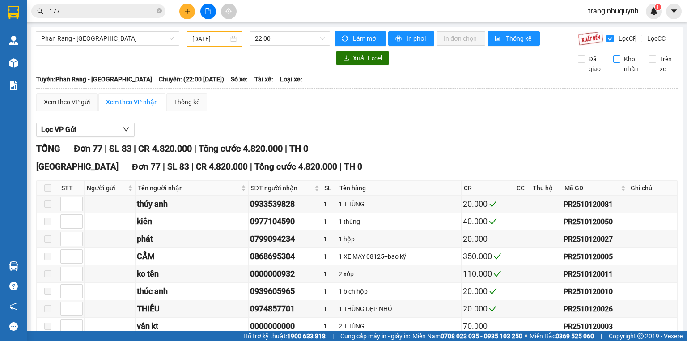
click at [614, 63] on input "Kho nhận" at bounding box center [616, 58] width 7 height 7
checkbox input "true"
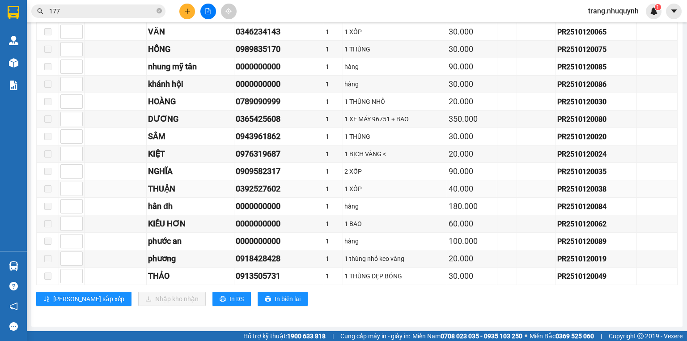
scroll to position [11, 0]
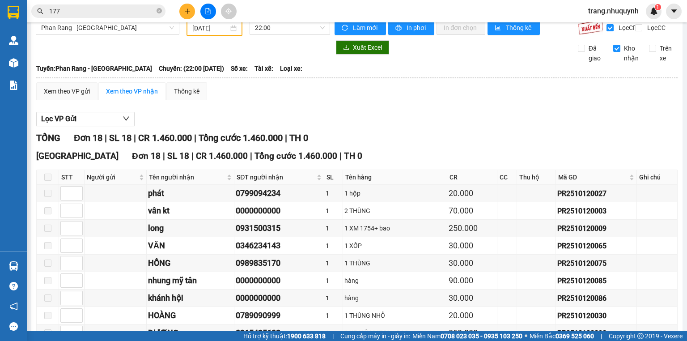
click at [479, 122] on div "Lọc VP Gửi" at bounding box center [356, 119] width 641 height 15
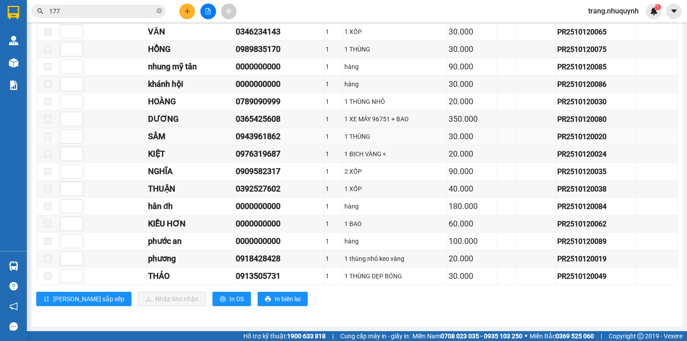
scroll to position [154, 0]
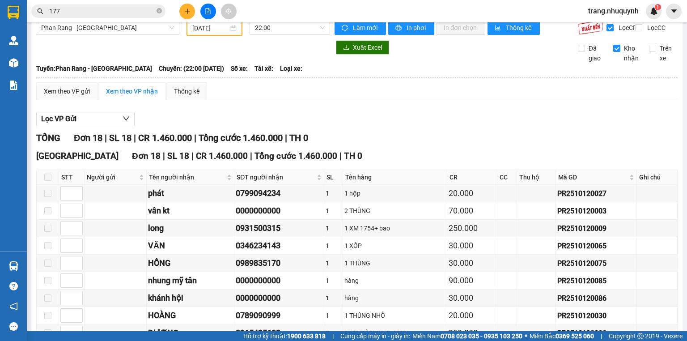
click at [462, 119] on div "Lọc VP Gửi" at bounding box center [356, 119] width 641 height 15
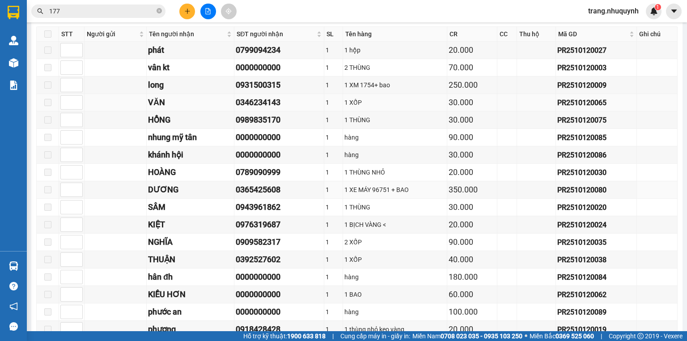
scroll to position [225, 0]
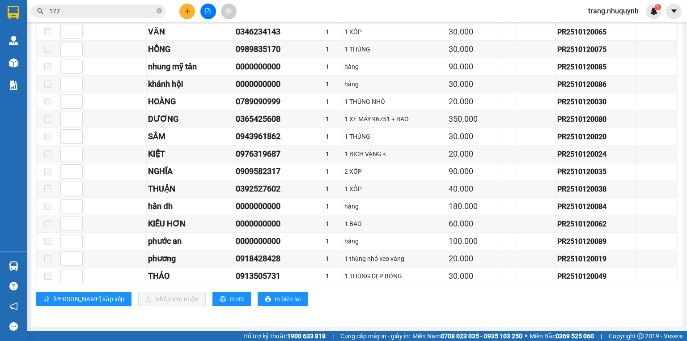
click at [399, 309] on div "Sài Gòn Đơn 18 | SL 18 | CR 1.460.000 | Tổng cước 1.460.000 | TH 0 STT Người gử…" at bounding box center [356, 124] width 641 height 377
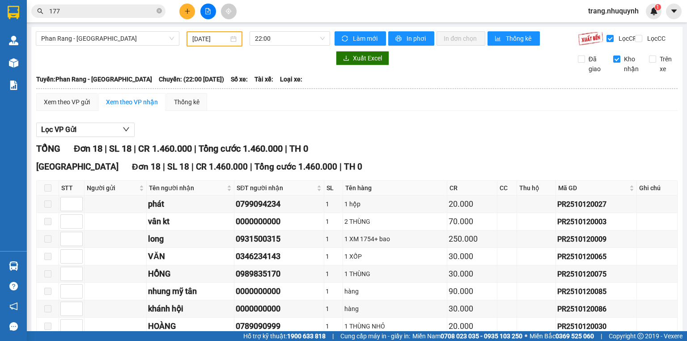
click at [408, 132] on div "Lọc VP Gửi" at bounding box center [356, 130] width 641 height 15
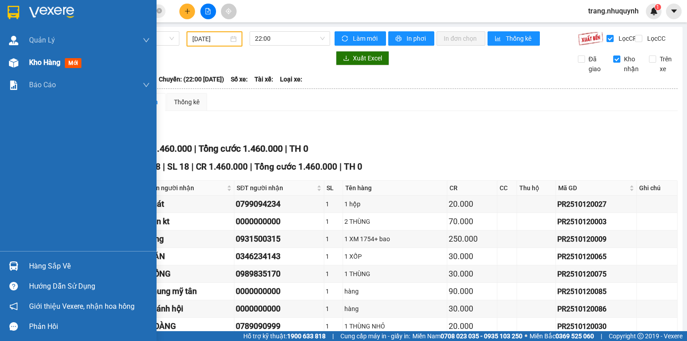
click at [28, 63] on div "Kho hàng mới" at bounding box center [78, 62] width 157 height 22
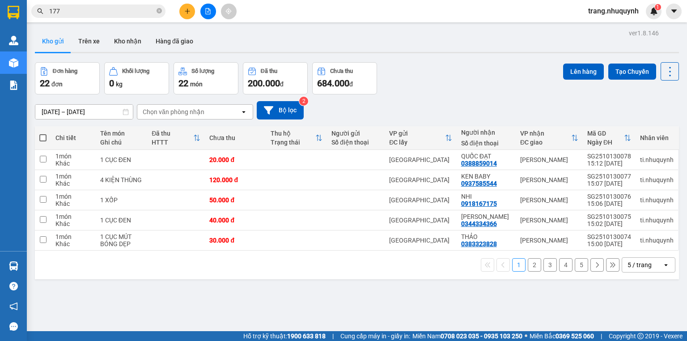
click at [463, 74] on div "Đơn hàng 22 đơn Khối lượng 0 kg Số lượng 22 món Đã thu 200.000 đ Chưa thu 684.0…" at bounding box center [357, 78] width 644 height 32
click at [484, 76] on div "Đơn hàng 22 đơn Khối lượng 0 kg Số lượng 22 món Đã thu 200.000 đ Chưa thu 684.0…" at bounding box center [357, 78] width 644 height 32
click at [451, 68] on div "Đơn hàng 22 đơn Khối lượng 0 kg Số lượng 22 món Đã thu 200.000 đ Chưa thu 684.0…" at bounding box center [357, 78] width 644 height 32
click at [454, 55] on div "ver 1.8.146 Kho gửi Trên xe Kho nhận Hàng đã giao Đơn hàng 22 đơn Khối lượng 0 …" at bounding box center [356, 197] width 651 height 341
click at [428, 49] on div "Kho gửi Trên xe Kho nhận Hàng đã giao" at bounding box center [357, 42] width 644 height 24
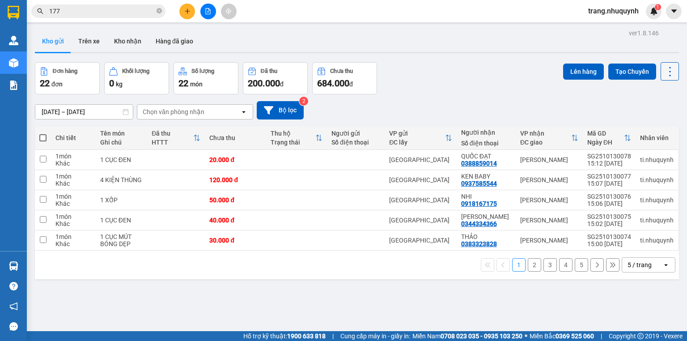
click at [668, 73] on icon at bounding box center [670, 71] width 13 height 13
click at [658, 129] on span "Làm mới" at bounding box center [652, 127] width 25 height 9
click at [623, 161] on icon at bounding box center [626, 160] width 6 height 6
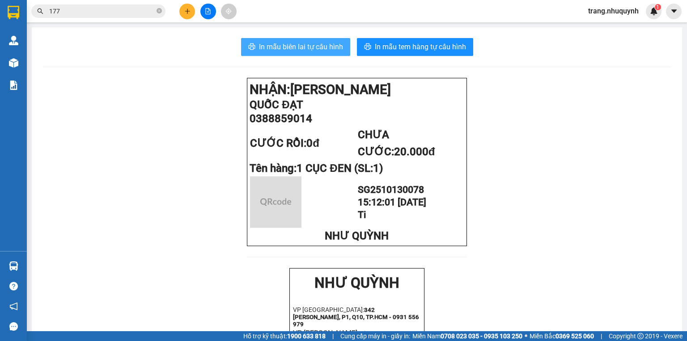
click at [288, 51] on span "In mẫu biên lai tự cấu hình" at bounding box center [301, 46] width 84 height 11
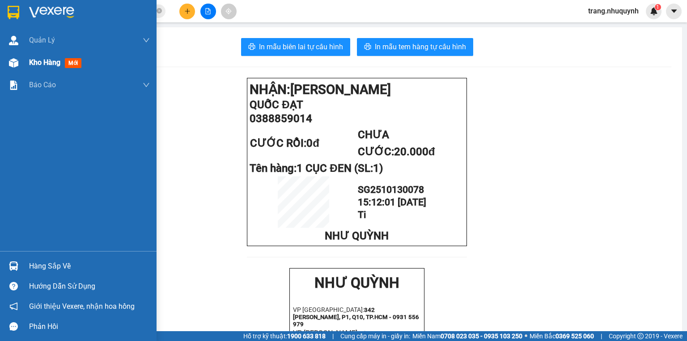
click at [62, 68] on div "Kho hàng mới" at bounding box center [89, 62] width 121 height 22
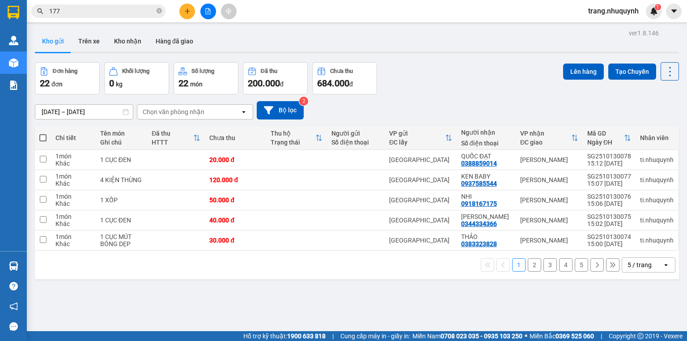
click at [438, 70] on div "Đơn hàng 22 đơn Khối lượng 0 kg Số lượng 22 món Đã thu 200.000 đ Chưa thu 684.0…" at bounding box center [357, 78] width 644 height 32
click at [453, 79] on div "Đơn hàng 22 đơn Khối lượng 0 kg Số lượng 22 món Đã thu 200.000 đ Chưa thu 684.0…" at bounding box center [357, 78] width 644 height 32
click at [629, 115] on div "[DATE] – [DATE] Press the down arrow key to interact with the calendar and sele…" at bounding box center [357, 110] width 644 height 18
click at [460, 84] on div "Đơn hàng 22 đơn Khối lượng 0 kg Số lượng 22 món Đã thu 200.000 đ Chưa thu 684.0…" at bounding box center [357, 78] width 644 height 32
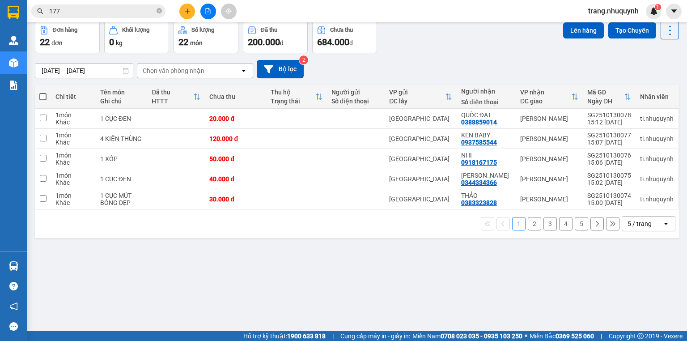
click at [370, 246] on div "ver 1.8.146 Kho gửi Trên xe Kho nhận Hàng đã giao Đơn hàng 22 đơn Khối lượng 0 …" at bounding box center [356, 156] width 651 height 341
click at [229, 270] on div "ver 1.8.146 Kho gửi Trên xe Kho nhận Hàng đã giao Đơn hàng 22 đơn Khối lượng 0 …" at bounding box center [356, 156] width 651 height 341
click at [463, 59] on div "[DATE] – [DATE] Press the down arrow key to interact with the calendar and sele…" at bounding box center [357, 69] width 644 height 32
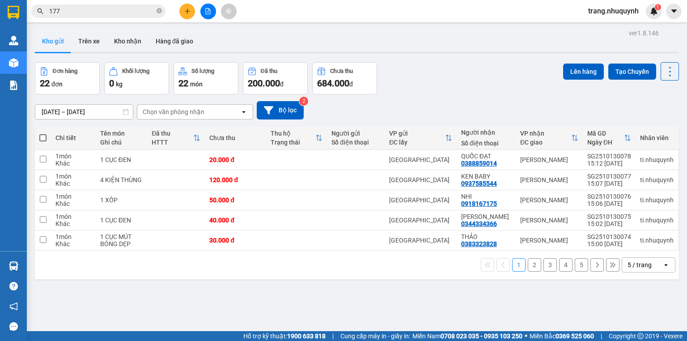
drag, startPoint x: 435, startPoint y: 78, endPoint x: 440, endPoint y: 77, distance: 4.5
click at [440, 77] on div "Đơn hàng 22 đơn Khối lượng 0 kg Số lượng 22 món Đã thu 200.000 đ Chưa thu 684.0…" at bounding box center [357, 78] width 644 height 32
click at [664, 73] on icon at bounding box center [670, 71] width 13 height 13
click at [651, 123] on span "Làm mới" at bounding box center [652, 127] width 25 height 9
click at [410, 57] on div "ver 1.8.146 Kho gửi Trên xe Kho nhận Hàng đã giao Đơn hàng 23 đơn Khối lượng 0 …" at bounding box center [356, 197] width 651 height 341
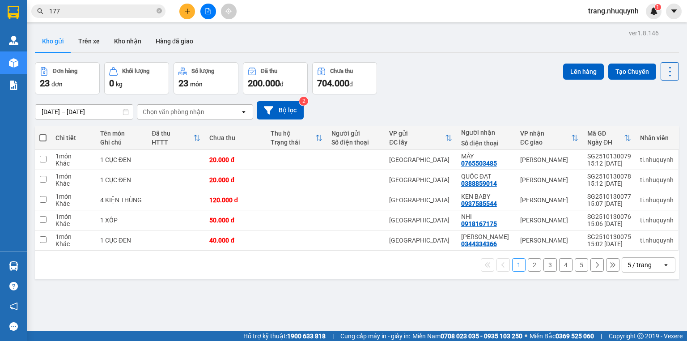
click at [442, 89] on div "Đơn hàng 23 đơn Khối lượng 0 kg Số lượng 23 món Đã thu 200.000 đ Chưa thu 704.0…" at bounding box center [357, 78] width 644 height 32
click at [440, 82] on div "Đơn hàng 23 đơn Khối lượng 0 kg Số lượng 23 món Đã thu 200.000 đ Chưa thu 704.0…" at bounding box center [357, 78] width 644 height 32
click at [453, 57] on div "ver 1.8.146 Kho gửi Trên xe Kho nhận Hàng đã giao Đơn hàng 23 đơn Khối lượng 0 …" at bounding box center [356, 197] width 651 height 341
click at [457, 58] on div "ver 1.8.146 Kho gửi Trên xe Kho nhận Hàng đã giao Đơn hàng 23 đơn Khối lượng 0 …" at bounding box center [356, 197] width 651 height 341
click at [131, 13] on input "177" at bounding box center [102, 11] width 106 height 10
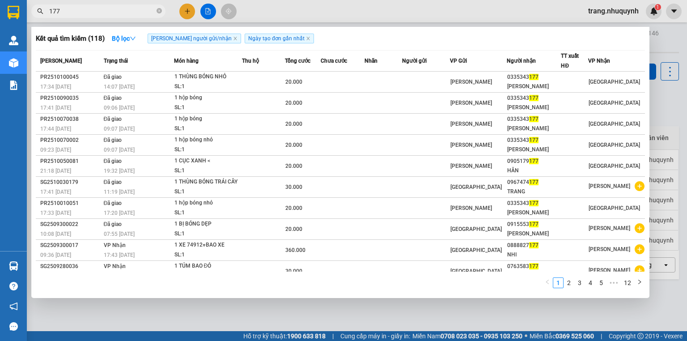
click at [131, 13] on input "177" at bounding box center [102, 11] width 106 height 10
type input "8503"
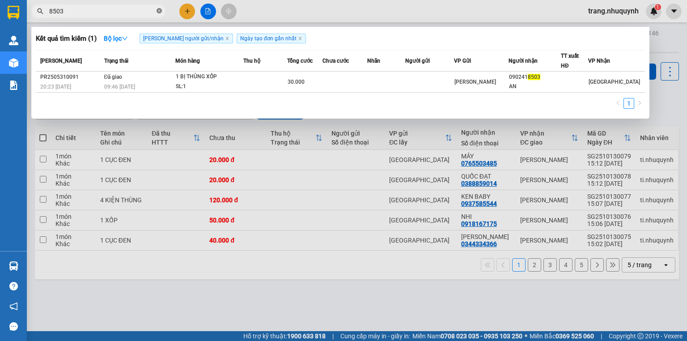
click at [159, 11] on icon "close-circle" at bounding box center [159, 10] width 5 height 5
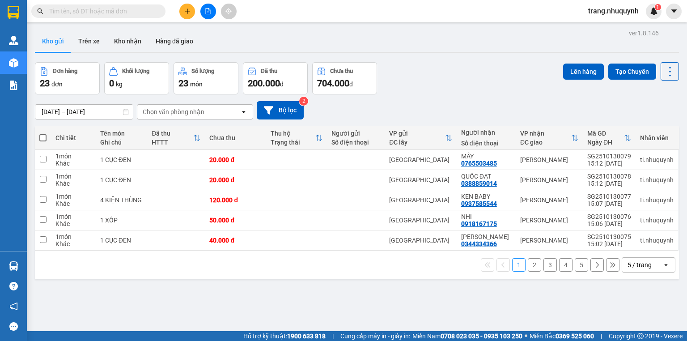
click at [419, 100] on div "[DATE] – [DATE] Press the down arrow key to interact with the calendar and sele…" at bounding box center [357, 110] width 644 height 32
click at [454, 90] on div "Đơn hàng 23 đơn Khối lượng 0 kg Số lượng 23 món Đã thu 200.000 đ Chưa thu 704.0…" at bounding box center [357, 78] width 644 height 32
click at [454, 79] on div "Đơn hàng 23 đơn Khối lượng 0 kg Số lượng 23 món Đã thu 200.000 đ Chưa thu 704.0…" at bounding box center [357, 78] width 644 height 32
click at [462, 82] on div "Đơn hàng 23 đơn Khối lượng 0 kg Số lượng 23 món Đã thu 200.000 đ Chưa thu 704.0…" at bounding box center [357, 78] width 644 height 32
click at [455, 80] on div "Đơn hàng 23 đơn Khối lượng 0 kg Số lượng 23 món Đã thu 200.000 đ Chưa thu 704.0…" at bounding box center [357, 78] width 644 height 32
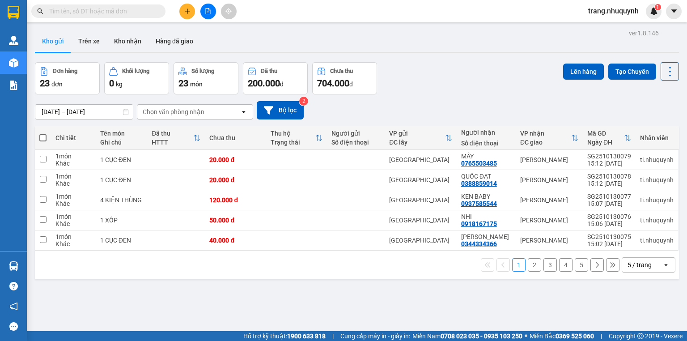
click at [455, 80] on div "Đơn hàng 23 đơn Khối lượng 0 kg Số lượng 23 món Đã thu 200.000 đ Chưa thu 704.0…" at bounding box center [357, 78] width 644 height 32
click at [601, 10] on span "trang.nhuquynh" at bounding box center [613, 10] width 65 height 11
click at [603, 29] on span "Đăng xuất" at bounding box center [617, 28] width 47 height 10
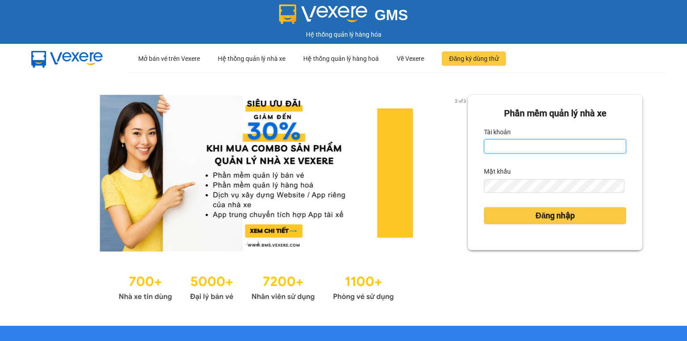
click at [505, 145] on input "Tài khoản" at bounding box center [555, 146] width 142 height 14
type input "ti.nhuquynh"
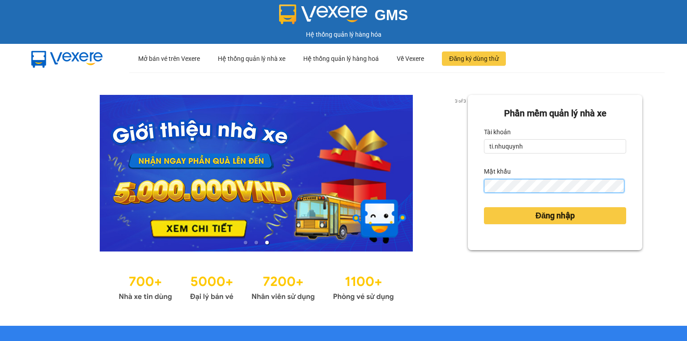
click at [484, 207] on button "Đăng nhập" at bounding box center [555, 215] width 142 height 17
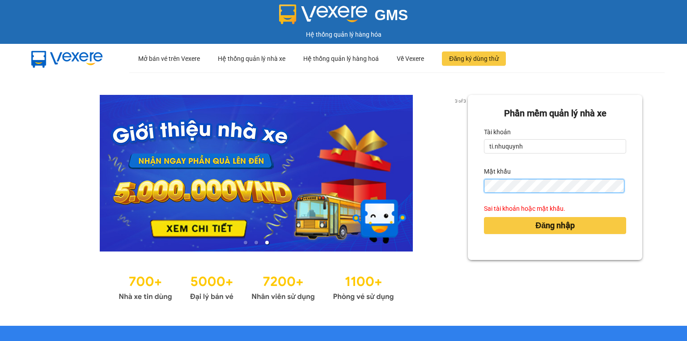
click at [484, 217] on button "Đăng nhập" at bounding box center [555, 225] width 142 height 17
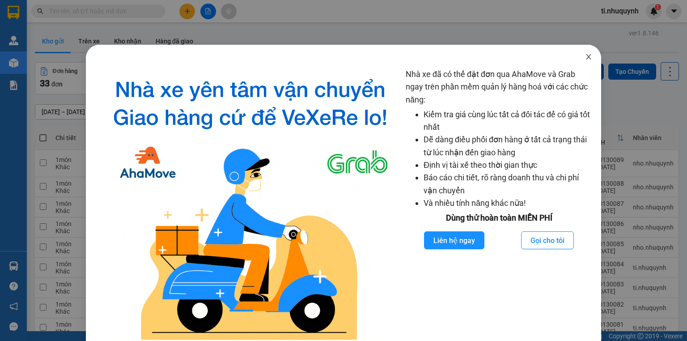
click at [586, 58] on icon "close" at bounding box center [588, 56] width 7 height 7
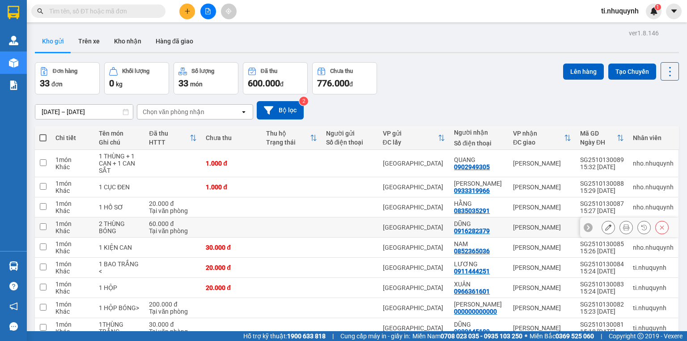
scroll to position [66, 0]
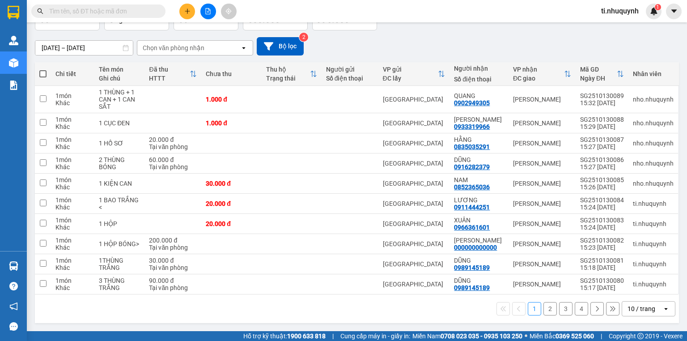
click at [637, 310] on div "10 / trang" at bounding box center [642, 308] width 28 height 9
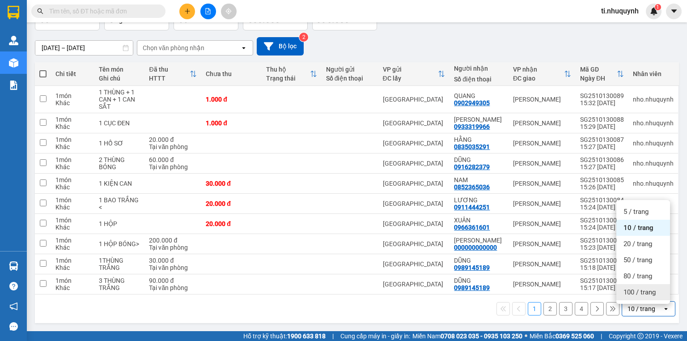
click at [641, 293] on span "100 / trang" at bounding box center [640, 292] width 32 height 9
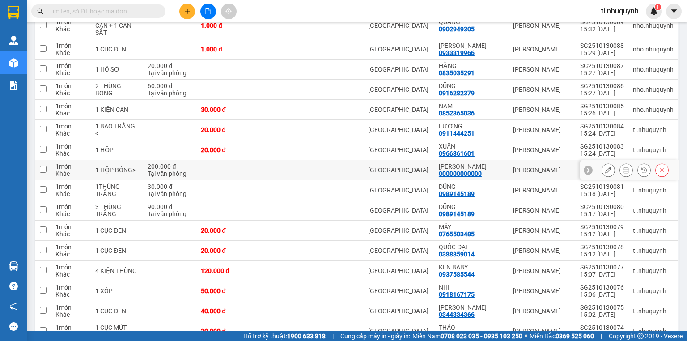
scroll to position [209, 0]
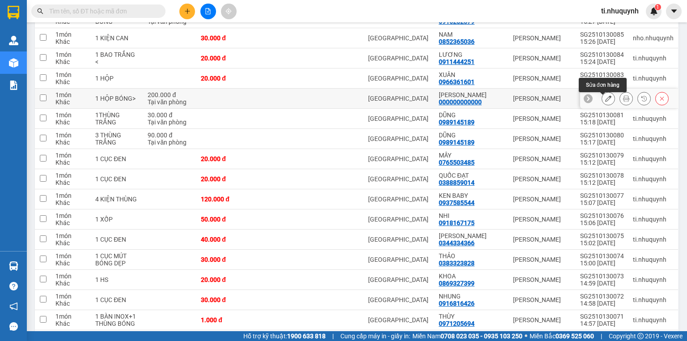
click at [602, 106] on button at bounding box center [608, 99] width 13 height 16
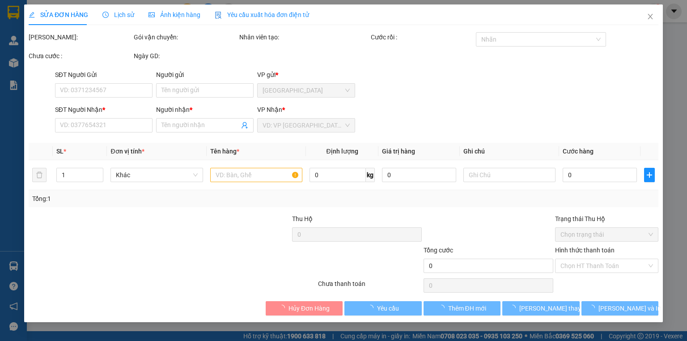
type input "000000000000"
type input "[PERSON_NAME]"
type input "200.000"
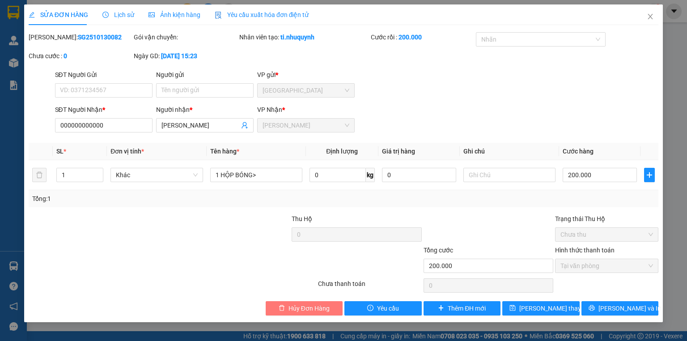
click at [330, 306] on button "Hủy Đơn Hàng" at bounding box center [304, 308] width 77 height 14
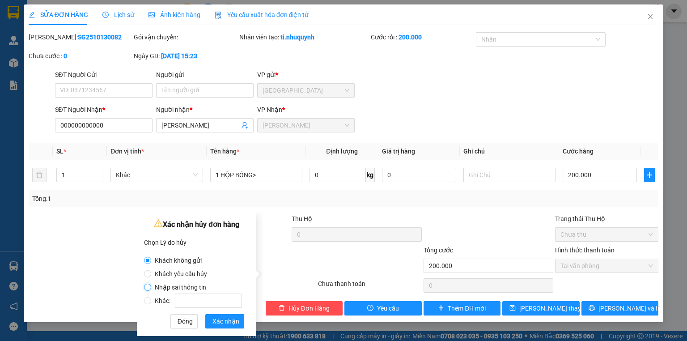
click at [150, 287] on input "Nhập sai thông tin" at bounding box center [147, 287] width 7 height 7
radio input "true"
radio input "false"
click at [234, 320] on span "Xác nhận" at bounding box center [225, 321] width 27 height 10
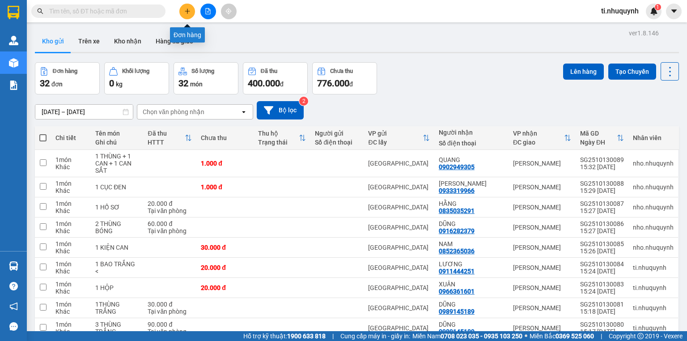
click at [186, 16] on button at bounding box center [187, 12] width 16 height 16
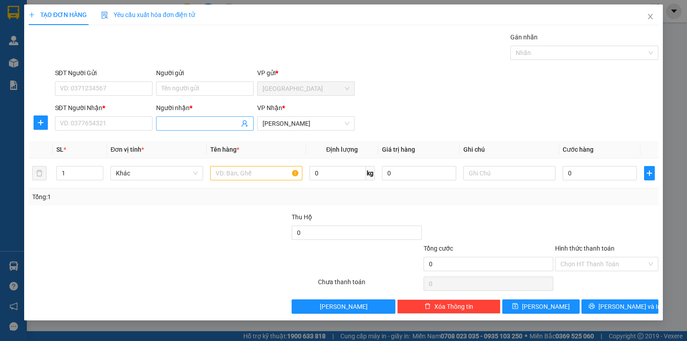
click at [182, 121] on input "Người nhận *" at bounding box center [200, 124] width 78 height 10
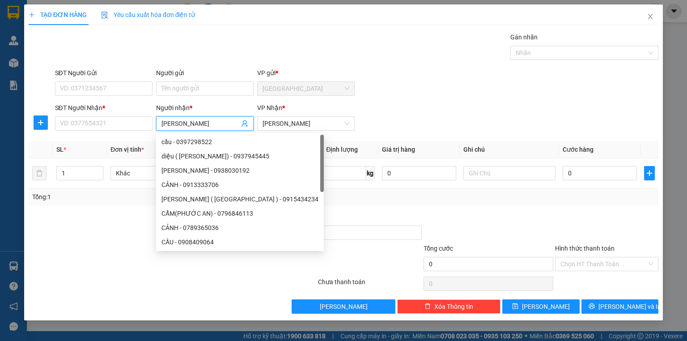
type input "[PERSON_NAME]"
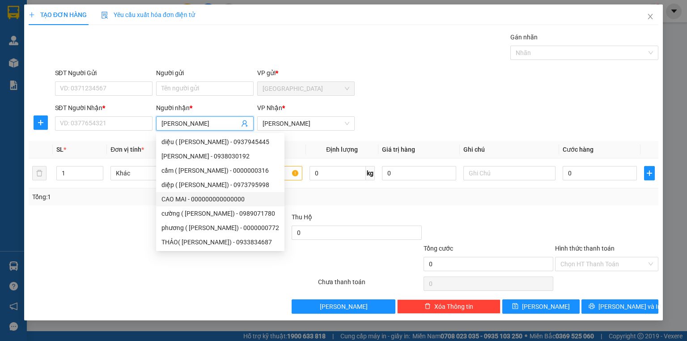
click at [206, 200] on div "CAO MAI - 000000000000000" at bounding box center [220, 199] width 118 height 10
type input "000000000000000"
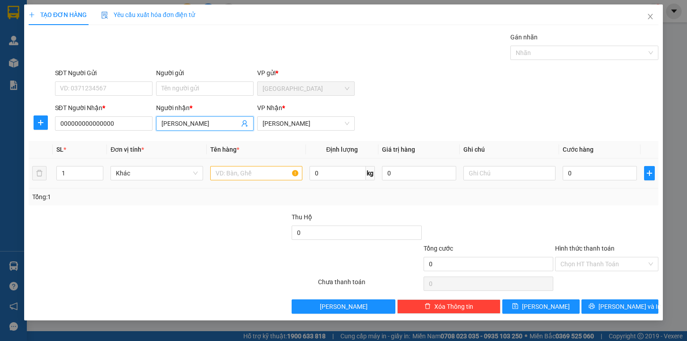
type input "[PERSON_NAME]"
click at [255, 175] on input "text" at bounding box center [256, 173] width 92 height 14
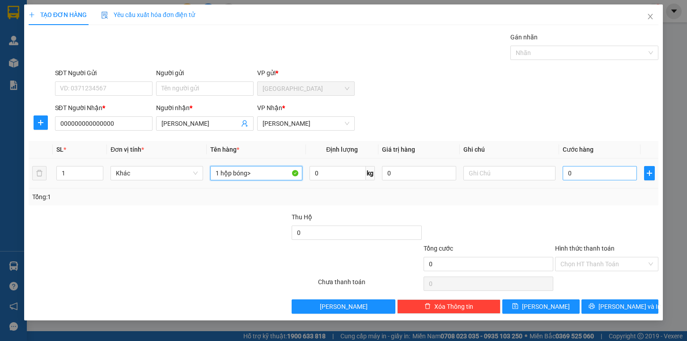
type input "1 hộp bóng>"
click at [581, 174] on input "0" at bounding box center [600, 173] width 74 height 14
type input "2"
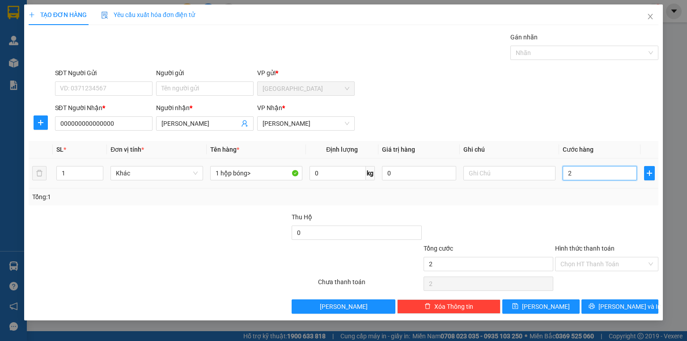
type input "20"
type input "200"
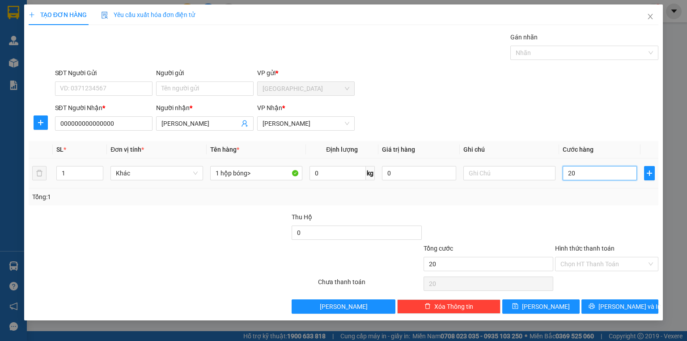
type input "200"
type input "2.000"
type input "20.000"
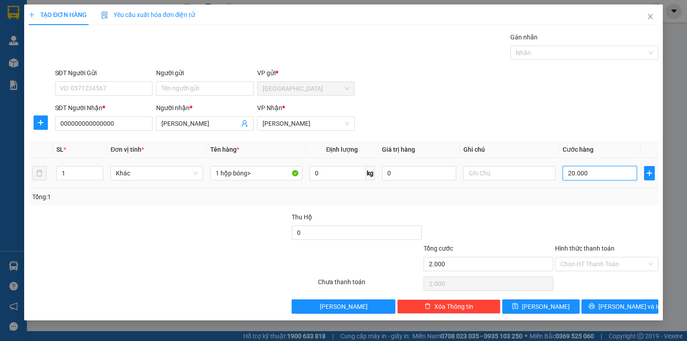
type input "20.000"
click at [606, 261] on input "Hình thức thanh toán" at bounding box center [603, 263] width 86 height 13
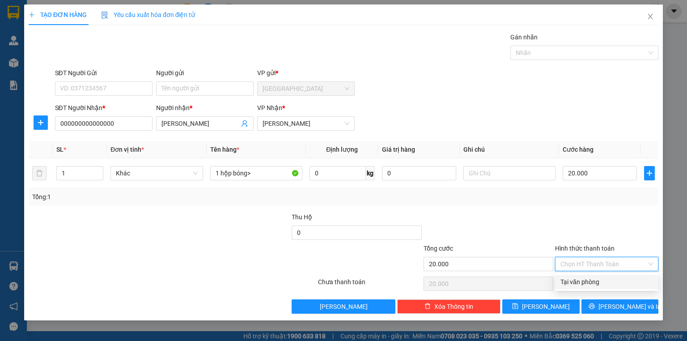
click at [592, 279] on div "Tại văn phòng" at bounding box center [606, 282] width 93 height 10
type input "0"
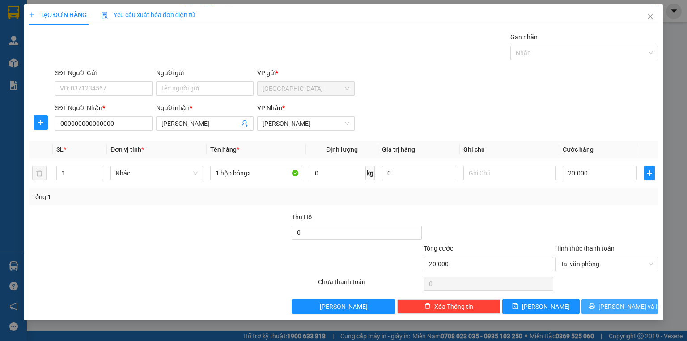
click at [594, 304] on icon "printer" at bounding box center [592, 306] width 6 height 6
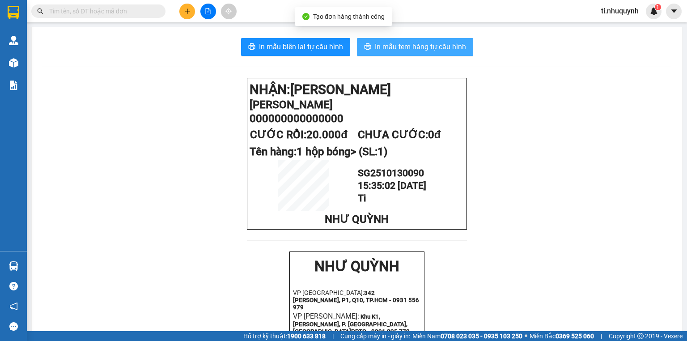
click at [454, 52] on span "In mẫu tem hàng tự cấu hình" at bounding box center [420, 46] width 91 height 11
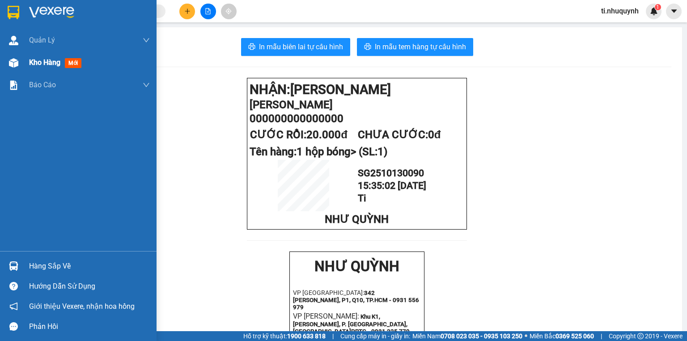
click at [32, 63] on span "Kho hàng" at bounding box center [44, 62] width 31 height 8
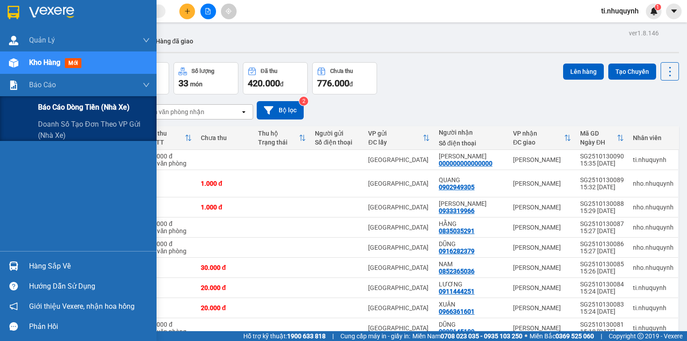
click at [43, 106] on span "Báo cáo dòng tiền (nhà xe)" at bounding box center [84, 107] width 92 height 11
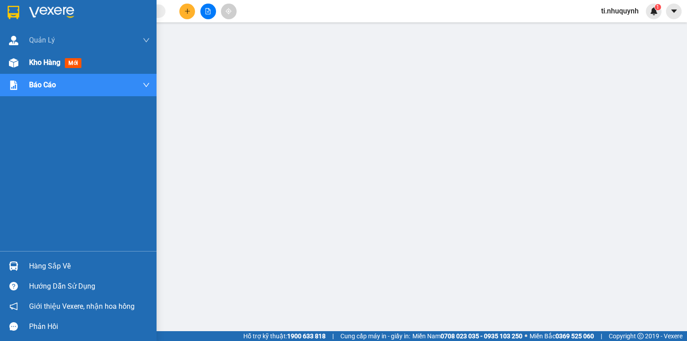
click at [48, 65] on span "Kho hàng" at bounding box center [44, 62] width 31 height 8
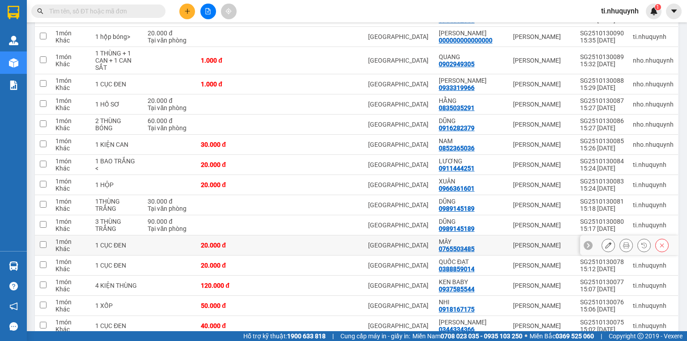
scroll to position [250, 0]
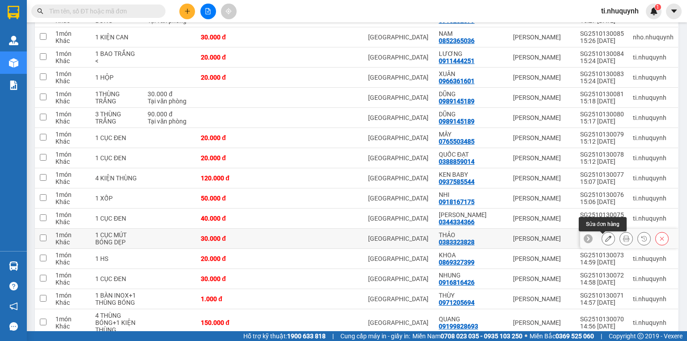
click at [605, 242] on icon at bounding box center [608, 238] width 6 height 6
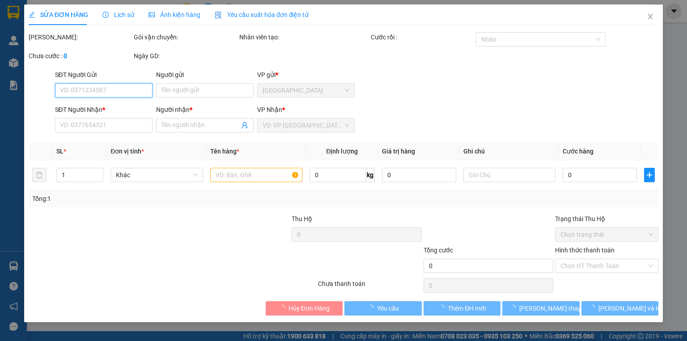
type input "0383323828"
type input "THẢO"
type input "30.000"
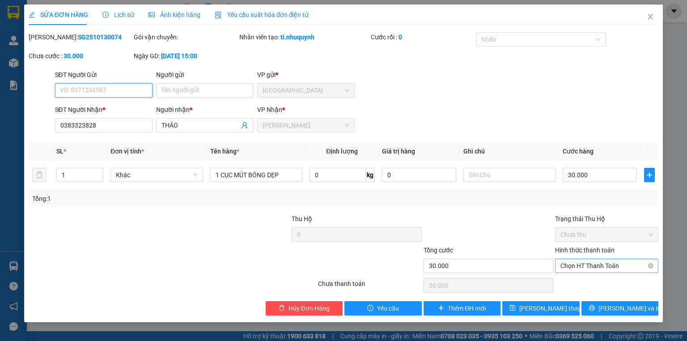
click at [604, 261] on span "Chọn HT Thanh Toán" at bounding box center [606, 265] width 93 height 13
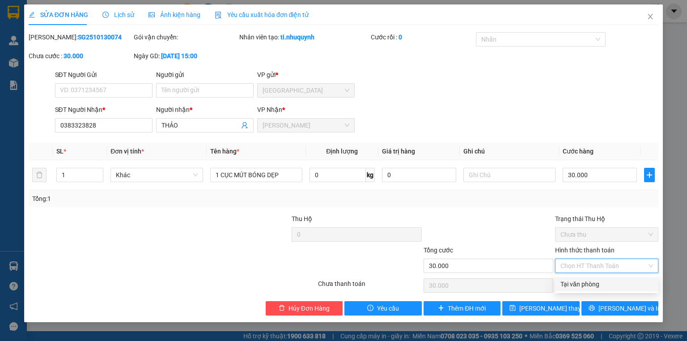
click at [594, 282] on div "Tại văn phòng" at bounding box center [606, 284] width 93 height 10
type input "0"
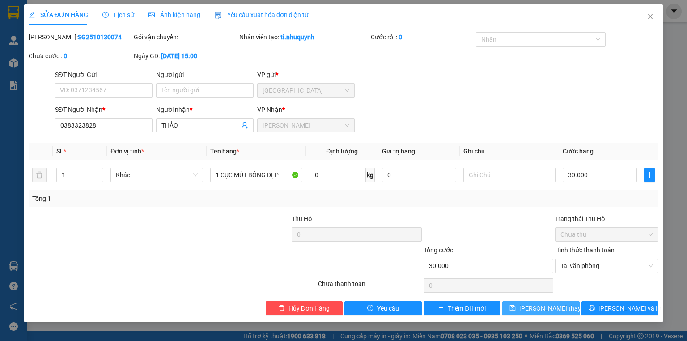
click at [568, 306] on button "[PERSON_NAME] thay đổi" at bounding box center [540, 308] width 77 height 14
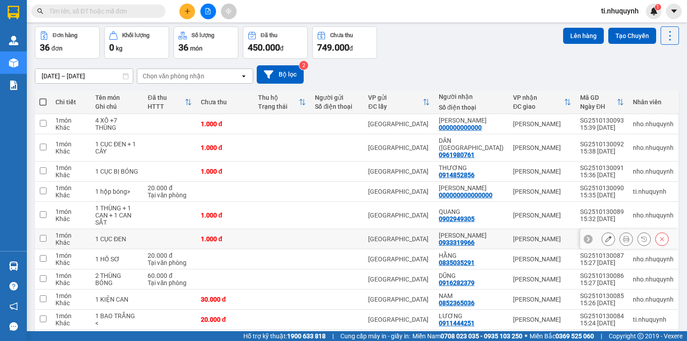
scroll to position [107, 0]
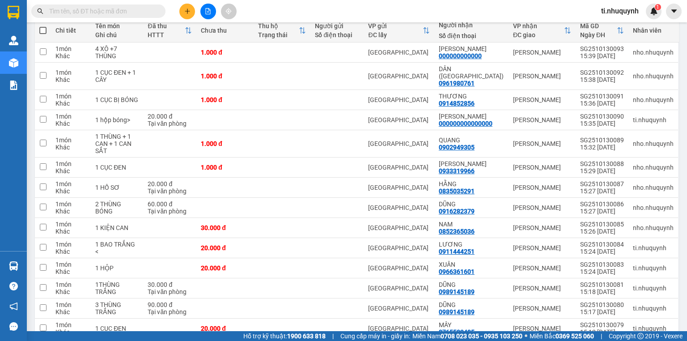
click at [619, 14] on span "ti.nhuquynh" at bounding box center [620, 10] width 52 height 11
click at [618, 27] on span "Đăng xuất" at bounding box center [626, 28] width 38 height 10
